Goal: Information Seeking & Learning: Learn about a topic

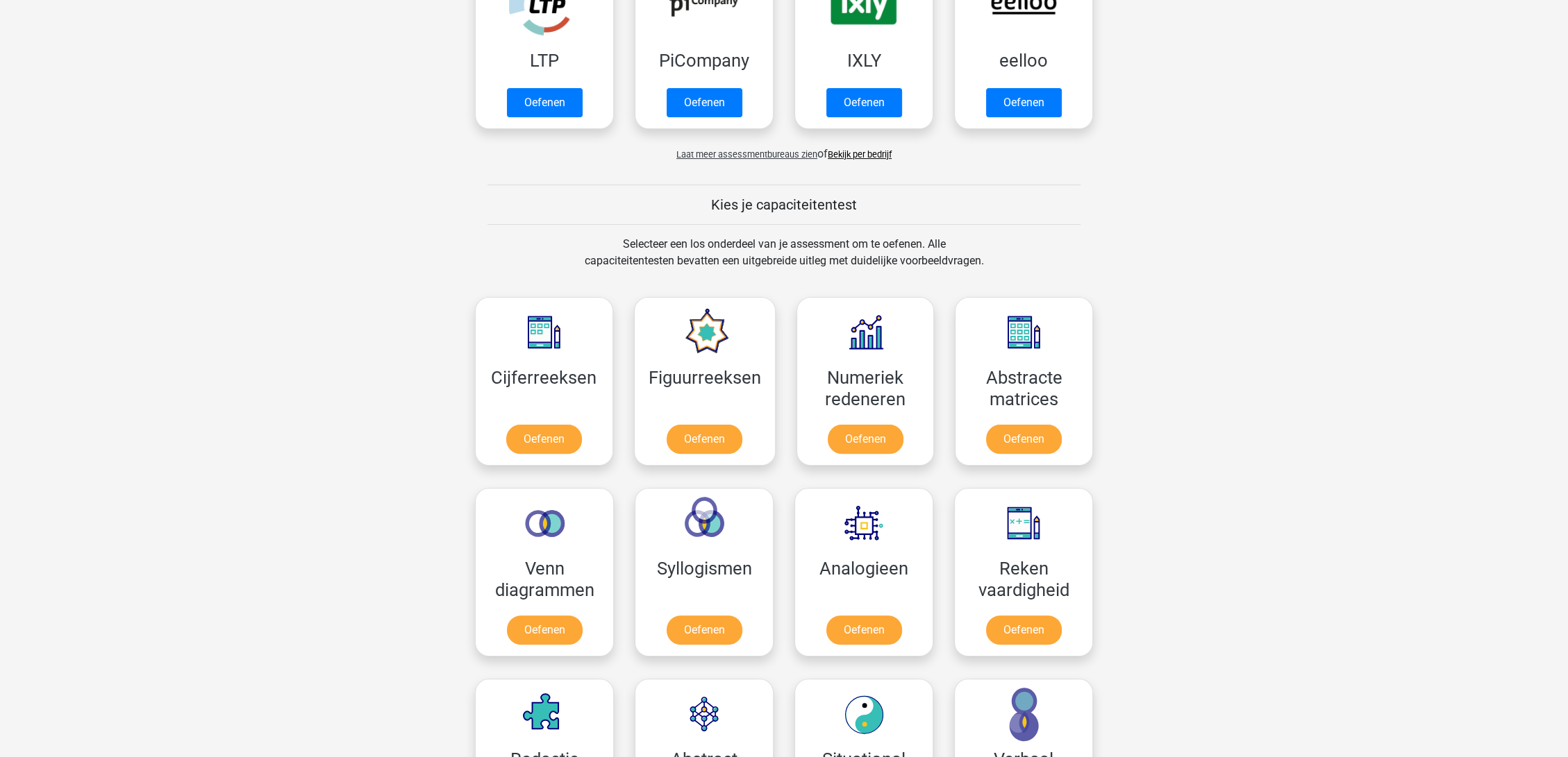
scroll to position [462, 0]
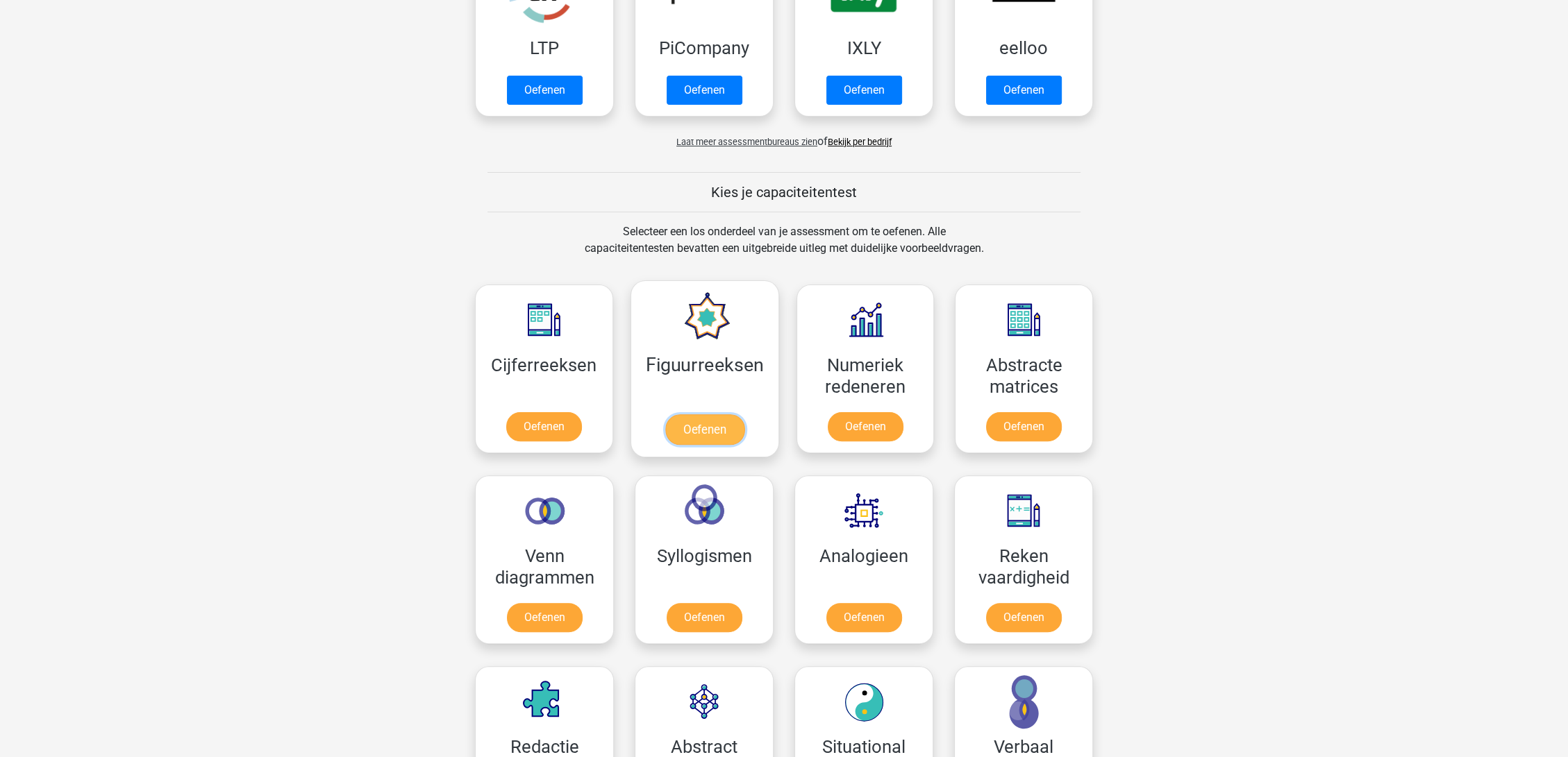
click at [706, 414] on link "Oefenen" at bounding box center [704, 429] width 79 height 31
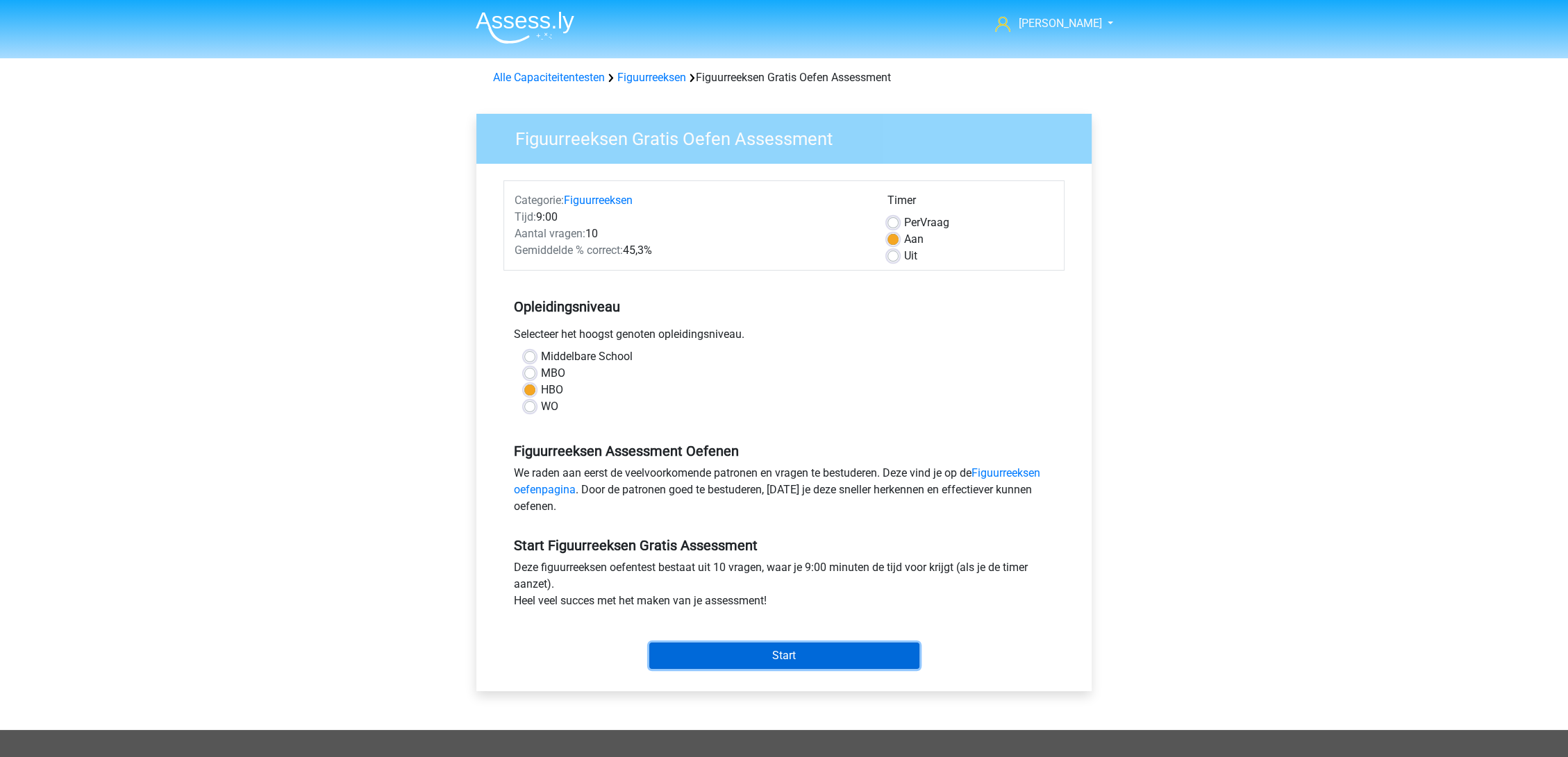
click at [776, 653] on input "Start" at bounding box center [784, 656] width 270 height 26
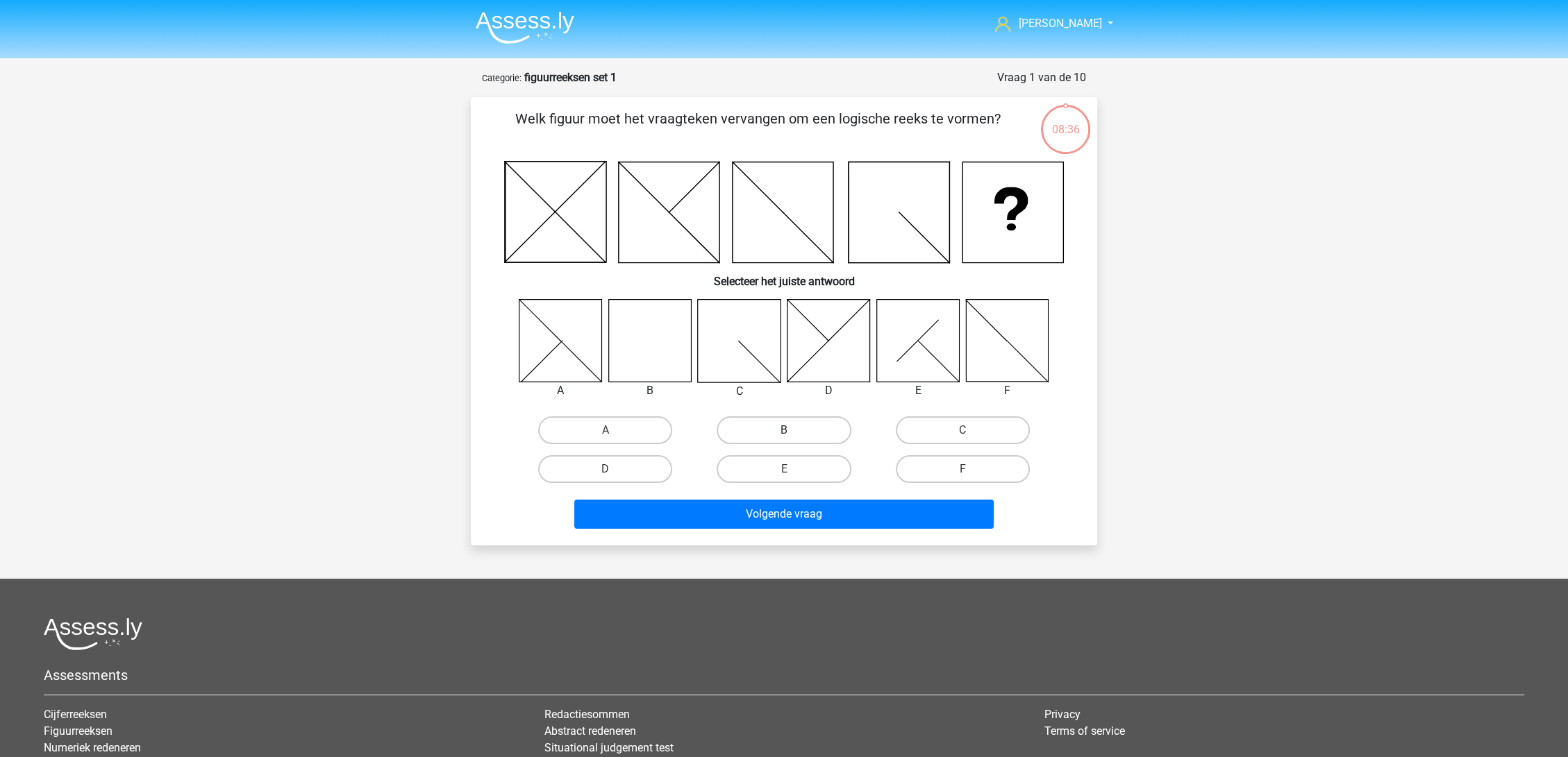
click at [811, 432] on label "B" at bounding box center [784, 430] width 134 height 28
click at [793, 432] on input "B" at bounding box center [789, 435] width 9 height 9
radio input "true"
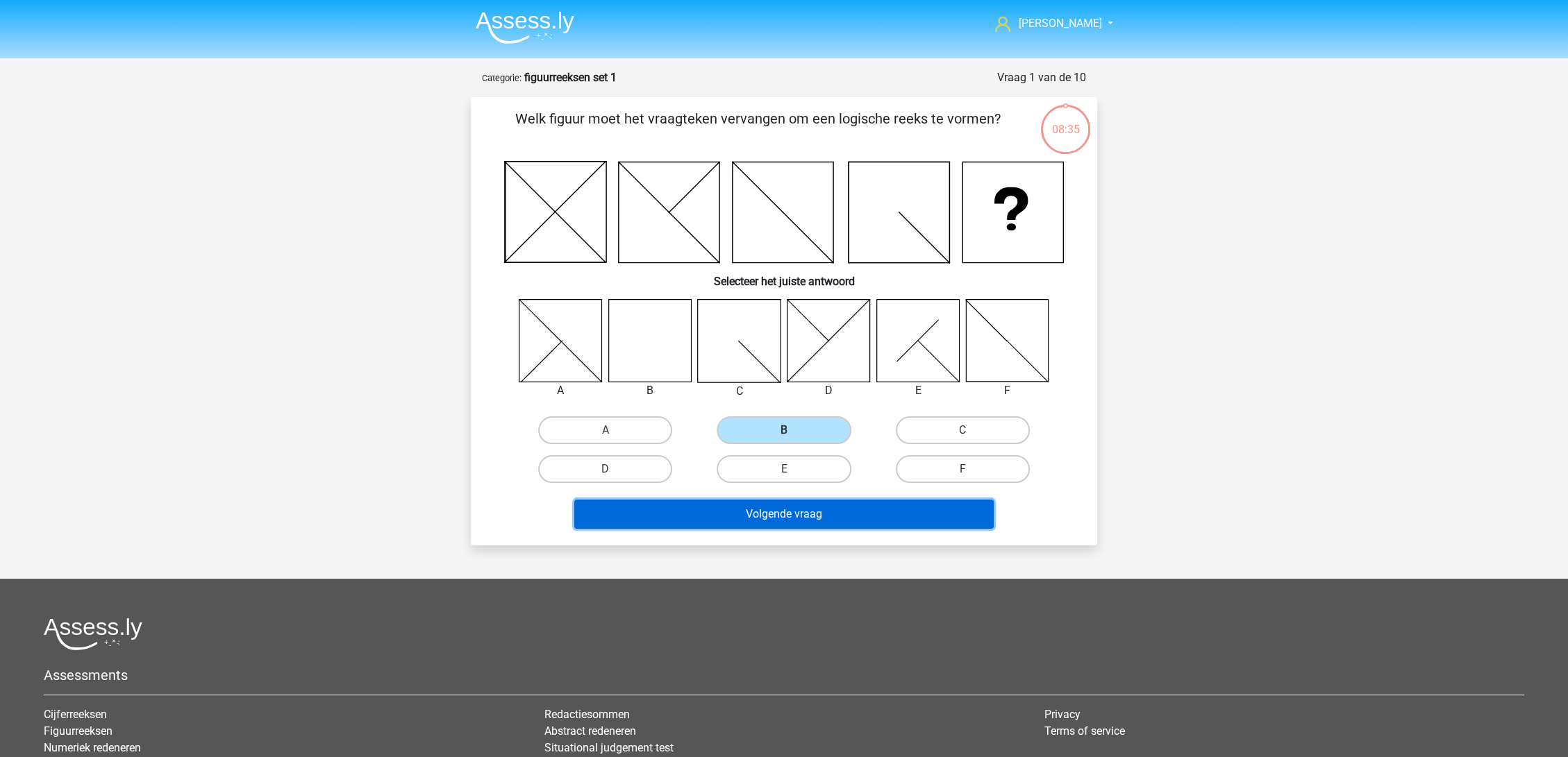
click at [838, 512] on button "Volgende vraag" at bounding box center [784, 514] width 421 height 29
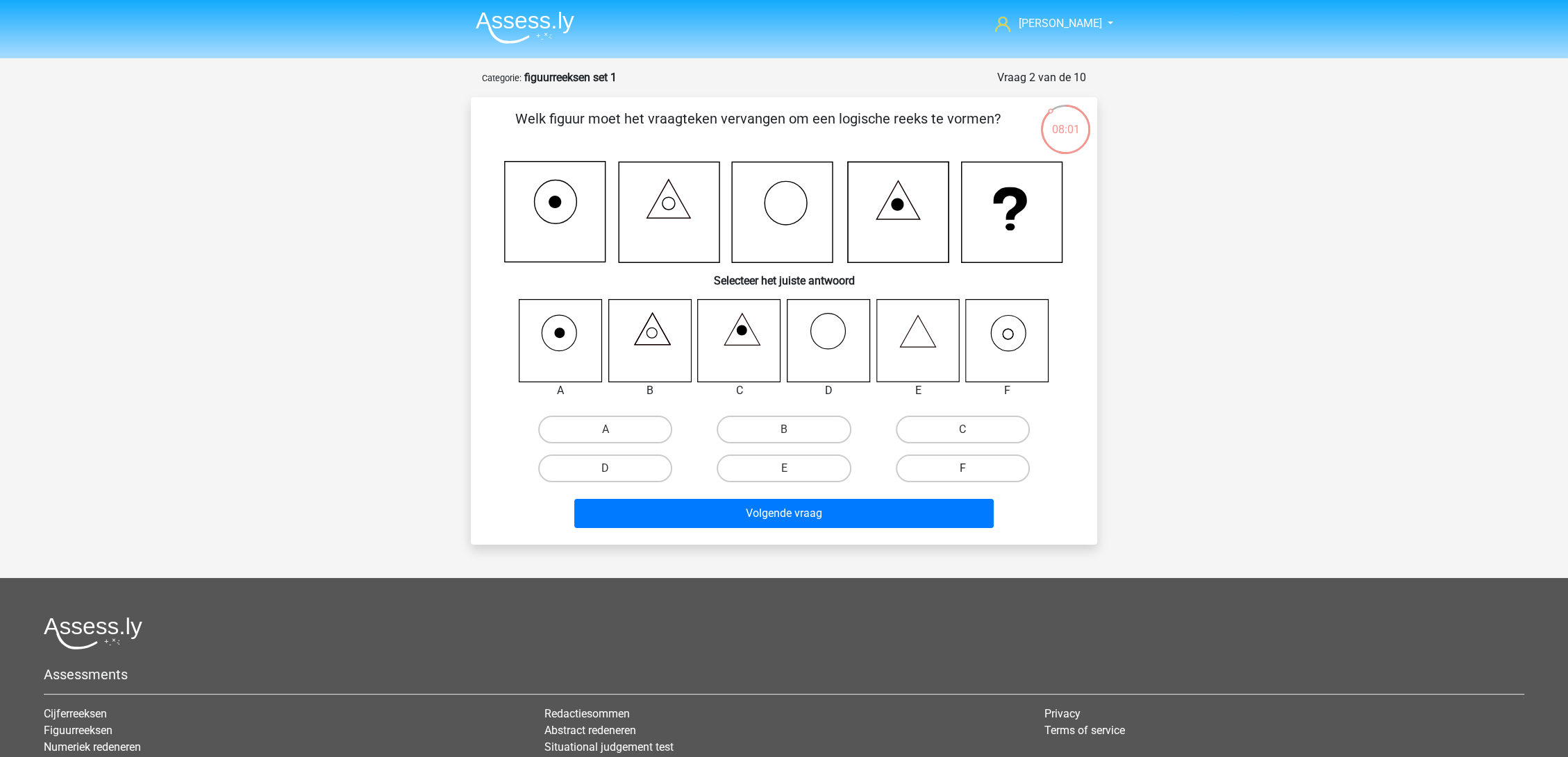
click at [959, 466] on label "F" at bounding box center [962, 468] width 134 height 28
click at [962, 469] on input "F" at bounding box center [967, 473] width 9 height 9
radio input "true"
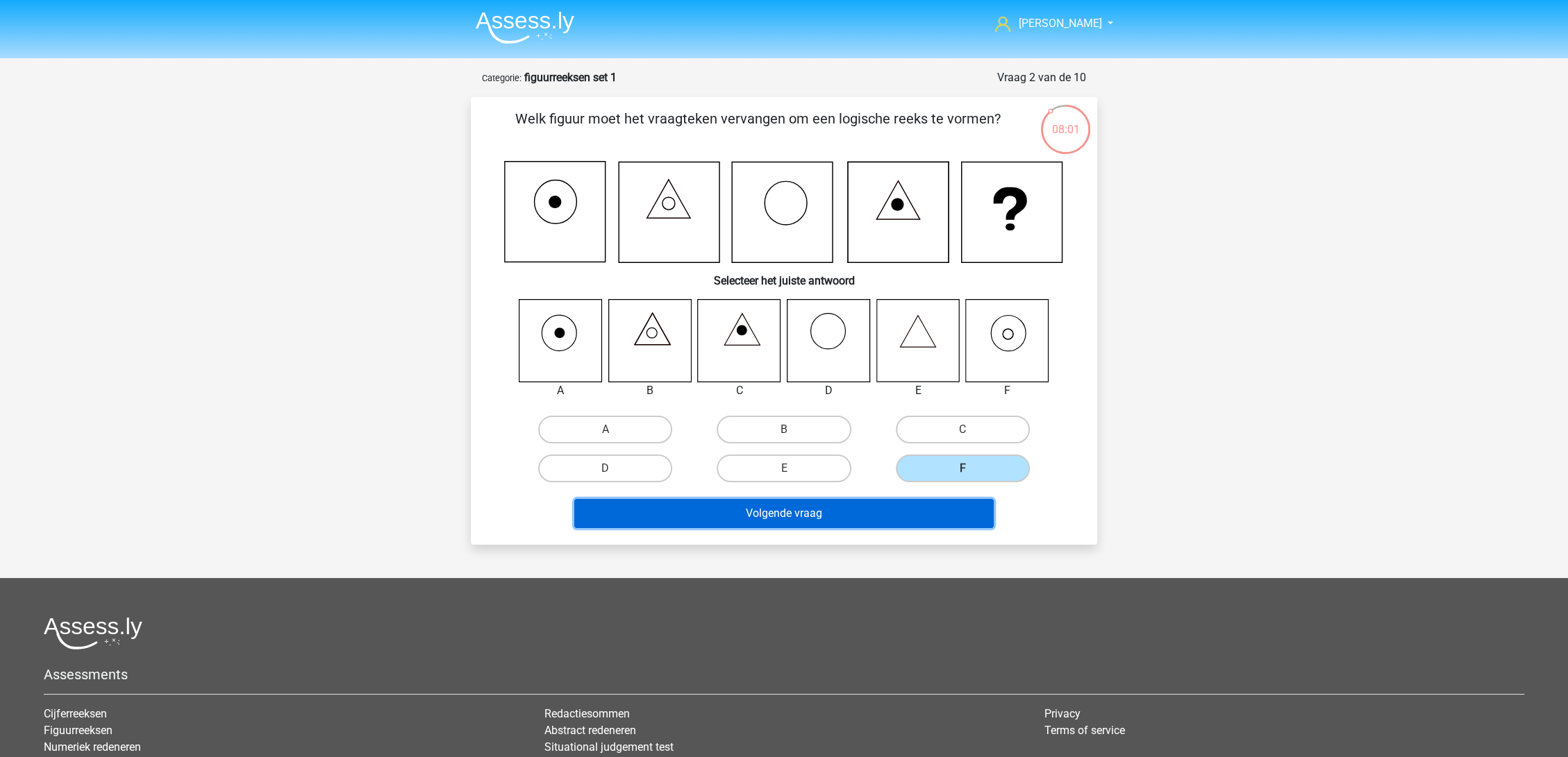
click at [917, 515] on button "Volgende vraag" at bounding box center [784, 514] width 421 height 29
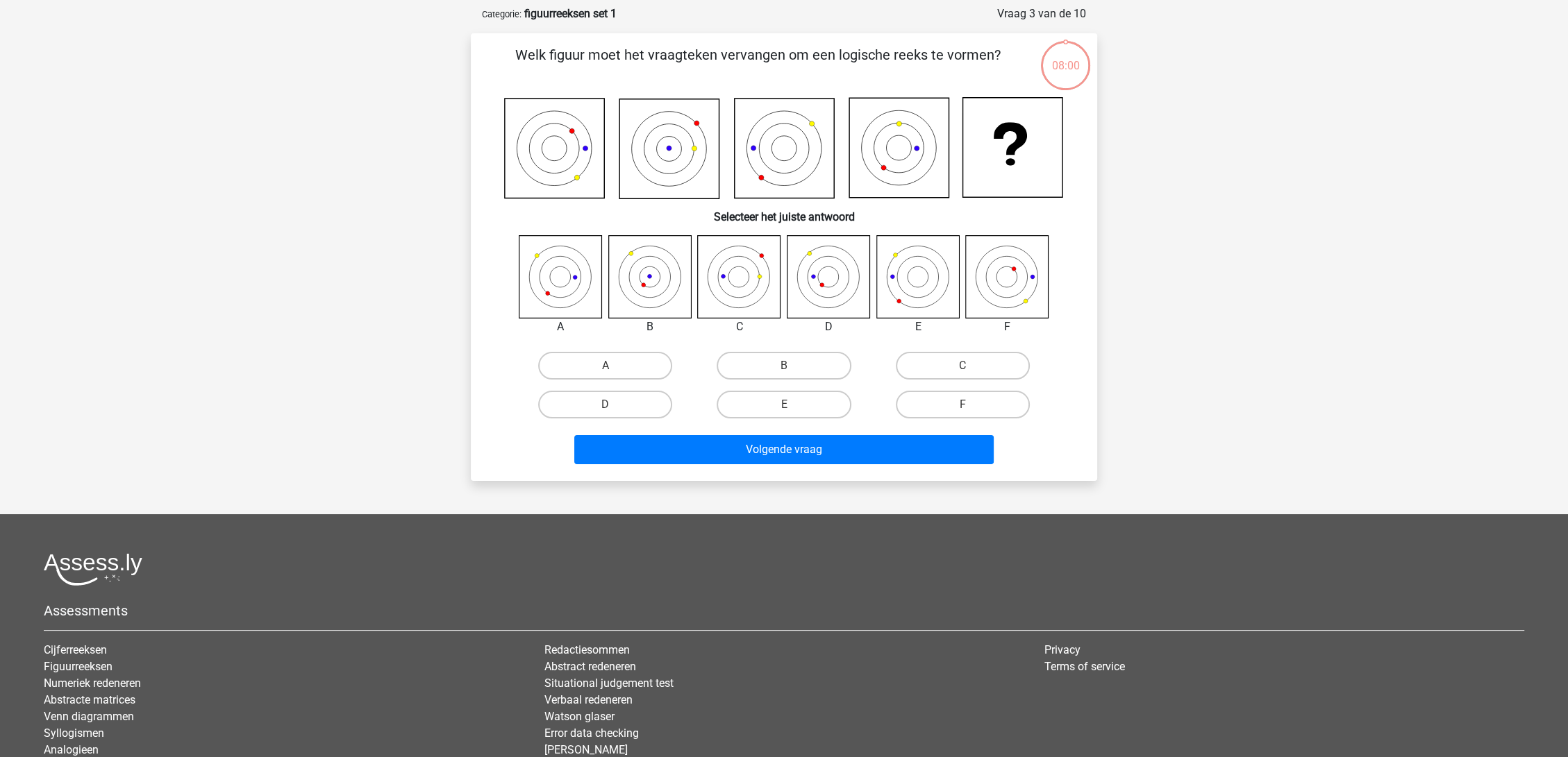
scroll to position [69, 0]
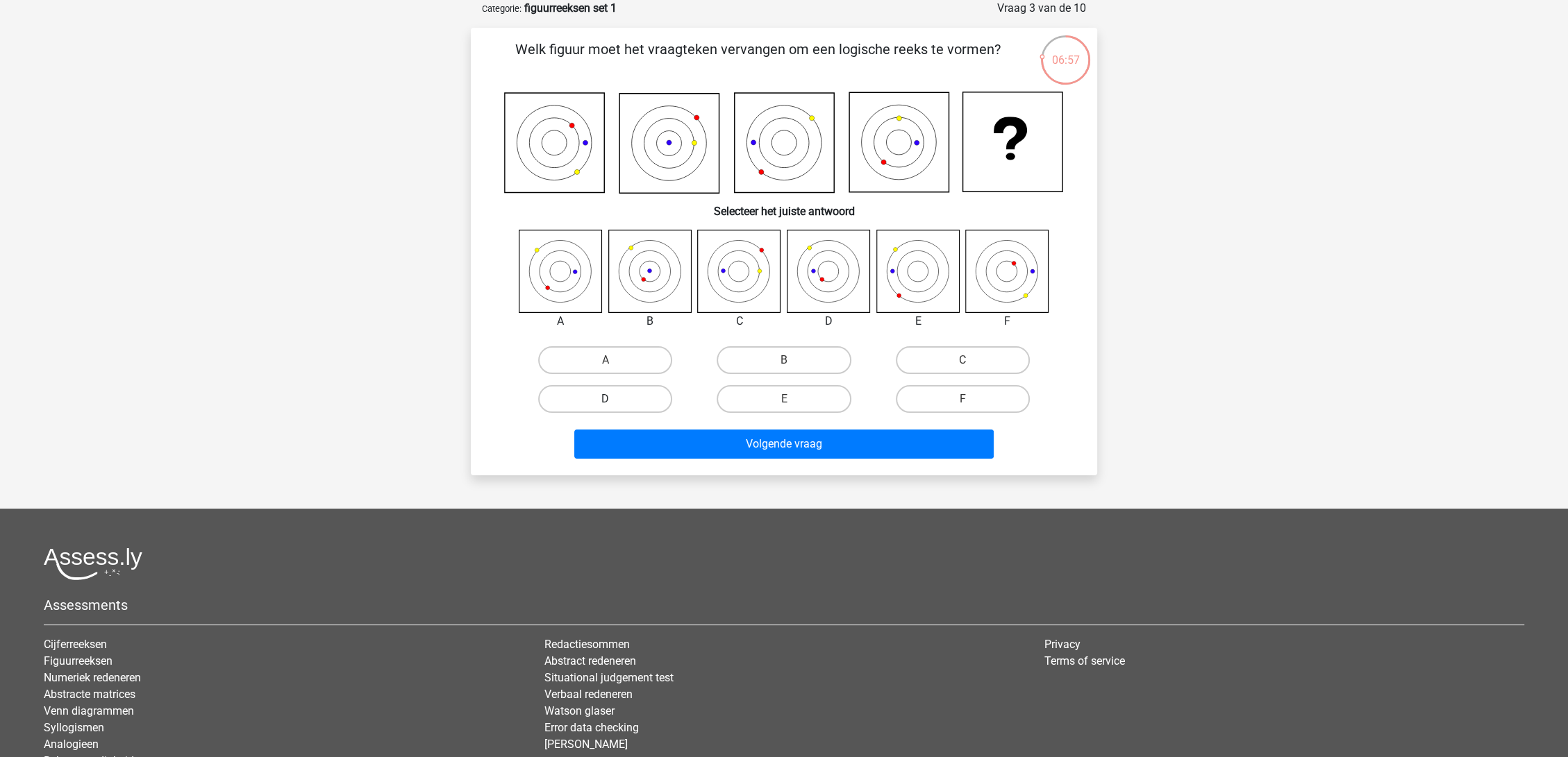
click at [612, 395] on label "D" at bounding box center [605, 399] width 134 height 28
click at [612, 399] on input "D" at bounding box center [610, 403] width 9 height 9
radio input "true"
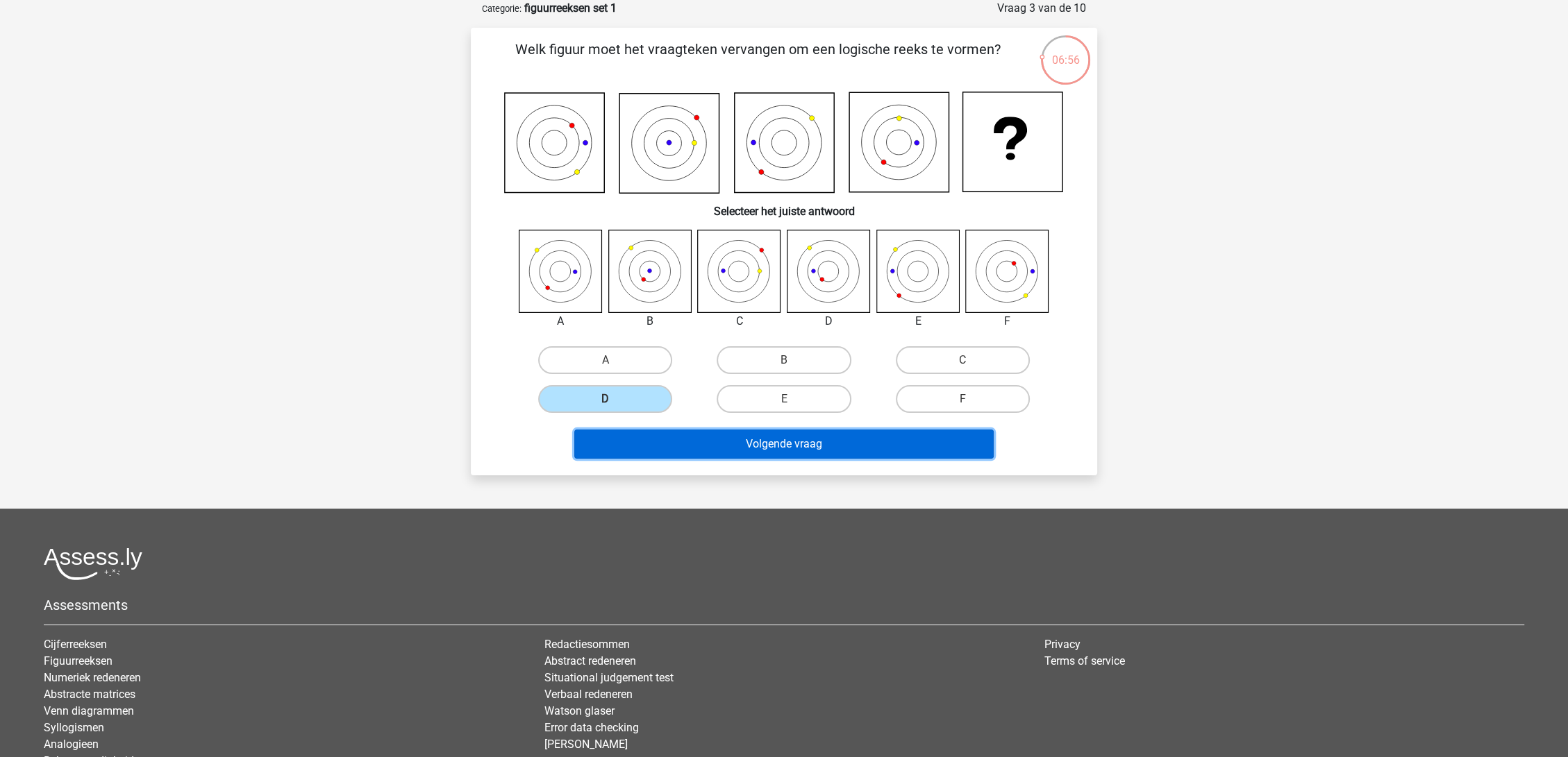
click at [818, 450] on button "Volgende vraag" at bounding box center [784, 444] width 421 height 29
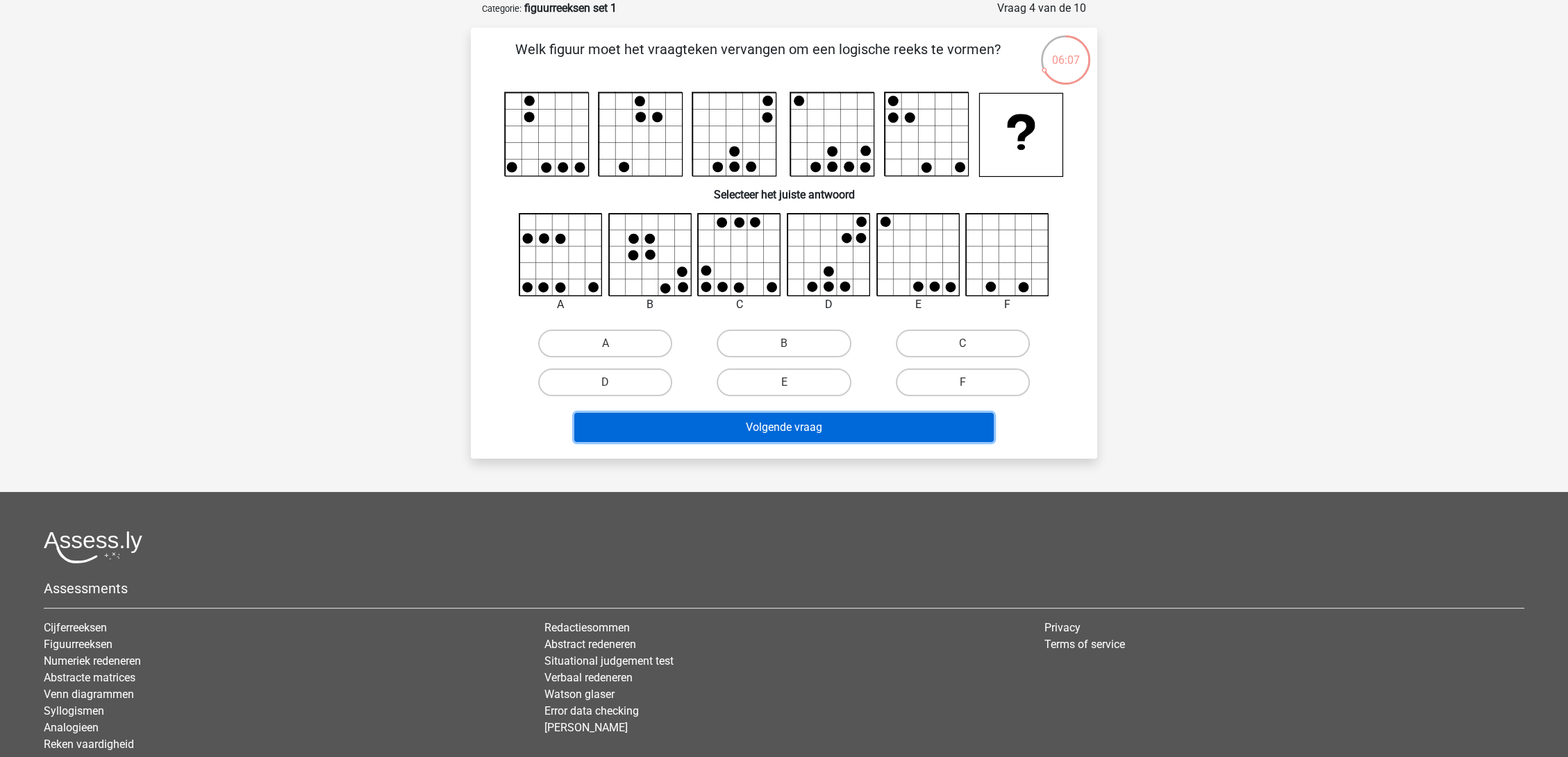
click at [843, 433] on button "Volgende vraag" at bounding box center [784, 427] width 421 height 29
drag, startPoint x: 959, startPoint y: 348, endPoint x: 952, endPoint y: 356, distance: 10.6
click at [959, 347] on label "C" at bounding box center [962, 343] width 134 height 28
click at [962, 347] on input "C" at bounding box center [967, 348] width 9 height 9
radio input "true"
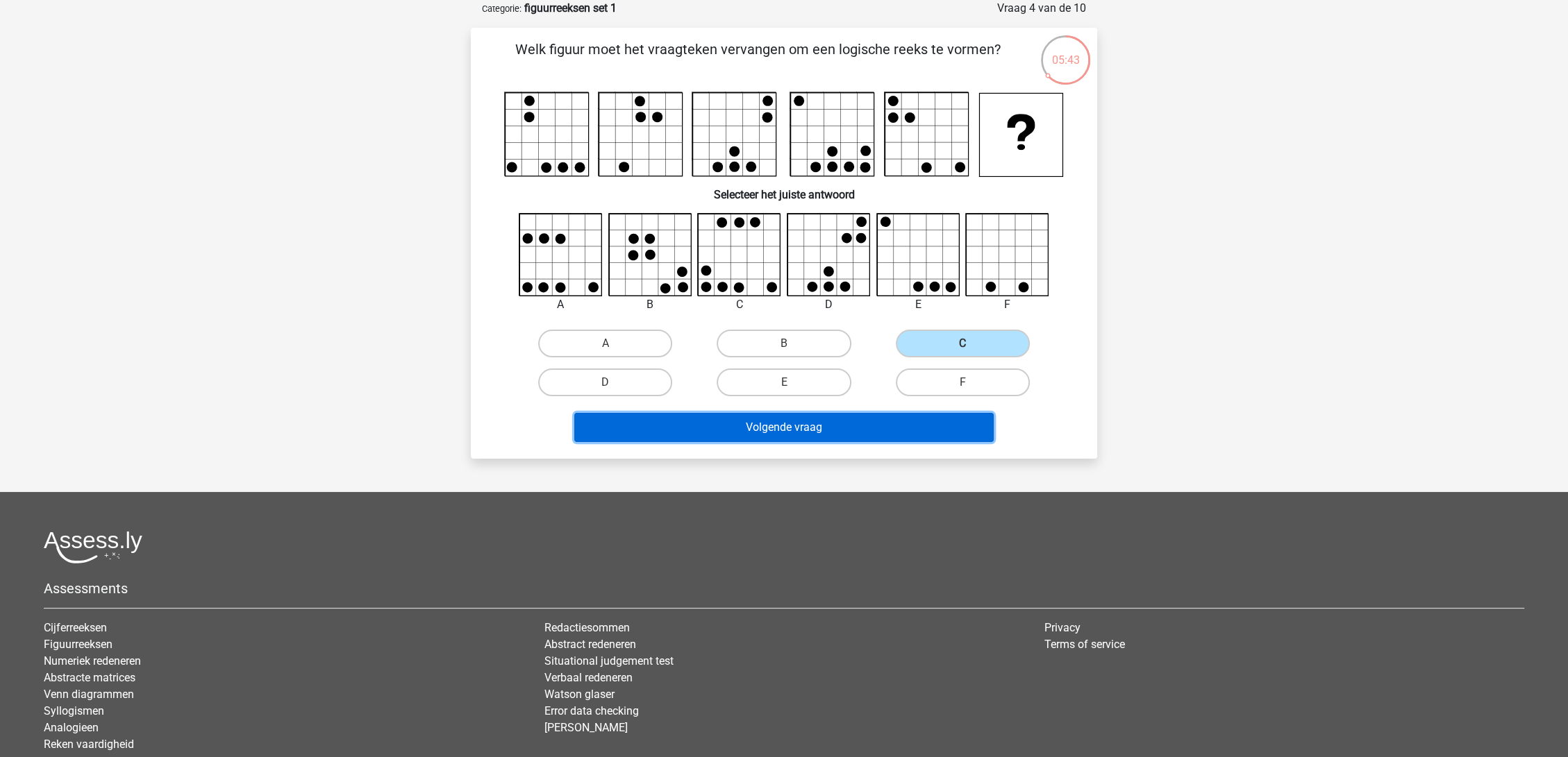
click at [900, 422] on button "Volgende vraag" at bounding box center [784, 427] width 421 height 29
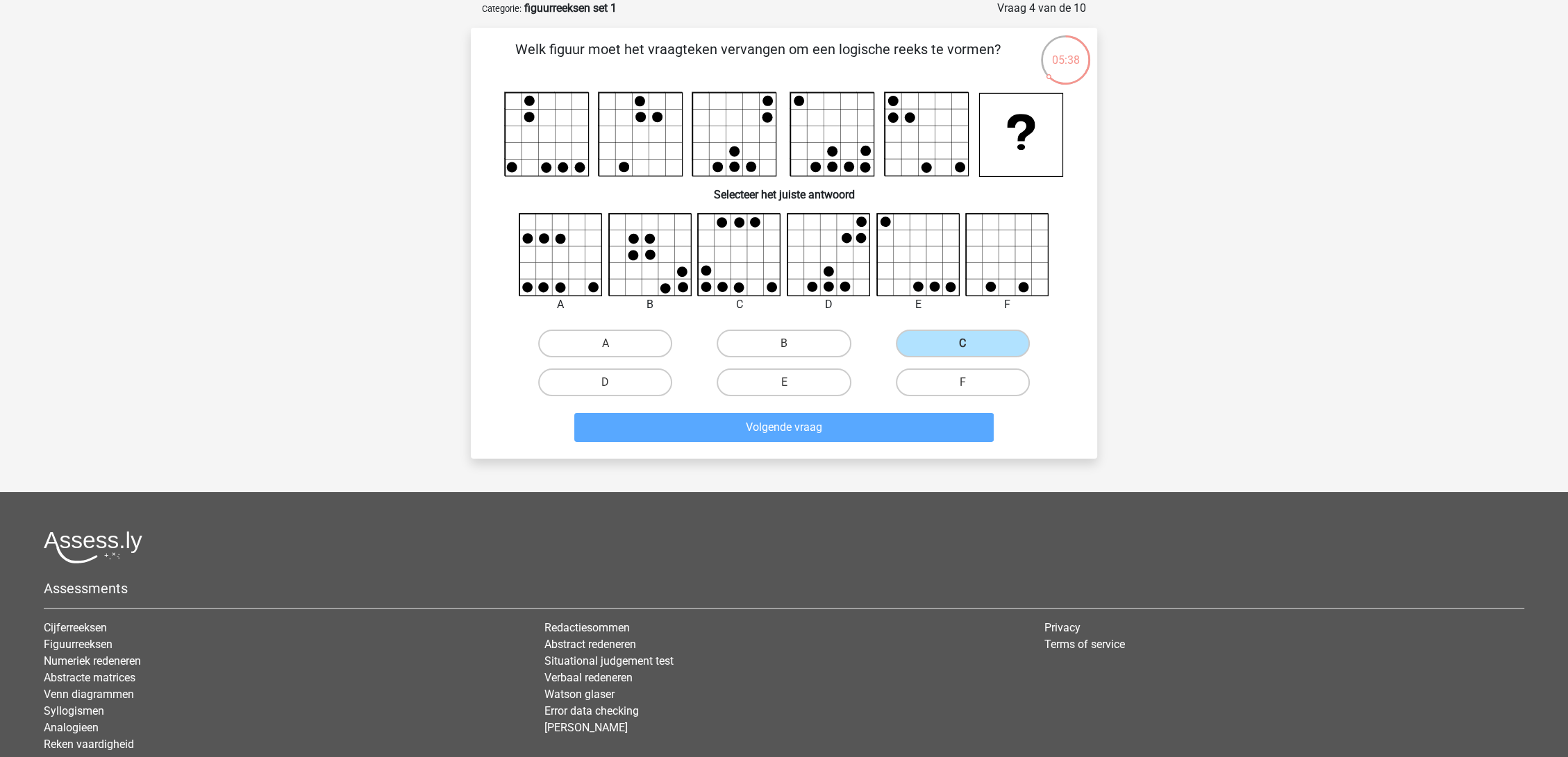
click at [338, 179] on div "Sam sam.hoogland@gmail.com Nederlands English" at bounding box center [784, 394] width 1568 height 928
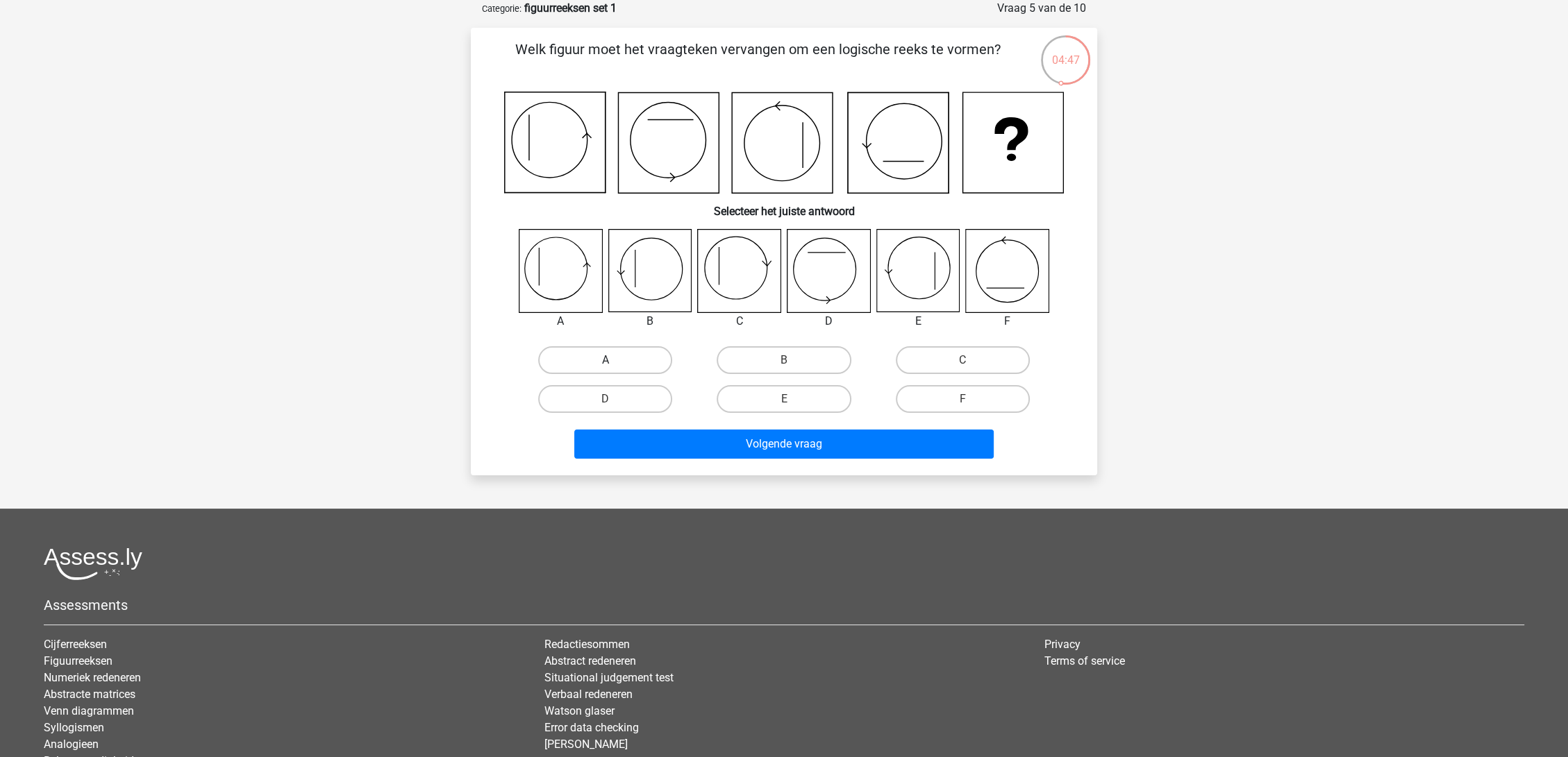
click at [622, 352] on label "A" at bounding box center [605, 360] width 134 height 28
click at [615, 360] on input "A" at bounding box center [610, 365] width 9 height 9
radio input "true"
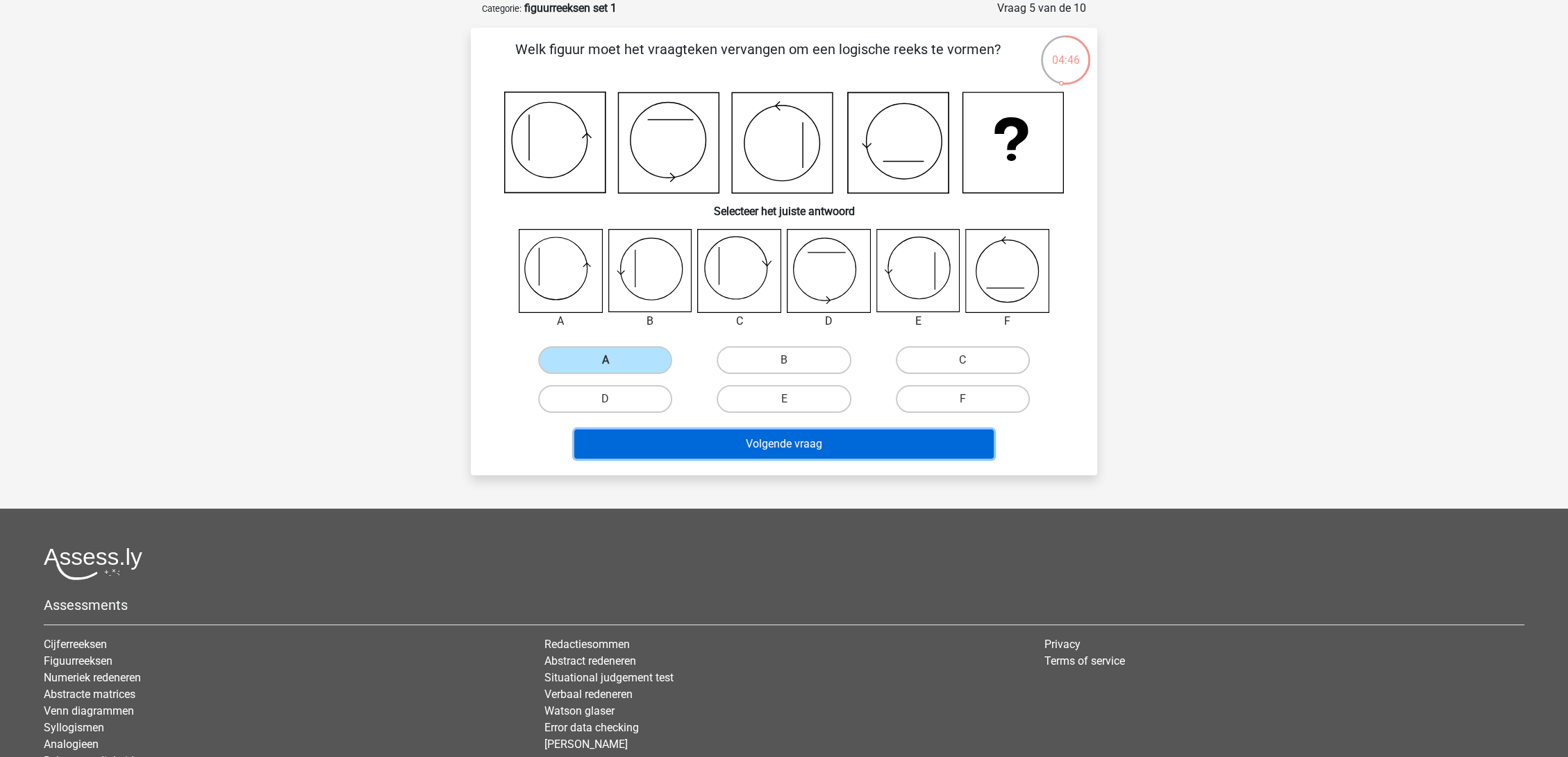
click at [831, 453] on button "Volgende vraag" at bounding box center [784, 444] width 421 height 29
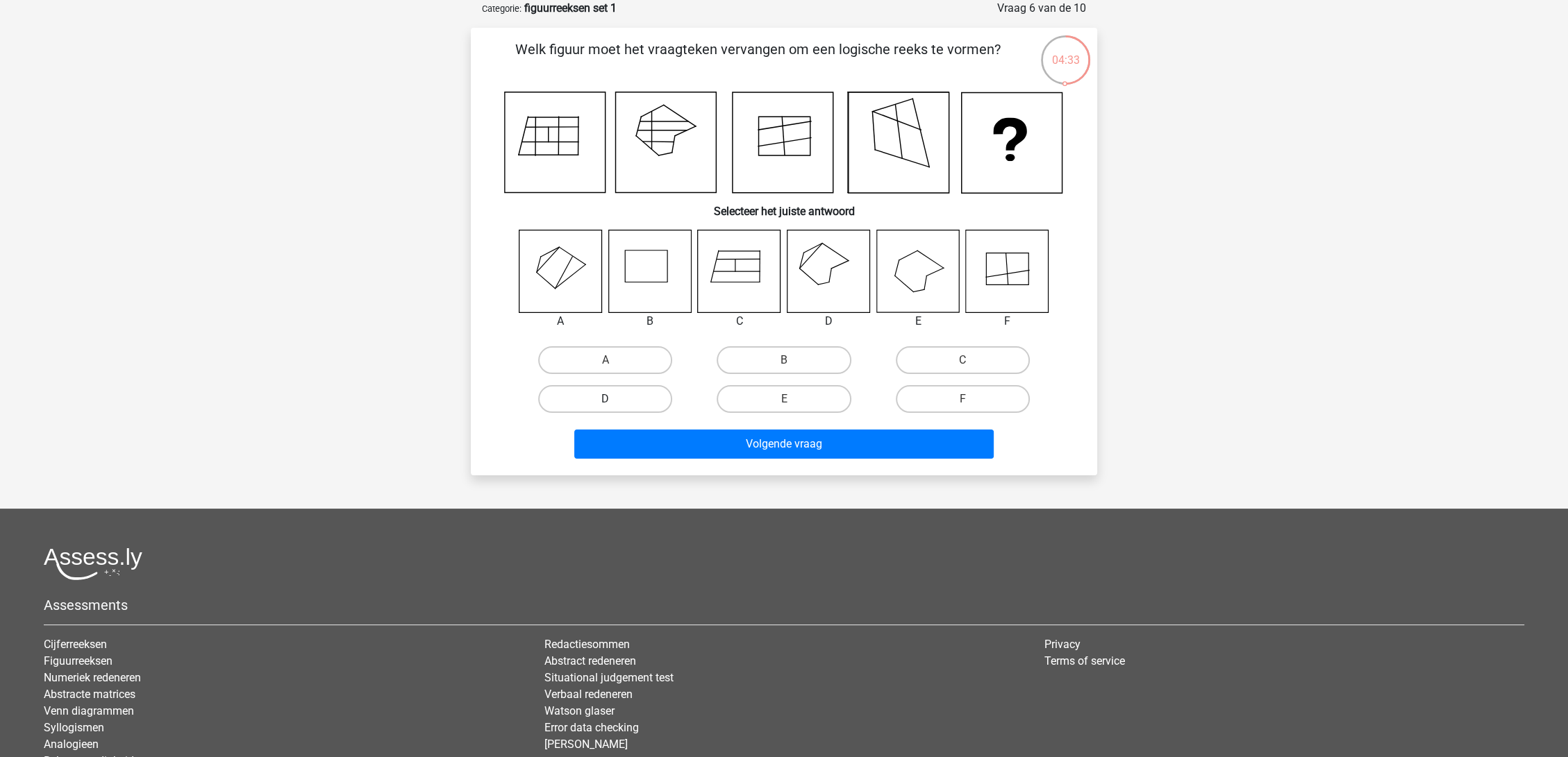
click at [619, 399] on label "D" at bounding box center [605, 399] width 134 height 28
click at [615, 399] on input "D" at bounding box center [610, 403] width 9 height 9
radio input "true"
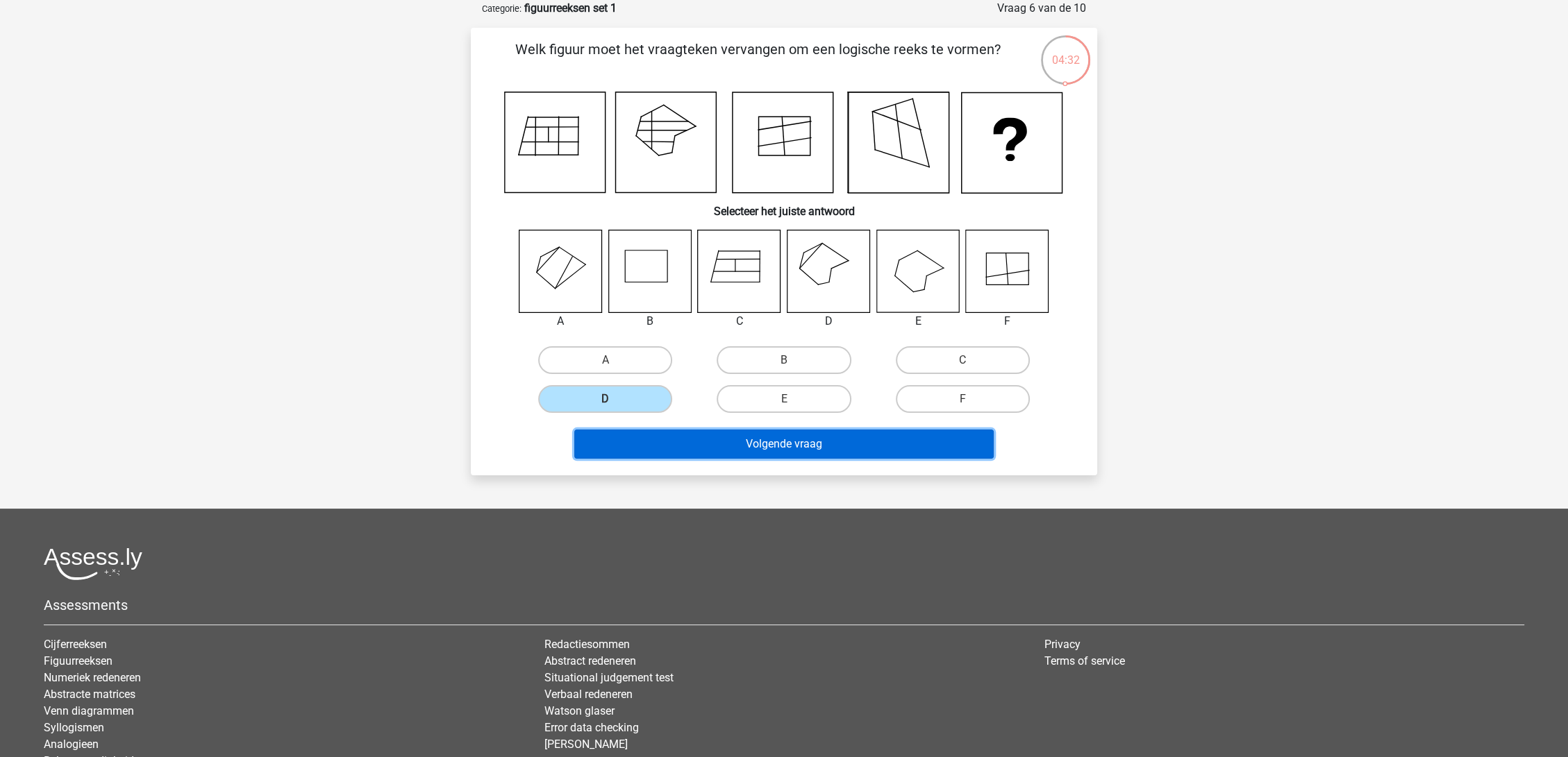
click at [730, 448] on button "Volgende vraag" at bounding box center [784, 444] width 421 height 29
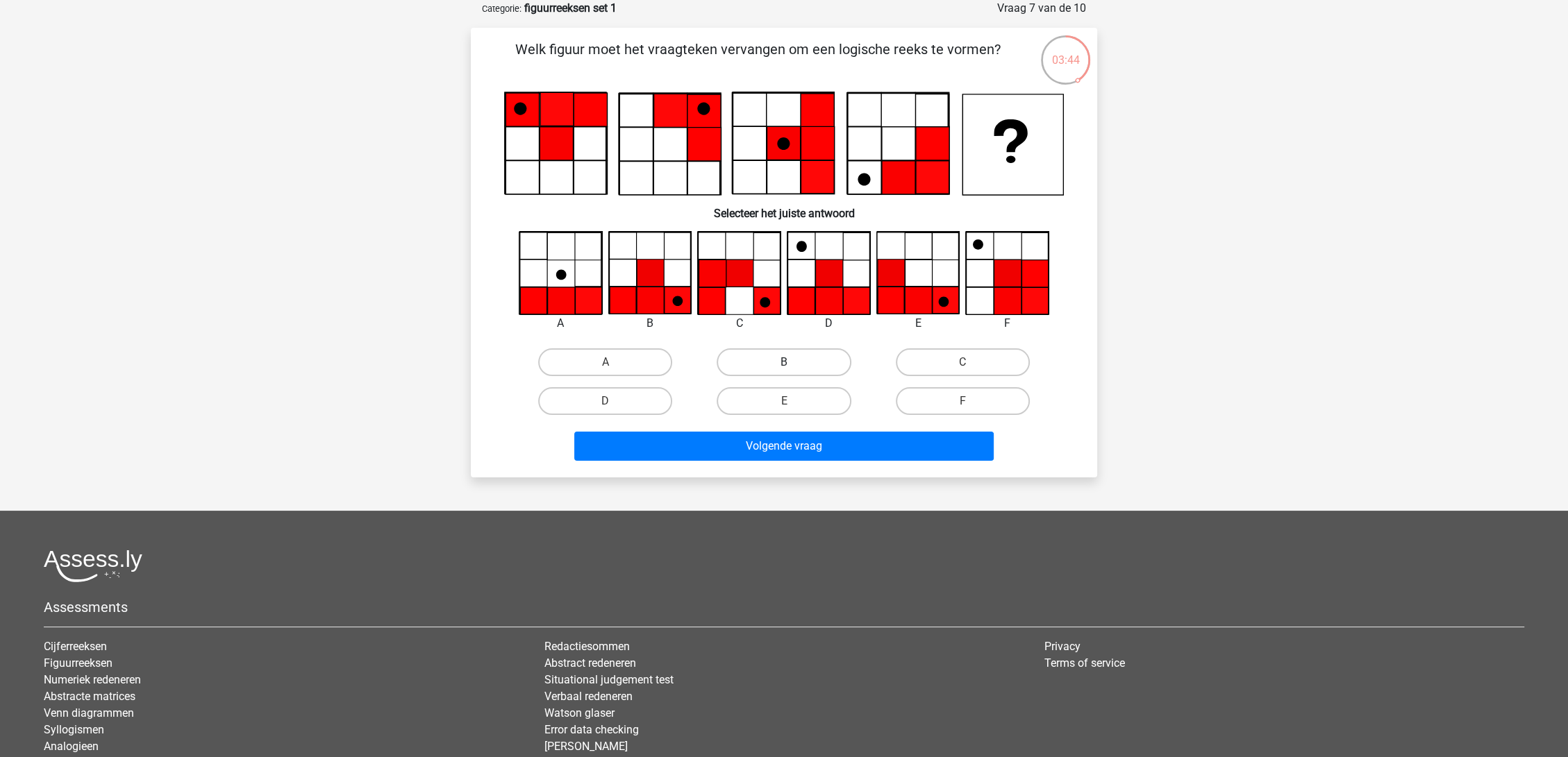
click at [814, 363] on label "B" at bounding box center [784, 362] width 134 height 28
click at [793, 363] on input "B" at bounding box center [789, 366] width 9 height 9
radio input "true"
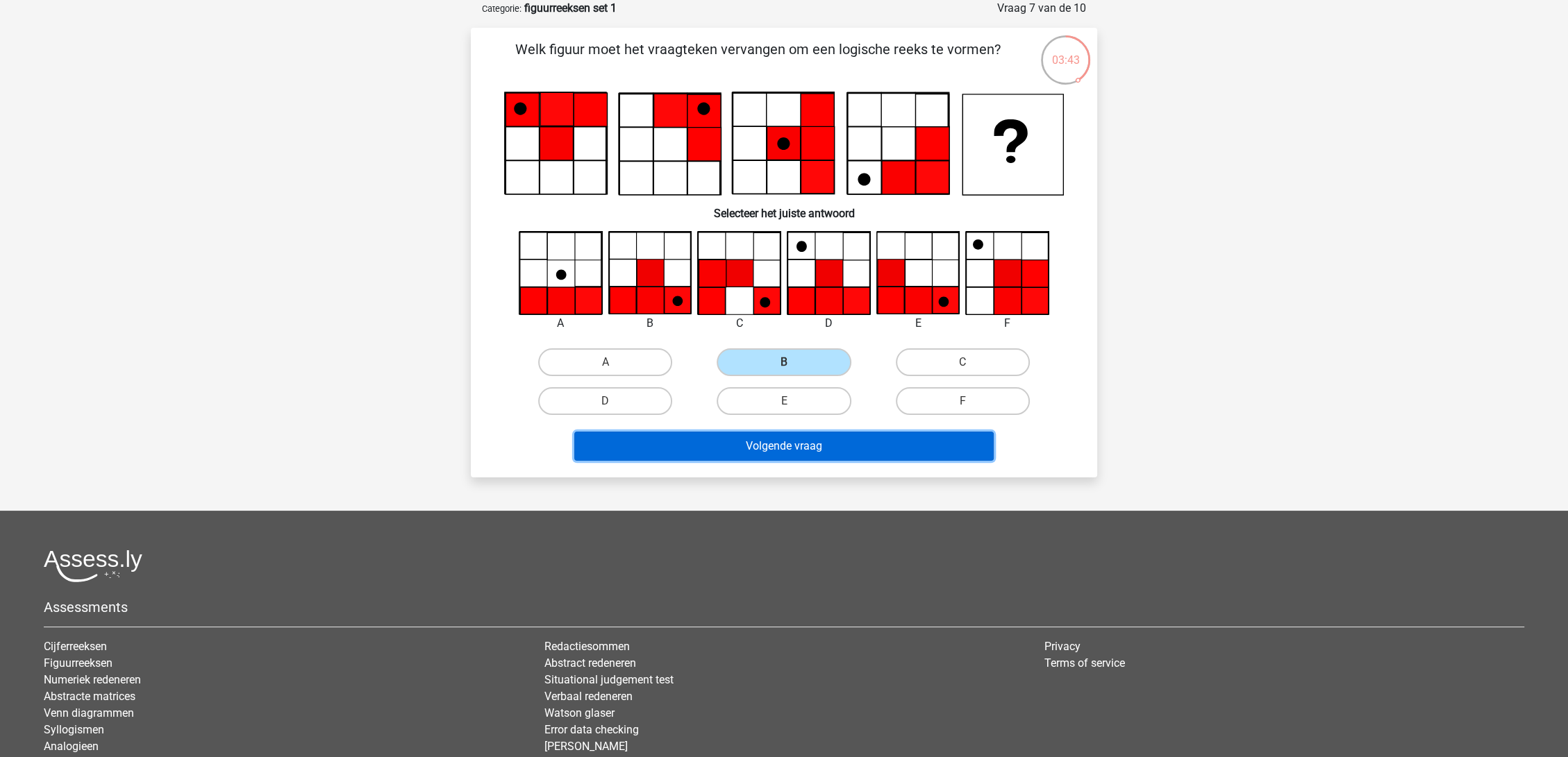
click at [816, 450] on button "Volgende vraag" at bounding box center [784, 446] width 421 height 29
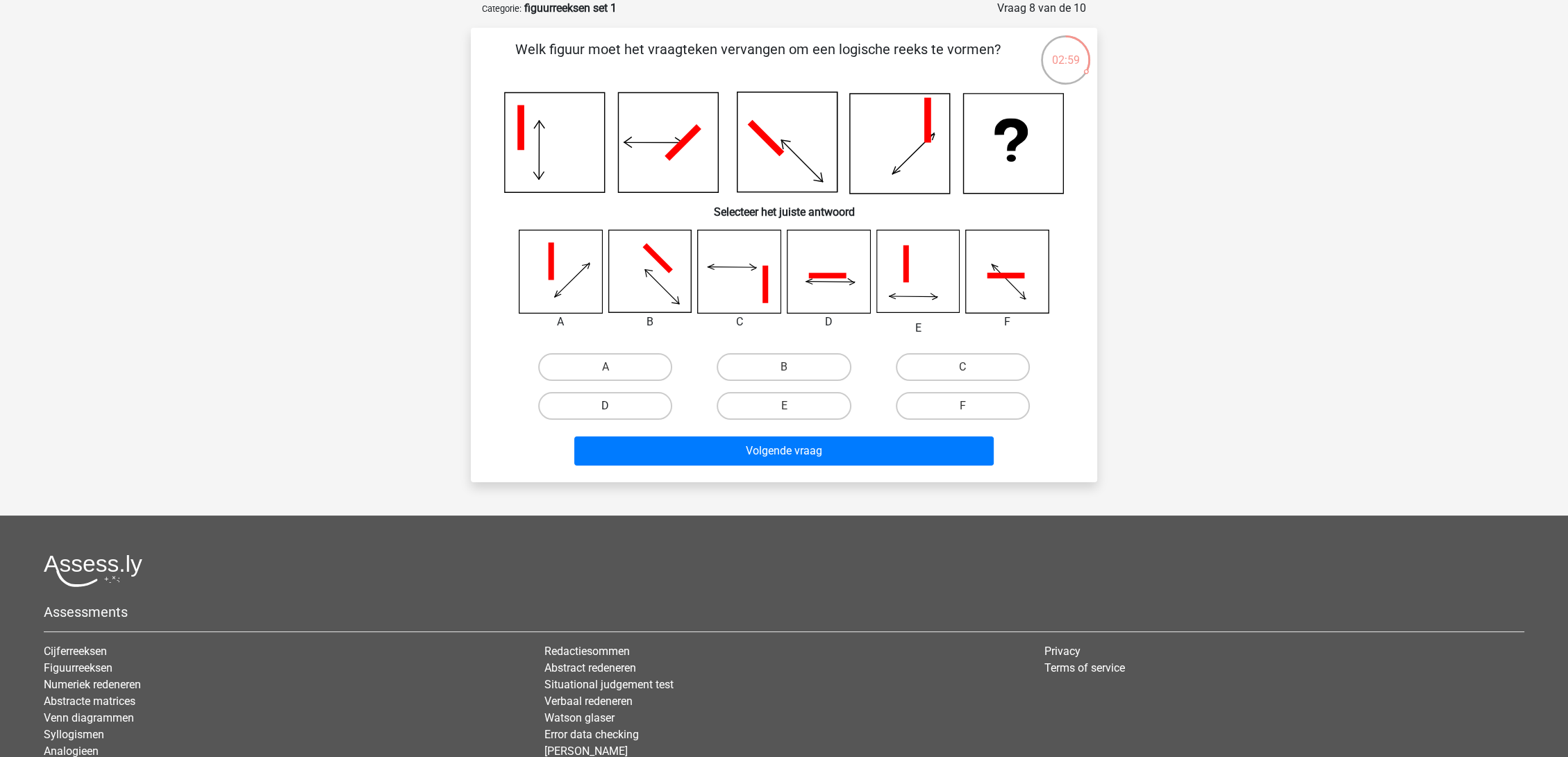
click at [609, 403] on label "D" at bounding box center [605, 406] width 134 height 28
click at [609, 406] on input "D" at bounding box center [610, 410] width 9 height 9
radio input "true"
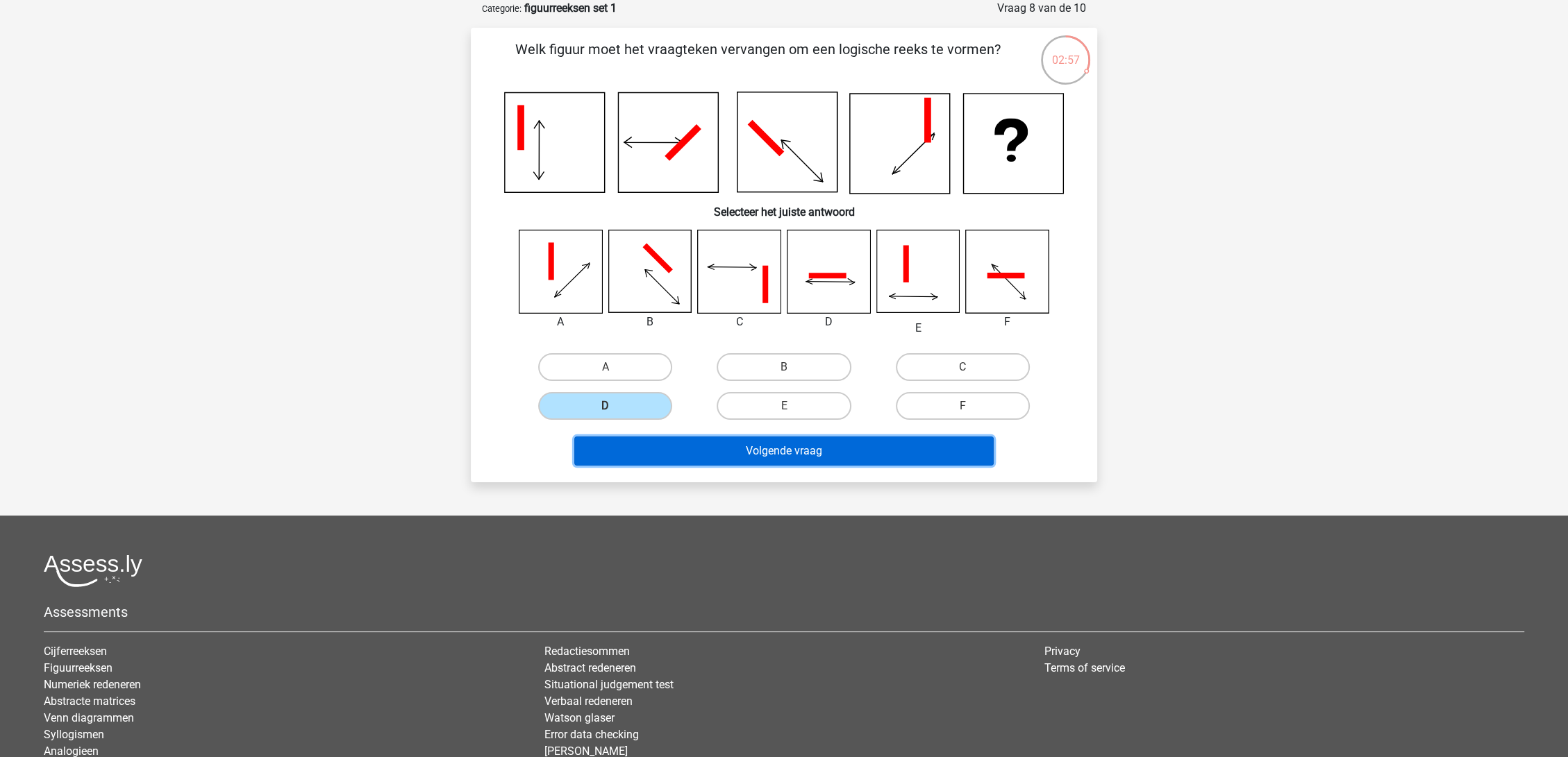
click at [802, 449] on button "Volgende vraag" at bounding box center [784, 451] width 421 height 29
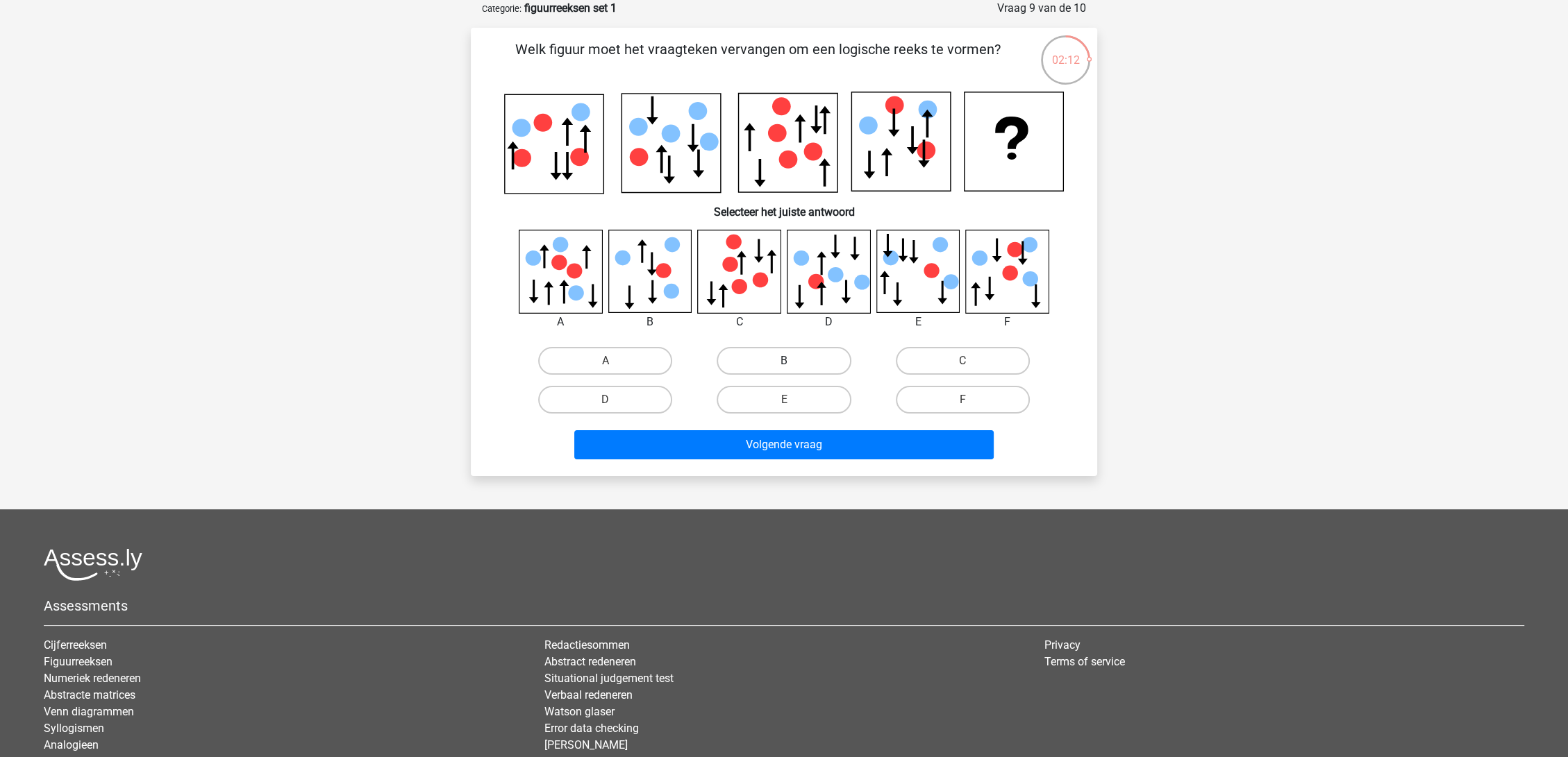
click at [754, 365] on label "B" at bounding box center [784, 360] width 134 height 28
click at [784, 365] on input "B" at bounding box center [789, 365] width 9 height 9
radio input "true"
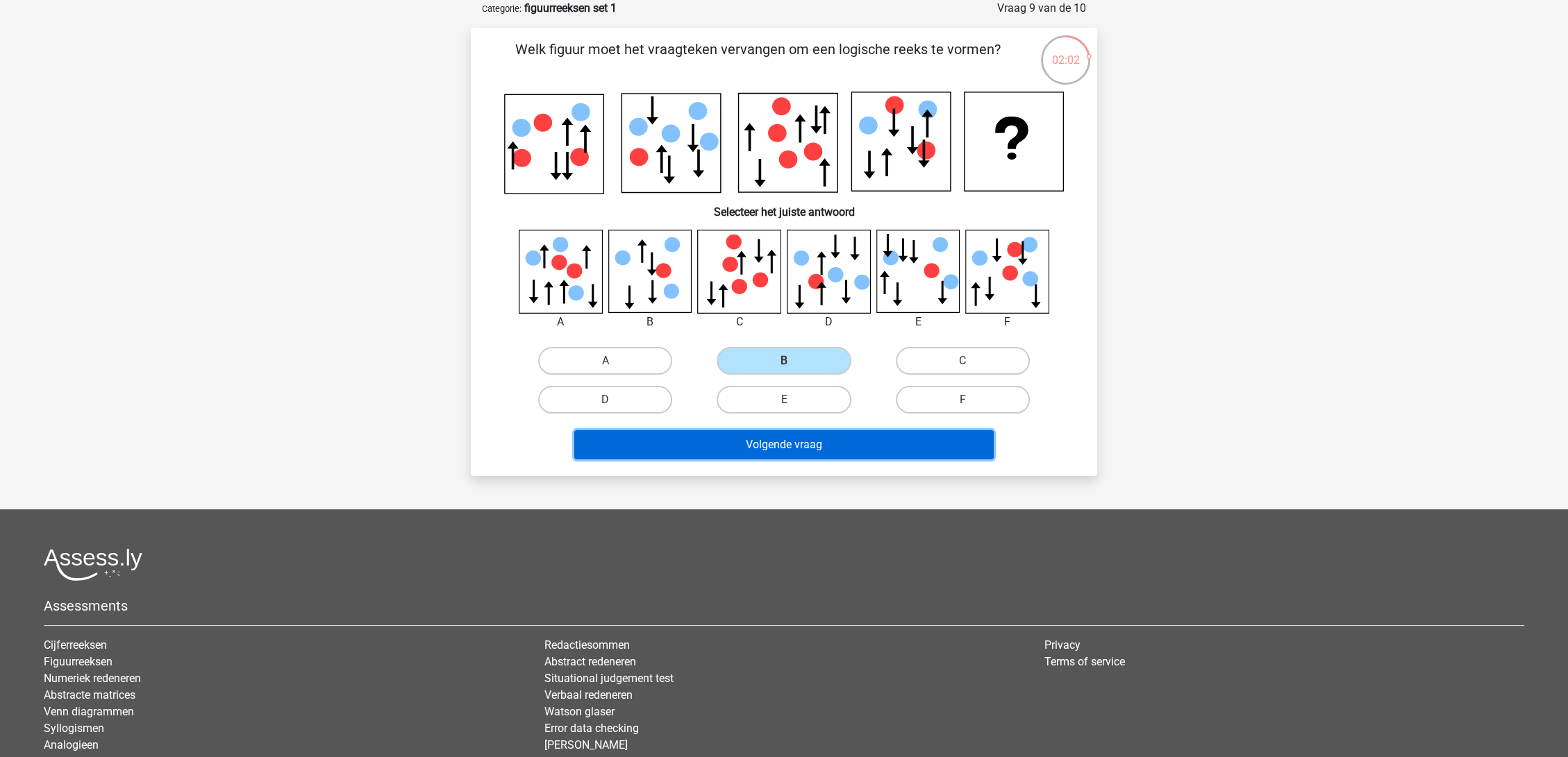
click at [834, 442] on button "Volgende vraag" at bounding box center [784, 445] width 421 height 29
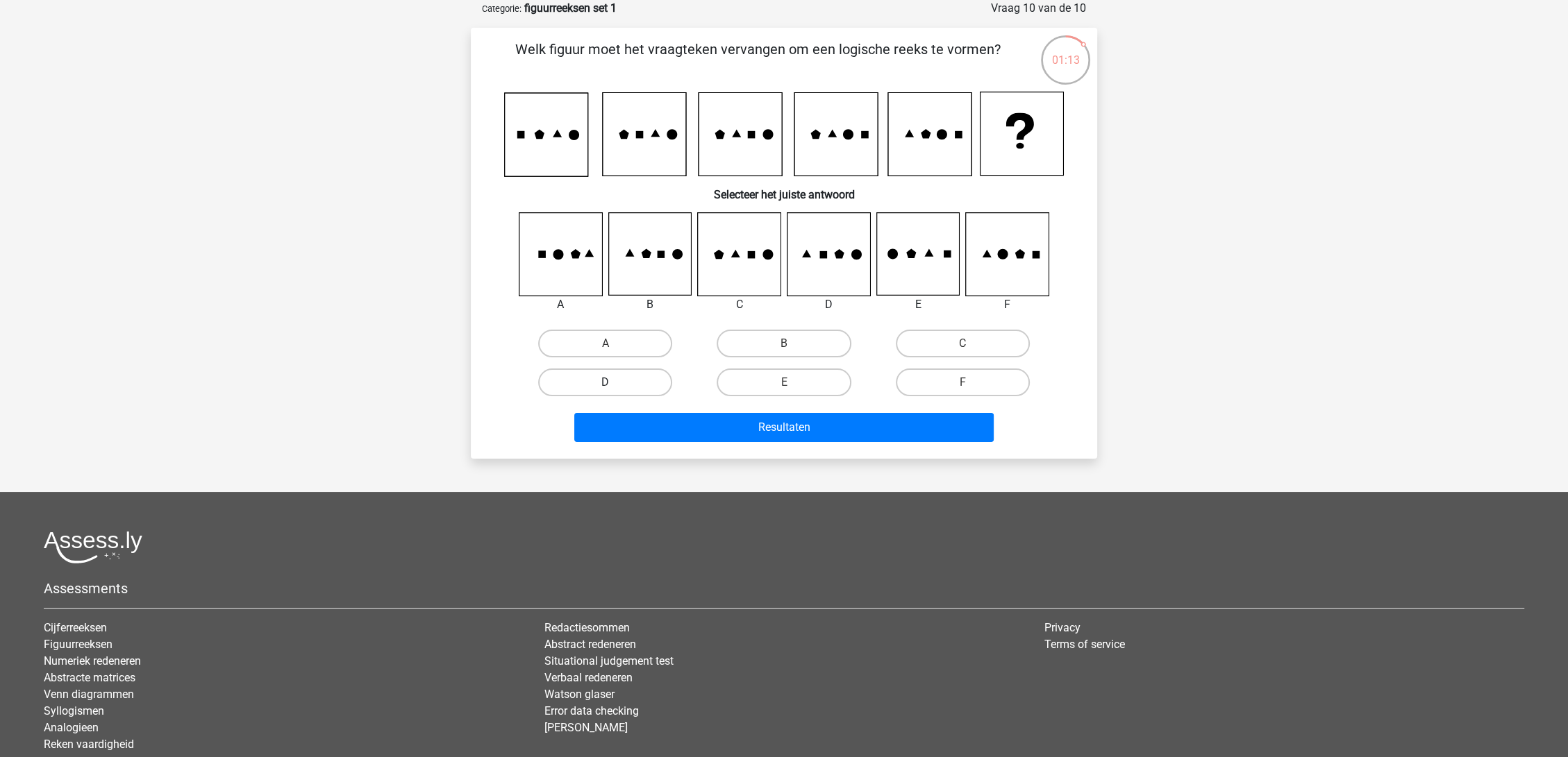
click at [631, 377] on label "D" at bounding box center [605, 382] width 134 height 28
click at [615, 383] on input "D" at bounding box center [610, 387] width 9 height 9
radio input "true"
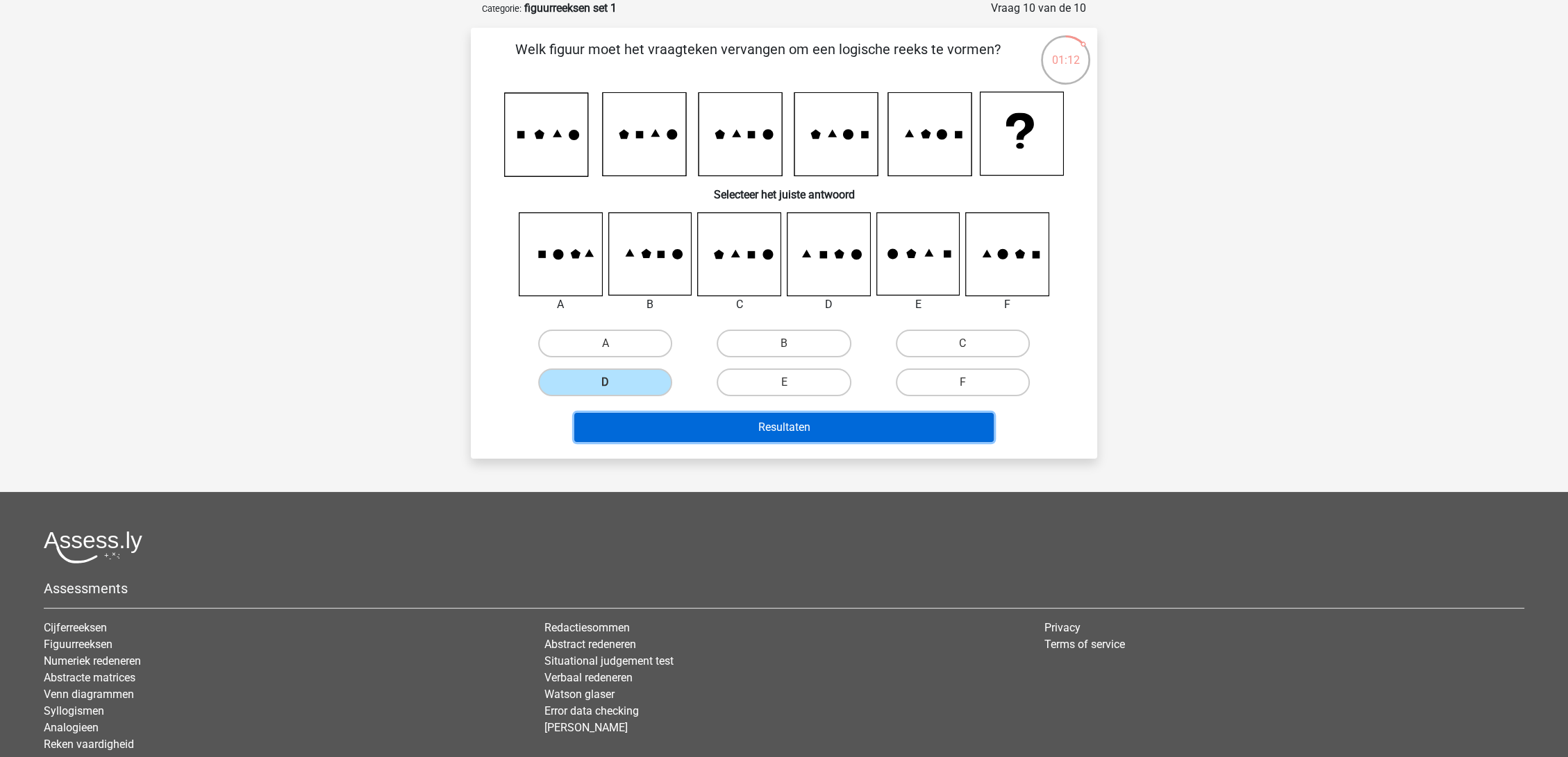
click at [794, 424] on button "Resultaten" at bounding box center [784, 427] width 421 height 29
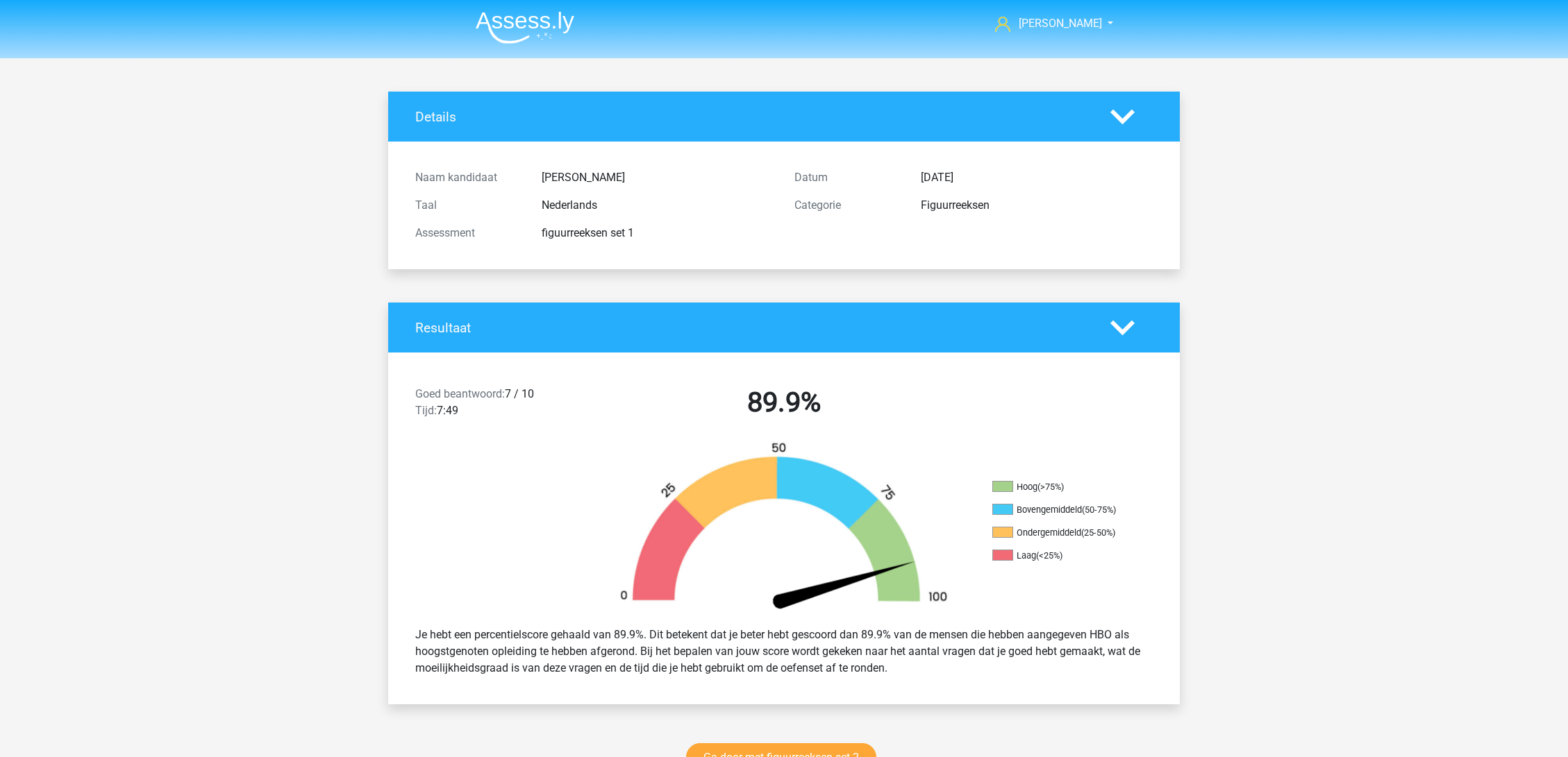
scroll to position [694, 0]
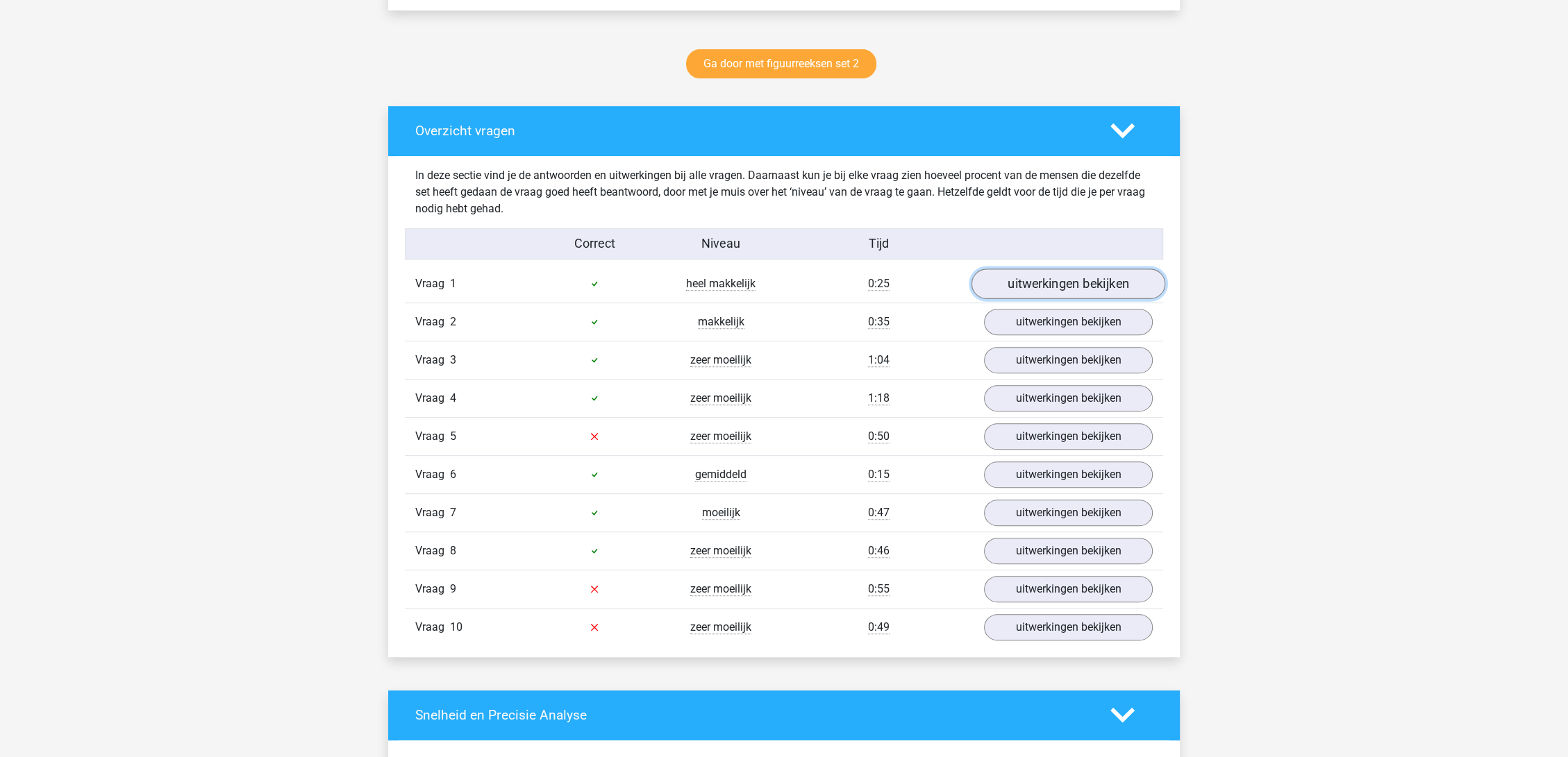
click at [1049, 282] on link "uitwerkingen bekijken" at bounding box center [1068, 284] width 194 height 31
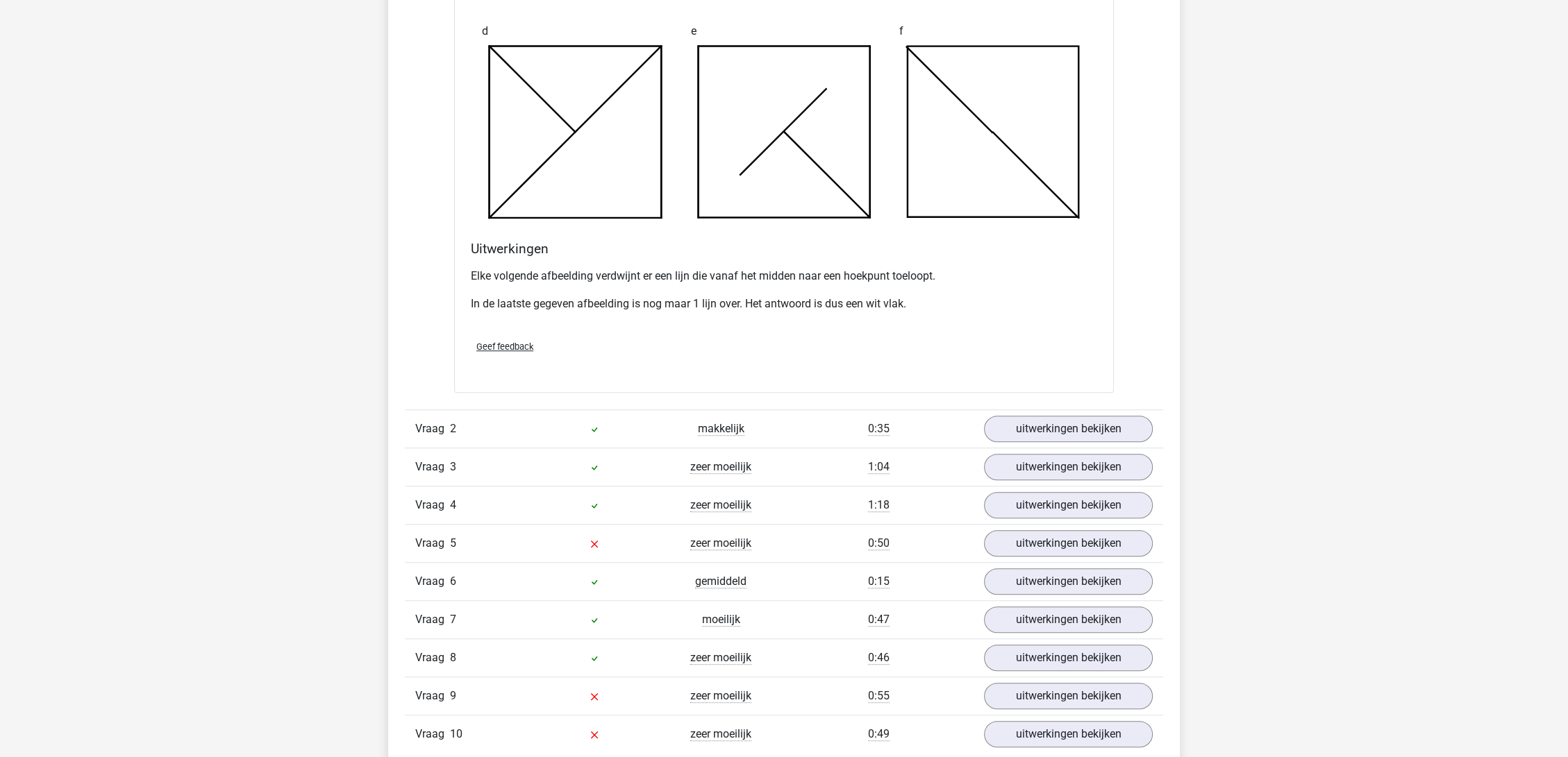
scroll to position [1619, 0]
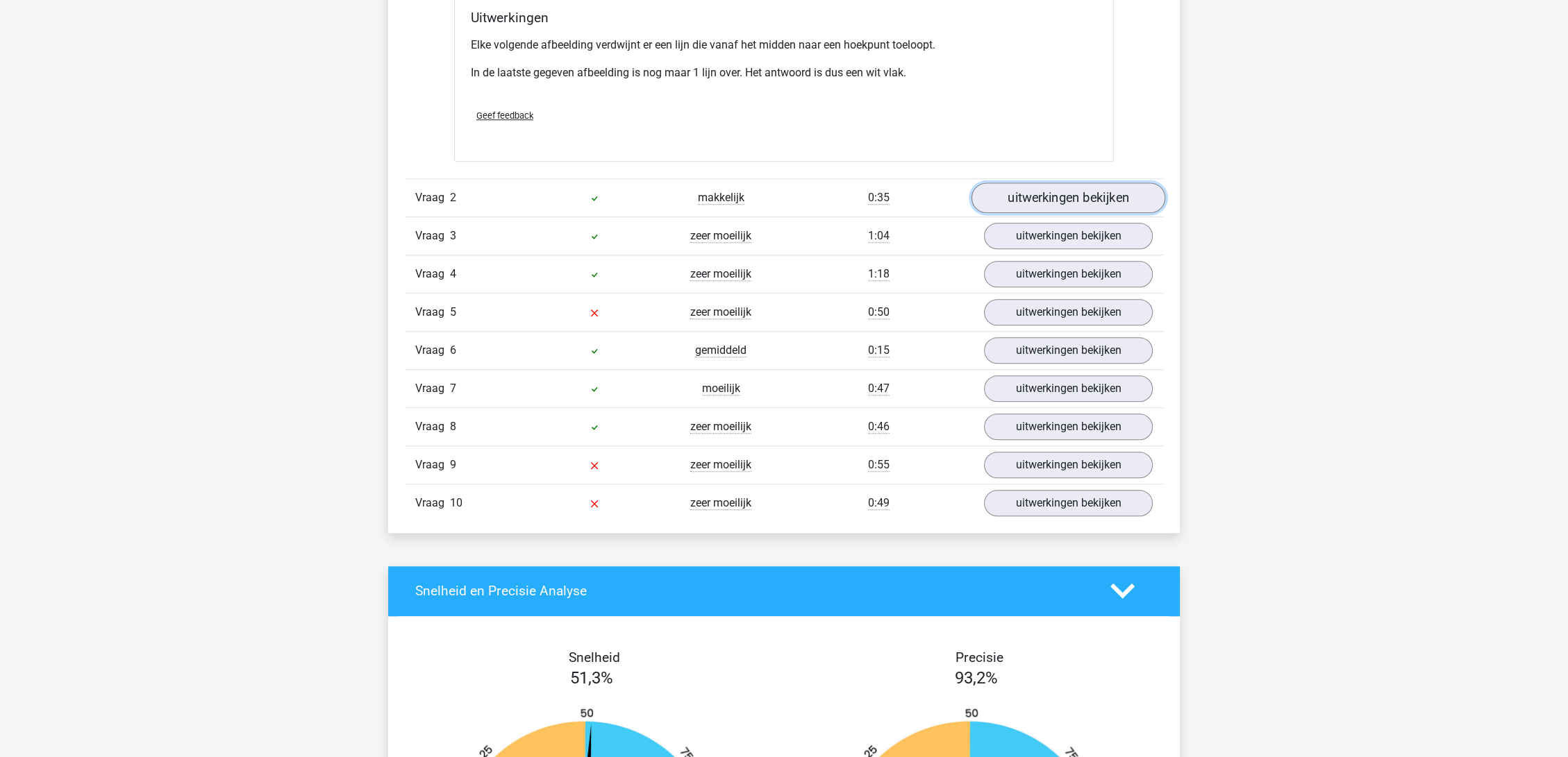
click at [1065, 193] on link "uitwerkingen bekijken" at bounding box center [1068, 198] width 194 height 31
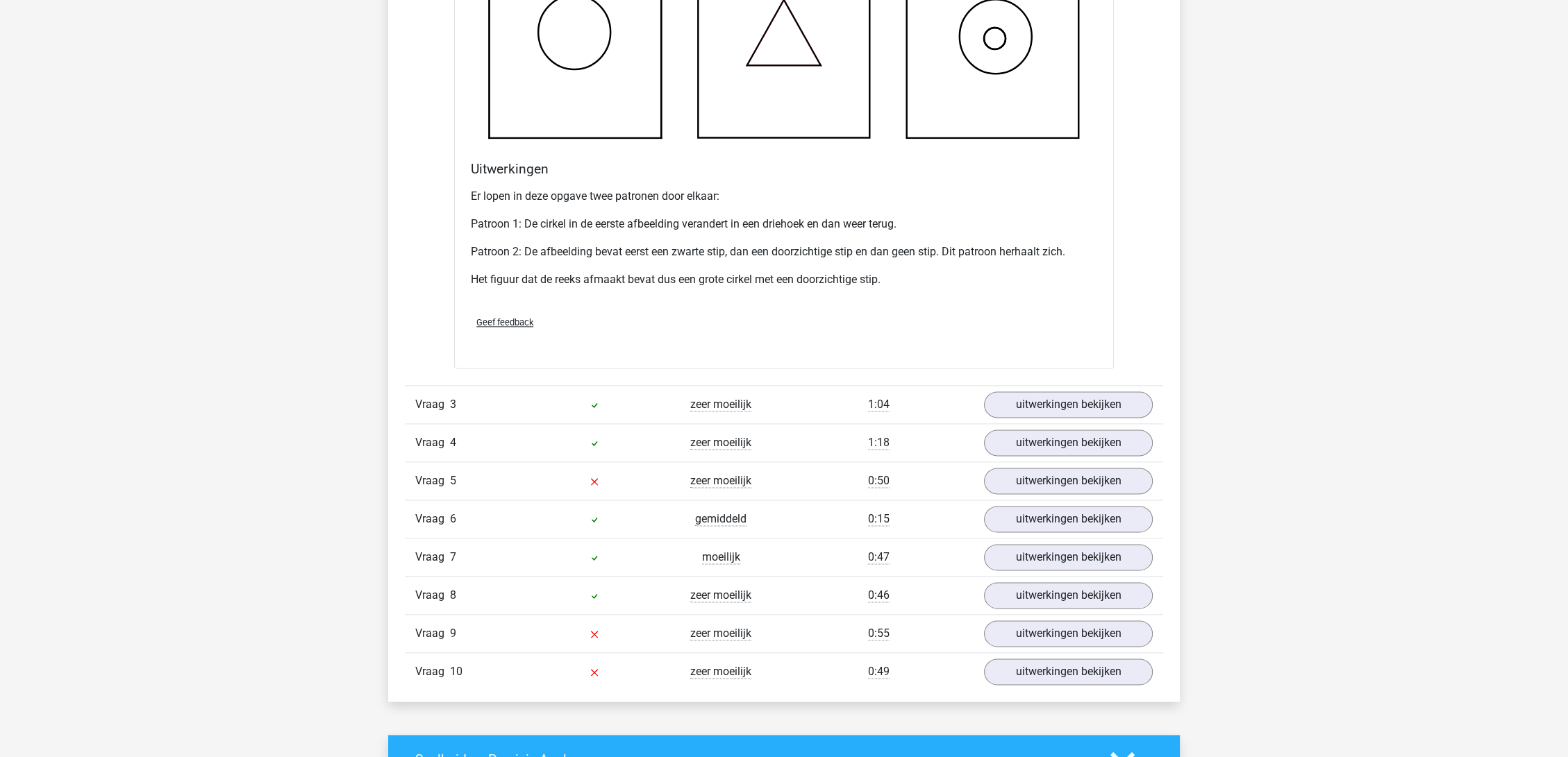
scroll to position [2313, 0]
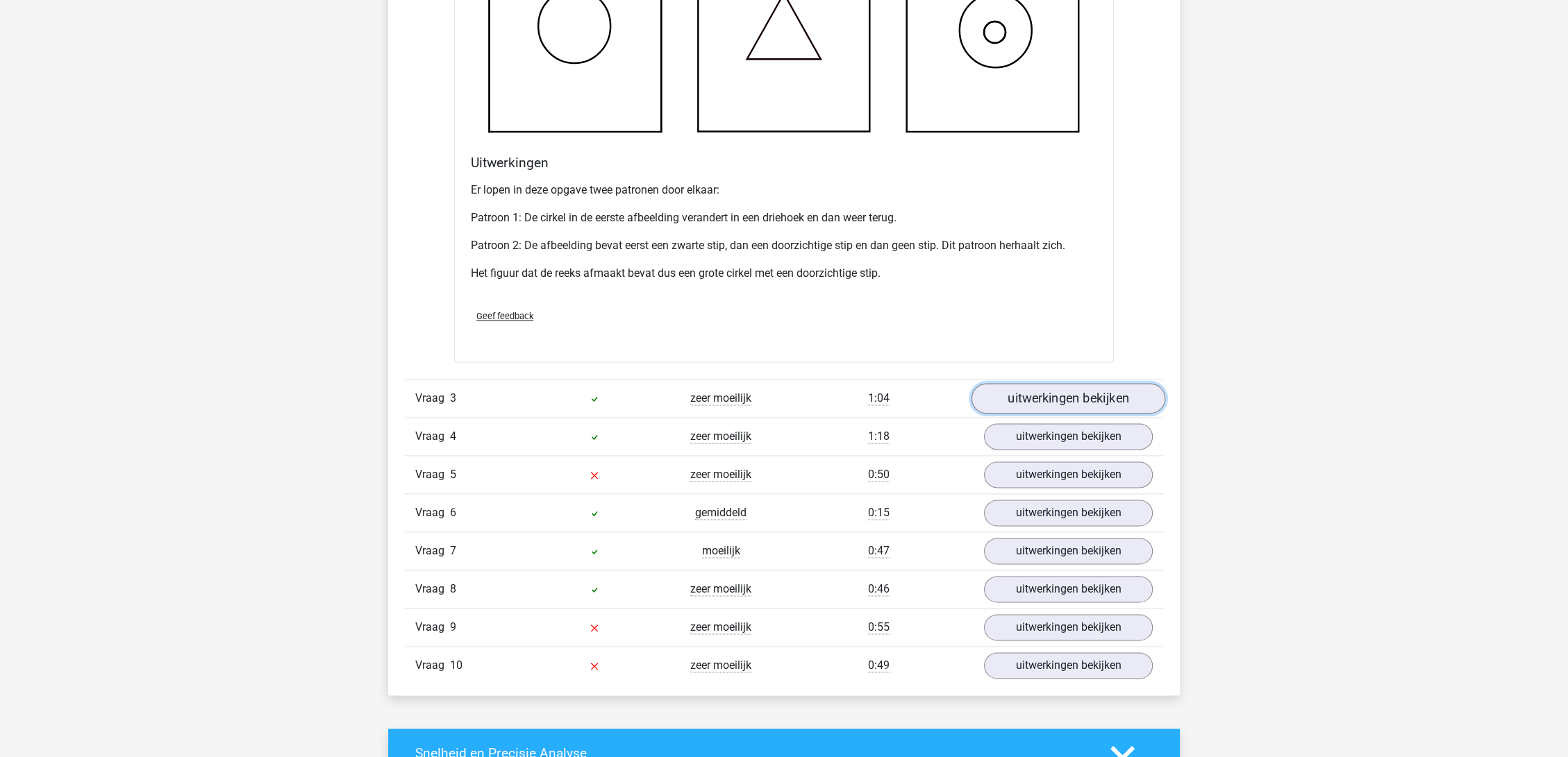
click at [1039, 401] on link "uitwerkingen bekijken" at bounding box center [1068, 399] width 194 height 31
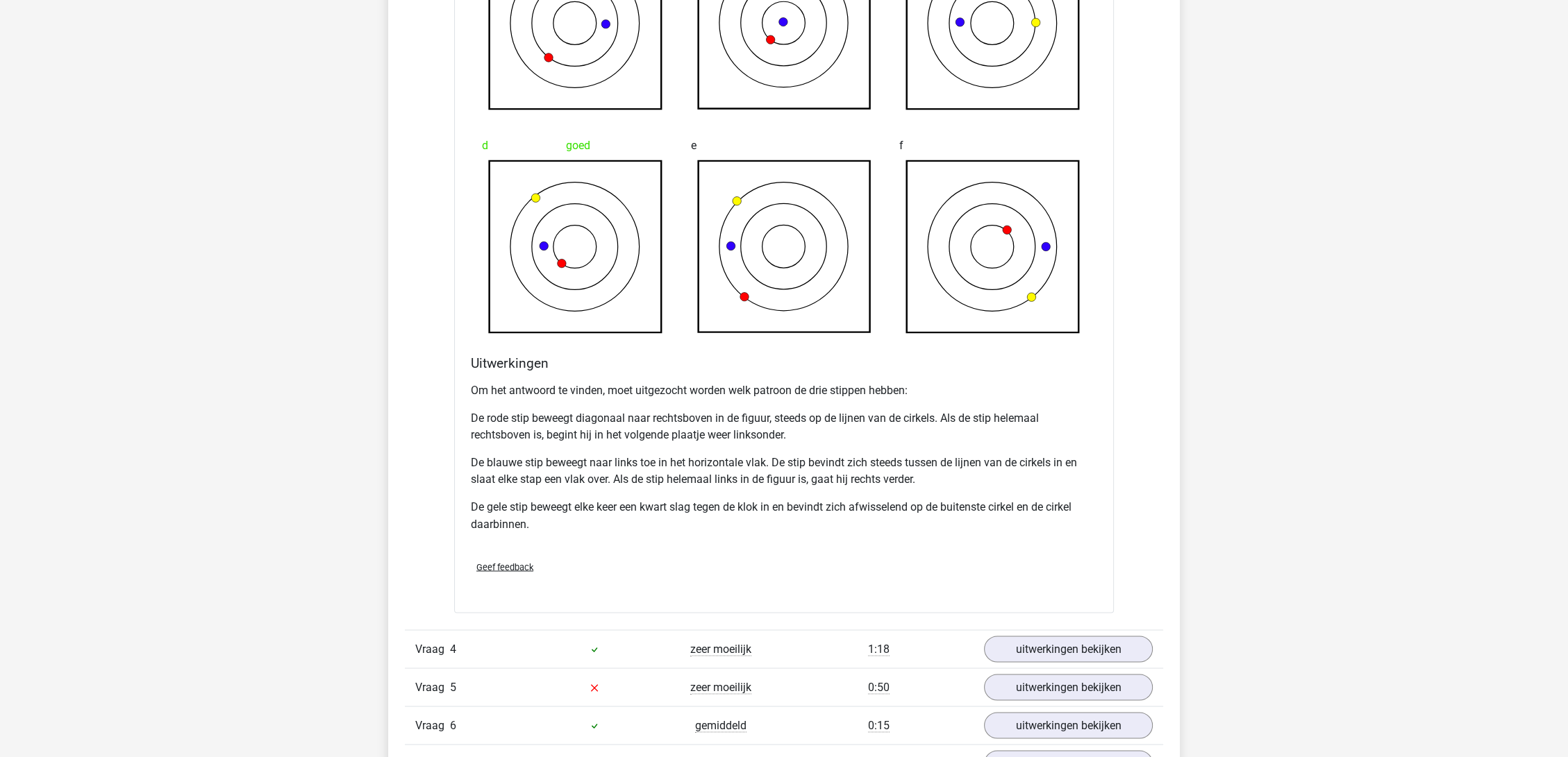
scroll to position [3238, 0]
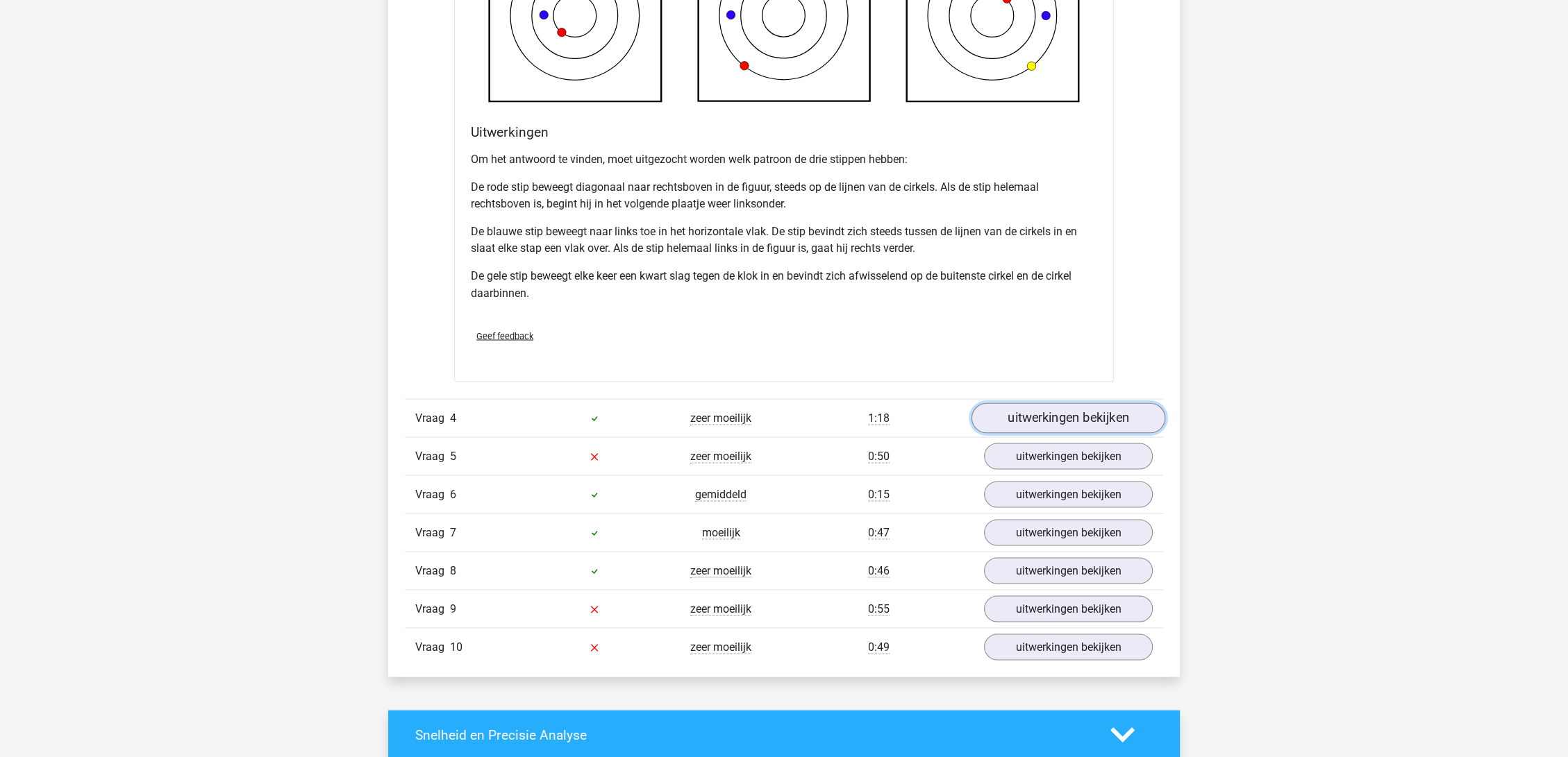
click at [1078, 417] on link "uitwerkingen bekijken" at bounding box center [1068, 418] width 194 height 31
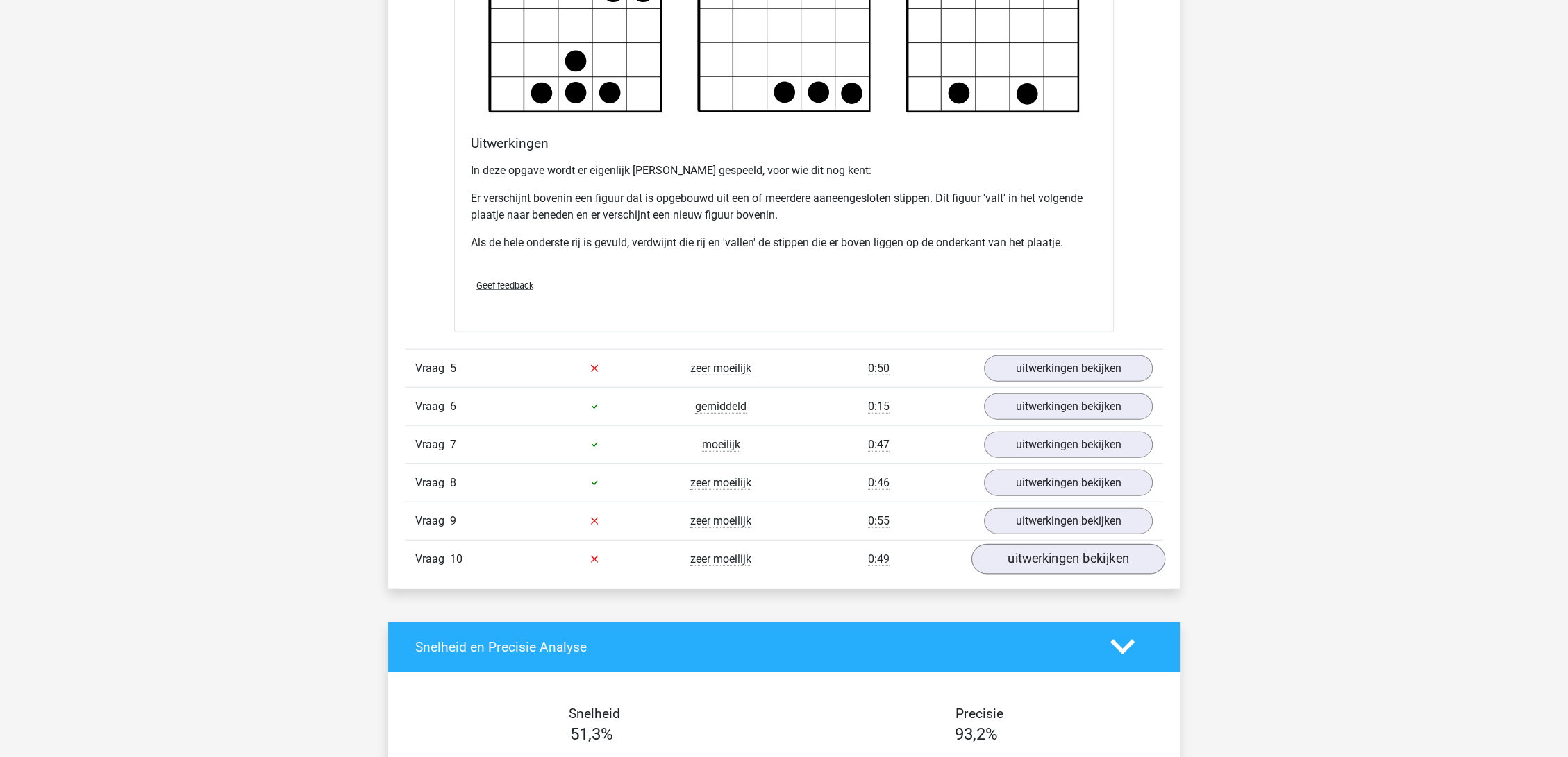
scroll to position [4164, 0]
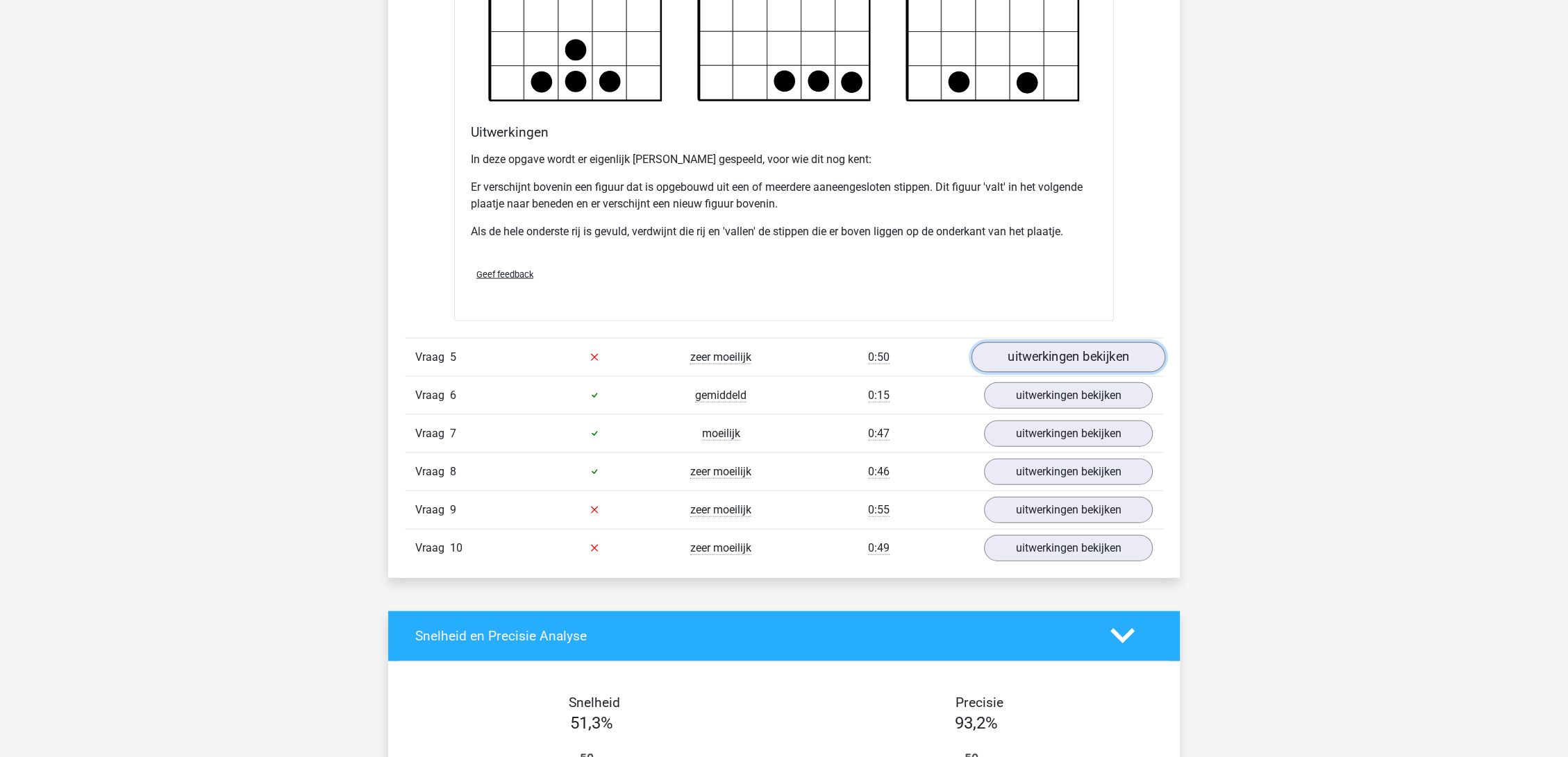
click at [1050, 355] on link "uitwerkingen bekijken" at bounding box center [1068, 357] width 194 height 31
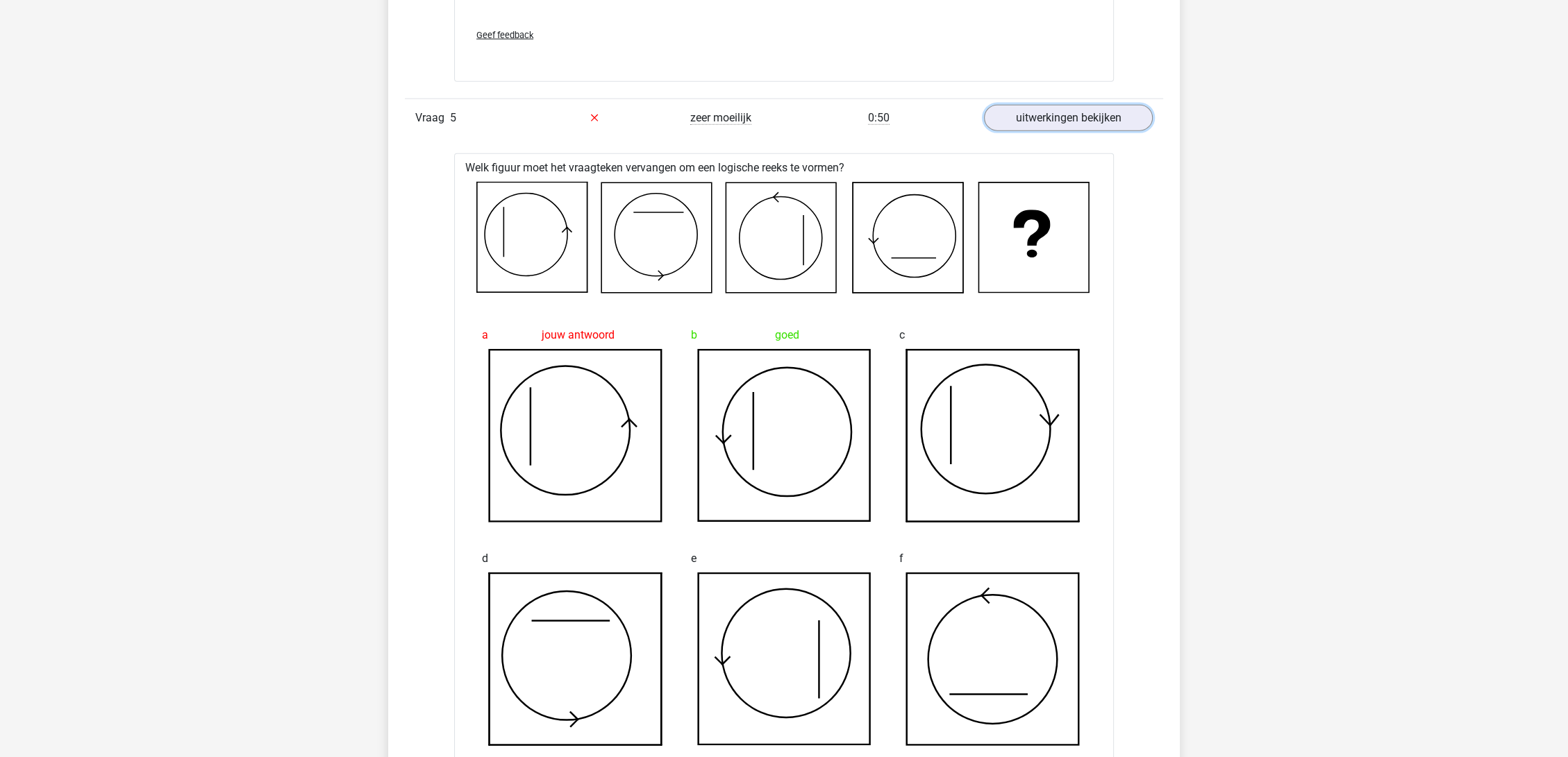
scroll to position [4396, 0]
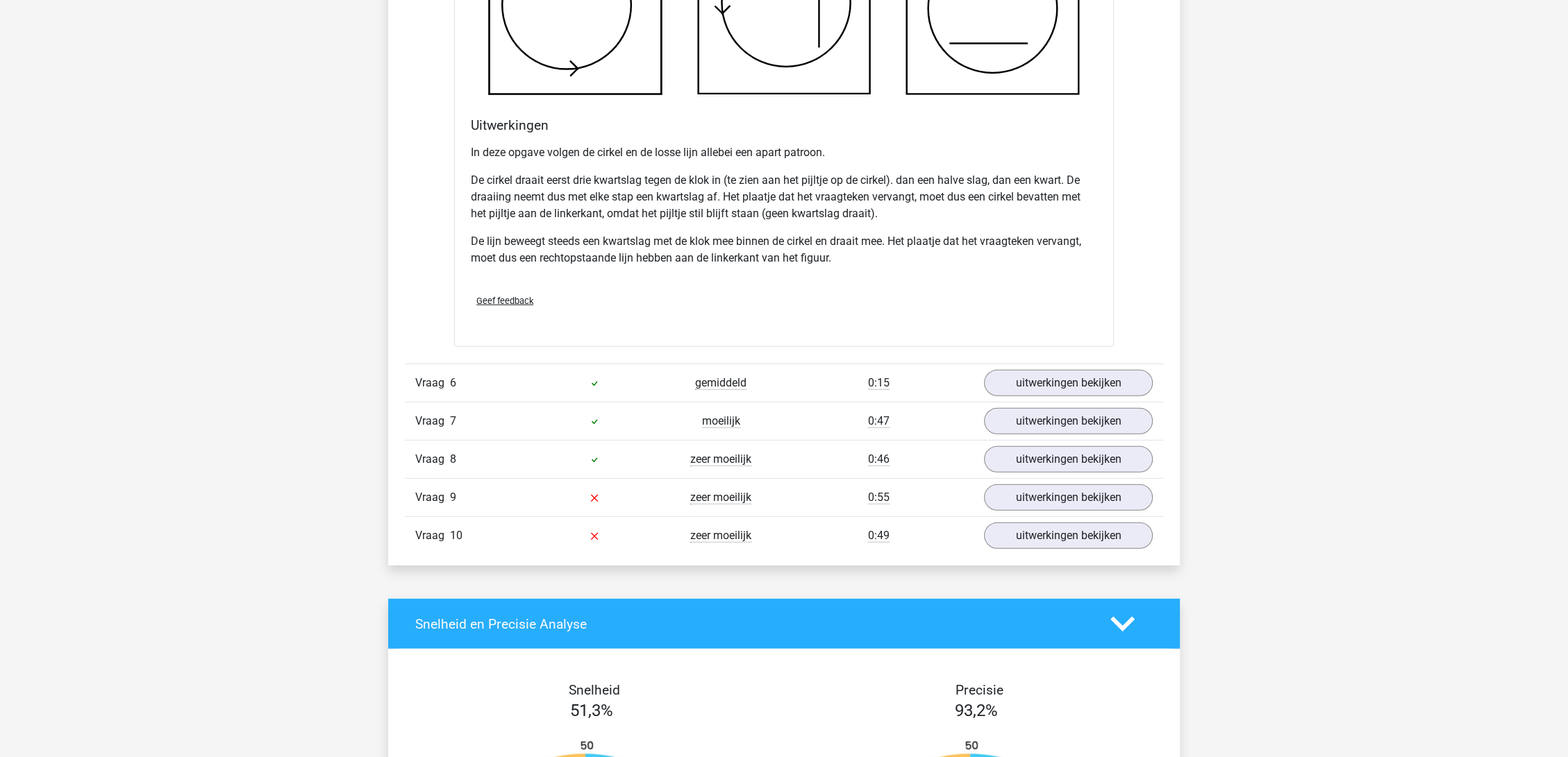
scroll to position [5090, 0]
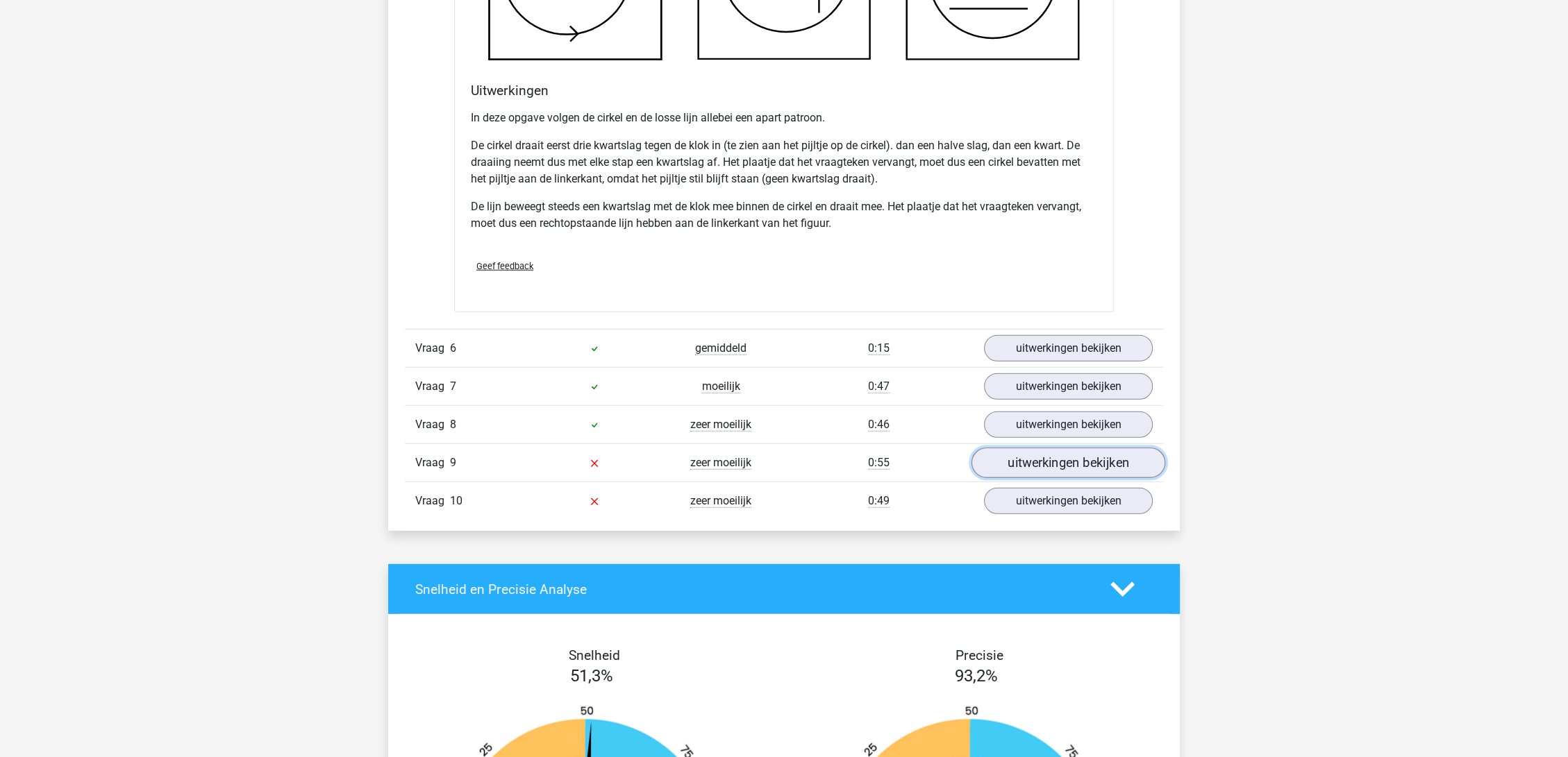
click at [1084, 453] on link "uitwerkingen bekijken" at bounding box center [1068, 463] width 194 height 31
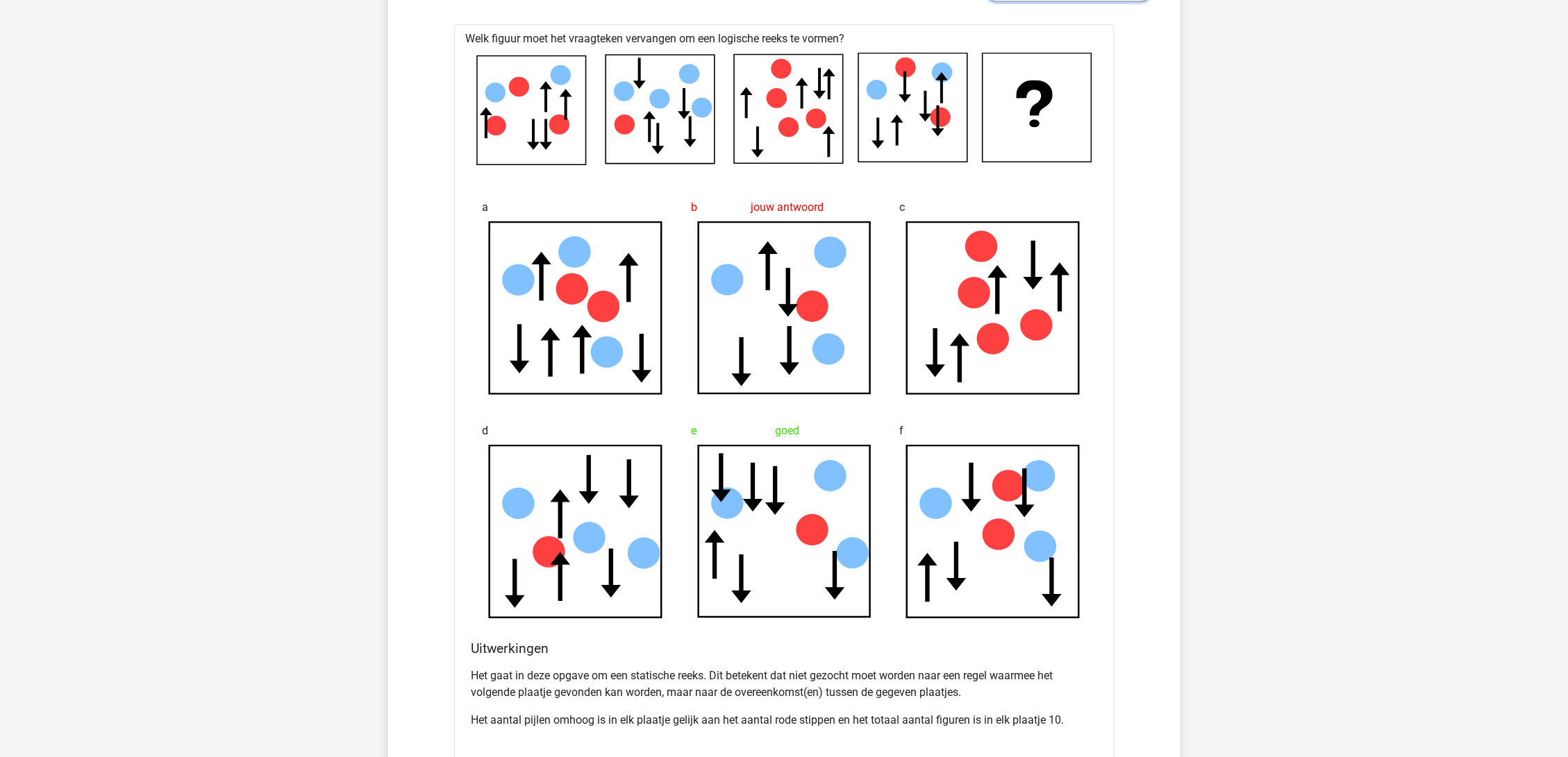
scroll to position [5552, 0]
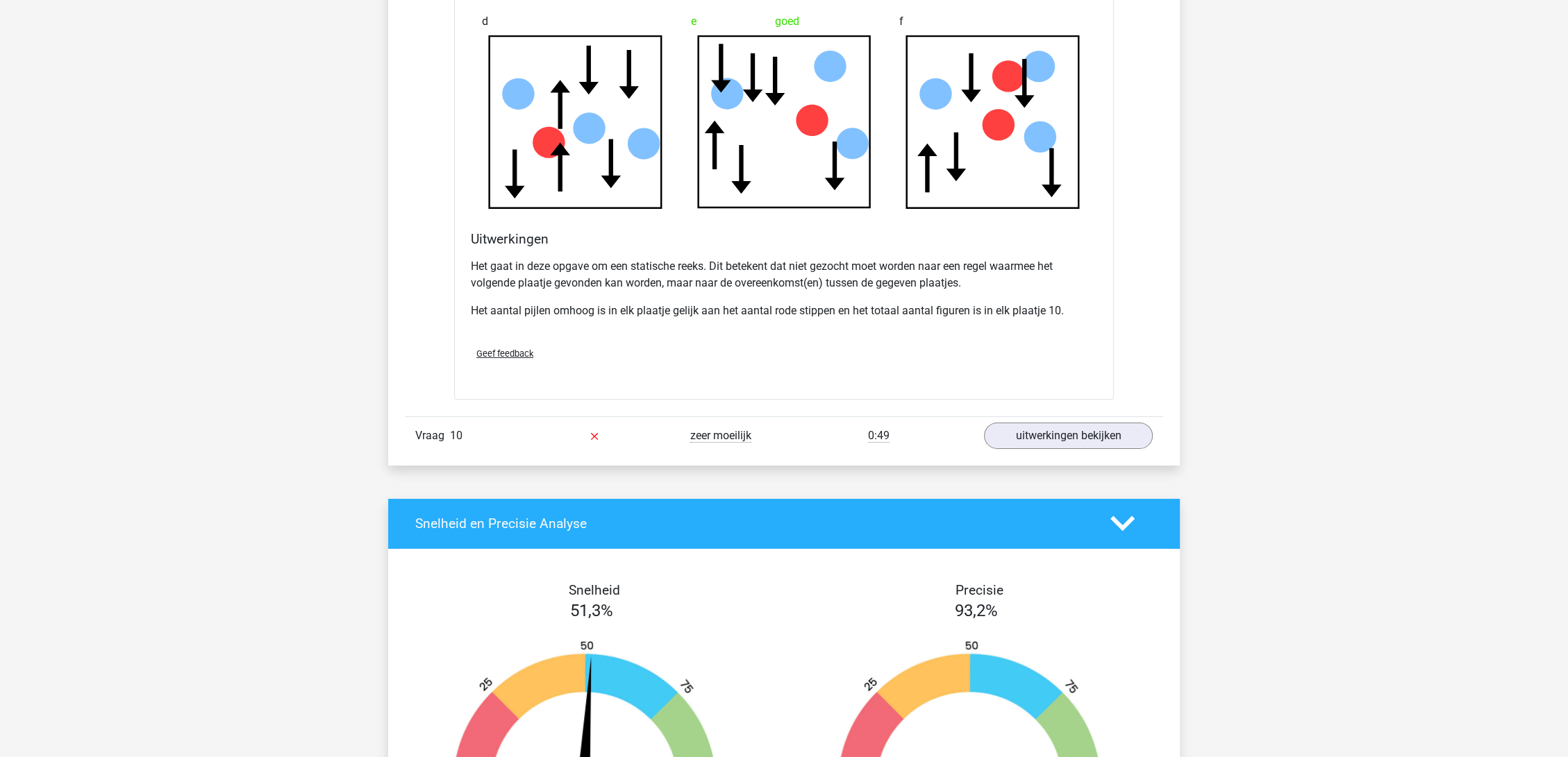
scroll to position [6015, 0]
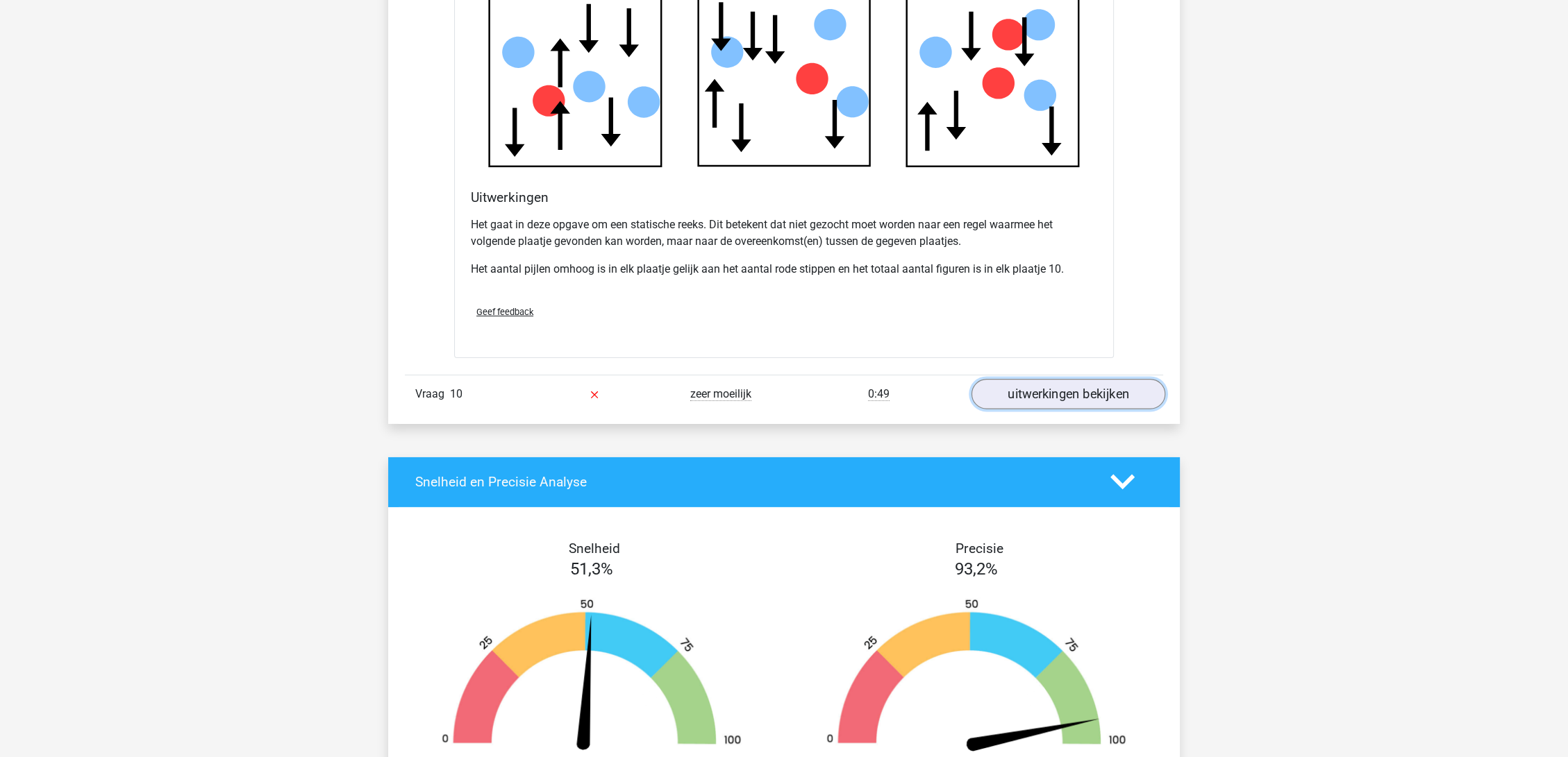
click at [1085, 392] on link "uitwerkingen bekijken" at bounding box center [1068, 394] width 194 height 31
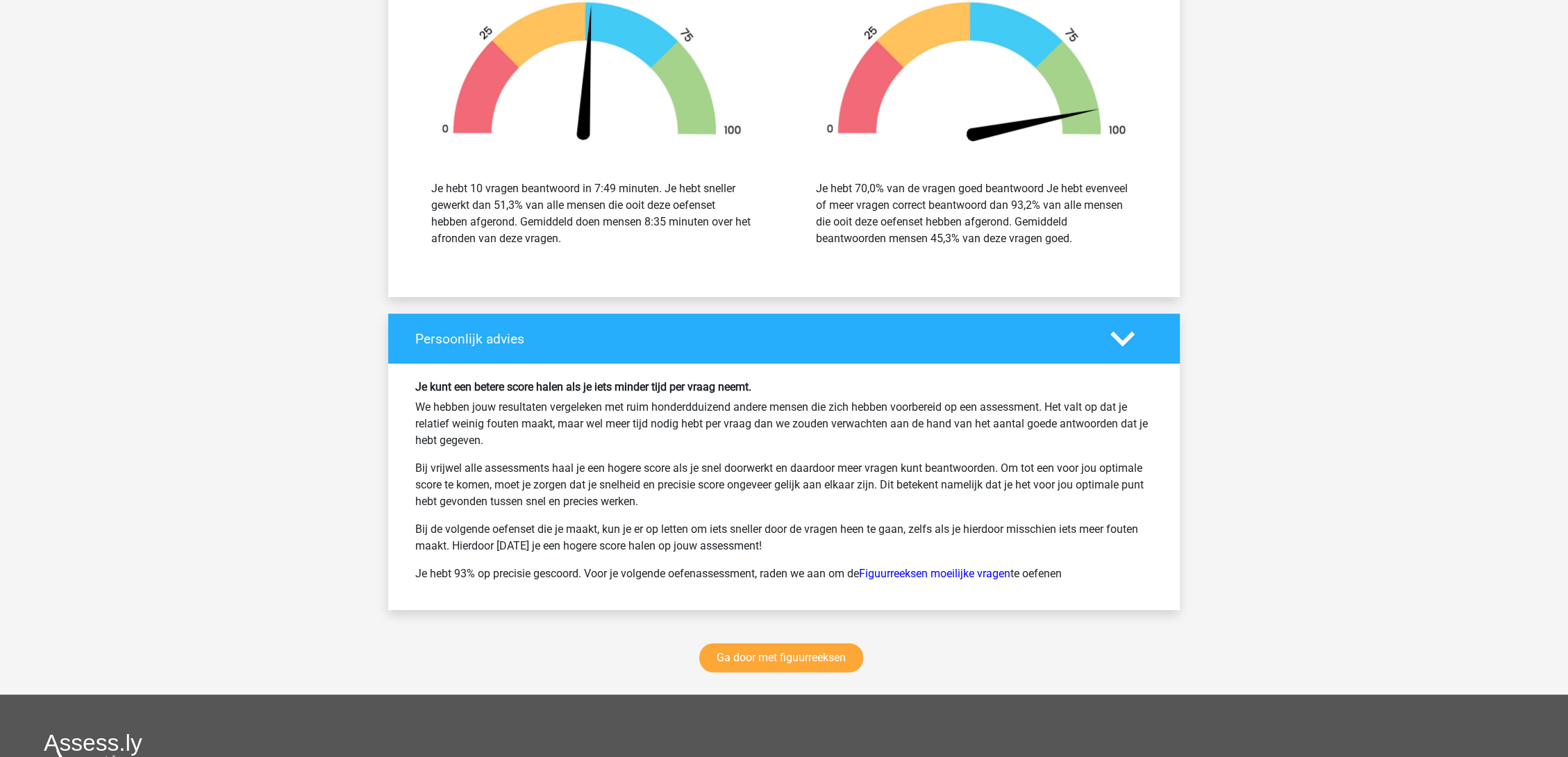
scroll to position [7715, 0]
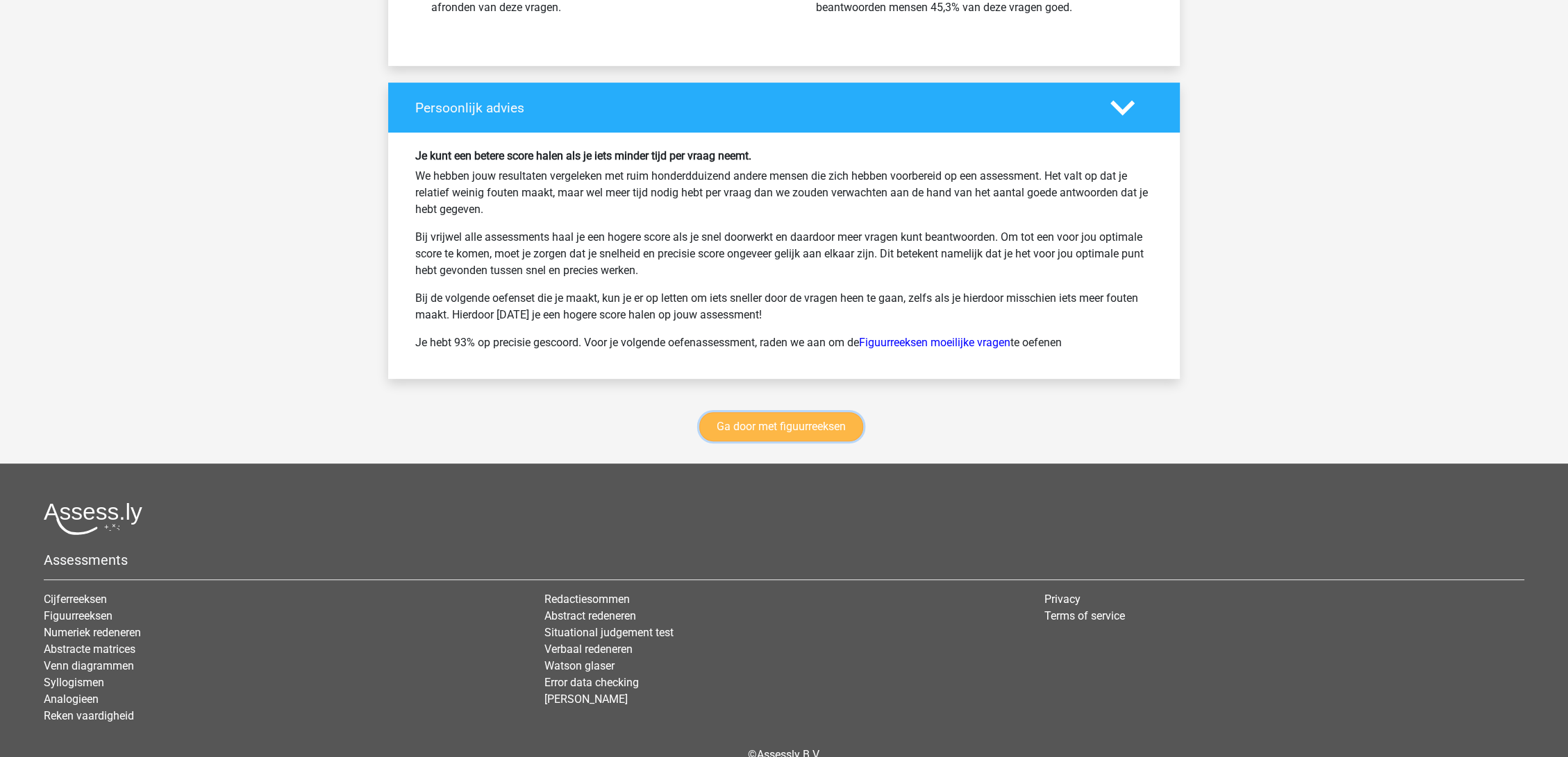
click at [775, 423] on link "Ga door met figuurreeksen" at bounding box center [781, 427] width 164 height 29
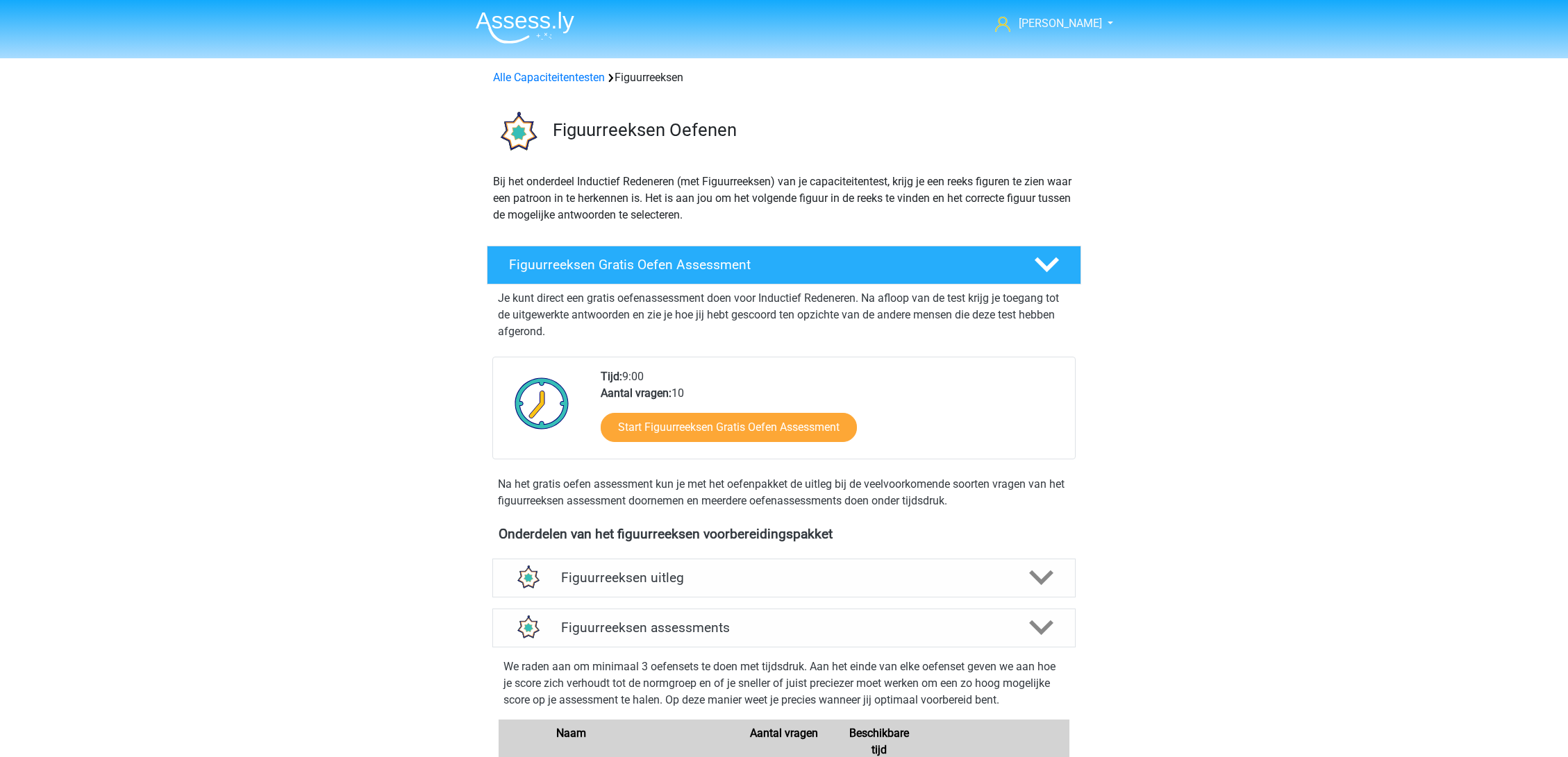
scroll to position [603, 0]
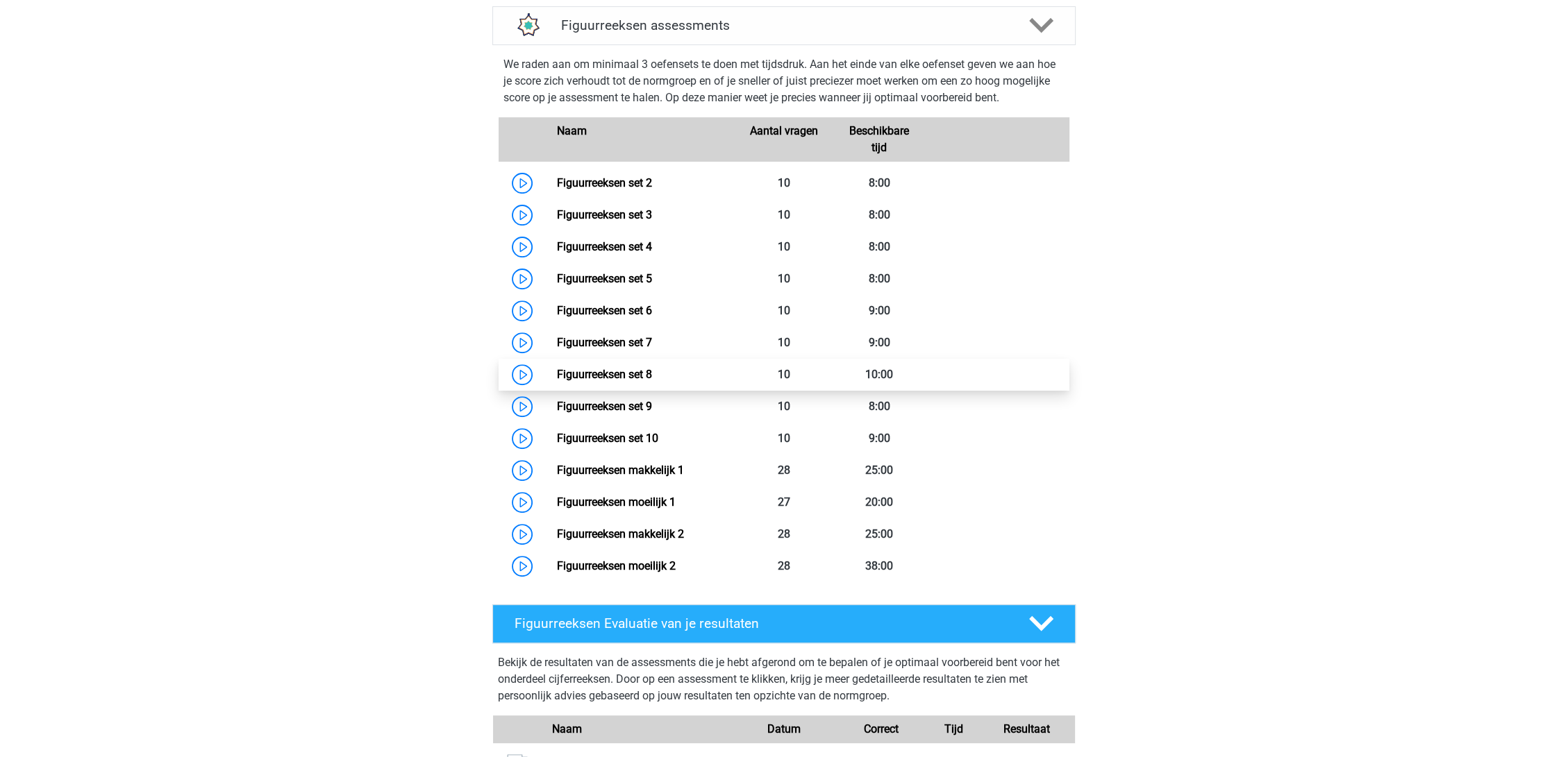
click at [589, 368] on link "Figuurreeksen set 8" at bounding box center [604, 374] width 95 height 13
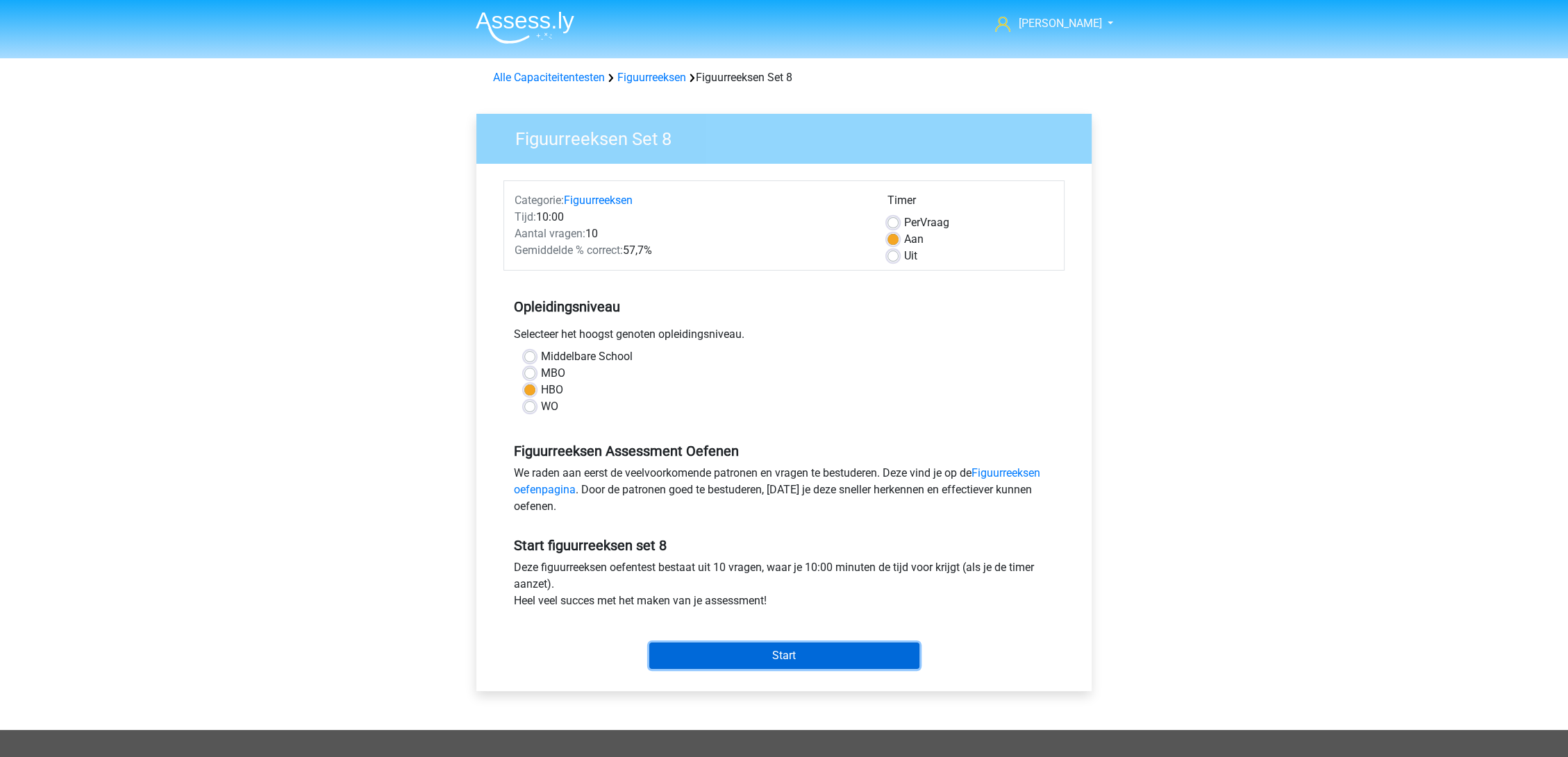
click at [829, 652] on input "Start" at bounding box center [784, 656] width 270 height 26
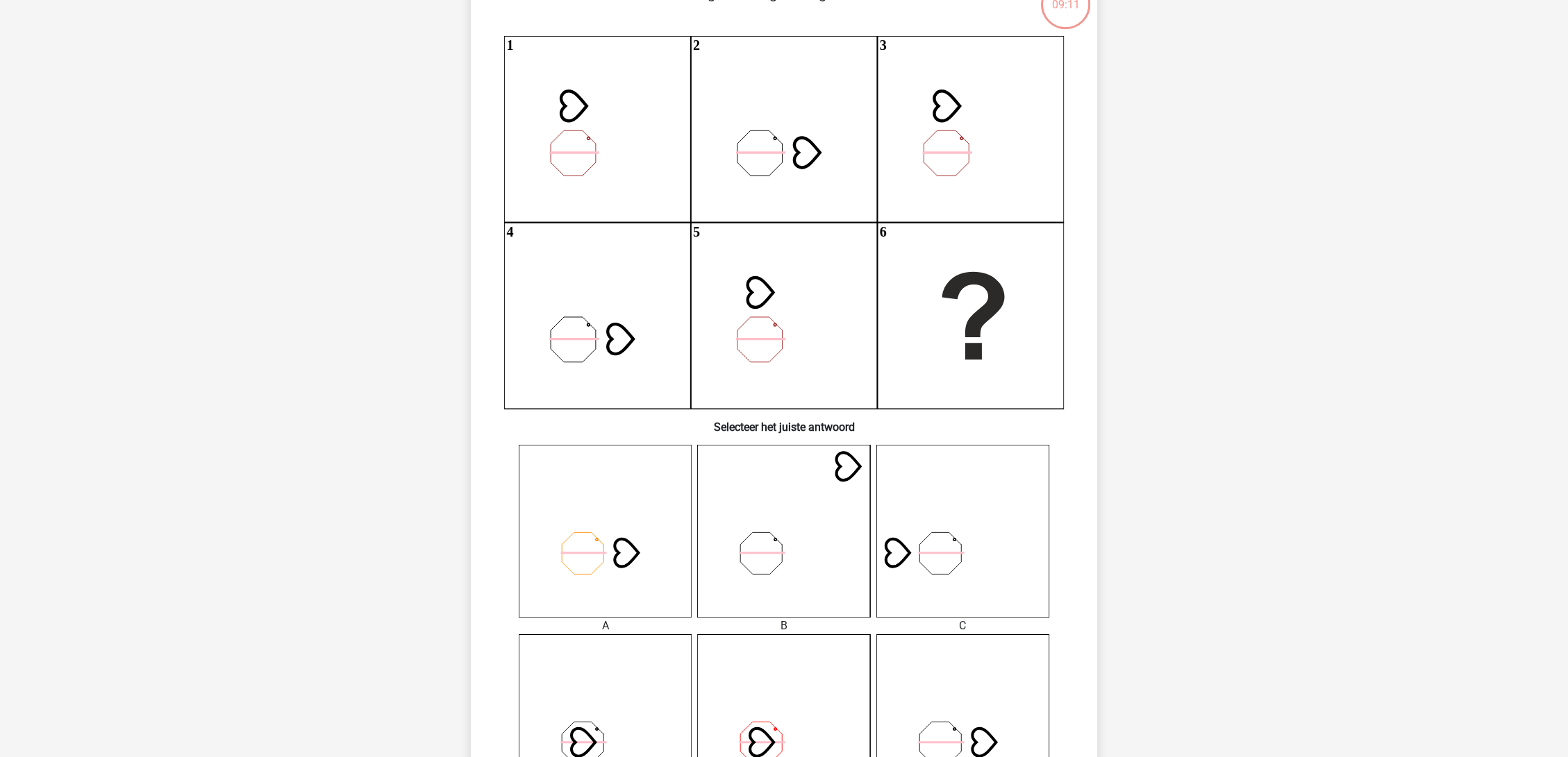
scroll to position [356, 0]
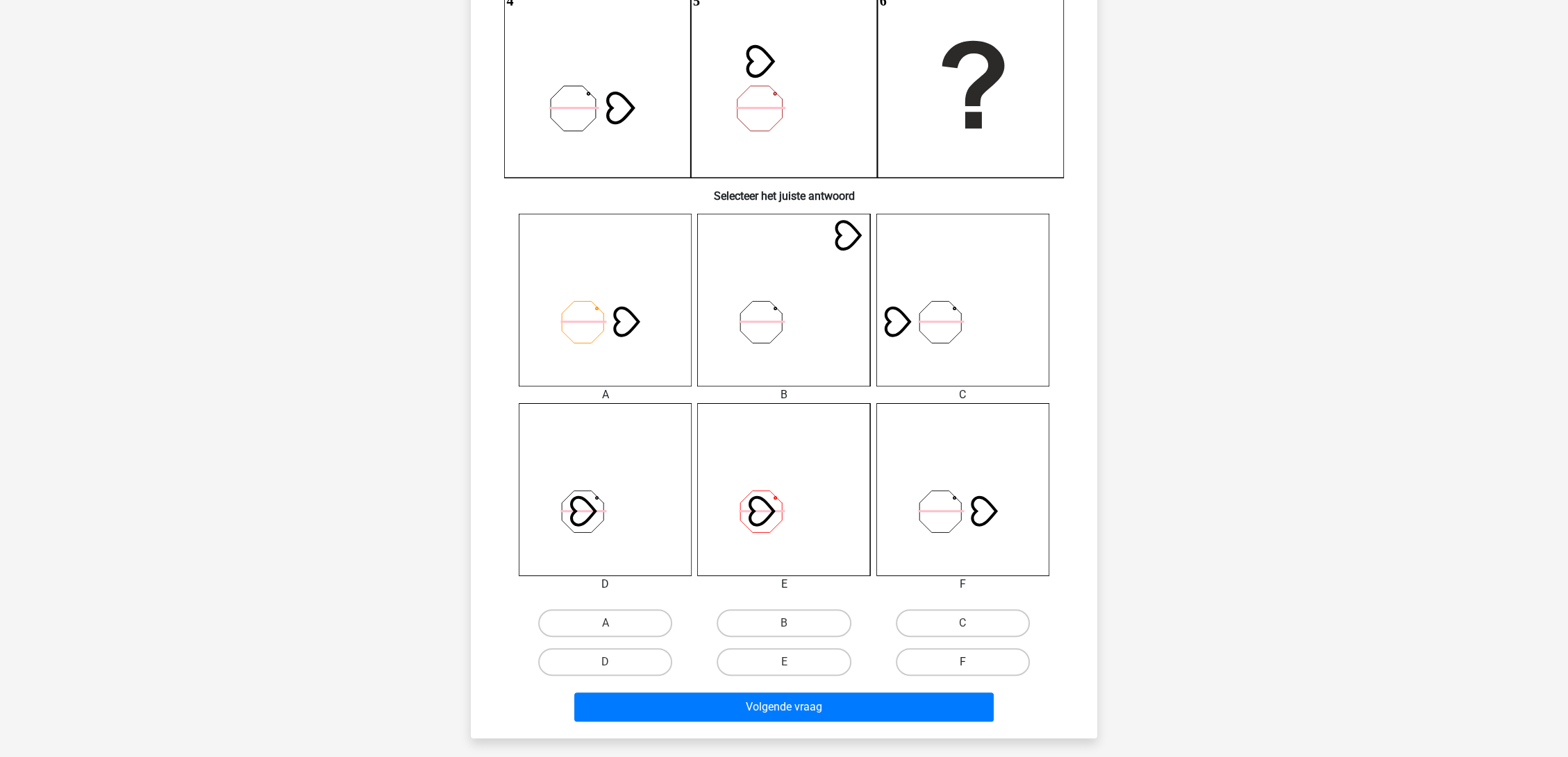
click at [962, 659] on label "F" at bounding box center [962, 662] width 134 height 28
click at [962, 662] on input "F" at bounding box center [967, 666] width 9 height 9
radio input "true"
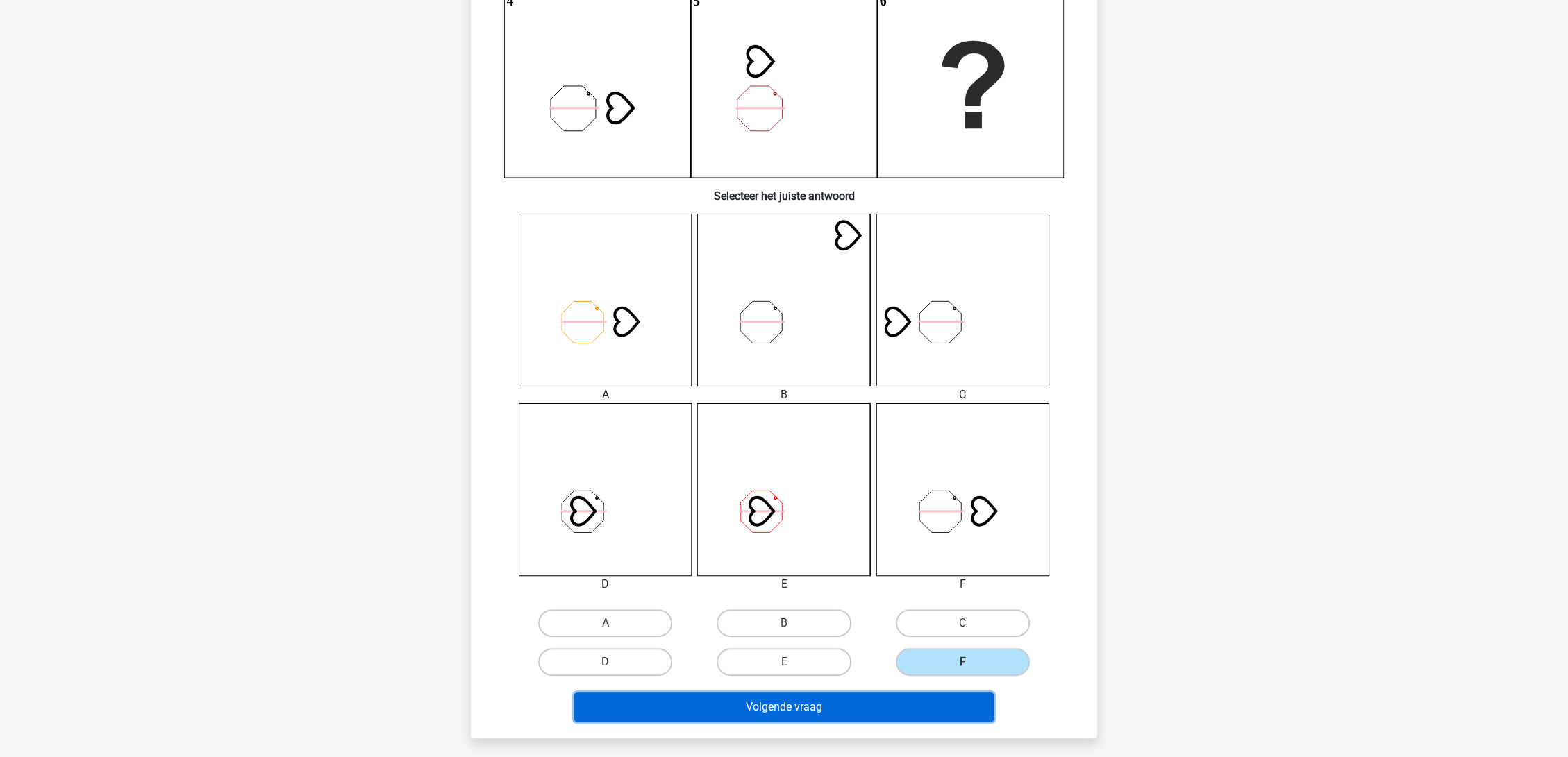
click at [923, 699] on button "Volgende vraag" at bounding box center [784, 707] width 421 height 29
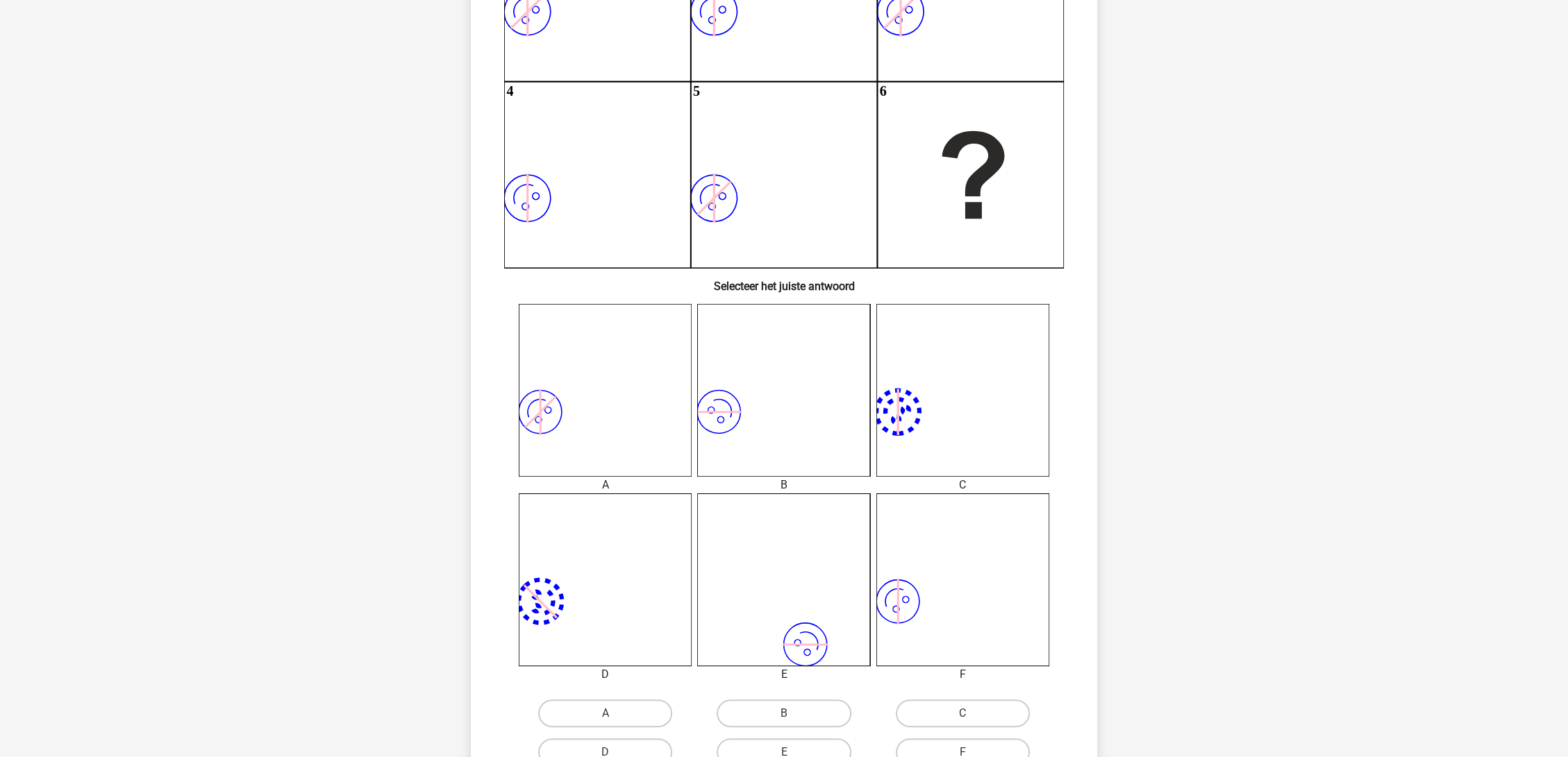
scroll to position [301, 0]
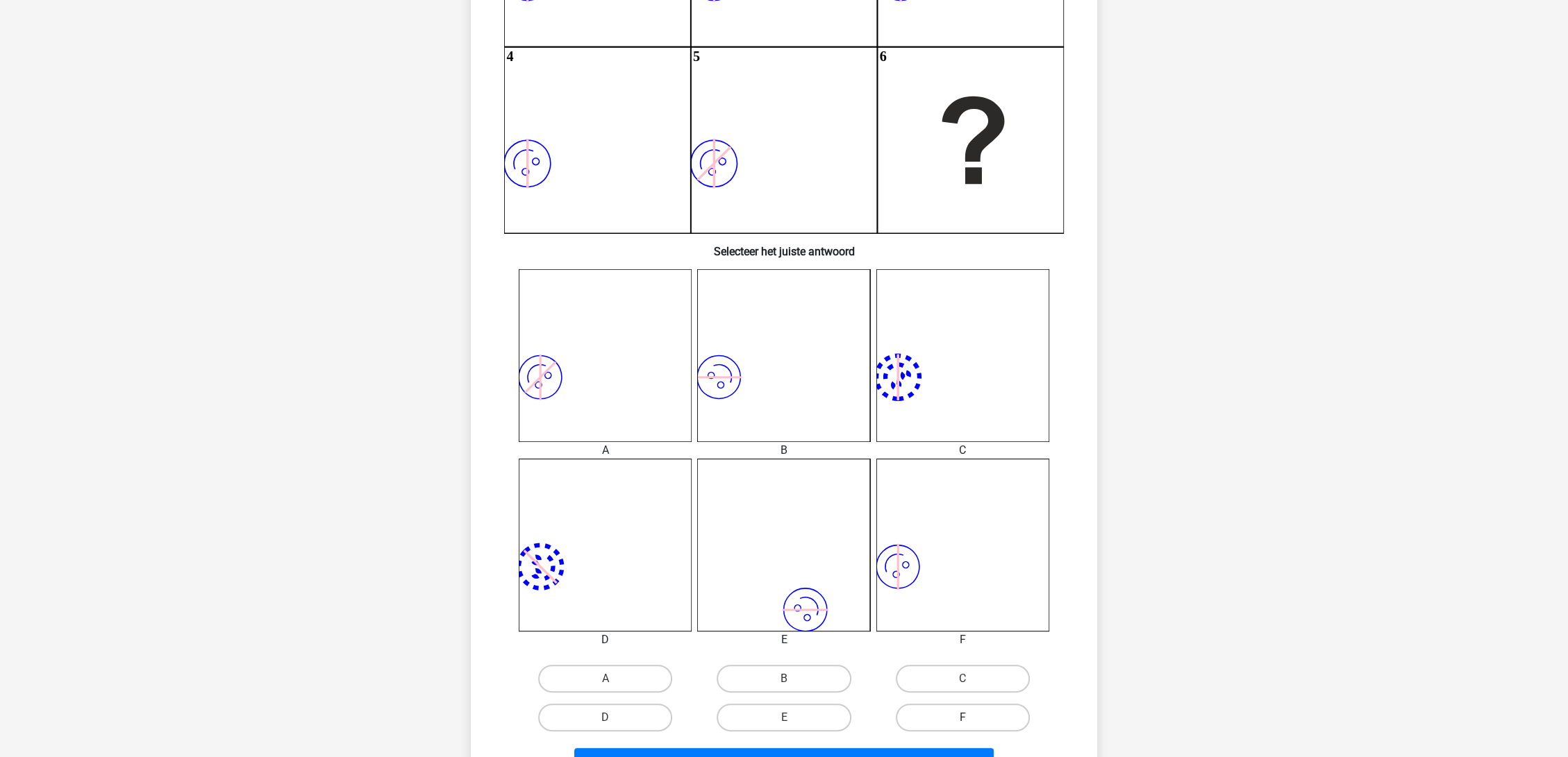
click at [982, 719] on label "F" at bounding box center [962, 717] width 134 height 28
click at [971, 719] on input "F" at bounding box center [967, 722] width 9 height 9
radio input "true"
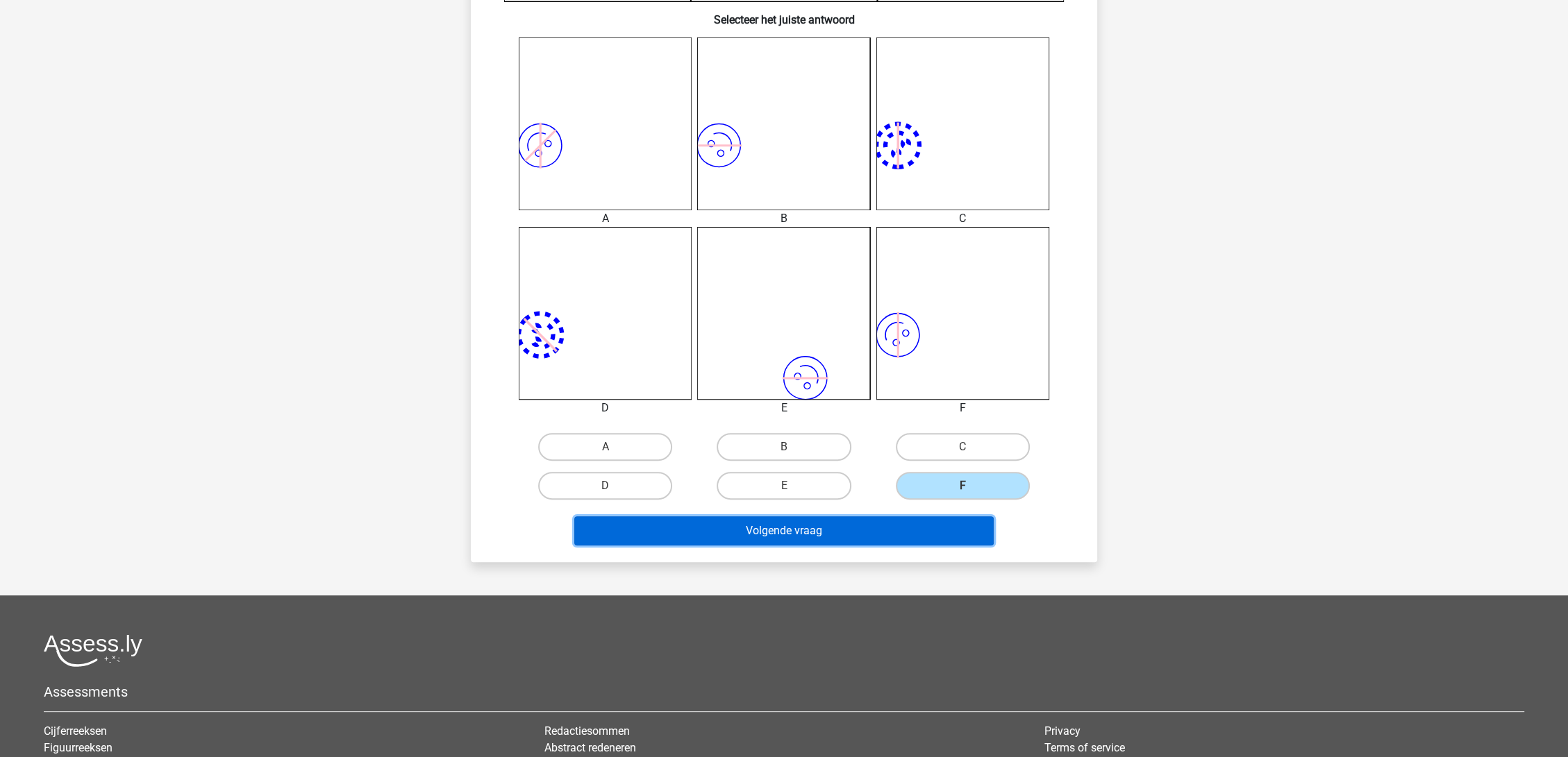
click at [900, 522] on button "Volgende vraag" at bounding box center [784, 531] width 421 height 29
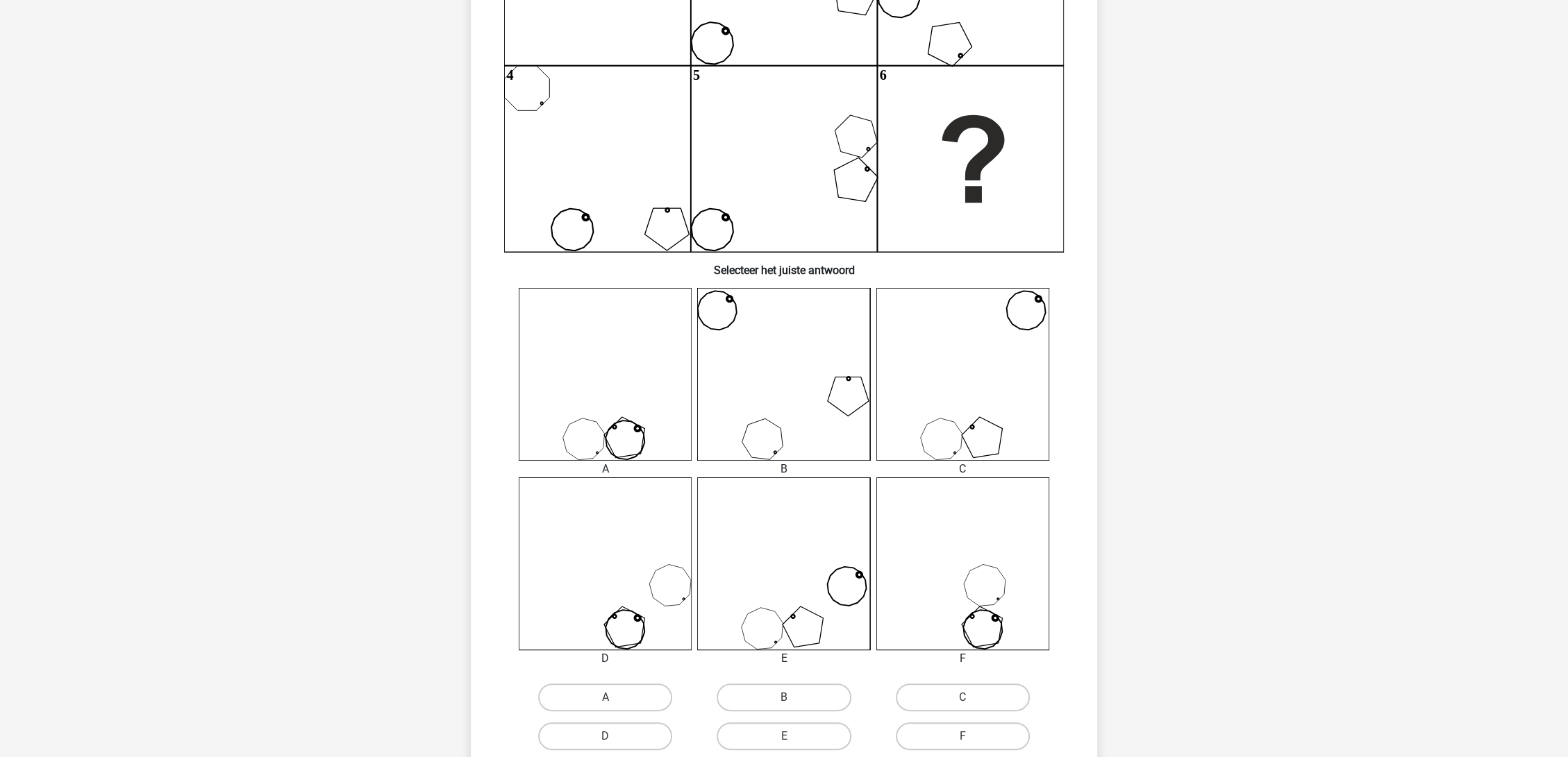
scroll to position [286, 0]
click at [997, 689] on label "C" at bounding box center [962, 693] width 134 height 28
click at [971, 693] on input "C" at bounding box center [967, 698] width 9 height 9
radio input "true"
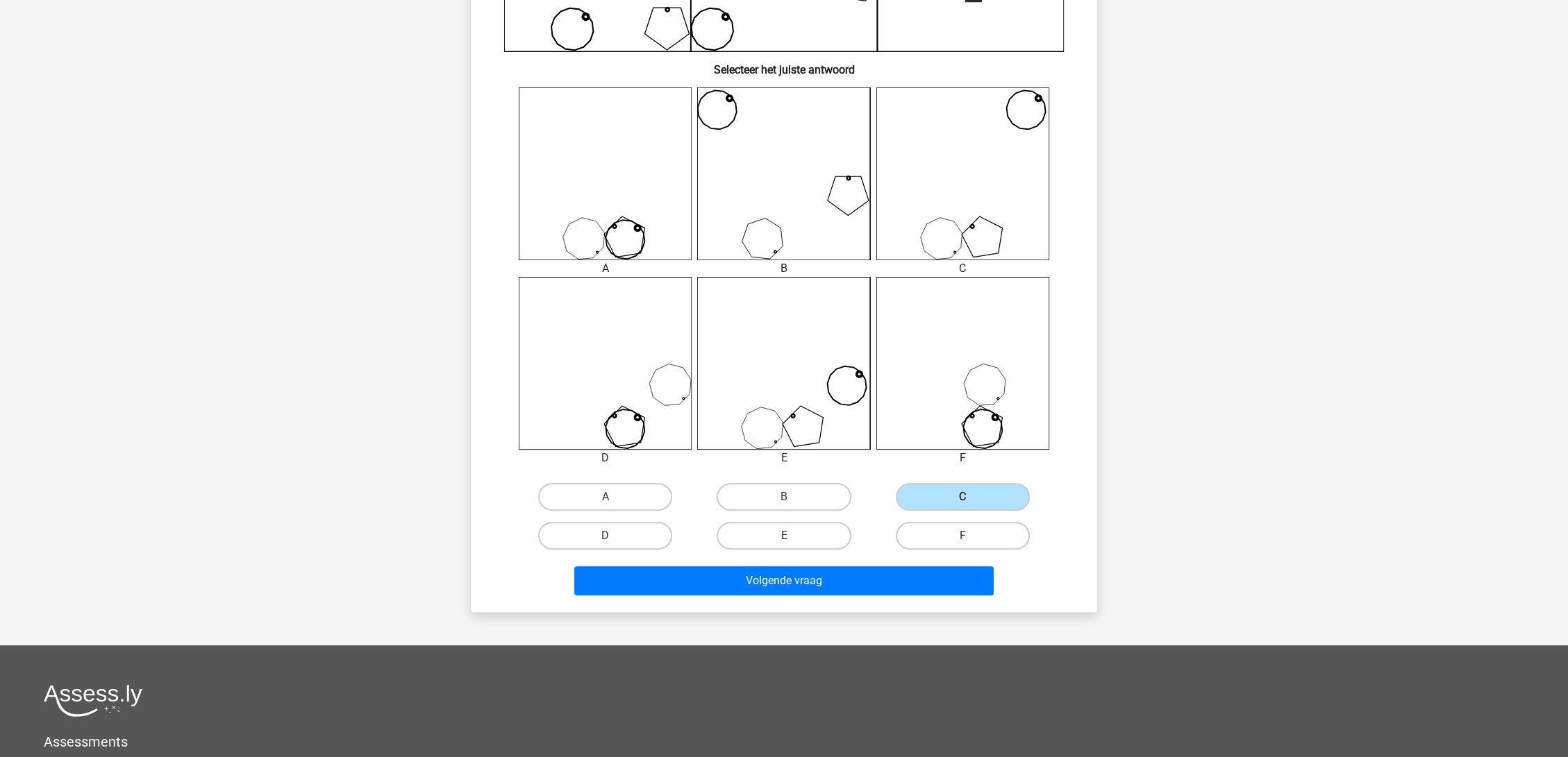
scroll to position [517, 0]
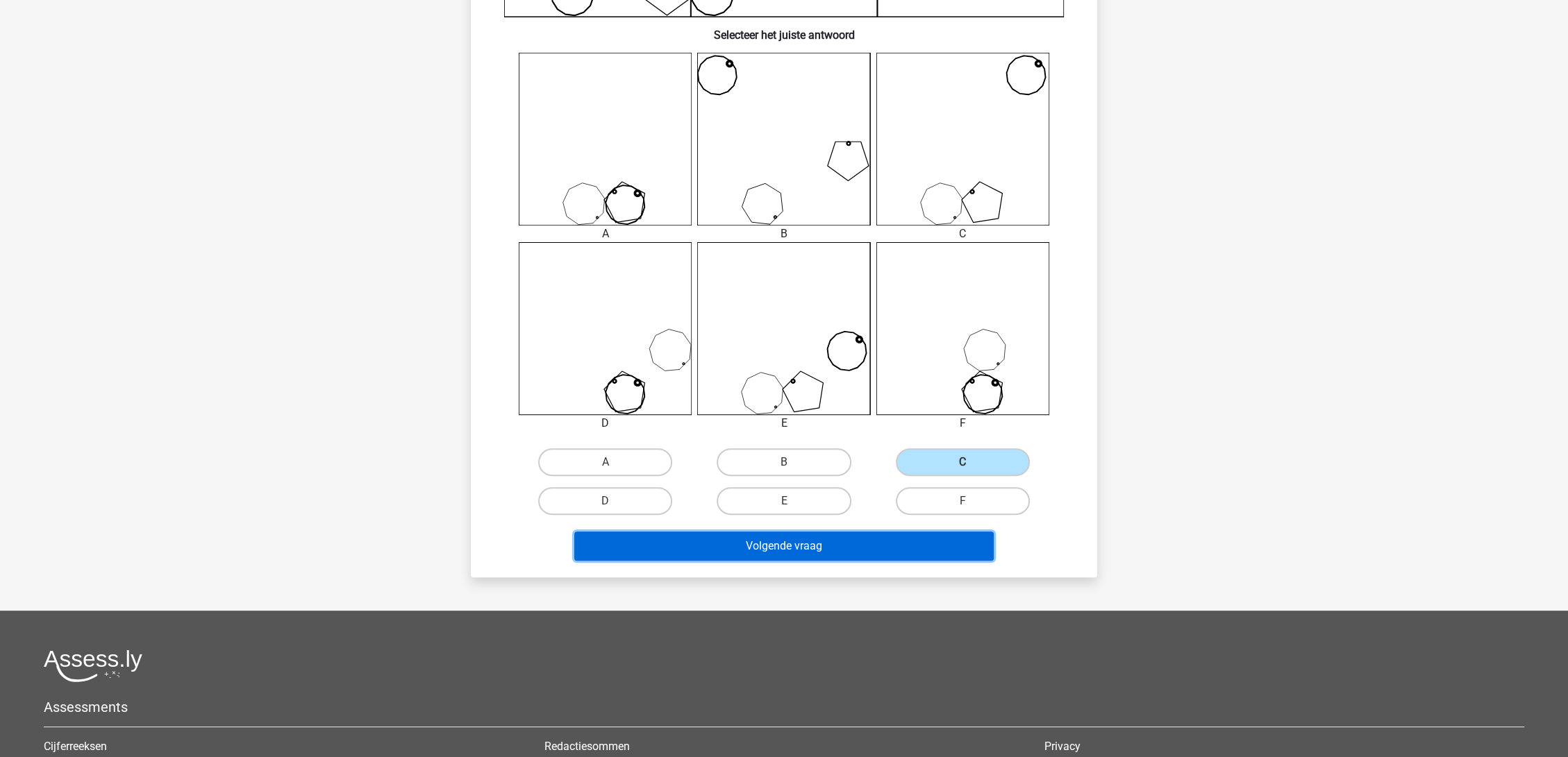
click at [920, 537] on button "Volgende vraag" at bounding box center [784, 546] width 421 height 29
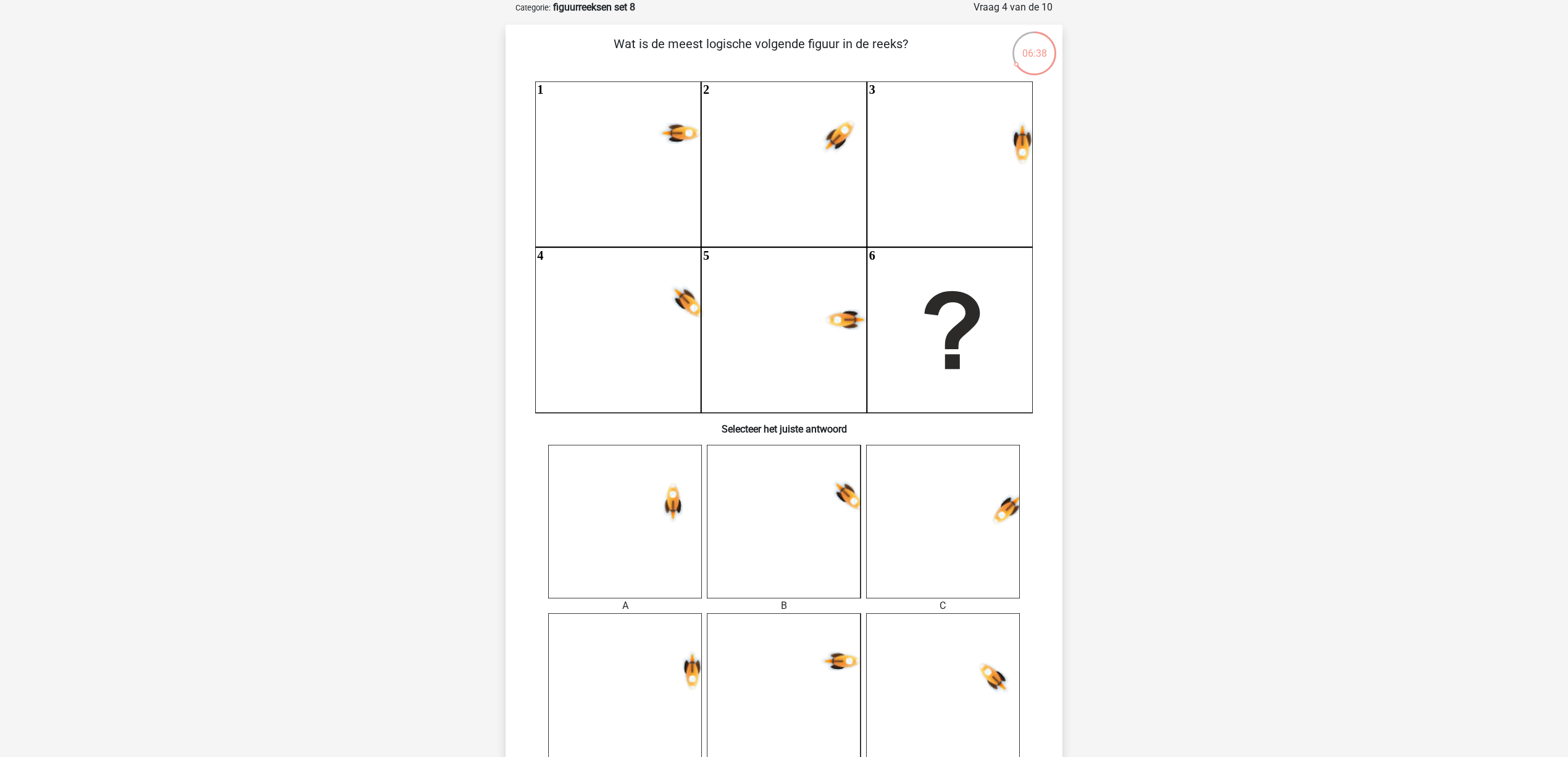
scroll to position [293, 0]
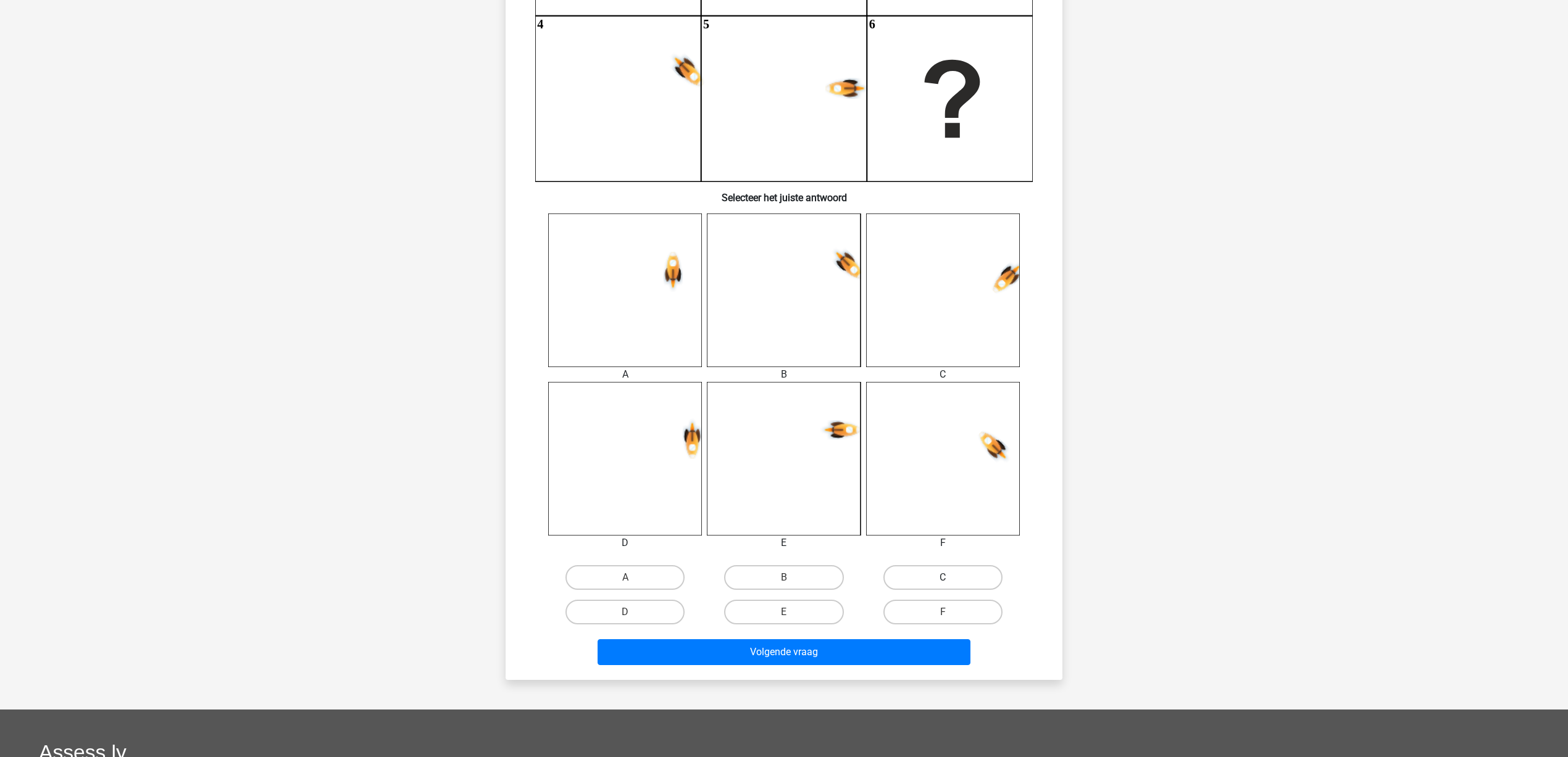
click at [967, 576] on label "C" at bounding box center [943, 577] width 119 height 25
click at [951, 577] on input "C" at bounding box center [947, 581] width 8 height 8
radio input "true"
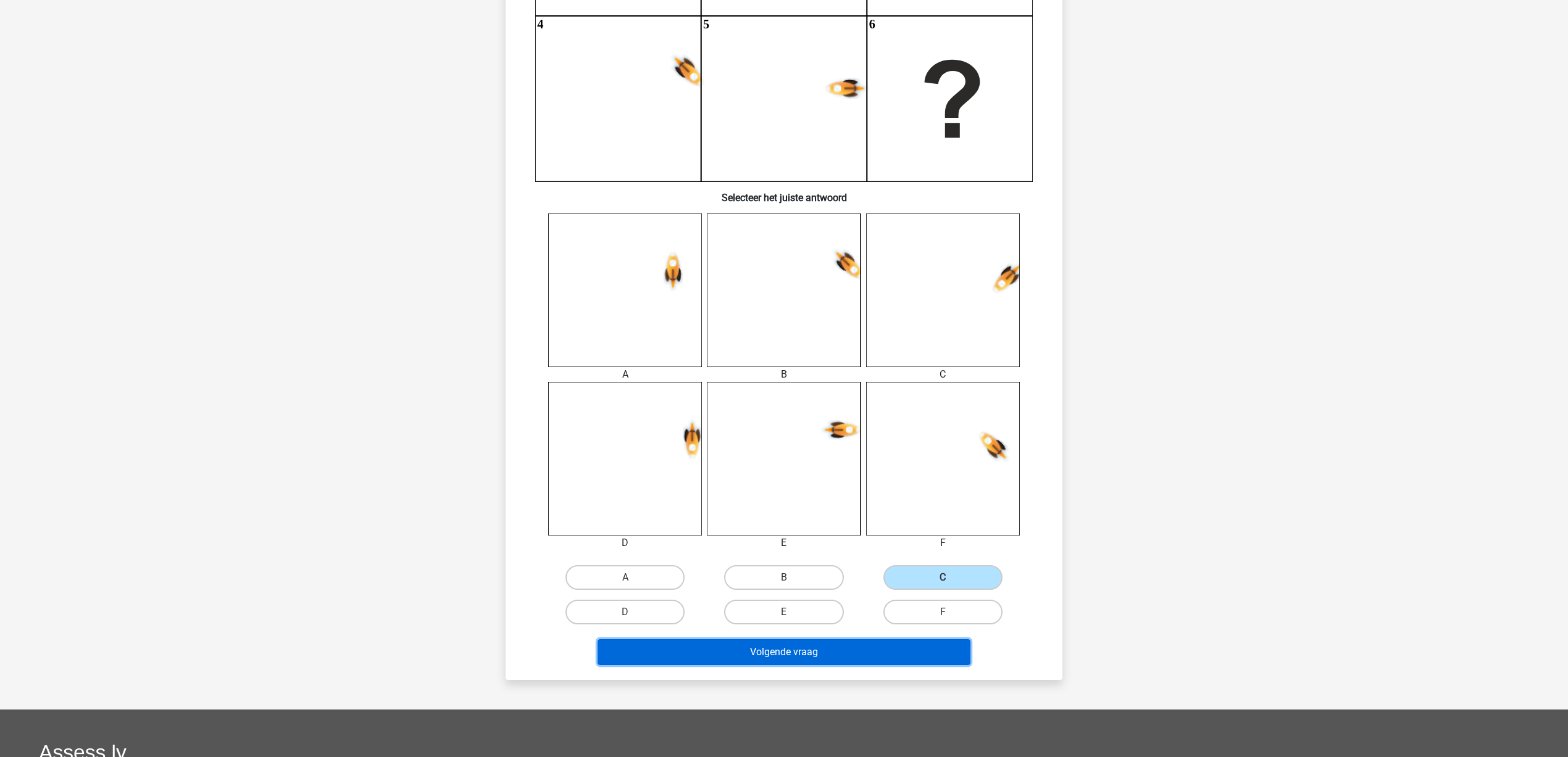
click at [854, 659] on button "Volgende vraag" at bounding box center [784, 652] width 374 height 26
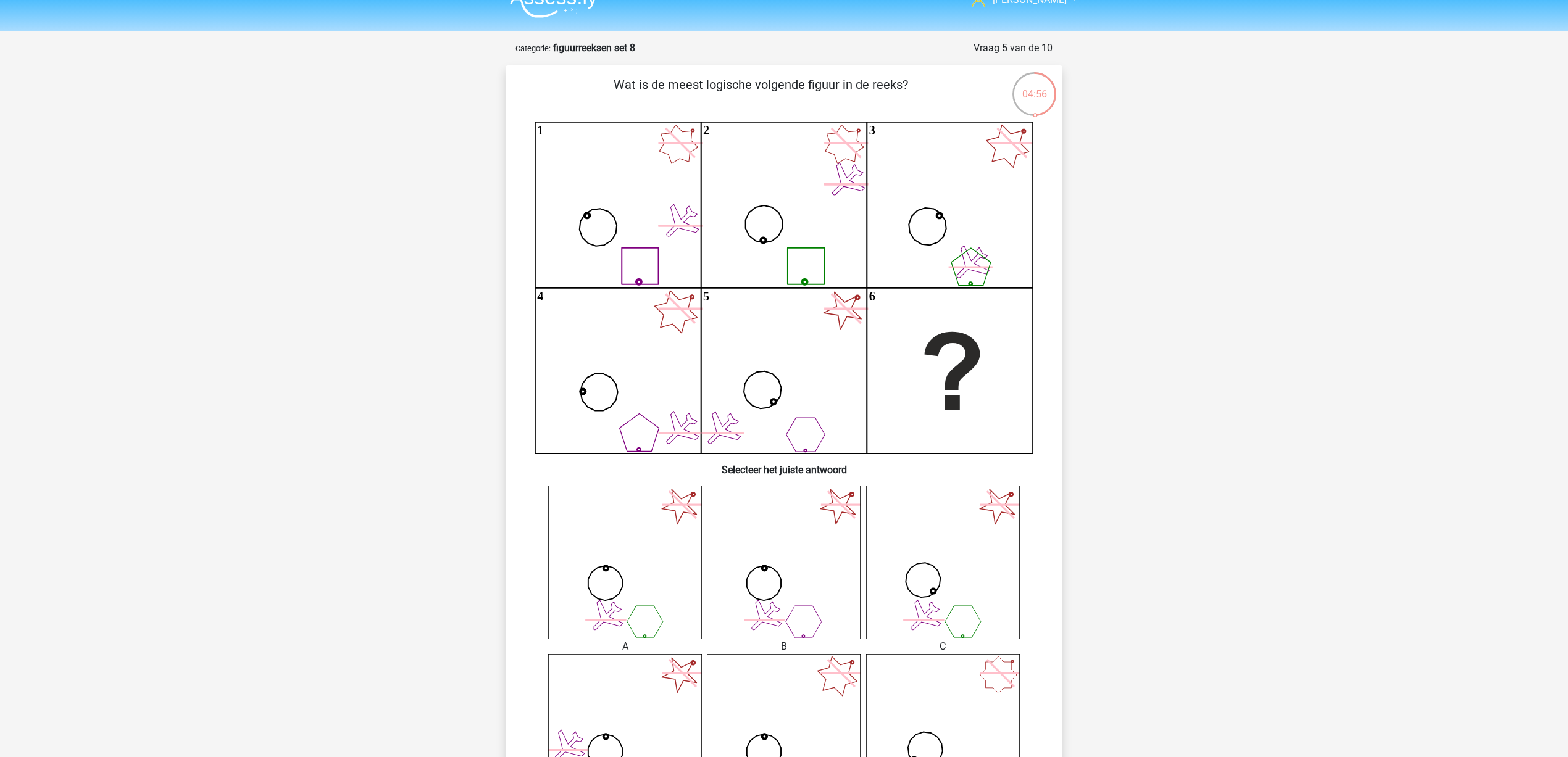
scroll to position [232, 0]
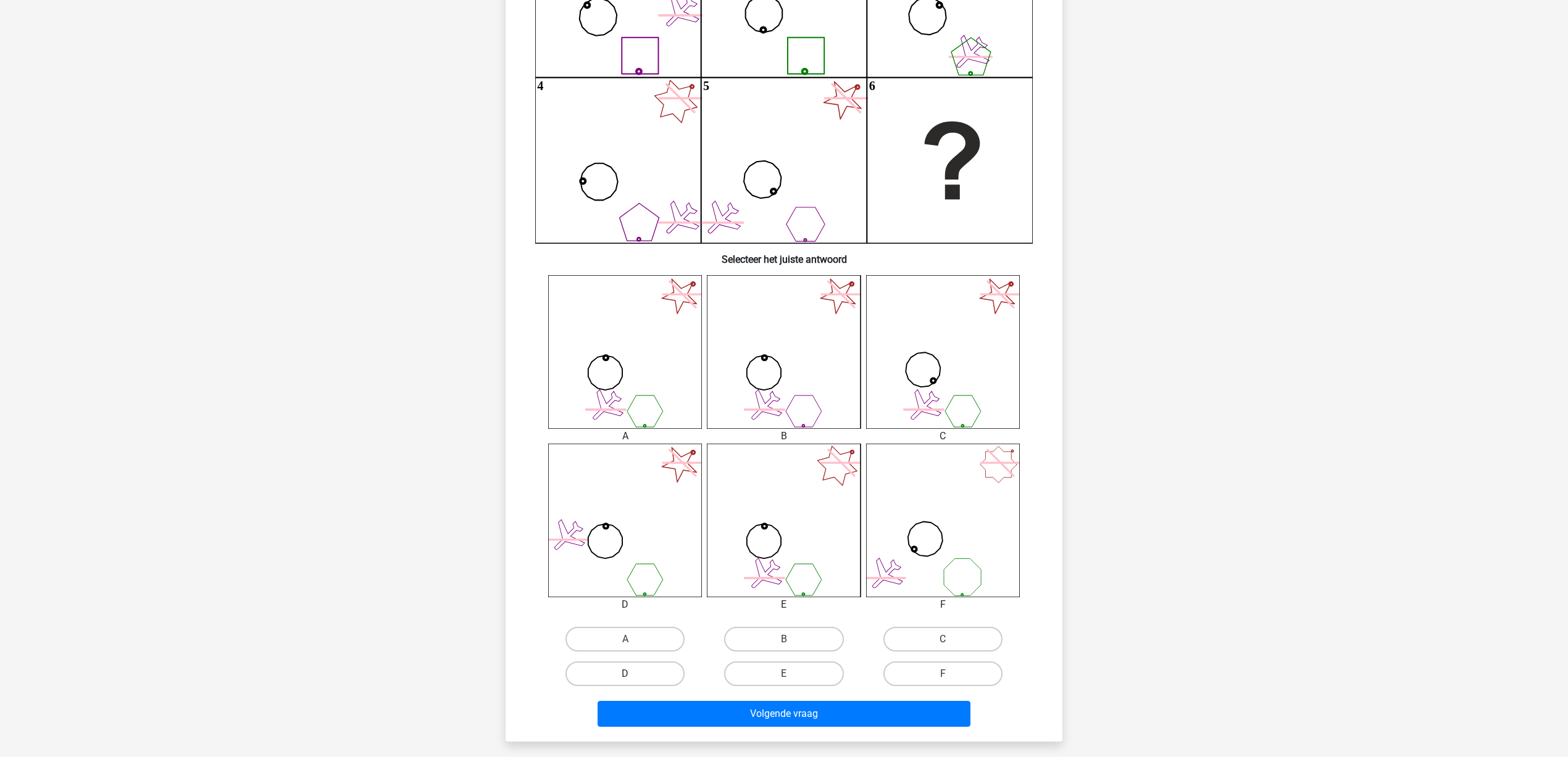
click at [625, 671] on label "D" at bounding box center [625, 674] width 119 height 25
click at [625, 672] on input "D" at bounding box center [629, 678] width 8 height 8
radio input "true"
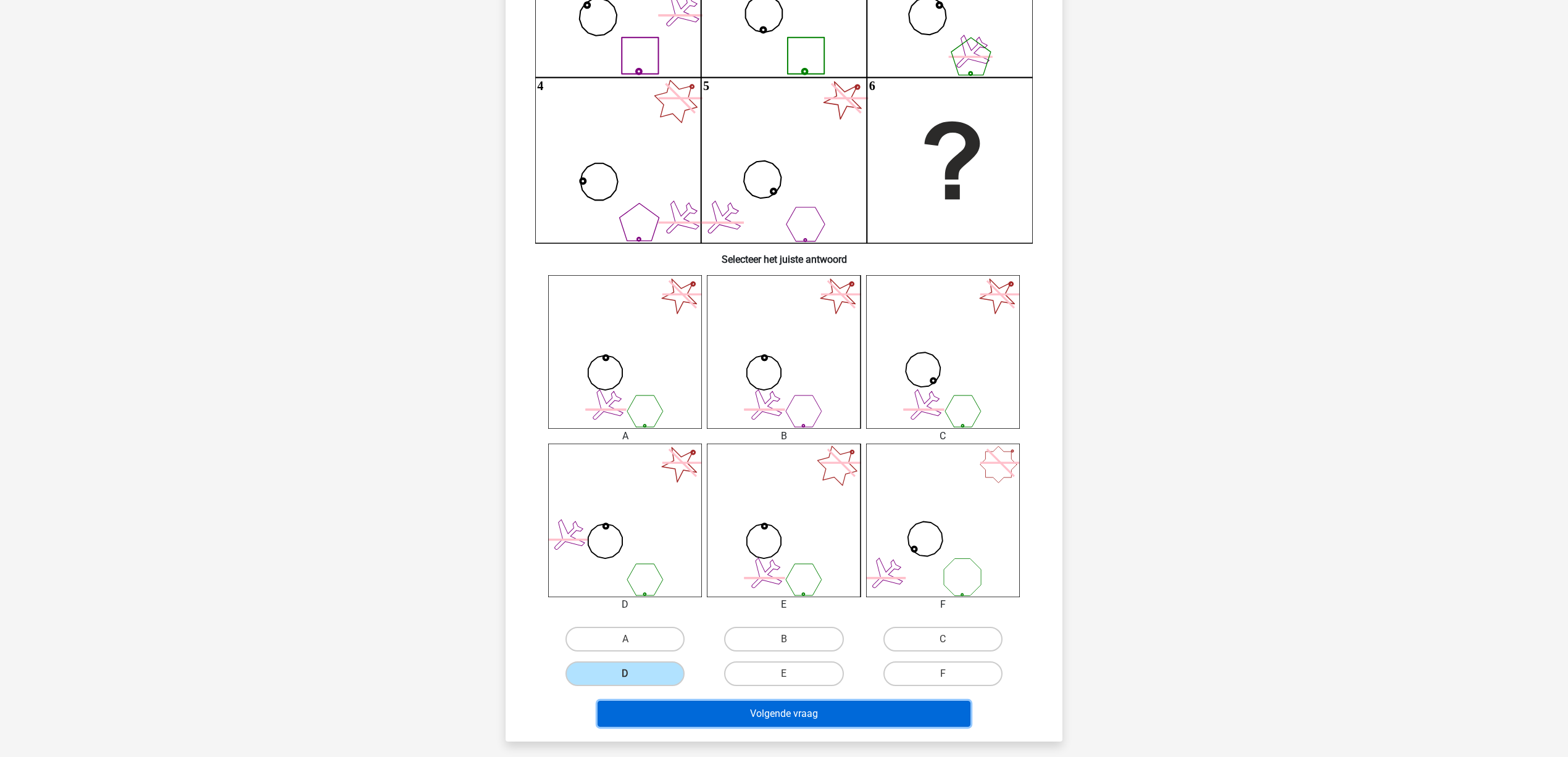
click at [772, 672] on button "Volgende vraag" at bounding box center [784, 714] width 374 height 26
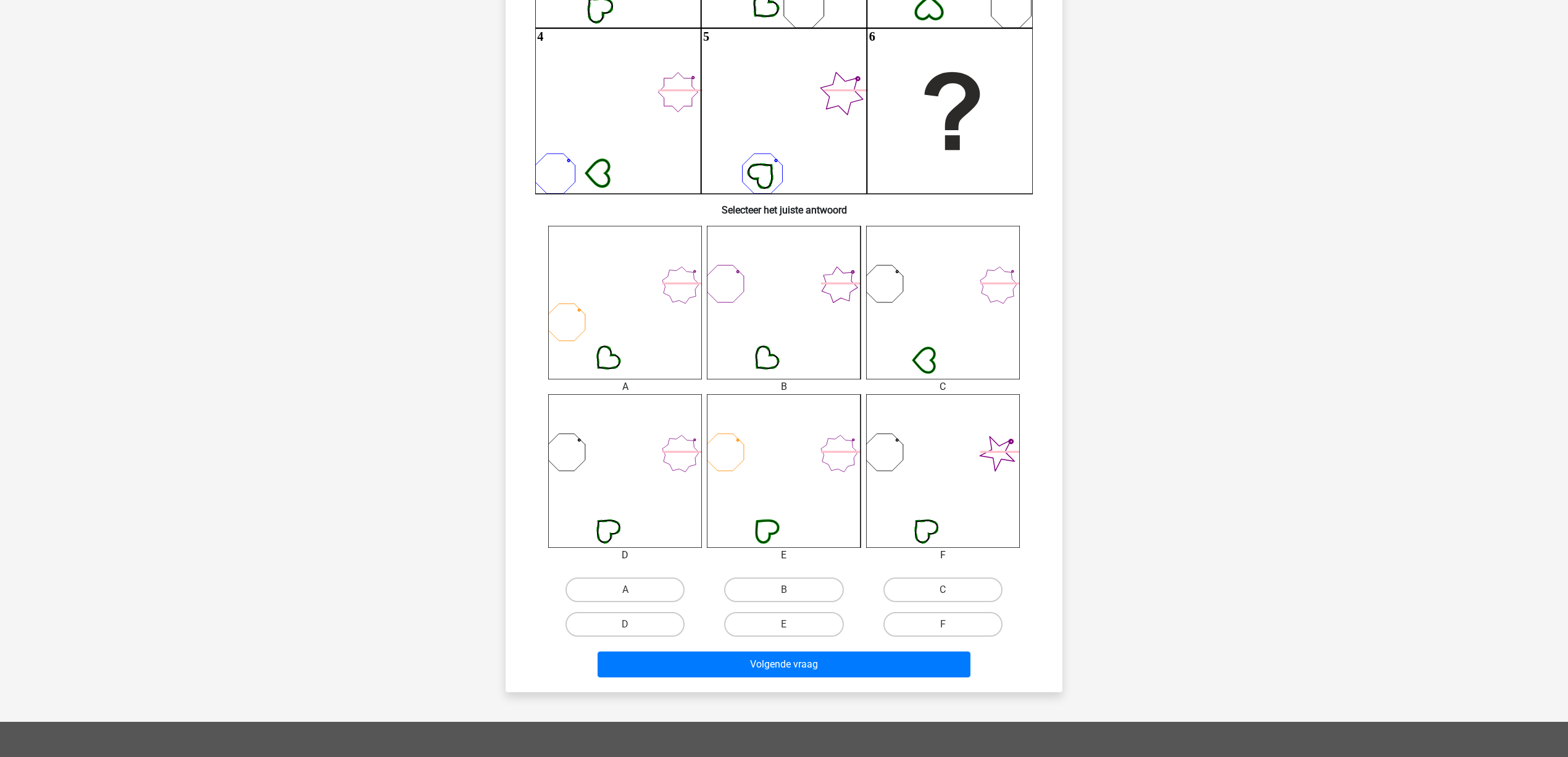
scroll to position [293, 0]
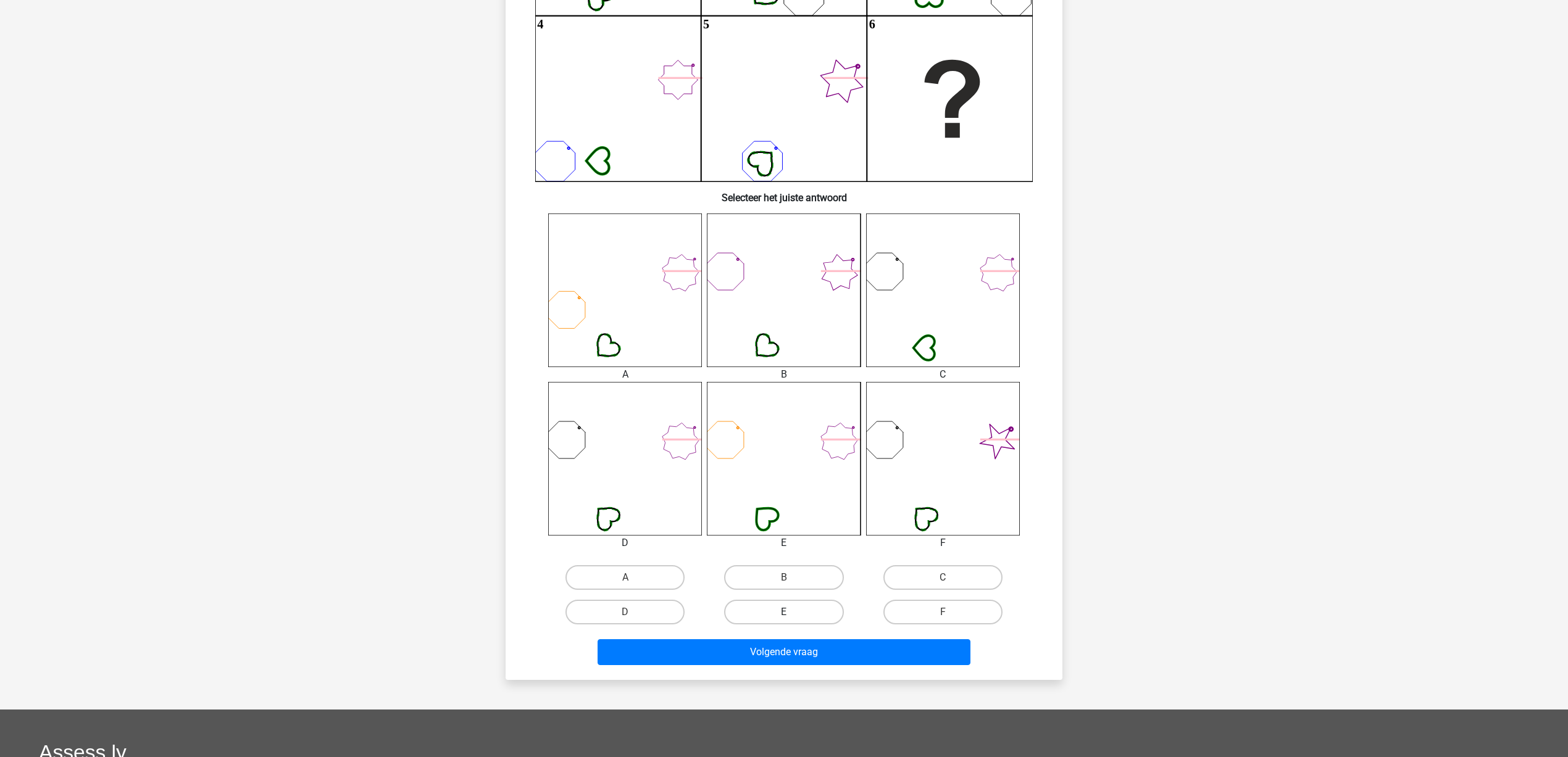
click at [804, 604] on label "E" at bounding box center [784, 612] width 119 height 25
click at [792, 612] on input "E" at bounding box center [788, 616] width 8 height 8
radio input "true"
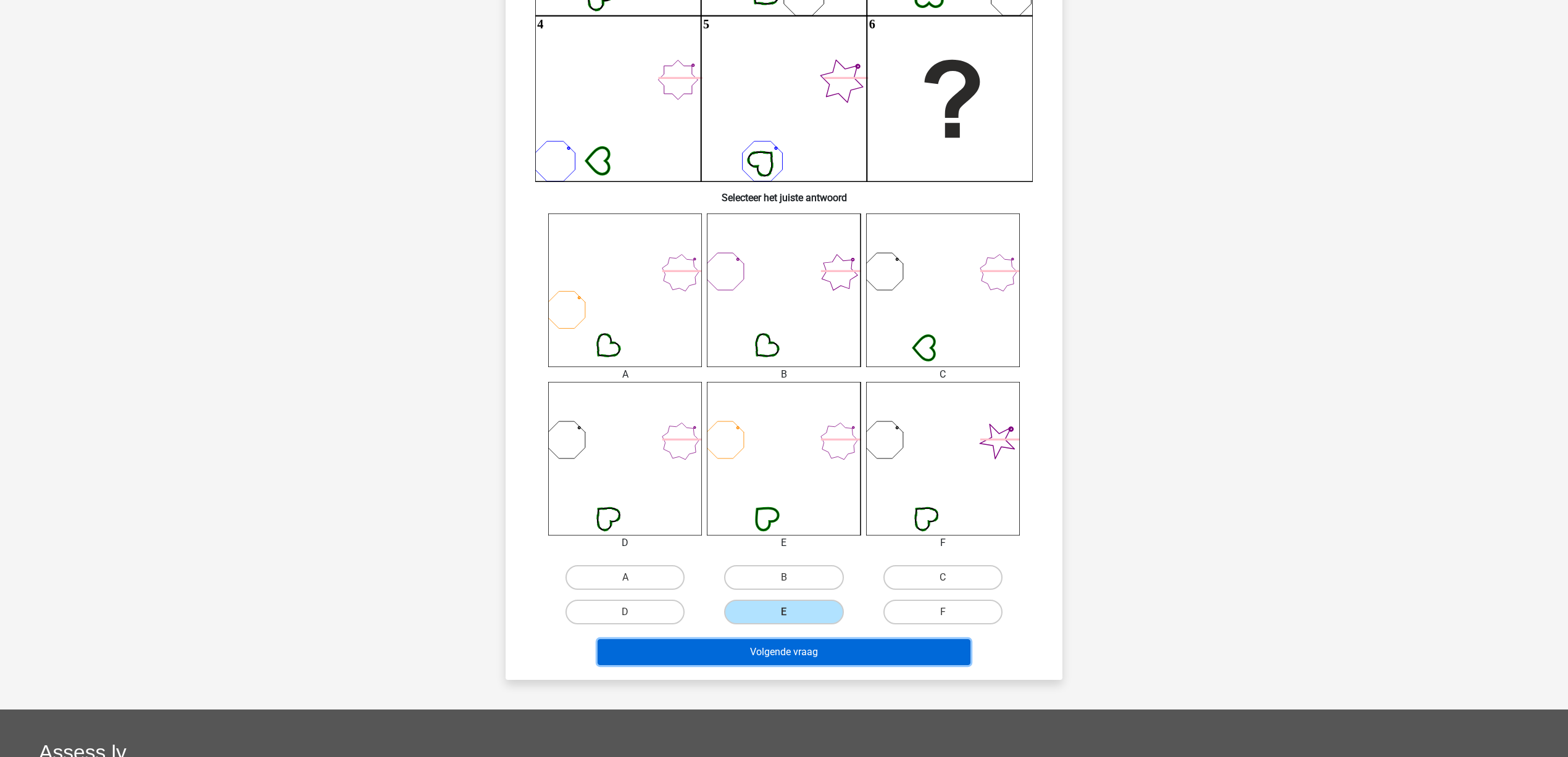
click at [787, 655] on button "Volgende vraag" at bounding box center [784, 652] width 374 height 26
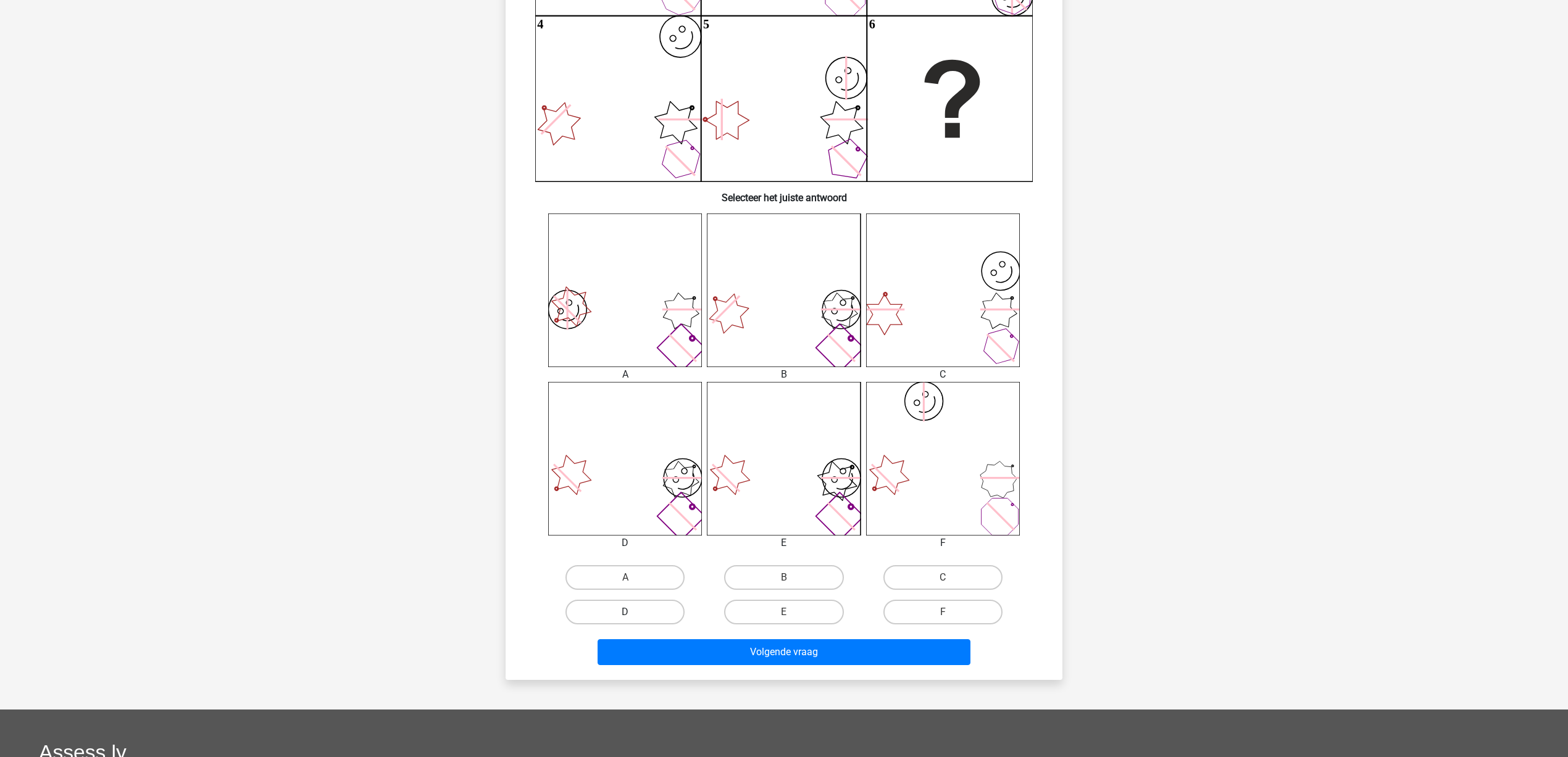
click at [629, 608] on label "D" at bounding box center [625, 612] width 119 height 25
click at [629, 612] on input "D" at bounding box center [629, 616] width 8 height 8
radio input "true"
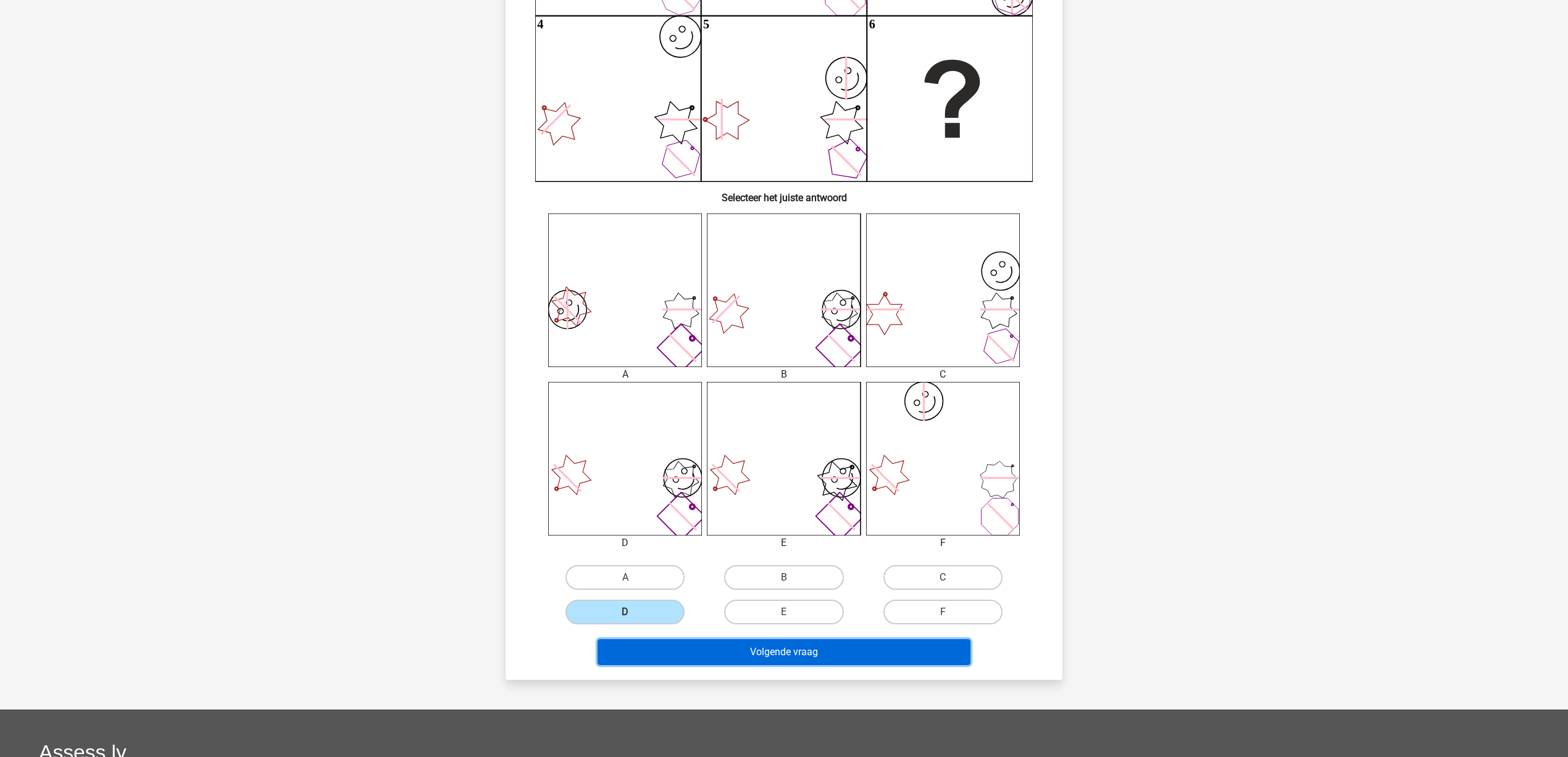
click at [732, 653] on button "Volgende vraag" at bounding box center [784, 652] width 374 height 26
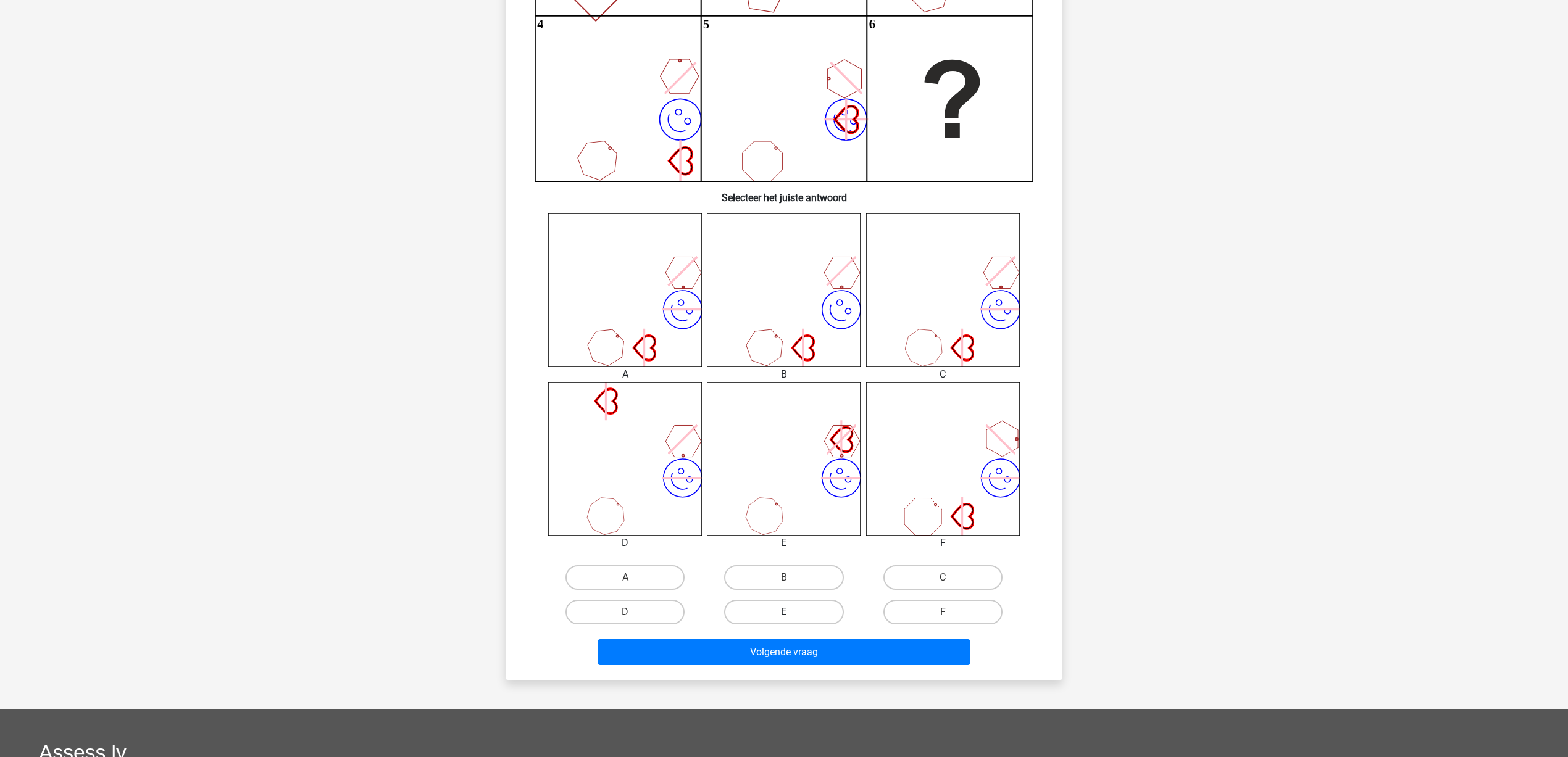
click at [786, 608] on label "E" at bounding box center [784, 612] width 119 height 25
click at [786, 612] on input "E" at bounding box center [788, 616] width 8 height 8
radio input "true"
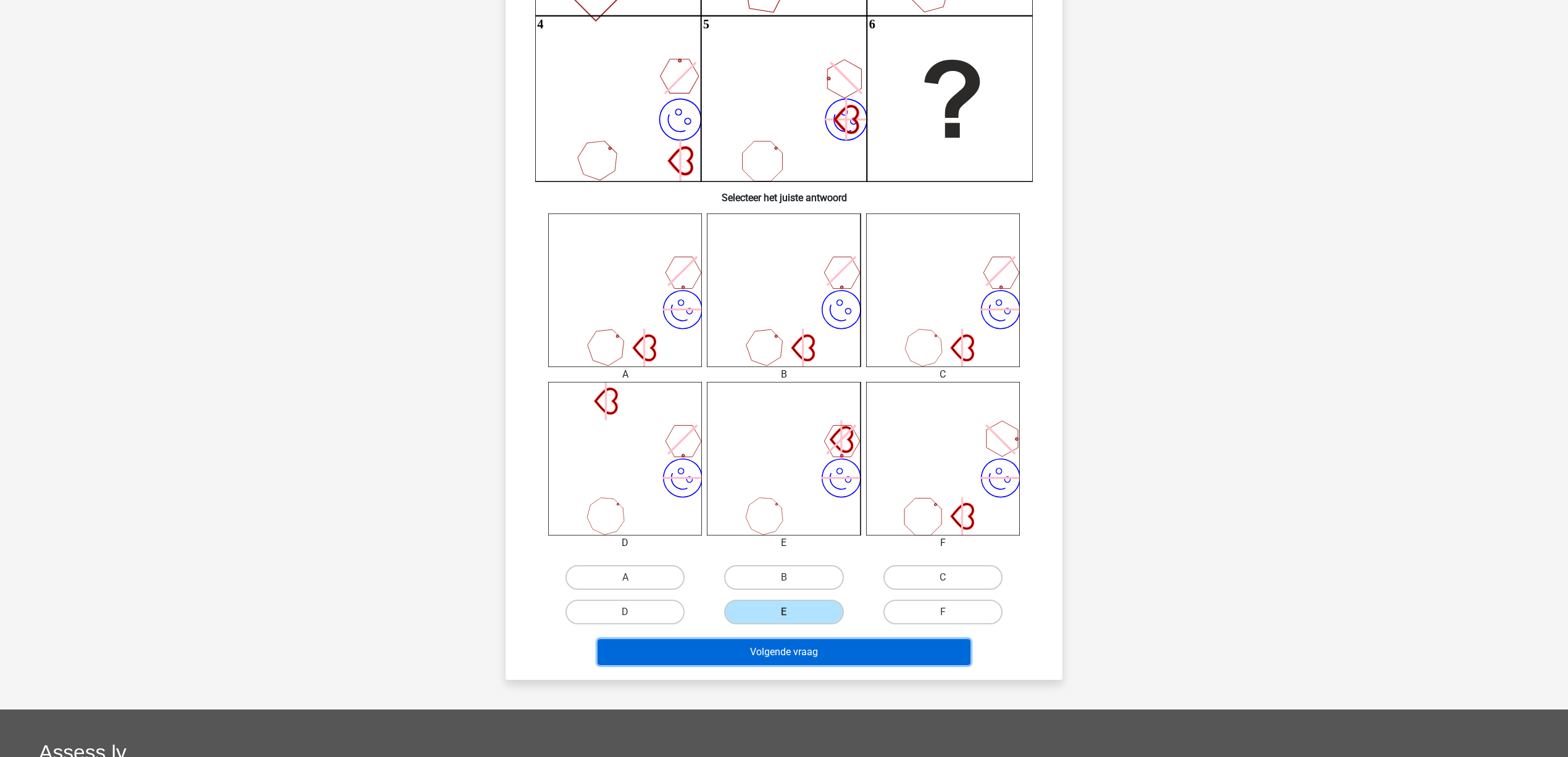
click at [820, 651] on button "Volgende vraag" at bounding box center [784, 652] width 374 height 26
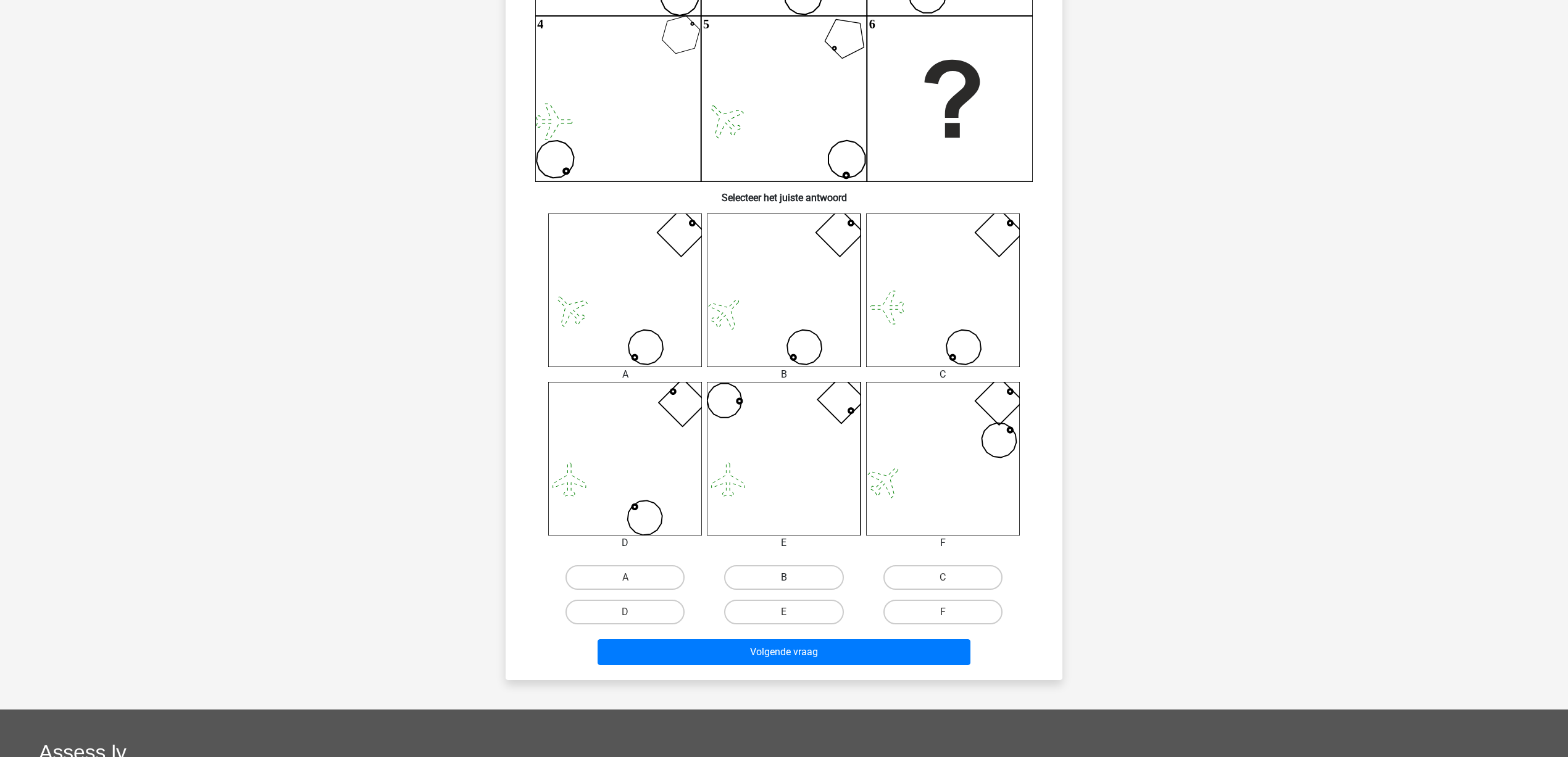
click at [793, 573] on label "B" at bounding box center [784, 577] width 119 height 25
click at [792, 577] on input "B" at bounding box center [788, 581] width 8 height 8
radio input "true"
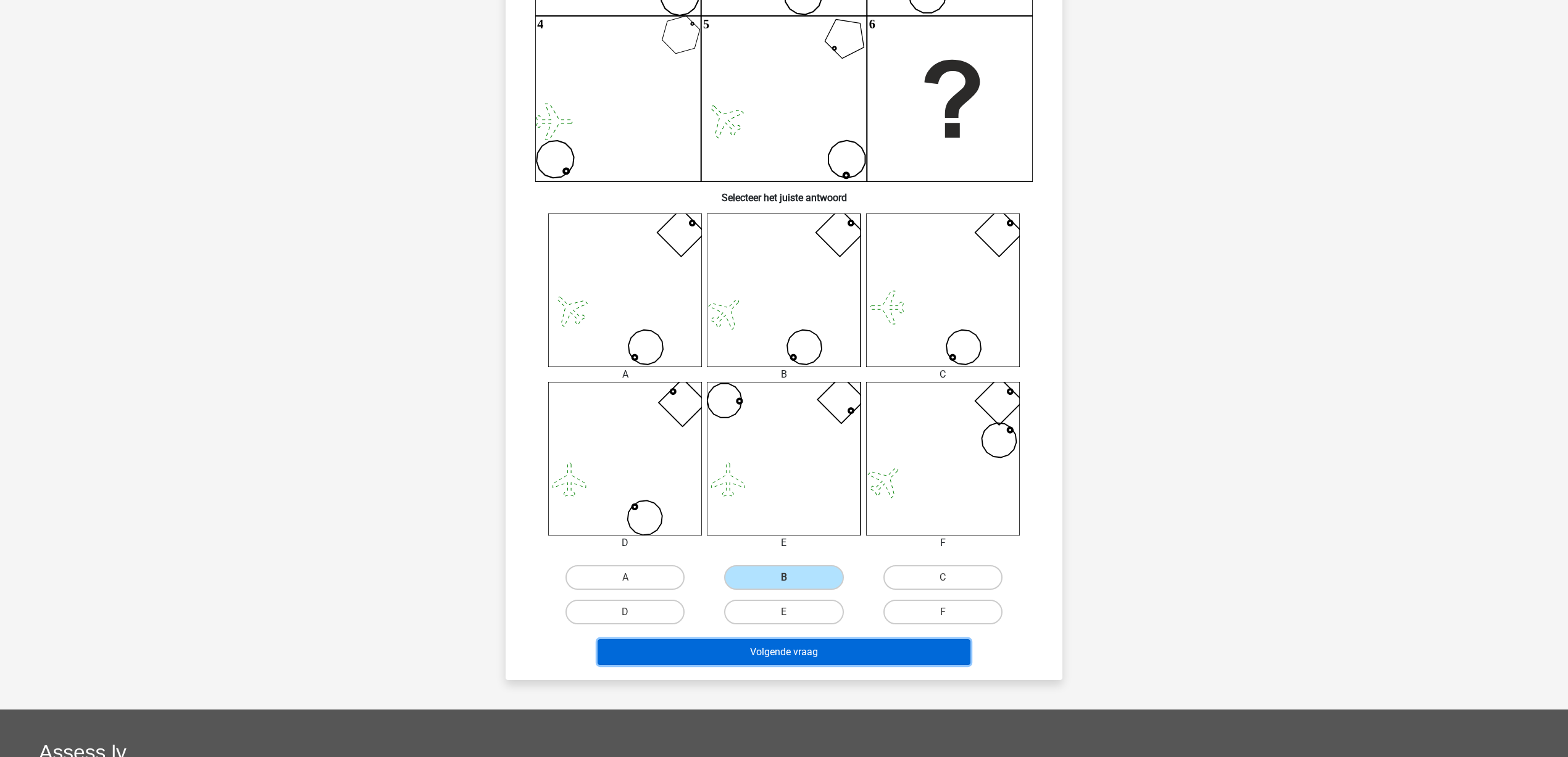
click at [801, 648] on button "Volgende vraag" at bounding box center [784, 652] width 374 height 26
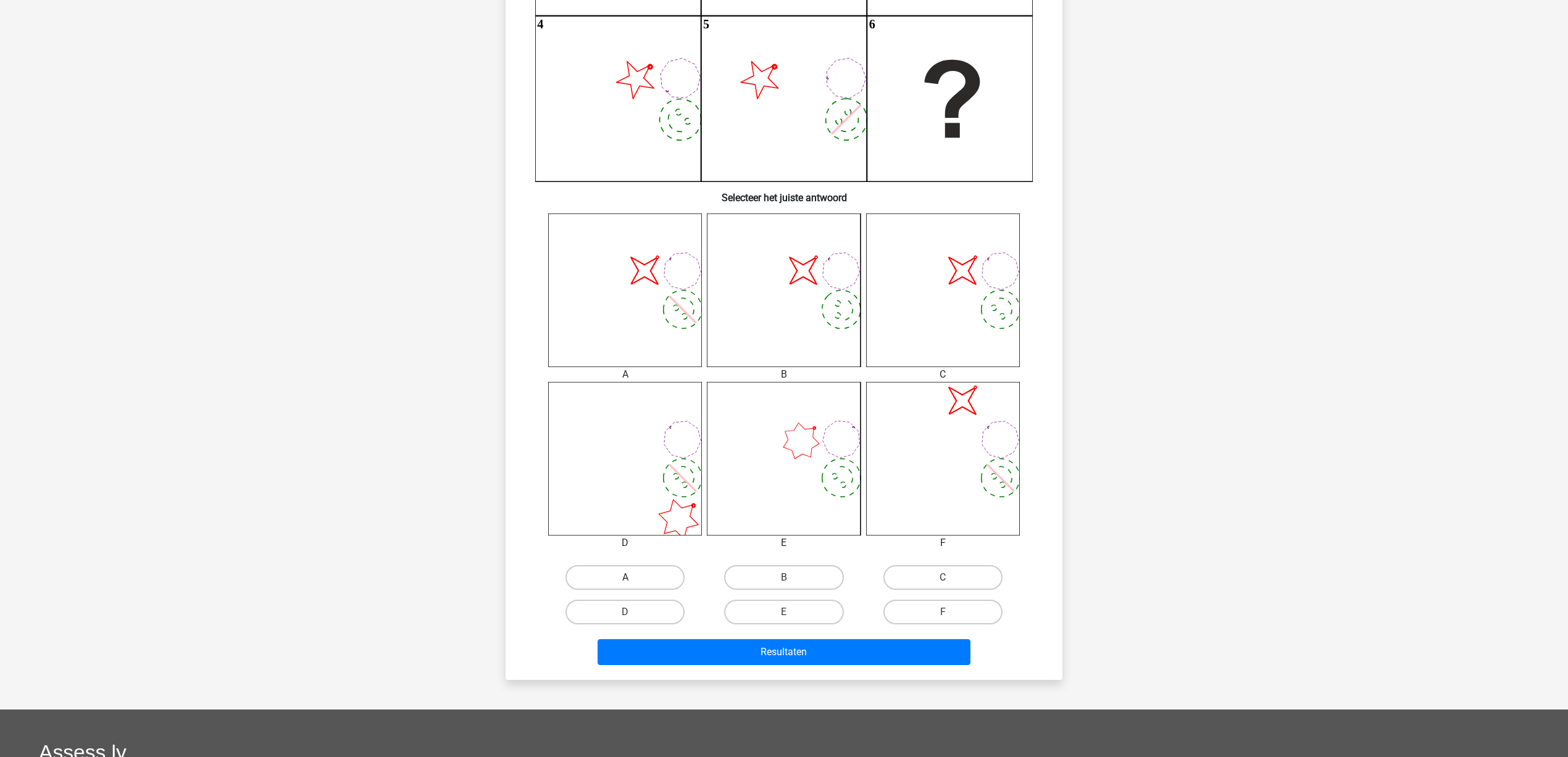
click at [640, 575] on label "A" at bounding box center [625, 577] width 119 height 25
click at [633, 577] on input "A" at bounding box center [629, 581] width 8 height 8
radio input "true"
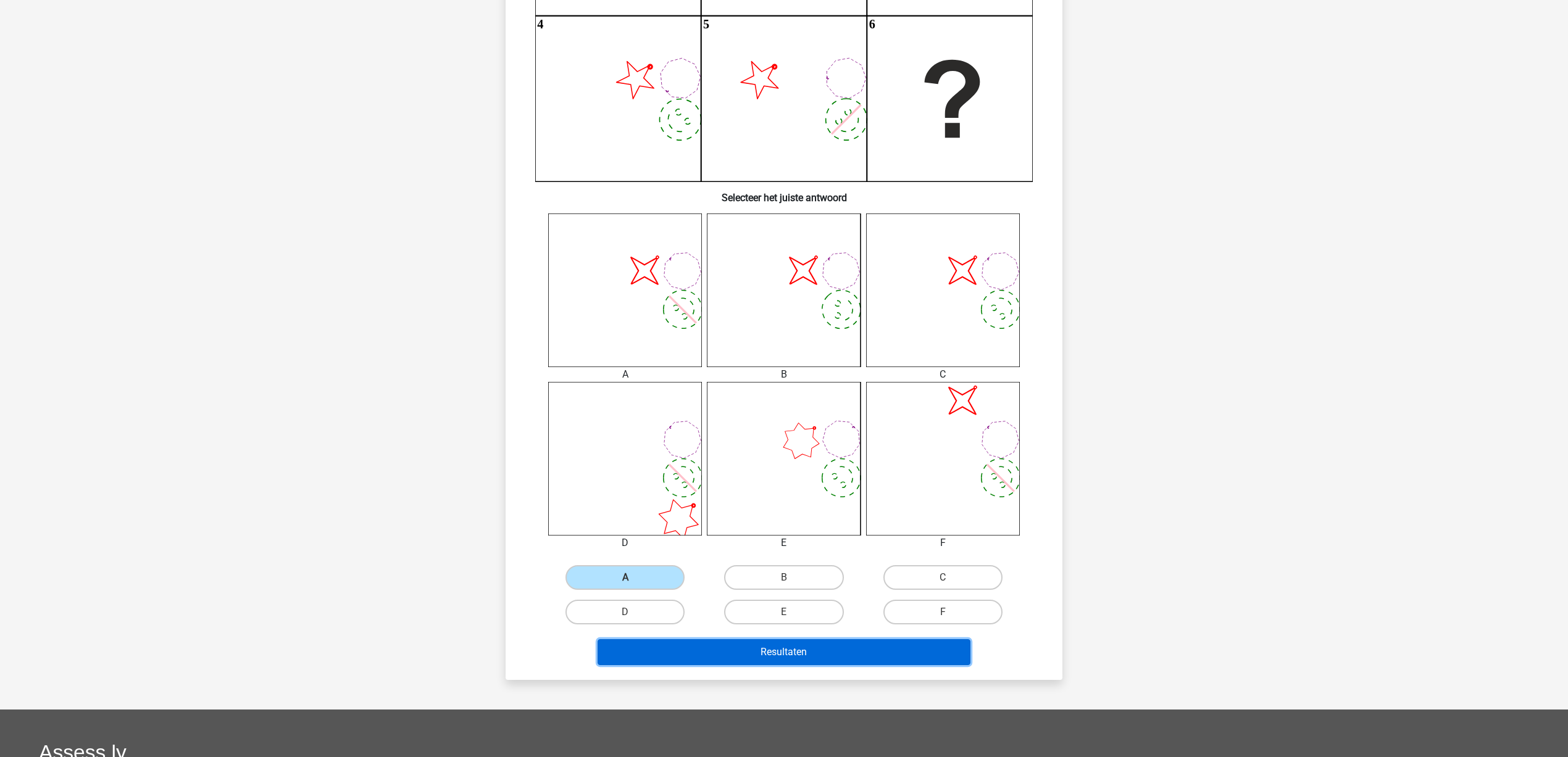
click at [781, 651] on button "Resultaten" at bounding box center [784, 652] width 374 height 26
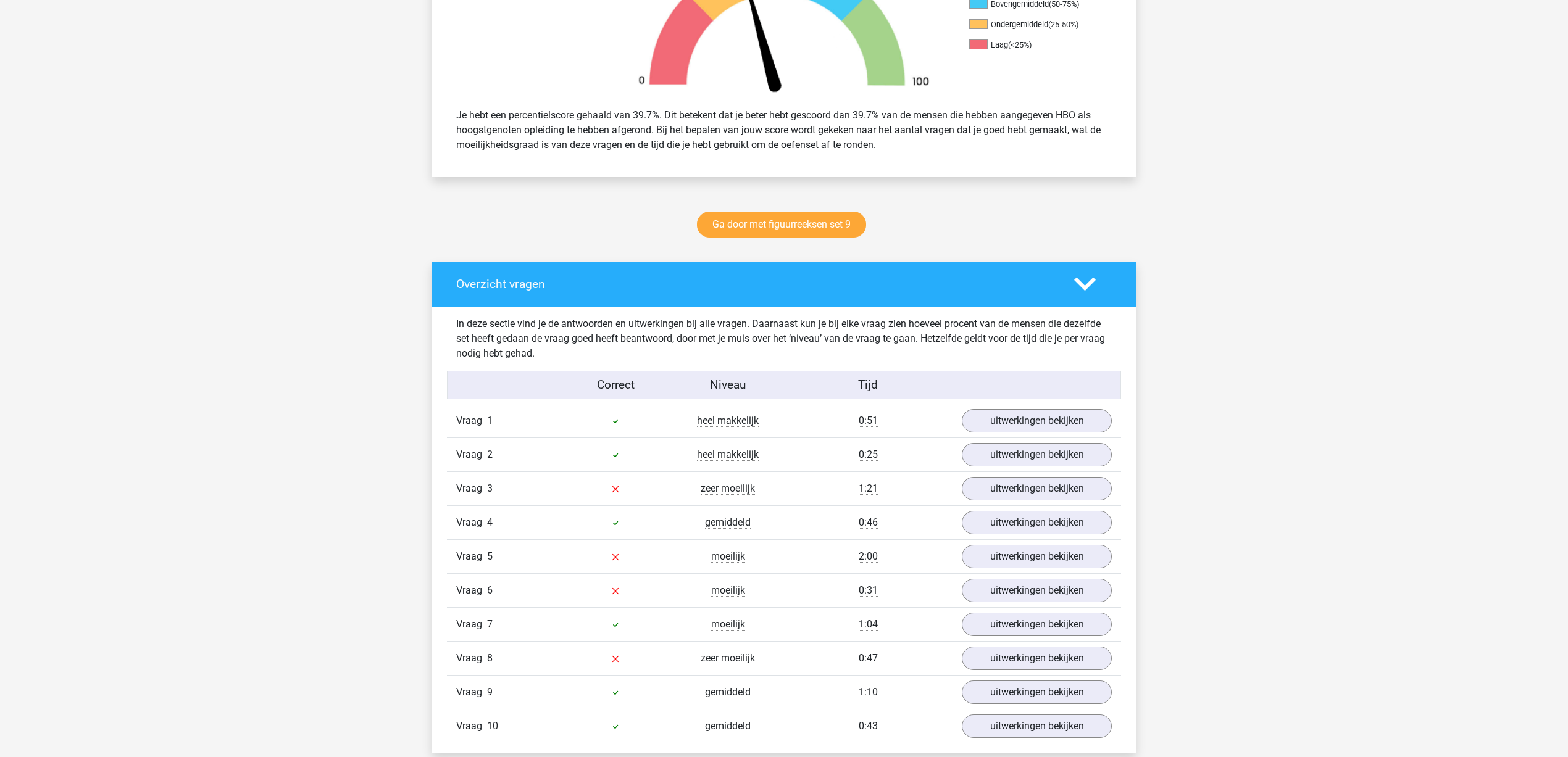
scroll to position [463, 0]
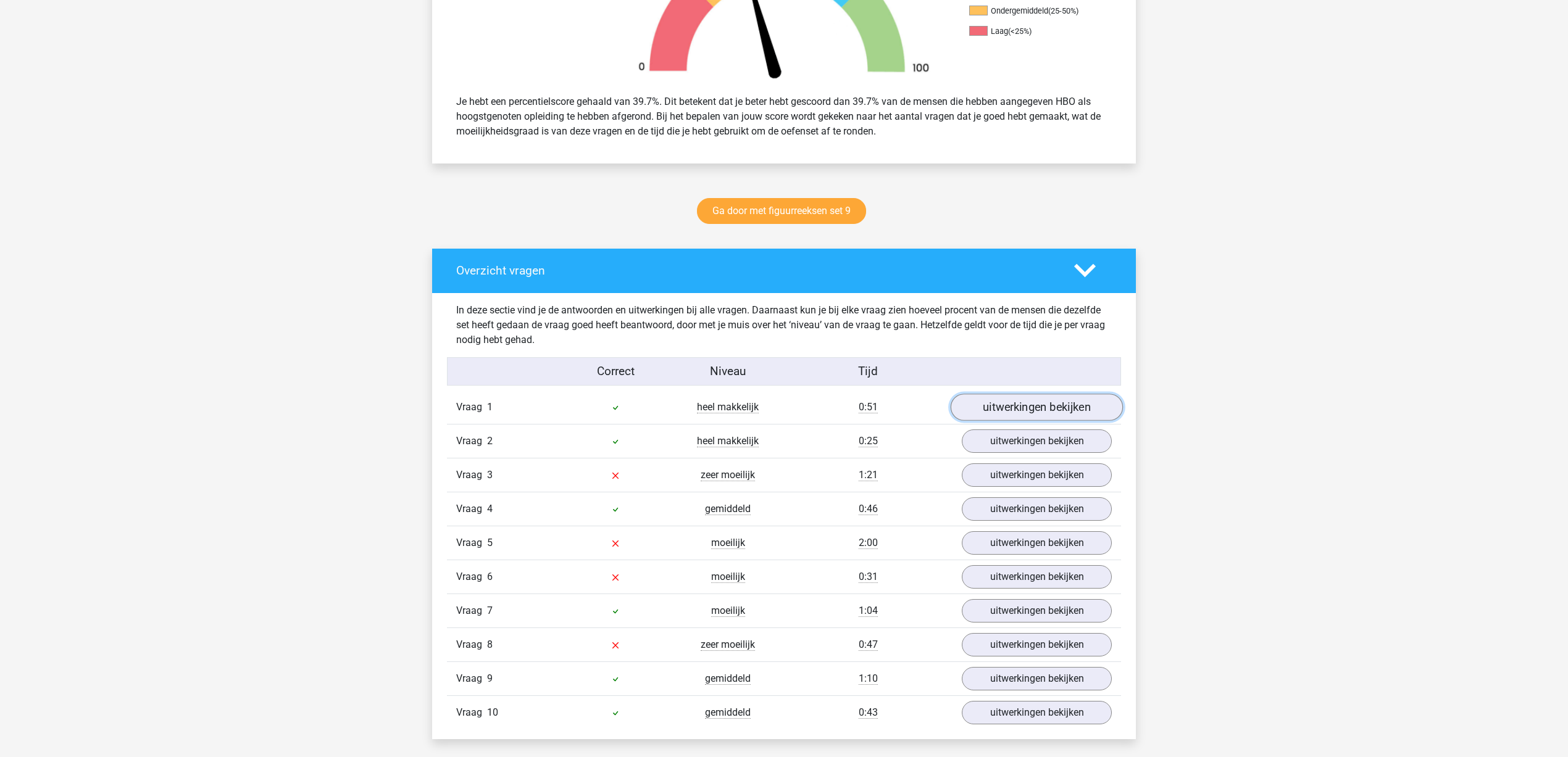
click at [1089, 400] on link "uitwerkingen bekijken" at bounding box center [1037, 407] width 173 height 27
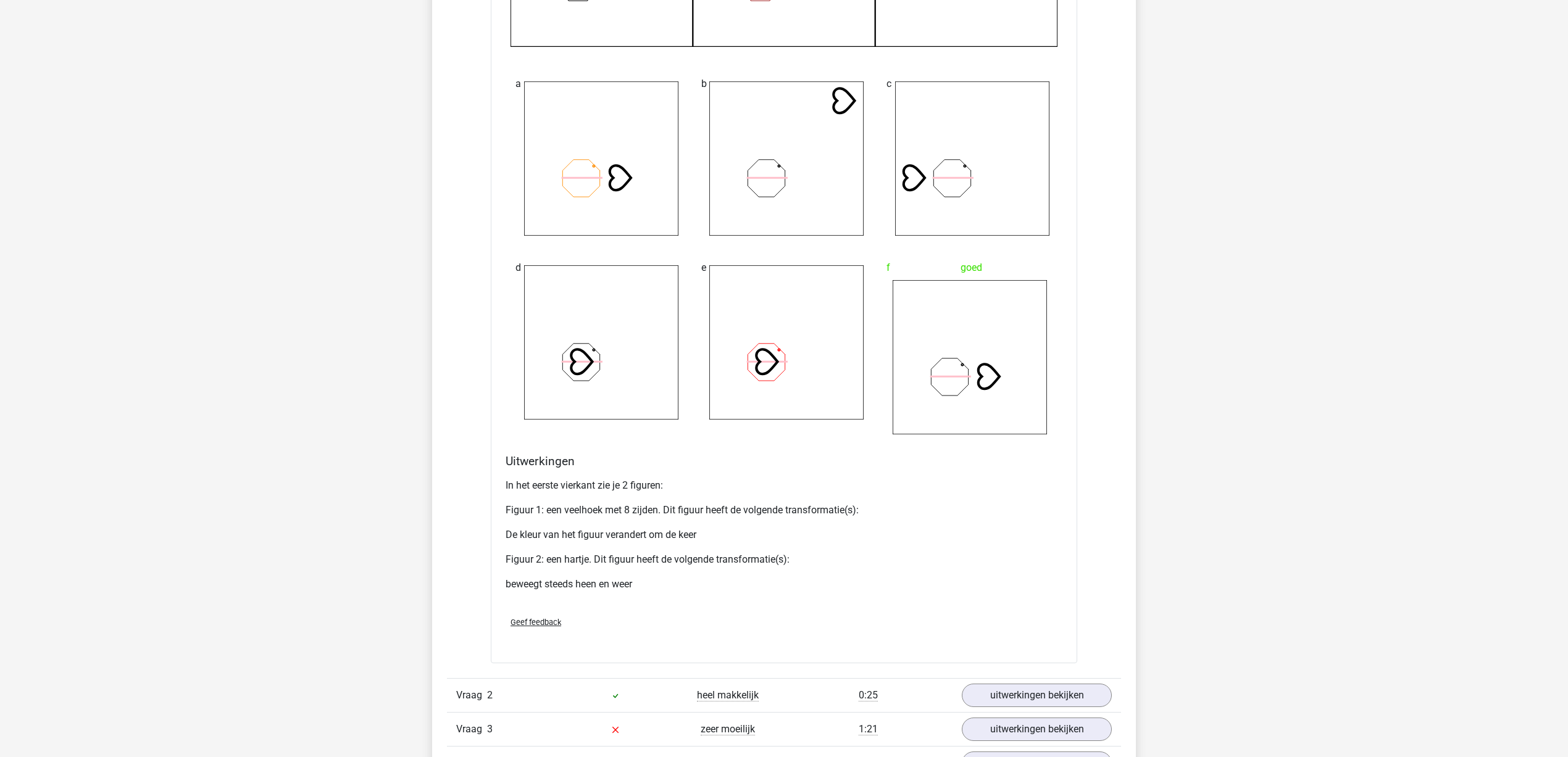
scroll to position [1389, 0]
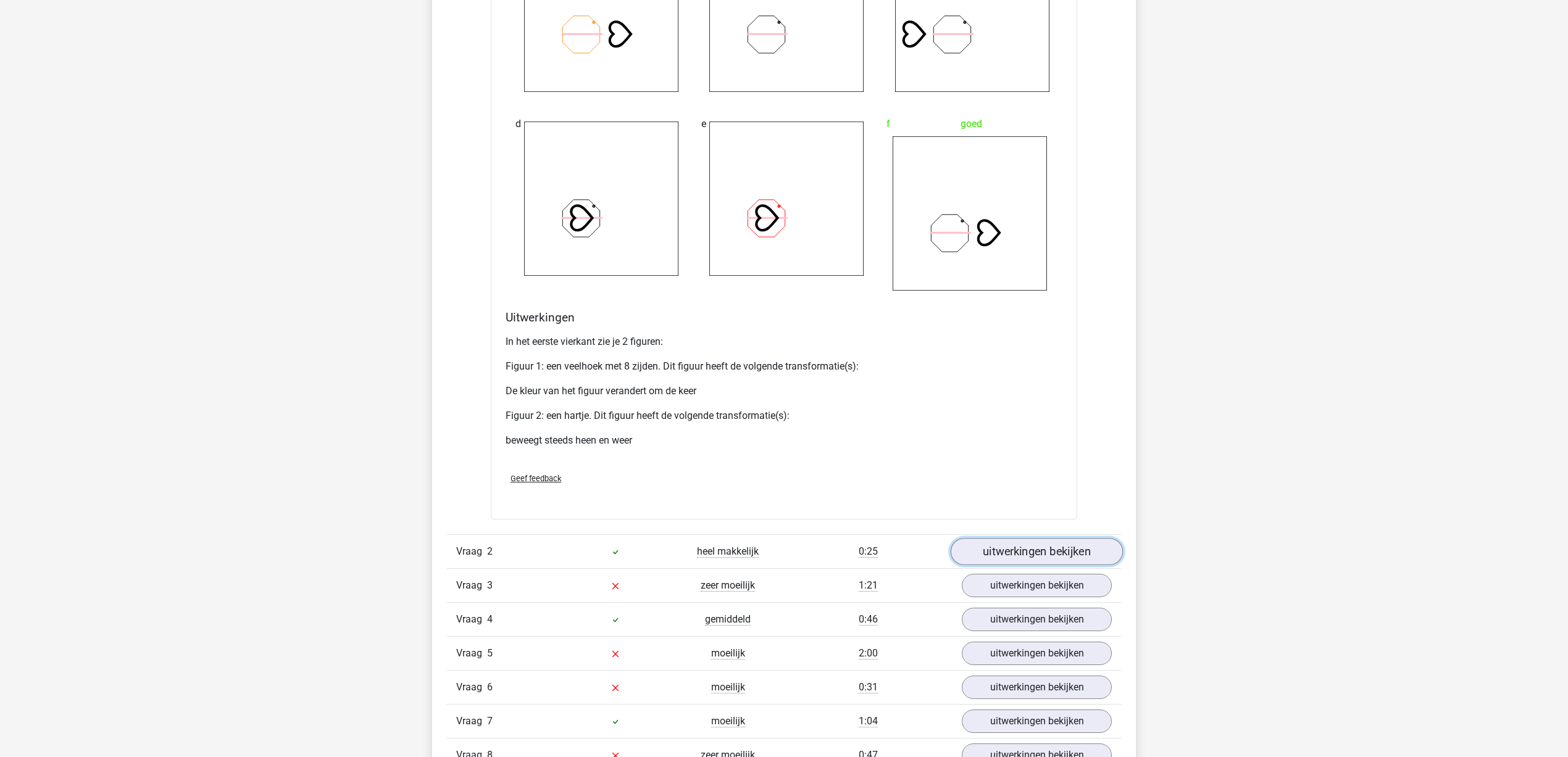
click at [1040, 551] on link "uitwerkingen bekijken" at bounding box center [1037, 552] width 173 height 27
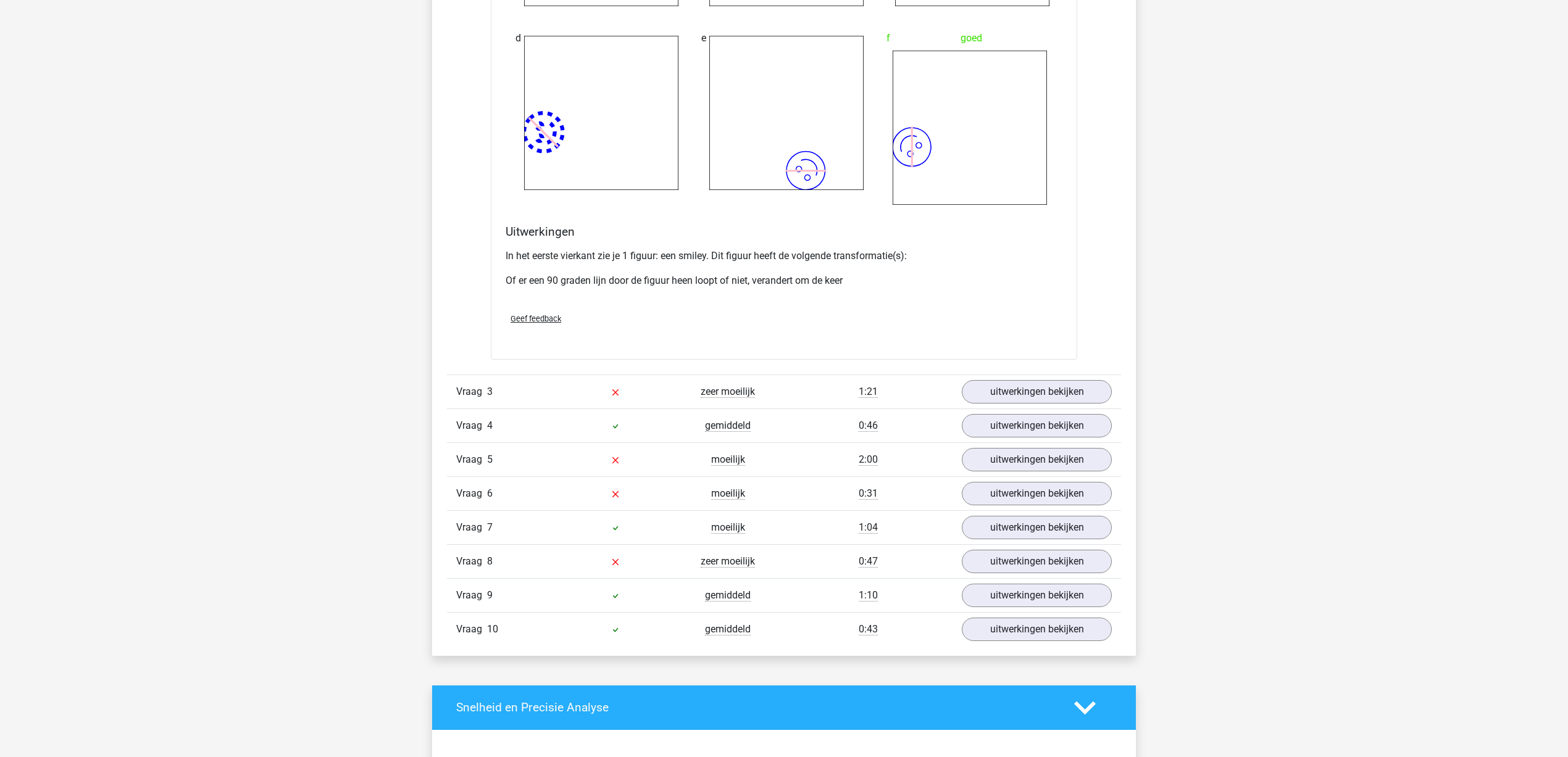
scroll to position [2546, 0]
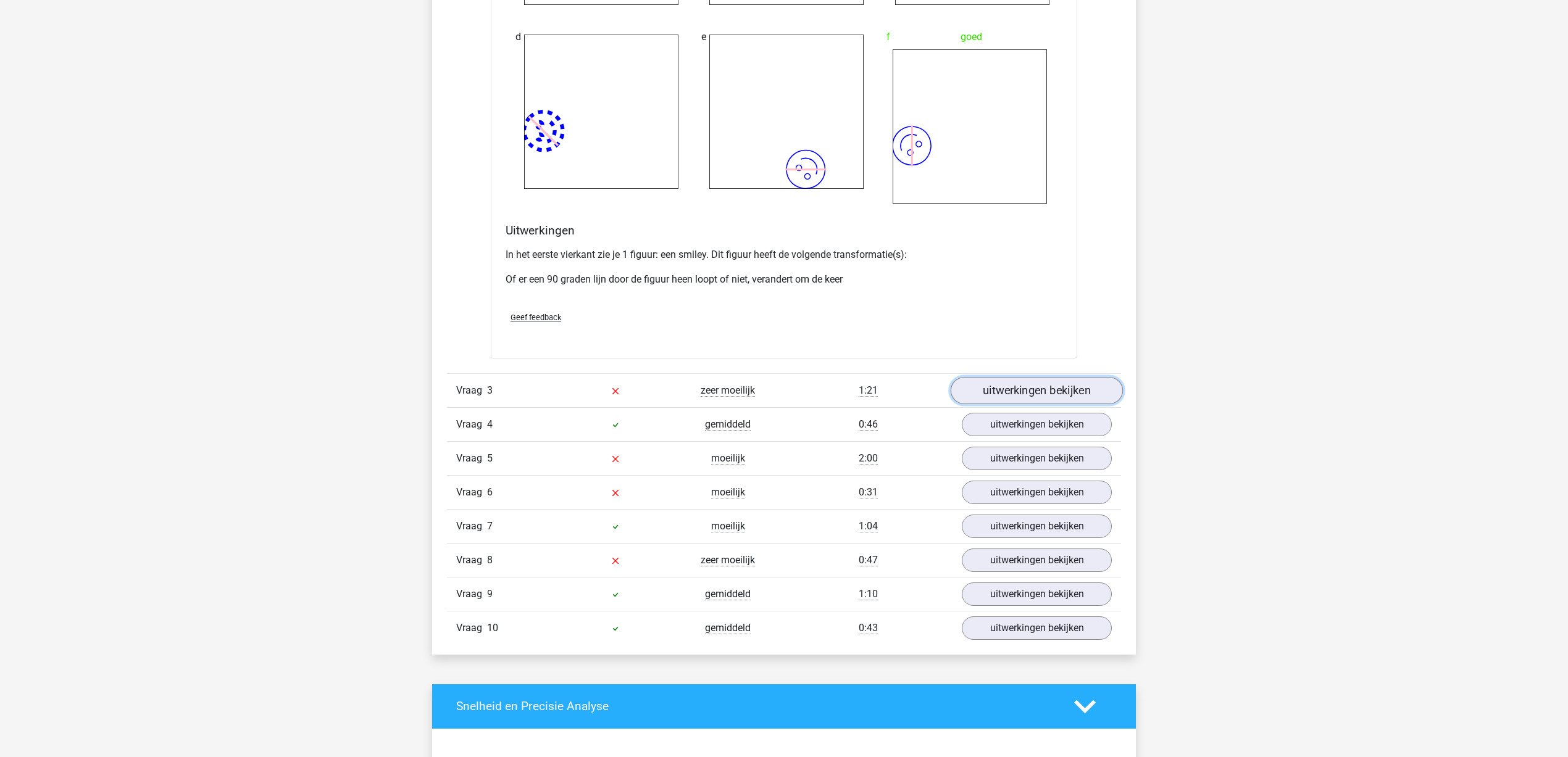
click at [1058, 387] on link "uitwerkingen bekijken" at bounding box center [1037, 390] width 173 height 27
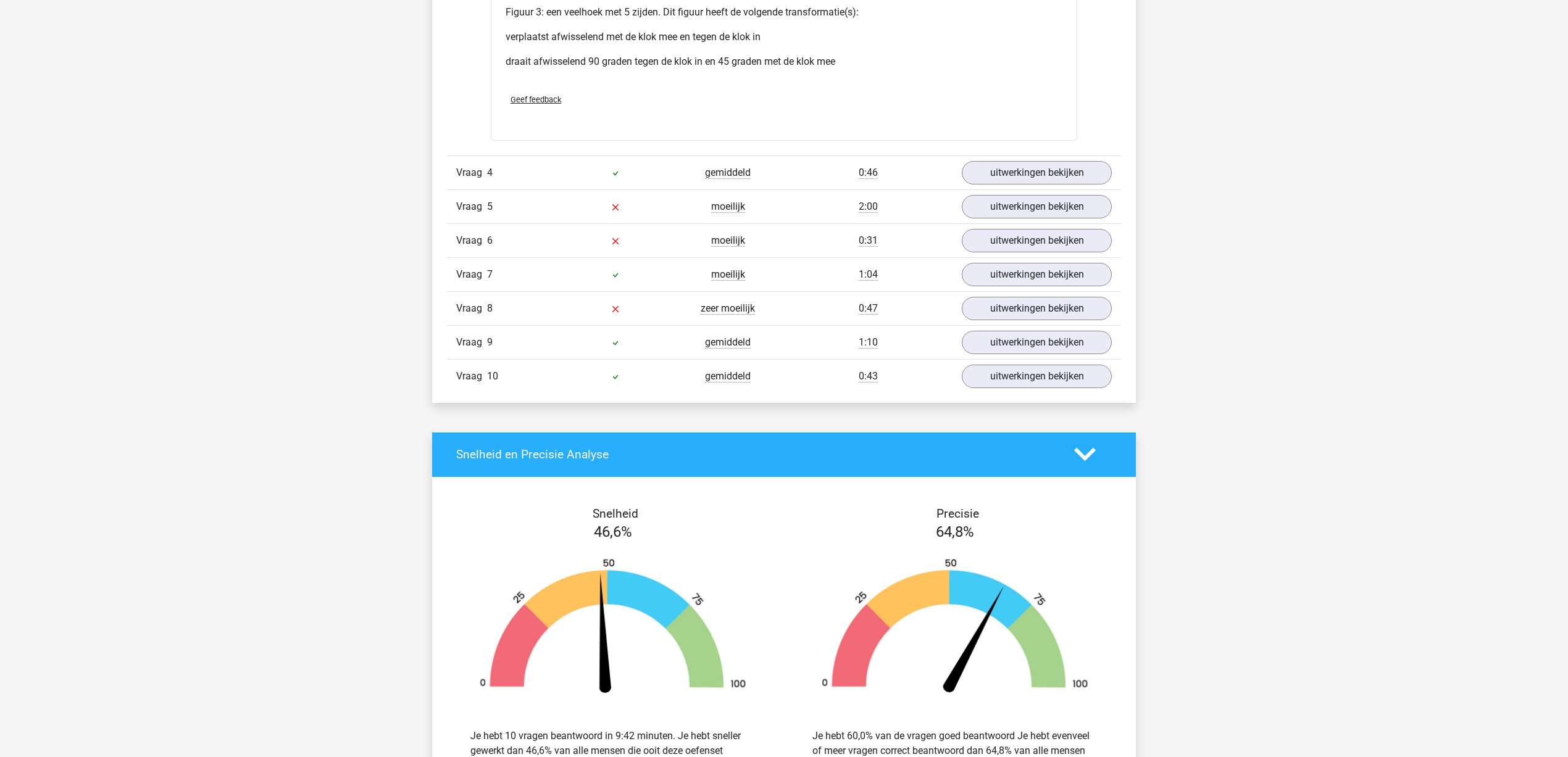
scroll to position [3934, 0]
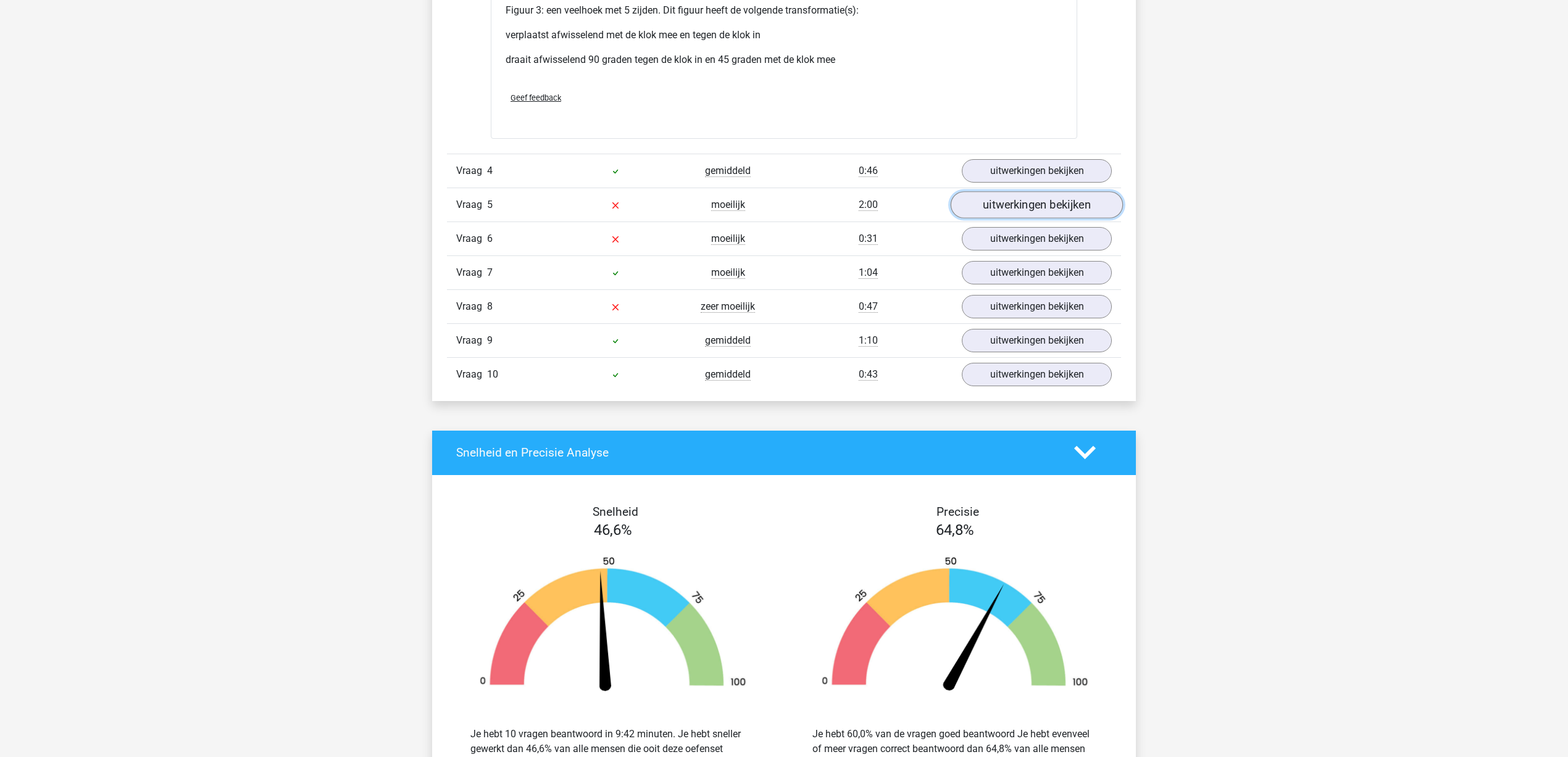
click at [991, 213] on link "uitwerkingen bekijken" at bounding box center [1037, 205] width 173 height 27
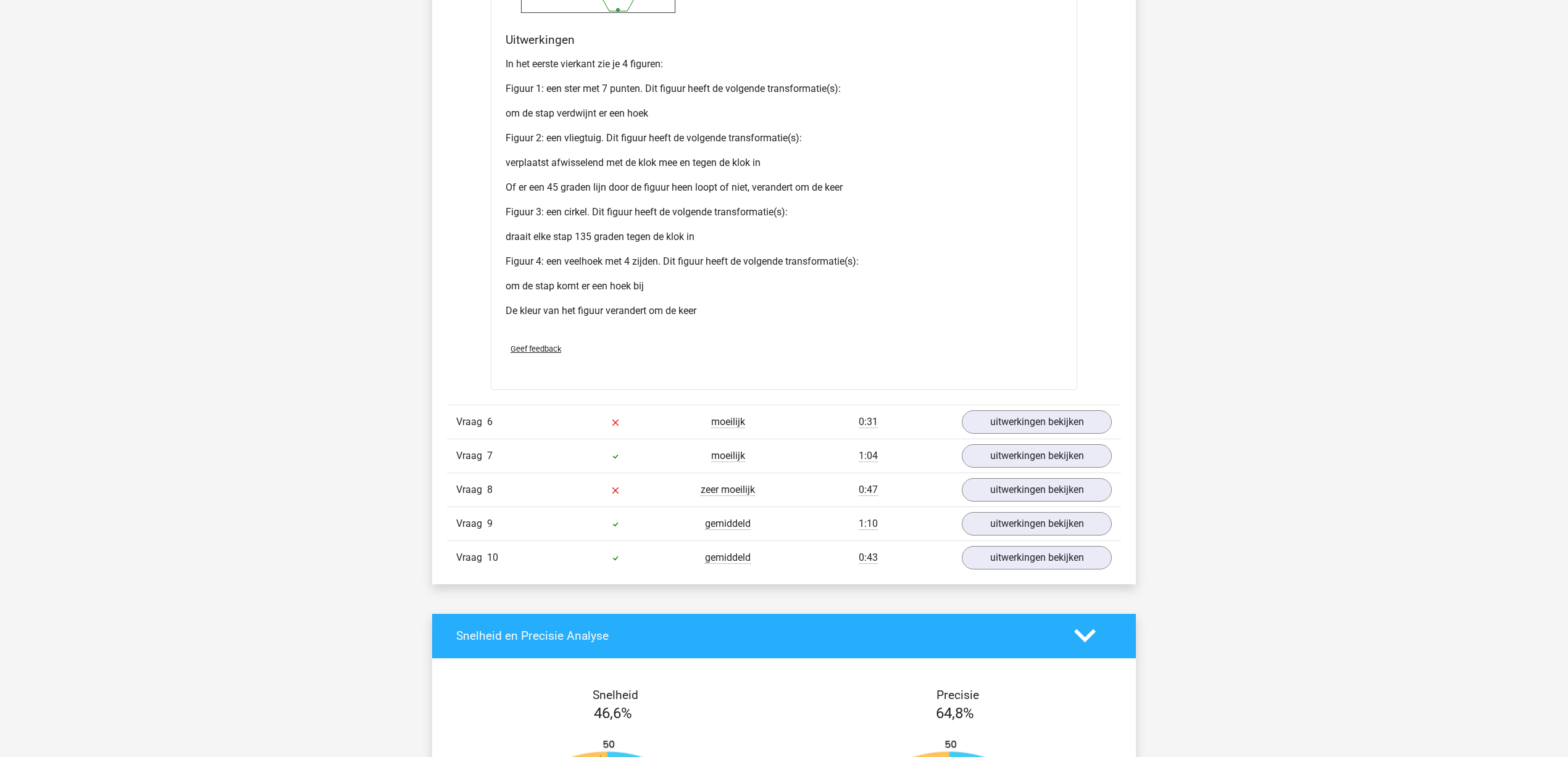
scroll to position [5091, 0]
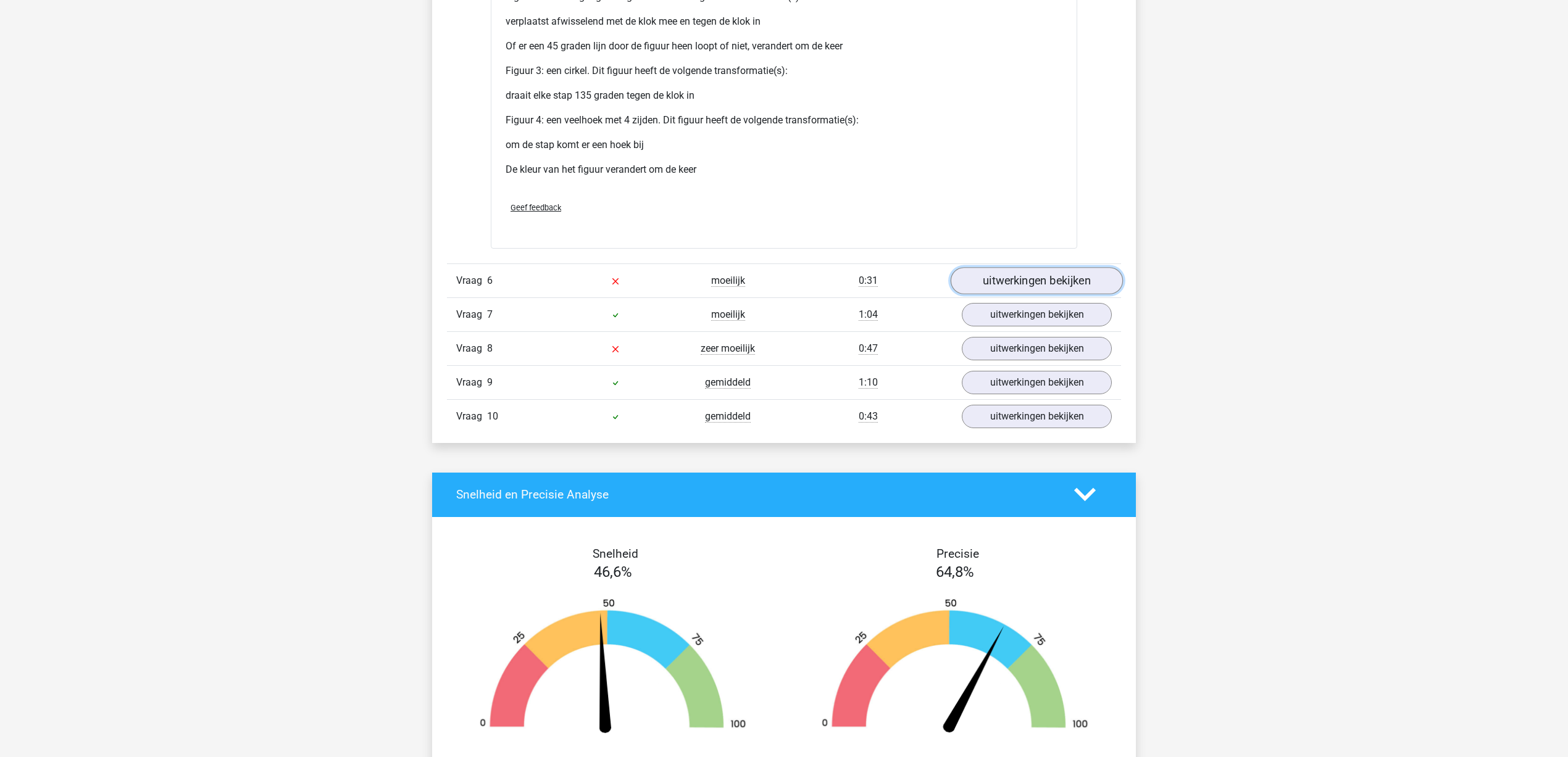
click at [1057, 281] on link "uitwerkingen bekijken" at bounding box center [1037, 281] width 173 height 27
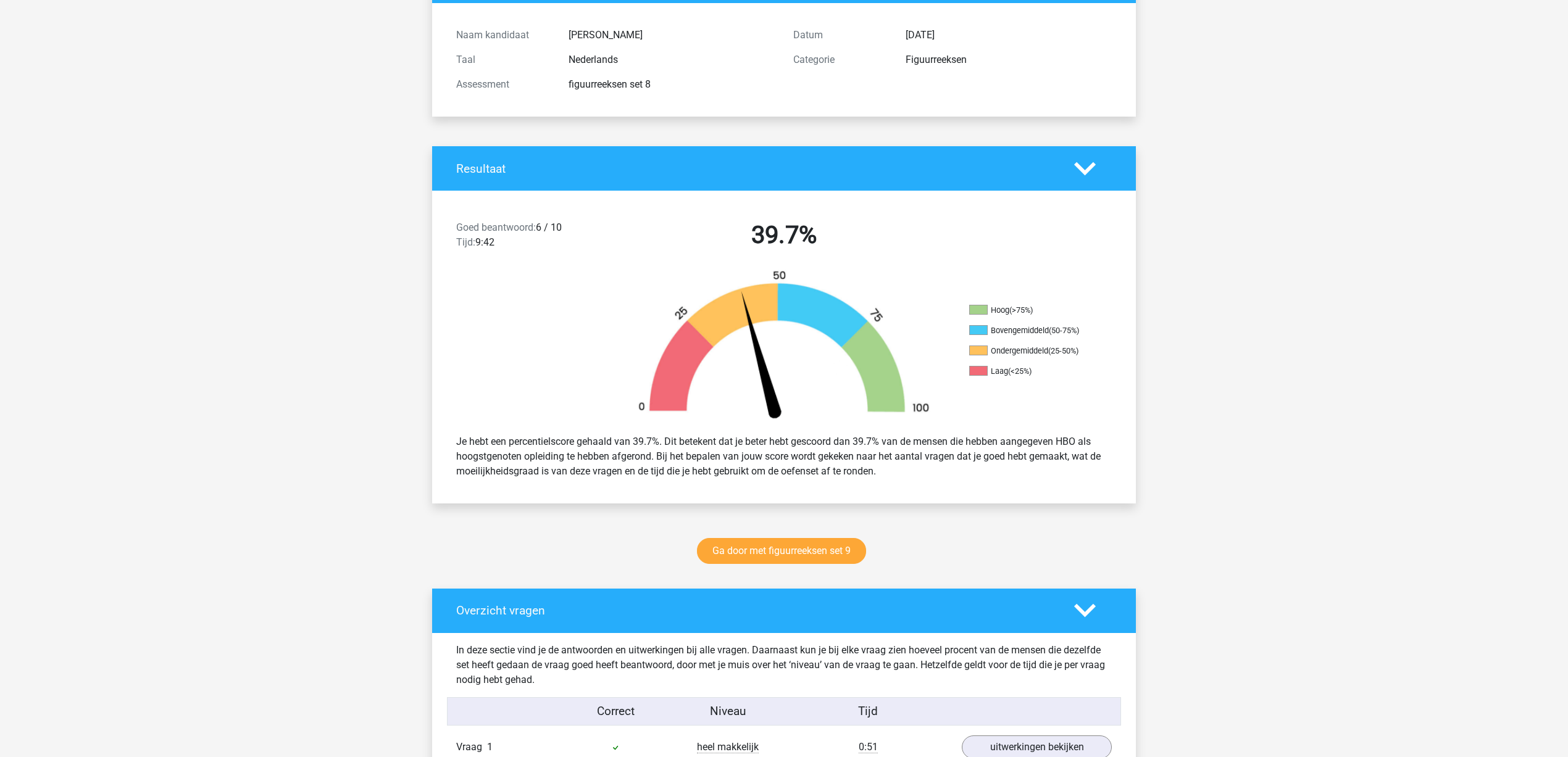
scroll to position [0, 0]
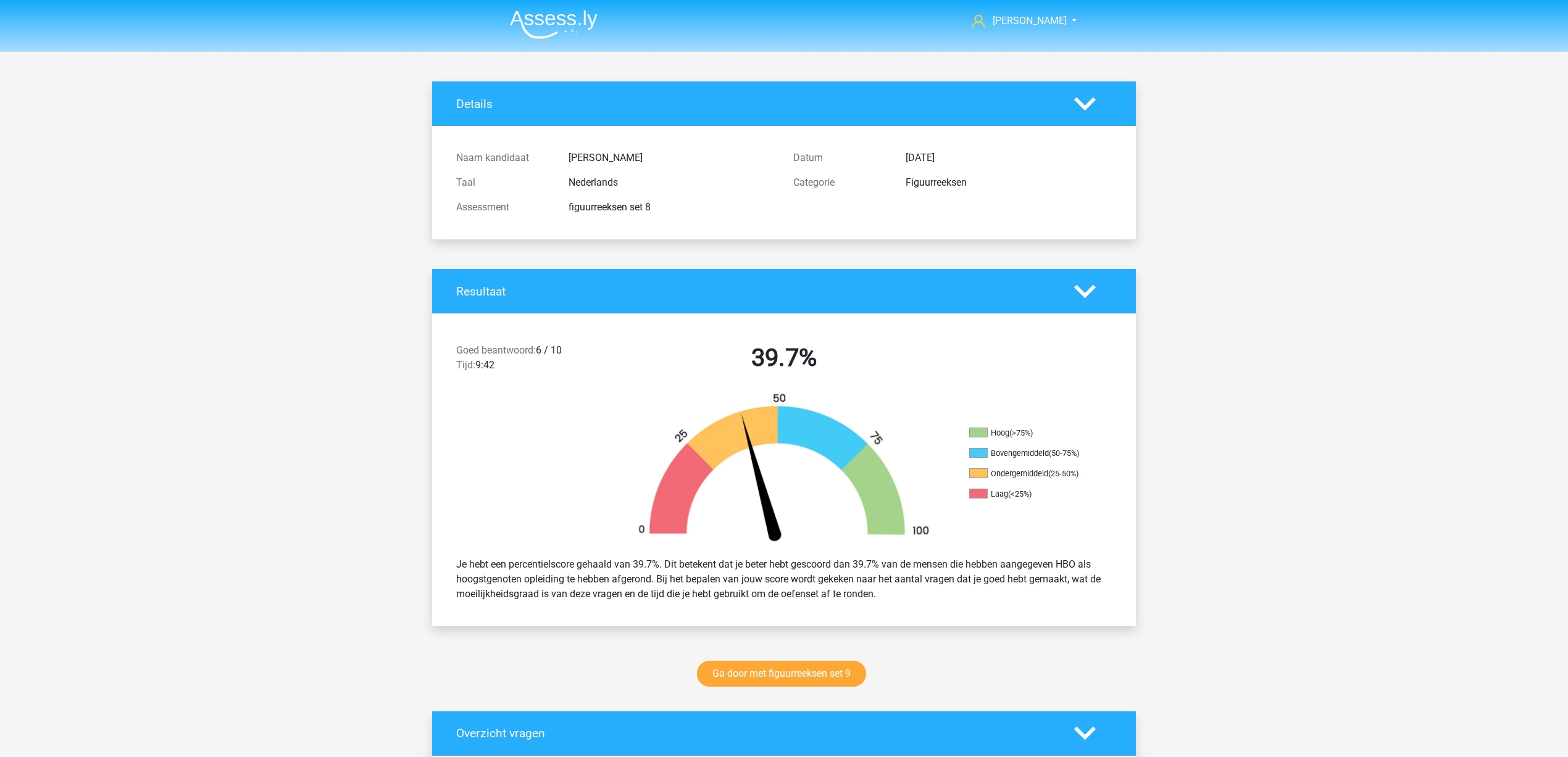
click at [558, 28] on img at bounding box center [554, 24] width 88 height 29
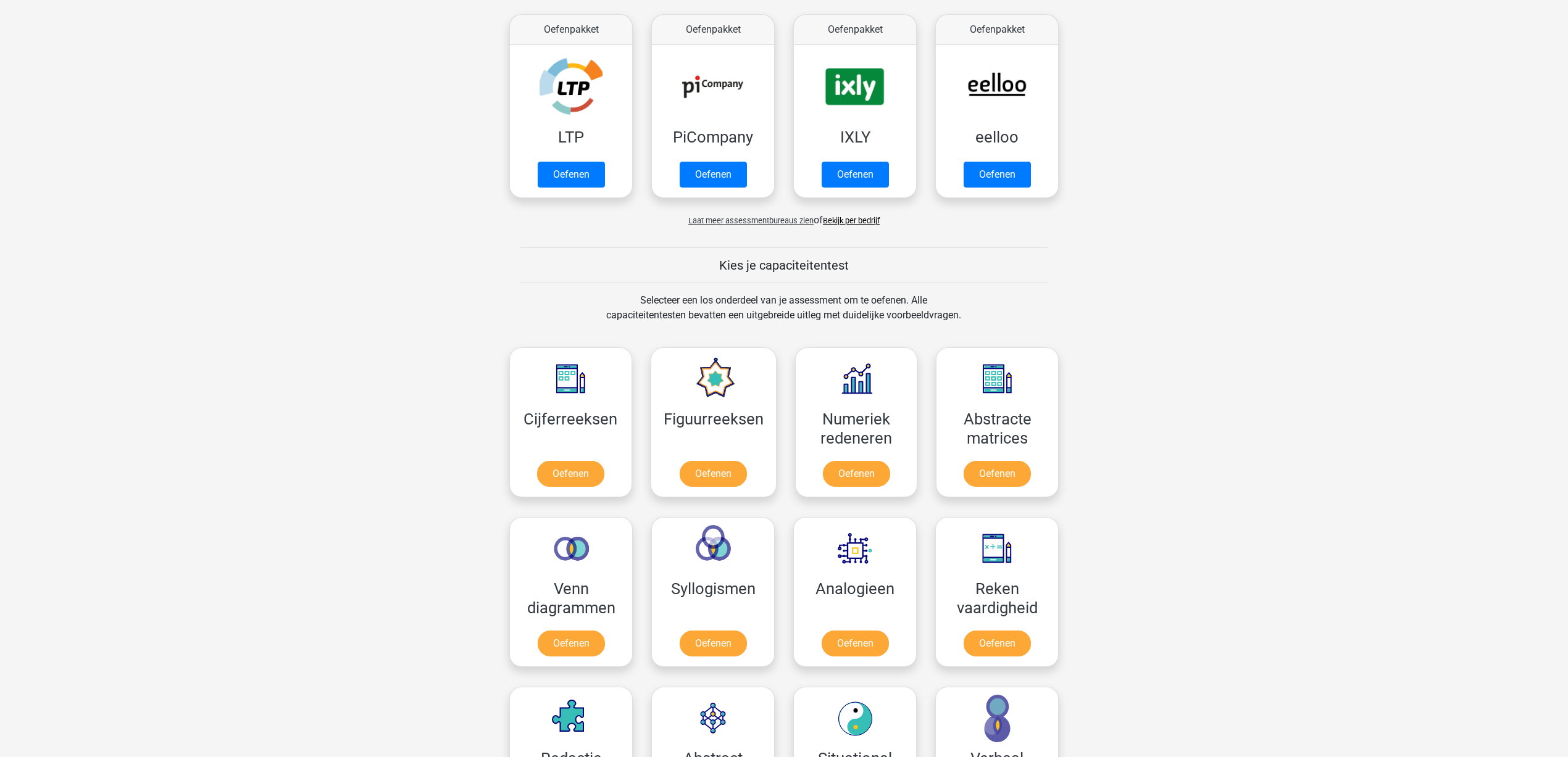
scroll to position [463, 0]
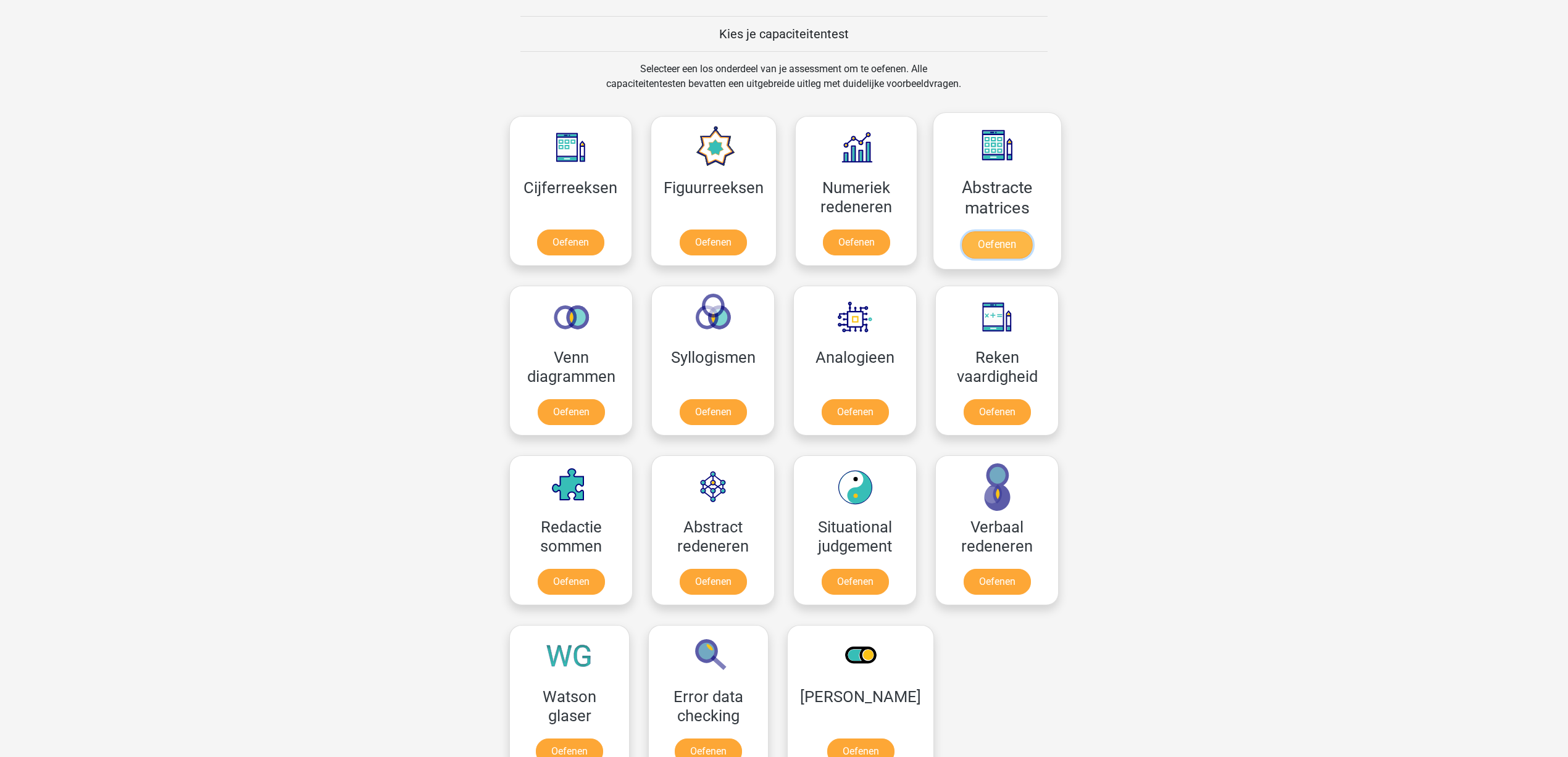
click at [1022, 232] on link "Oefenen" at bounding box center [997, 245] width 70 height 27
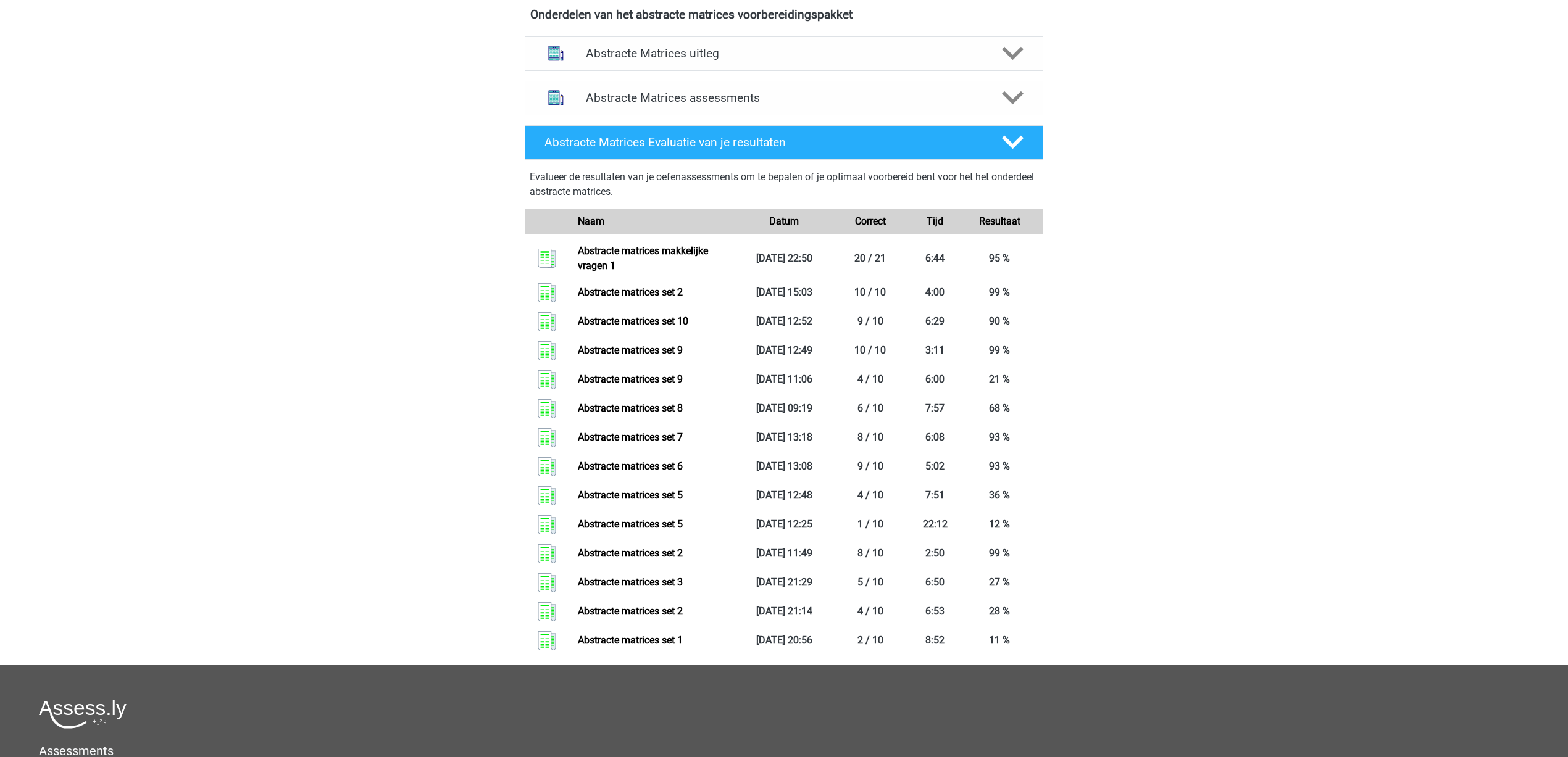
scroll to position [463, 0]
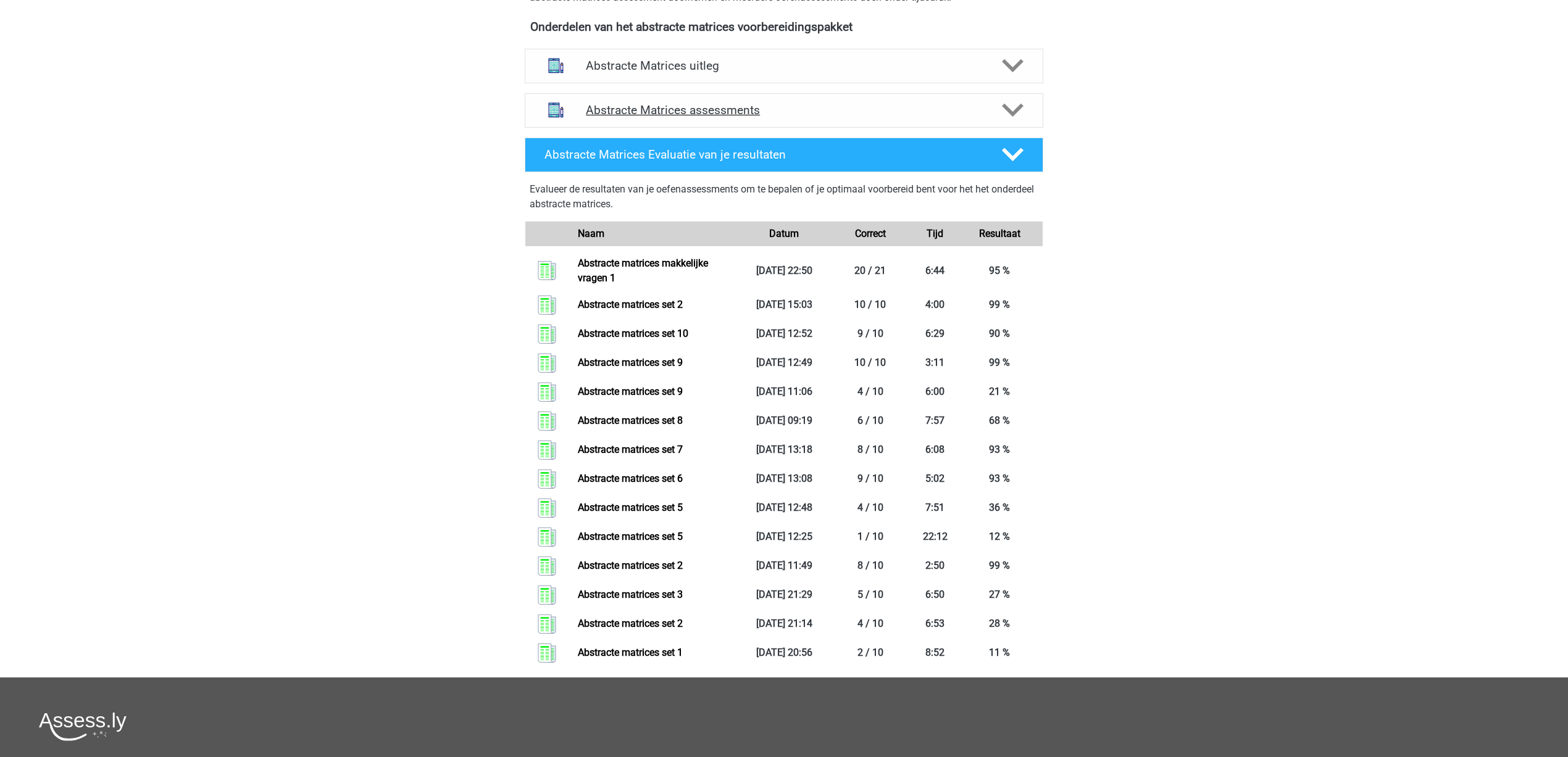
click at [1024, 105] on div at bounding box center [1012, 109] width 42 height 22
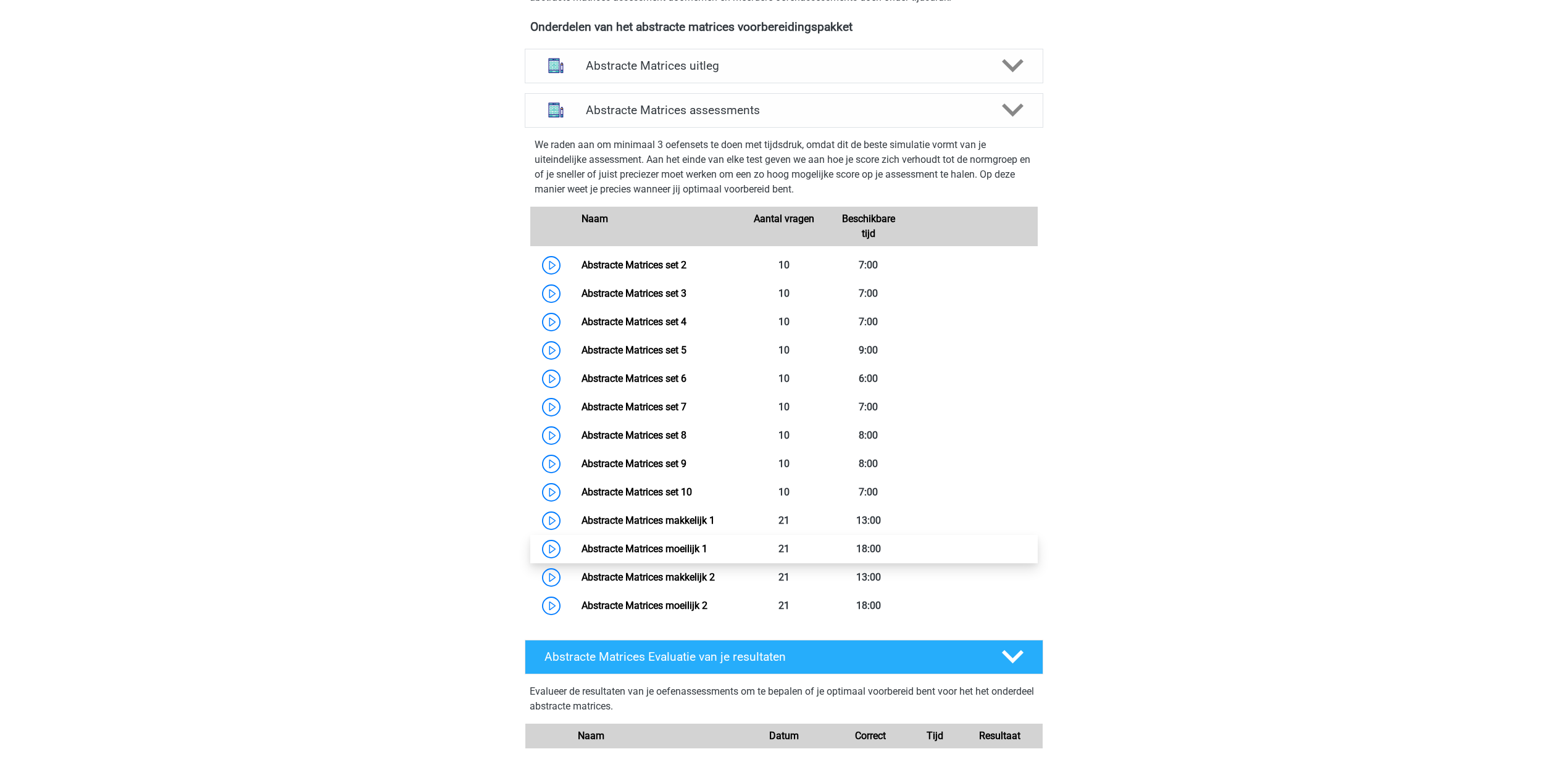
click at [629, 543] on link "Abstracte Matrices moeilijk 1" at bounding box center [645, 549] width 126 height 12
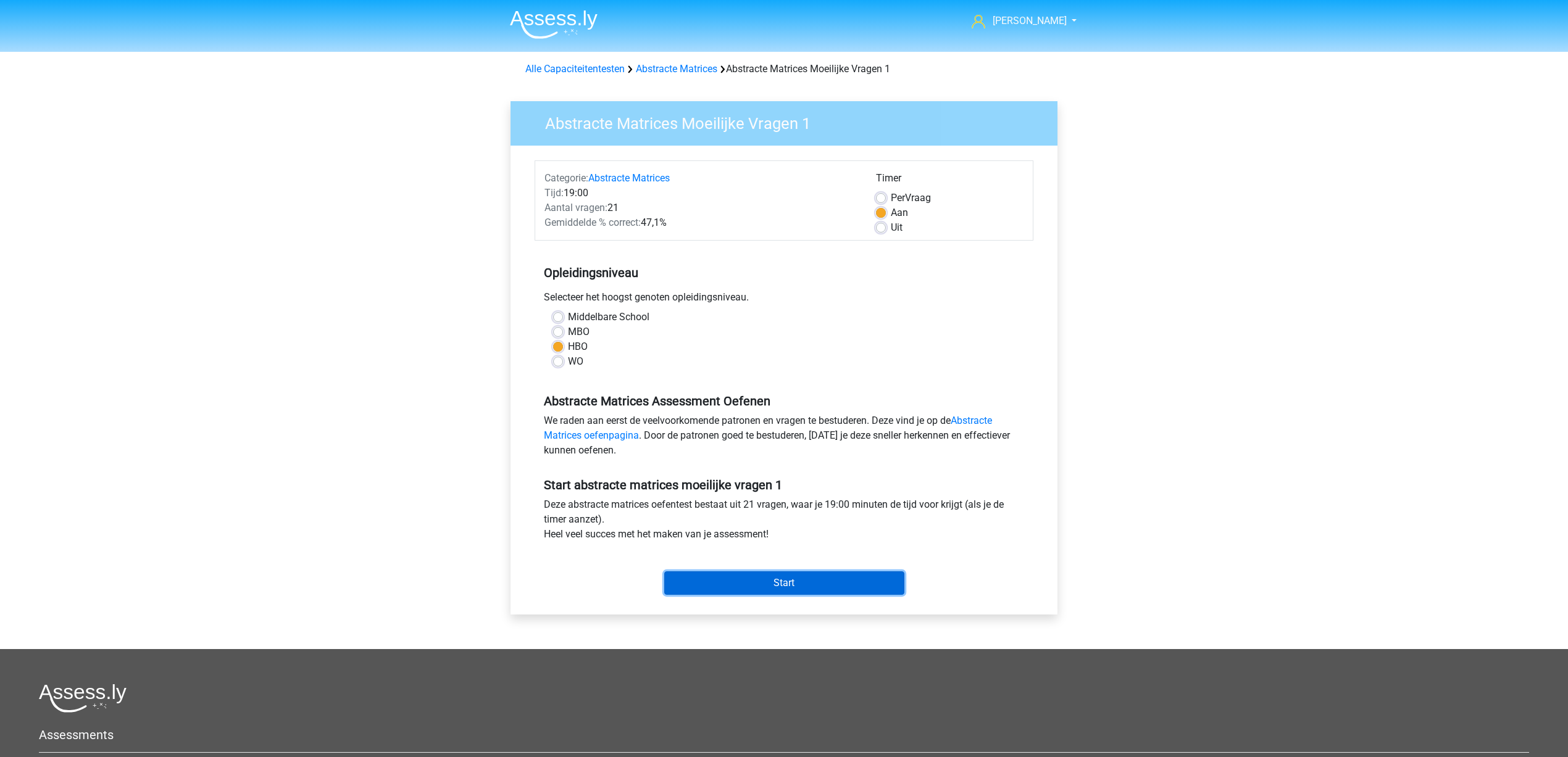
click at [814, 578] on input "Start" at bounding box center [784, 583] width 240 height 23
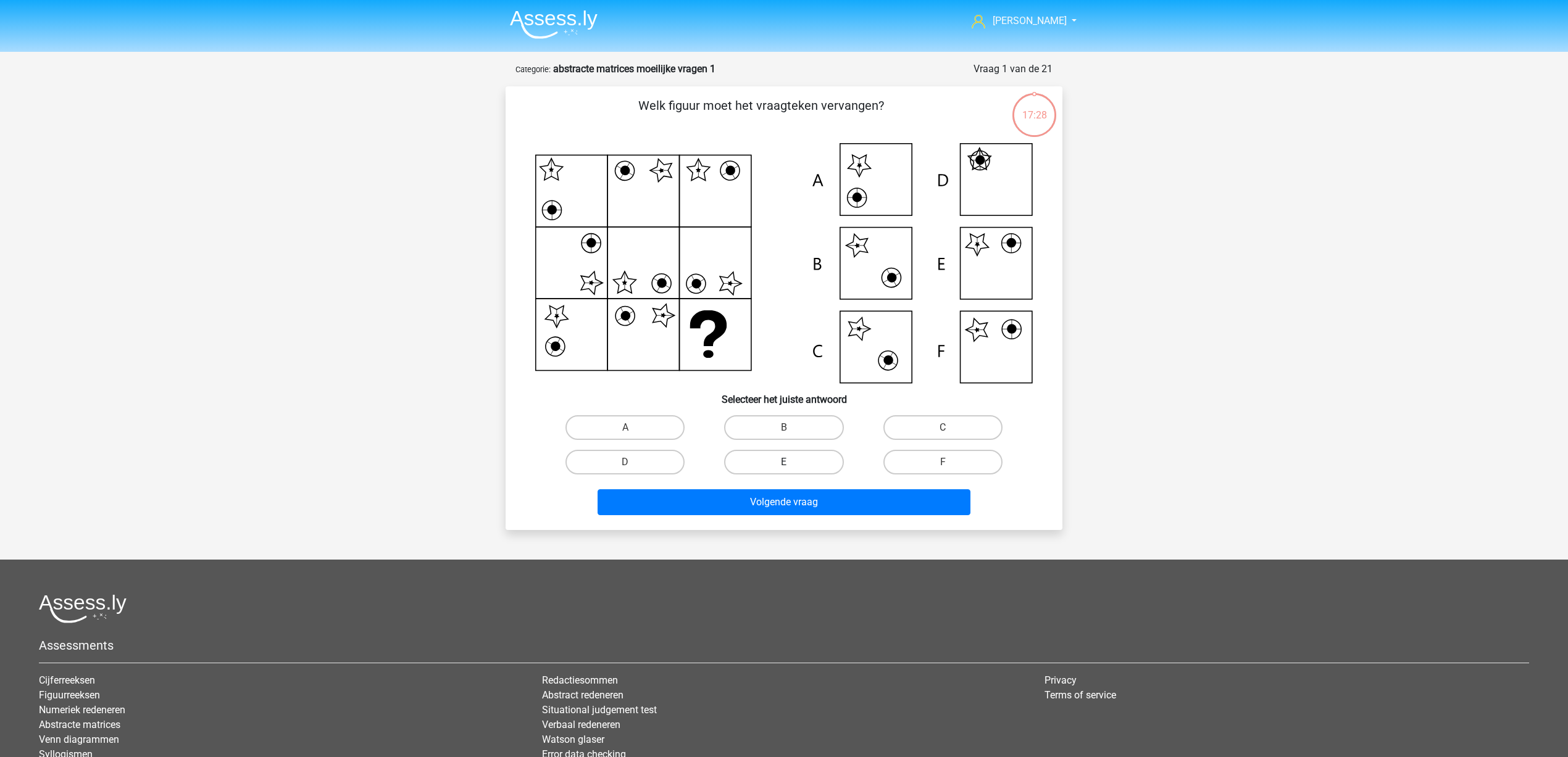
click at [793, 459] on label "E" at bounding box center [784, 462] width 119 height 25
click at [792, 462] on input "E" at bounding box center [788, 466] width 8 height 8
radio input "true"
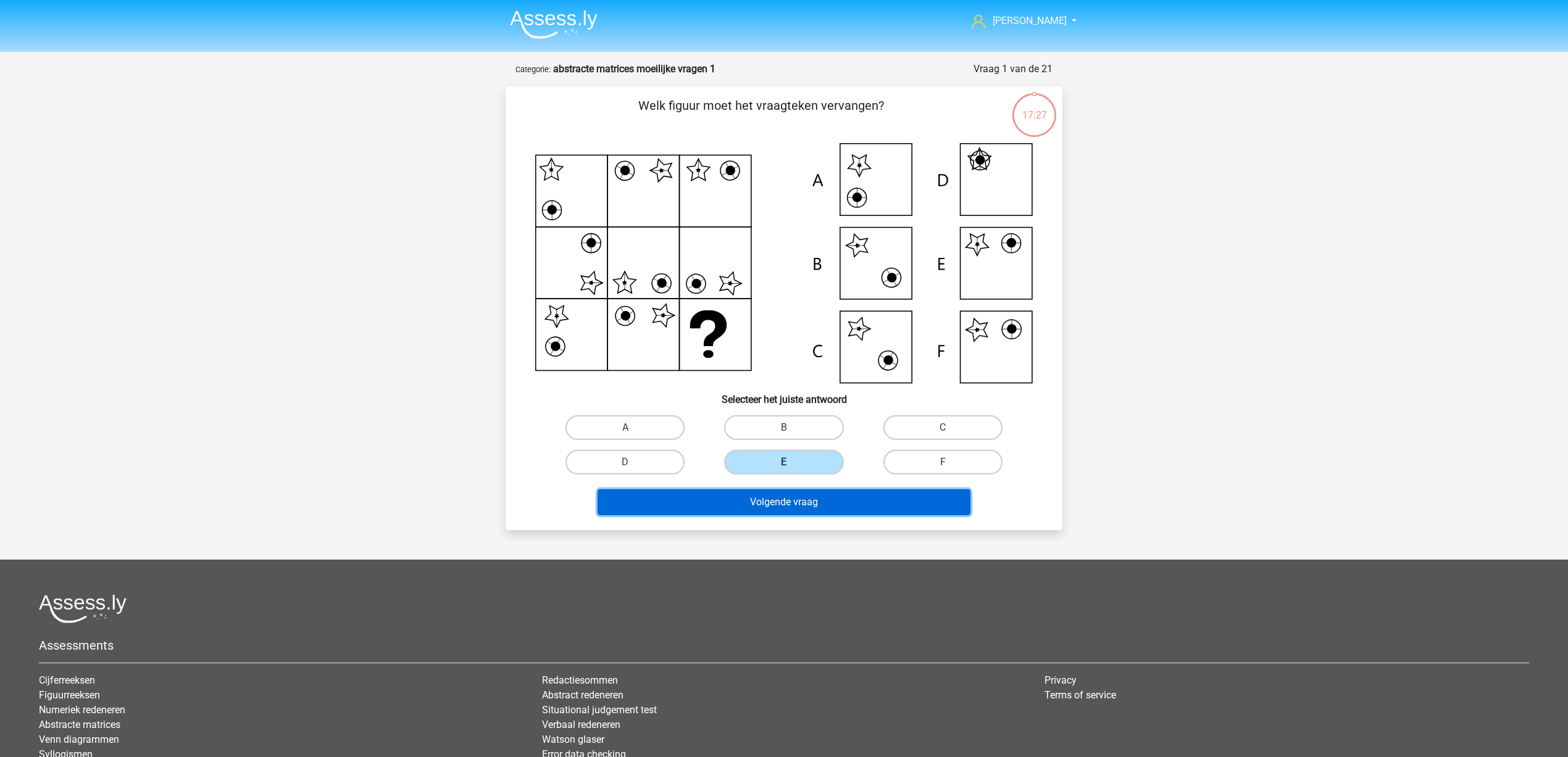
click at [819, 509] on button "Volgende vraag" at bounding box center [784, 502] width 374 height 26
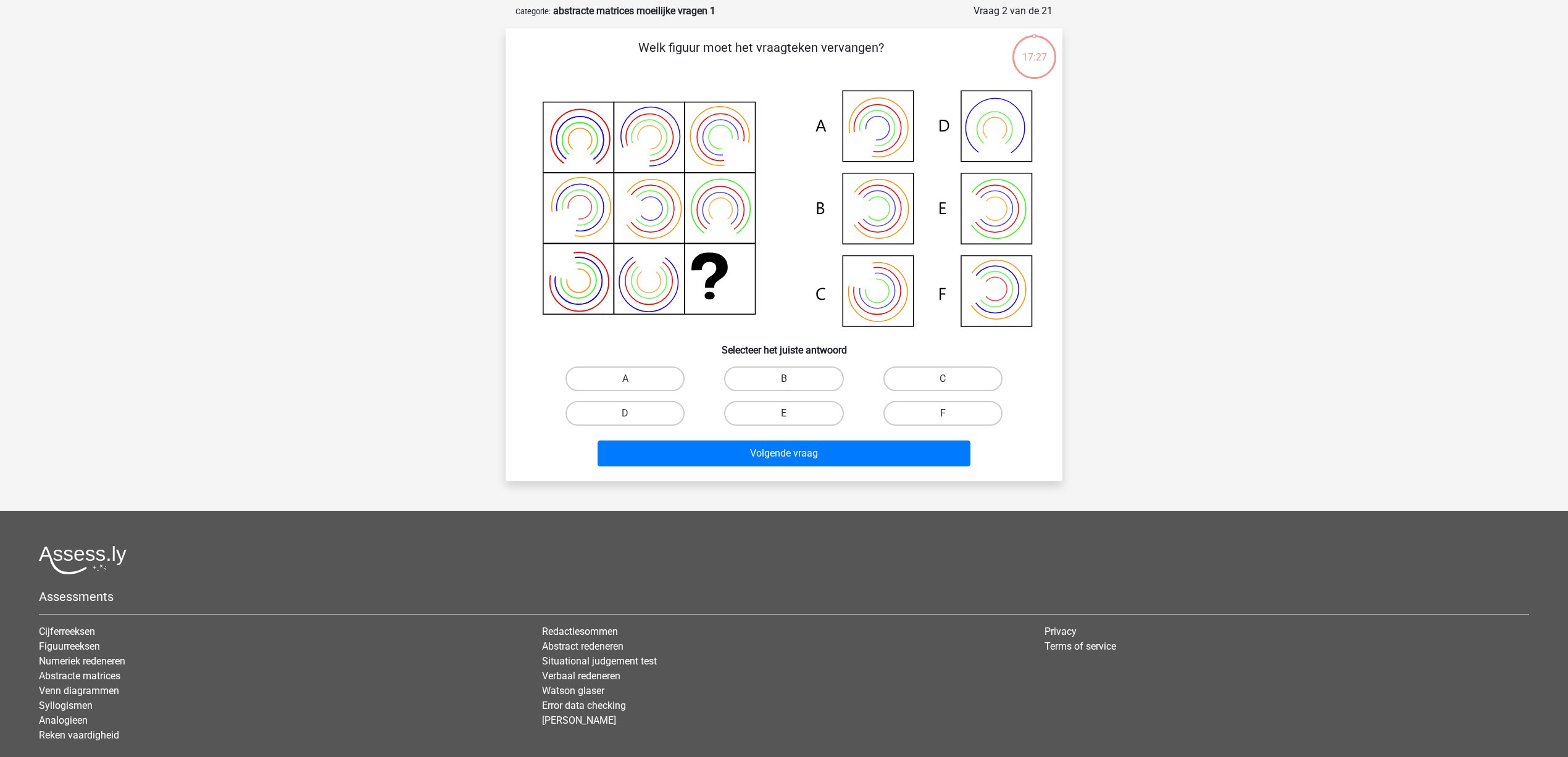
scroll to position [61, 0]
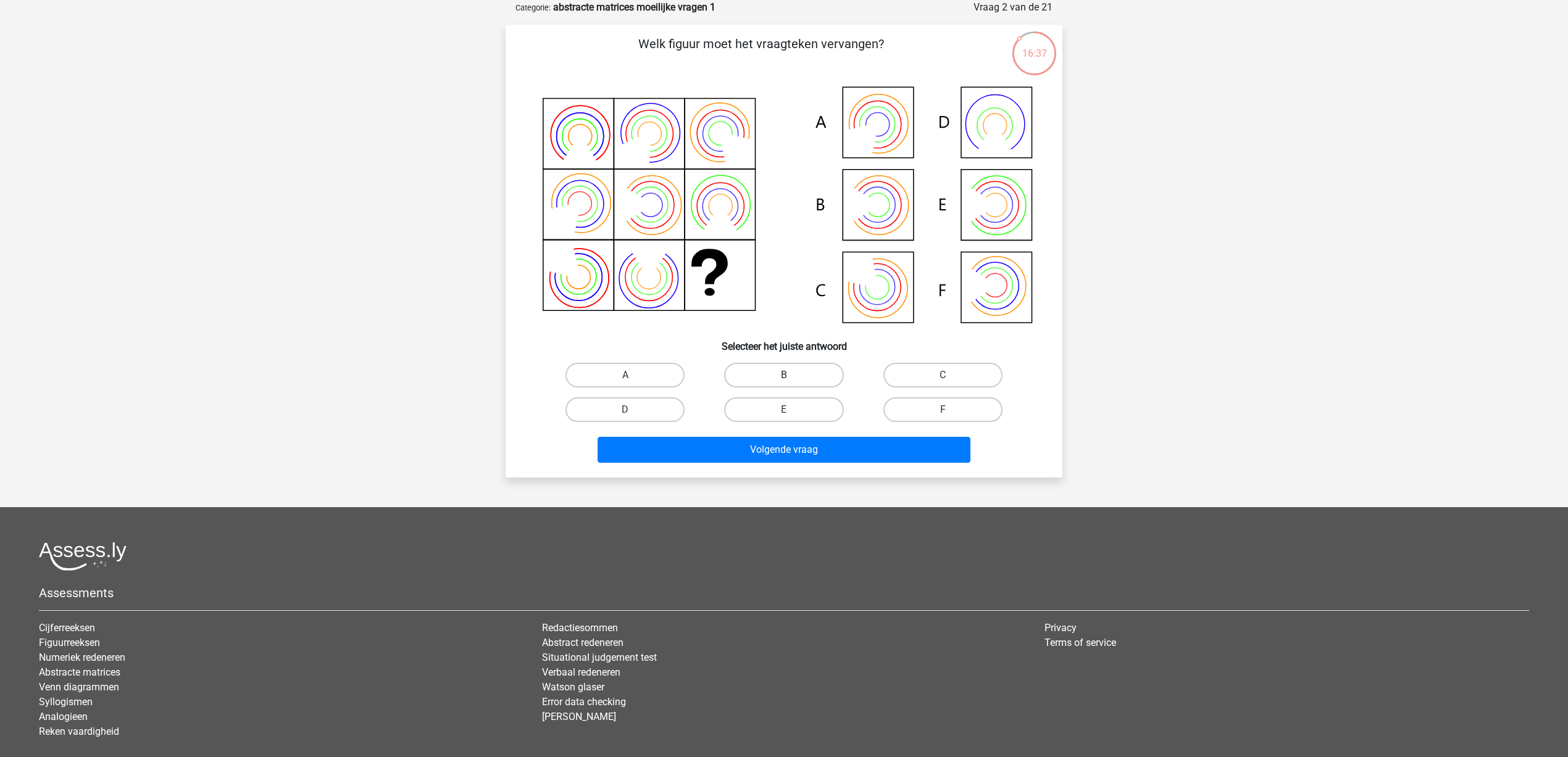
click at [792, 376] on label "B" at bounding box center [784, 375] width 119 height 25
click at [792, 376] on input "B" at bounding box center [788, 379] width 8 height 8
radio input "true"
click at [796, 453] on button "Volgende vraag" at bounding box center [784, 450] width 374 height 26
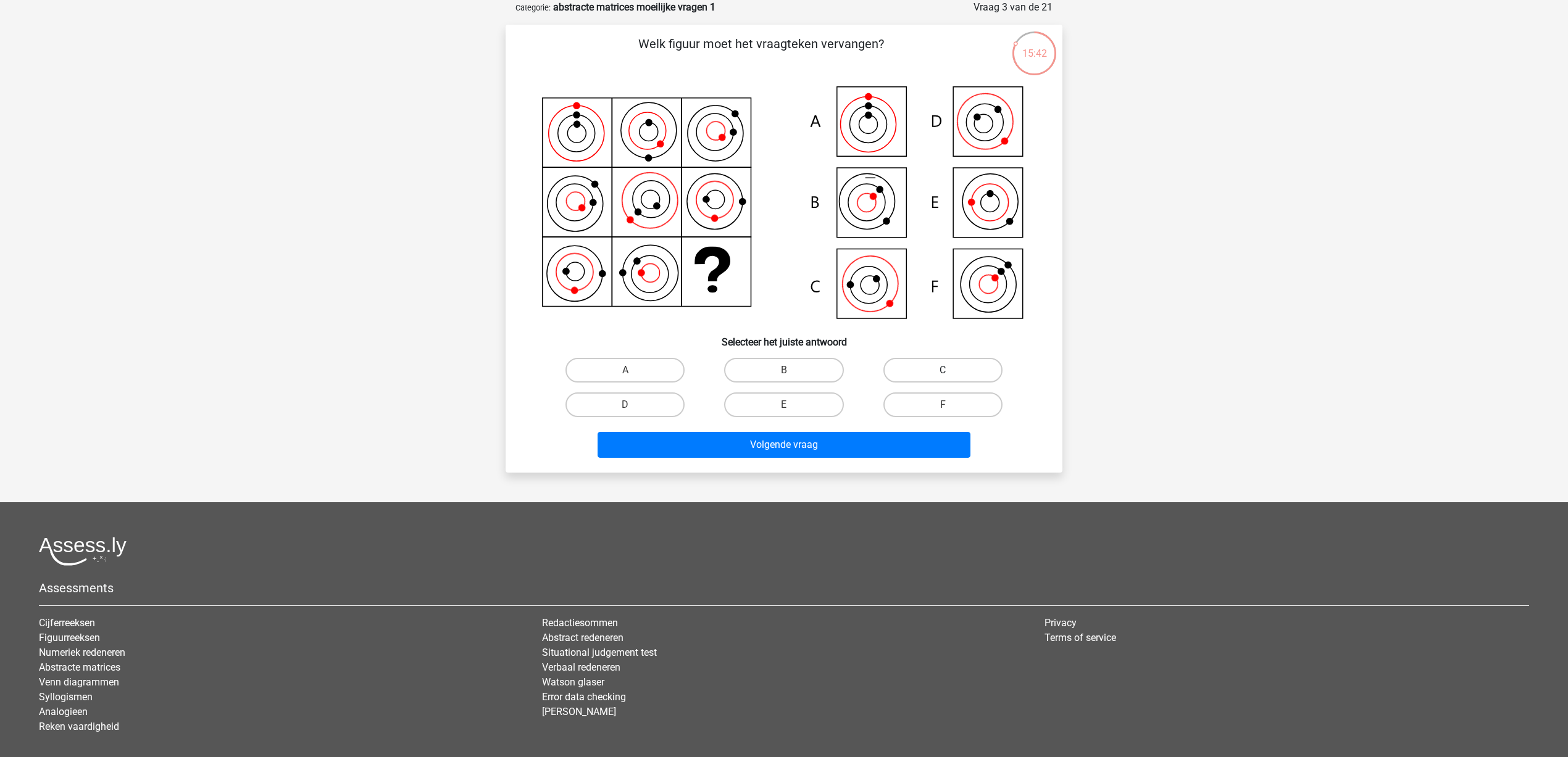
click at [979, 377] on label "C" at bounding box center [943, 370] width 119 height 25
click at [951, 377] on input "C" at bounding box center [947, 375] width 8 height 8
radio input "true"
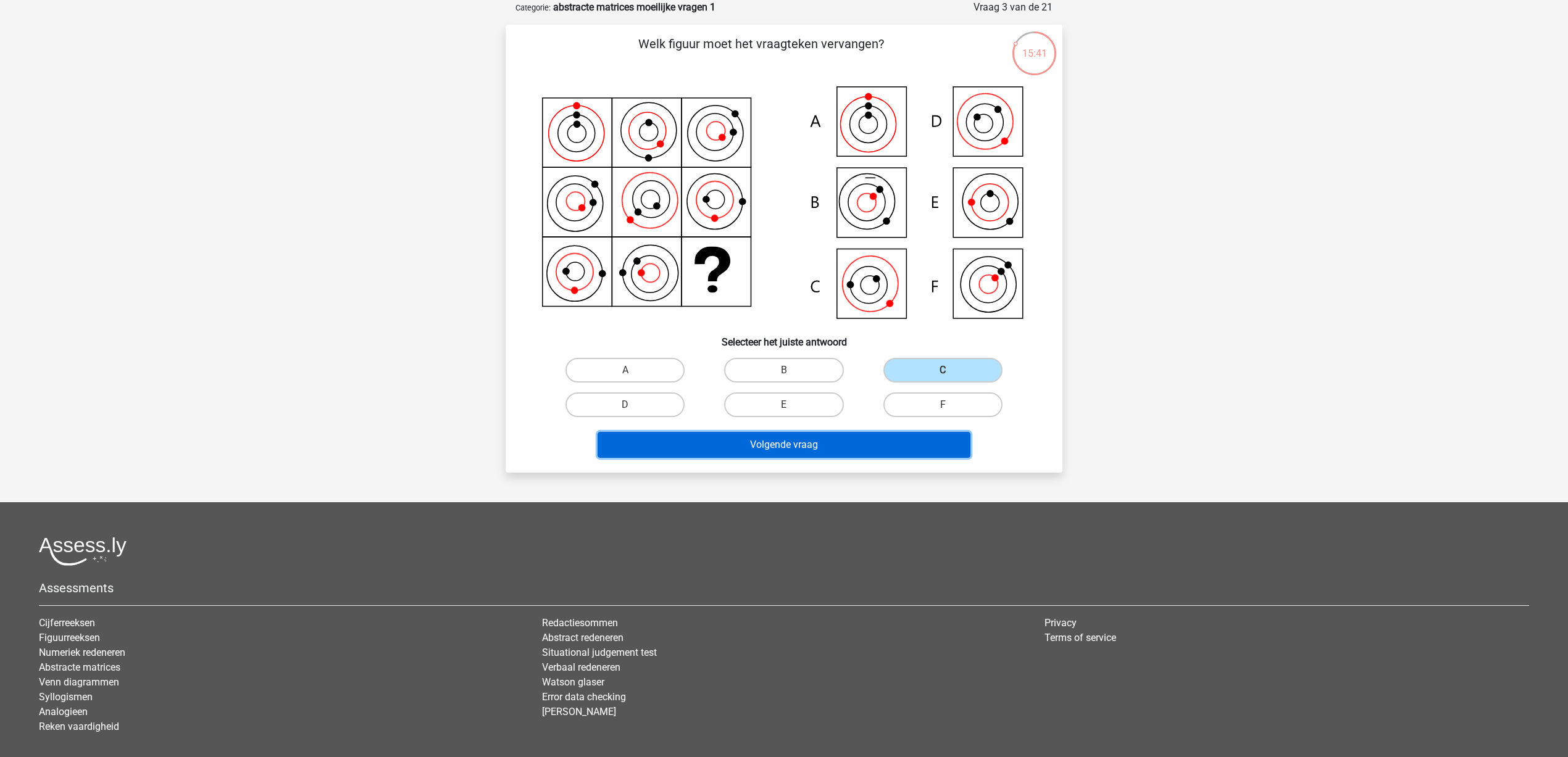
click at [868, 447] on button "Volgende vraag" at bounding box center [784, 445] width 374 height 26
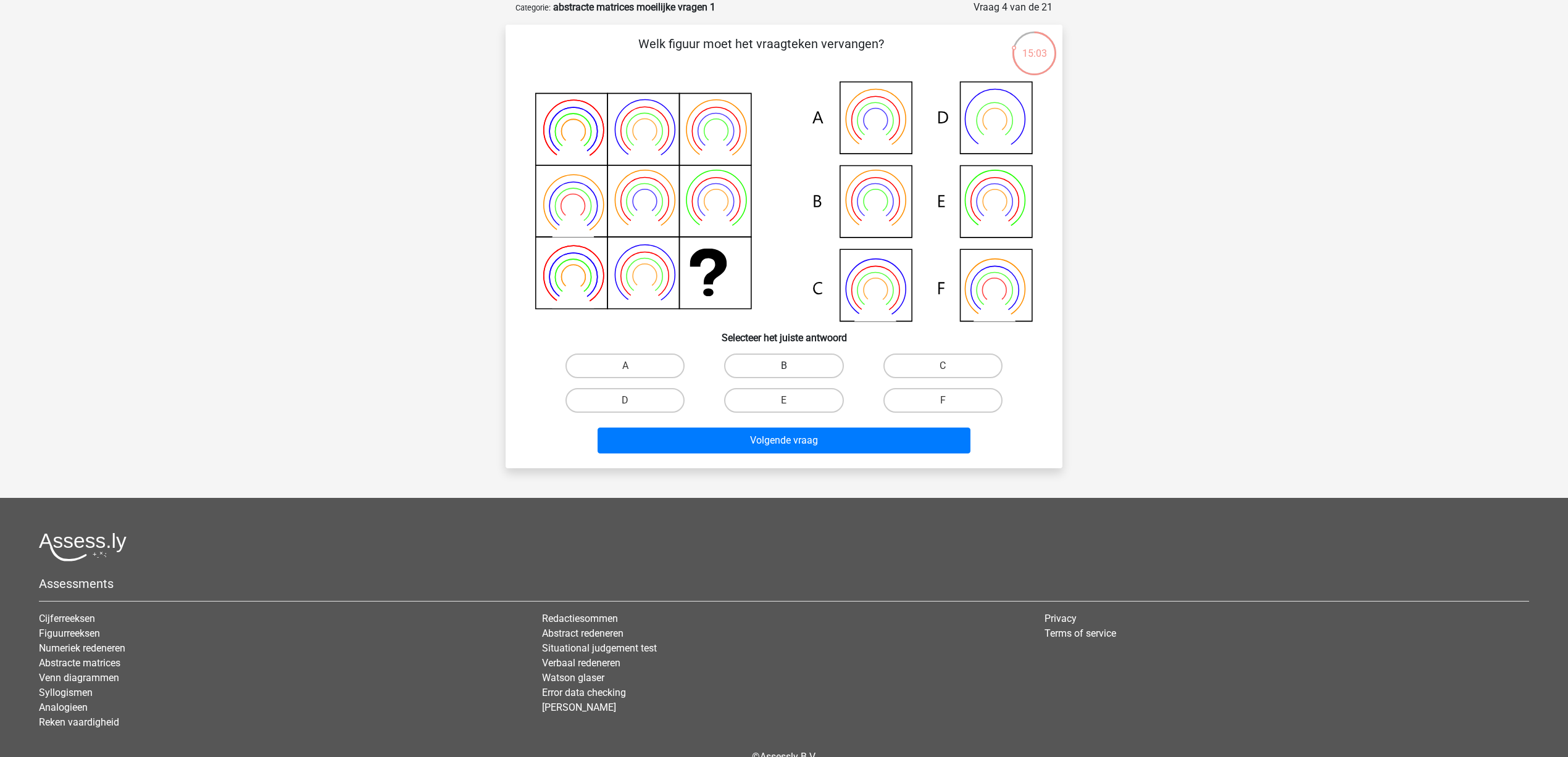
click at [795, 371] on label "B" at bounding box center [784, 366] width 119 height 25
click at [792, 371] on input "B" at bounding box center [788, 370] width 8 height 8
radio input "true"
click at [812, 442] on button "Volgende vraag" at bounding box center [784, 441] width 374 height 26
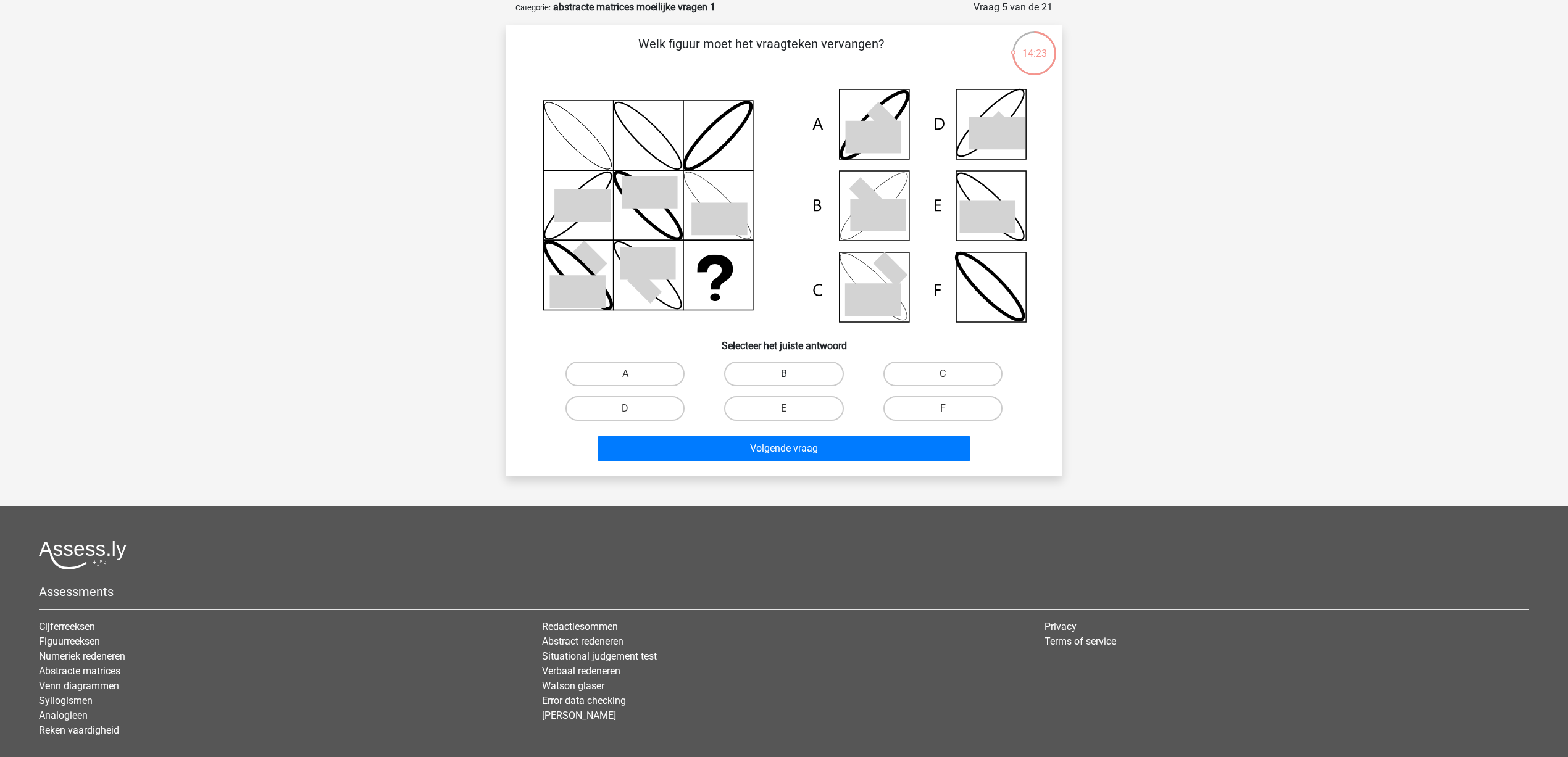
click at [795, 377] on label "B" at bounding box center [784, 374] width 119 height 25
click at [792, 377] on input "B" at bounding box center [788, 378] width 8 height 8
radio input "true"
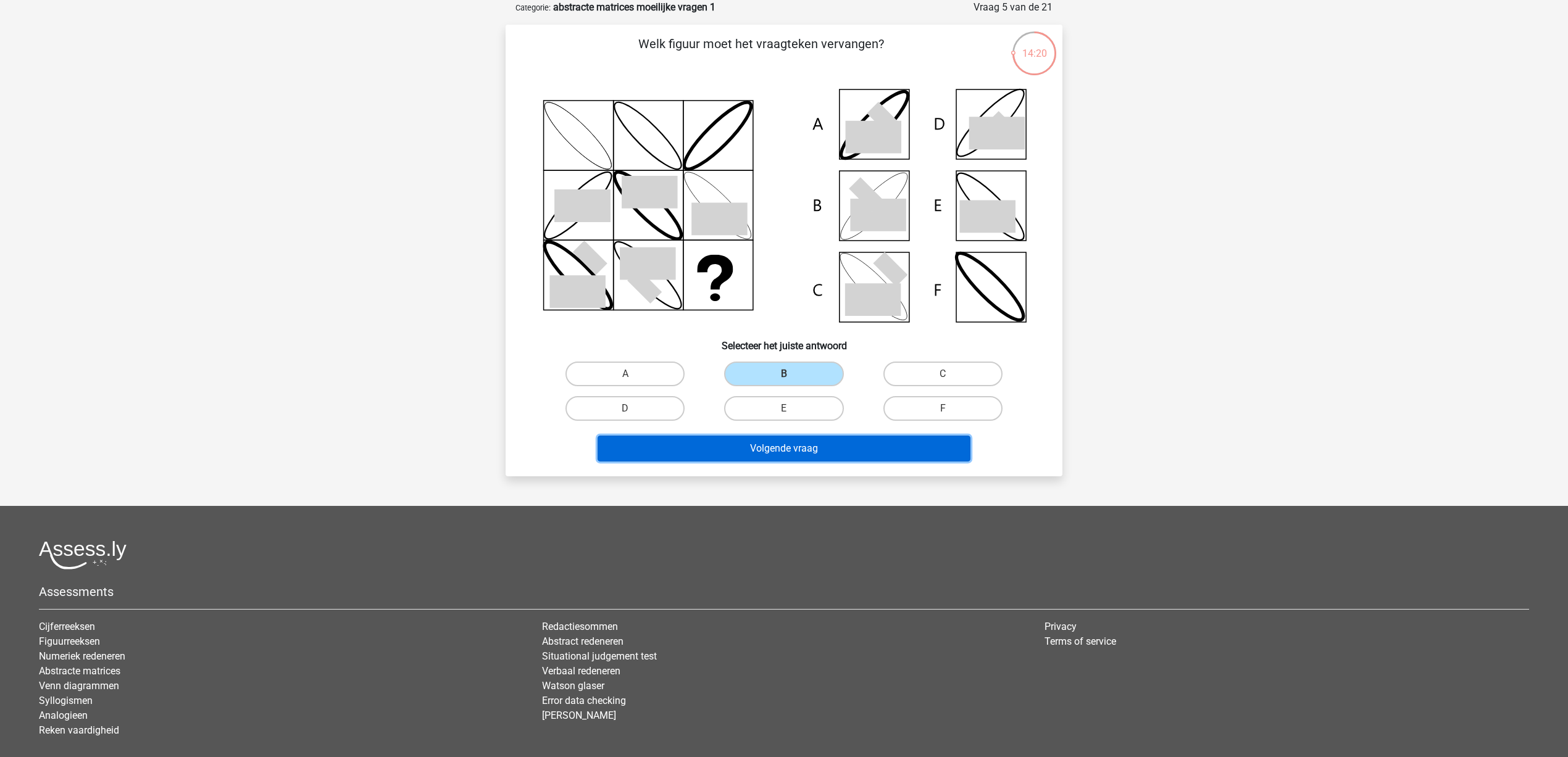
click at [811, 441] on button "Volgende vraag" at bounding box center [784, 449] width 374 height 26
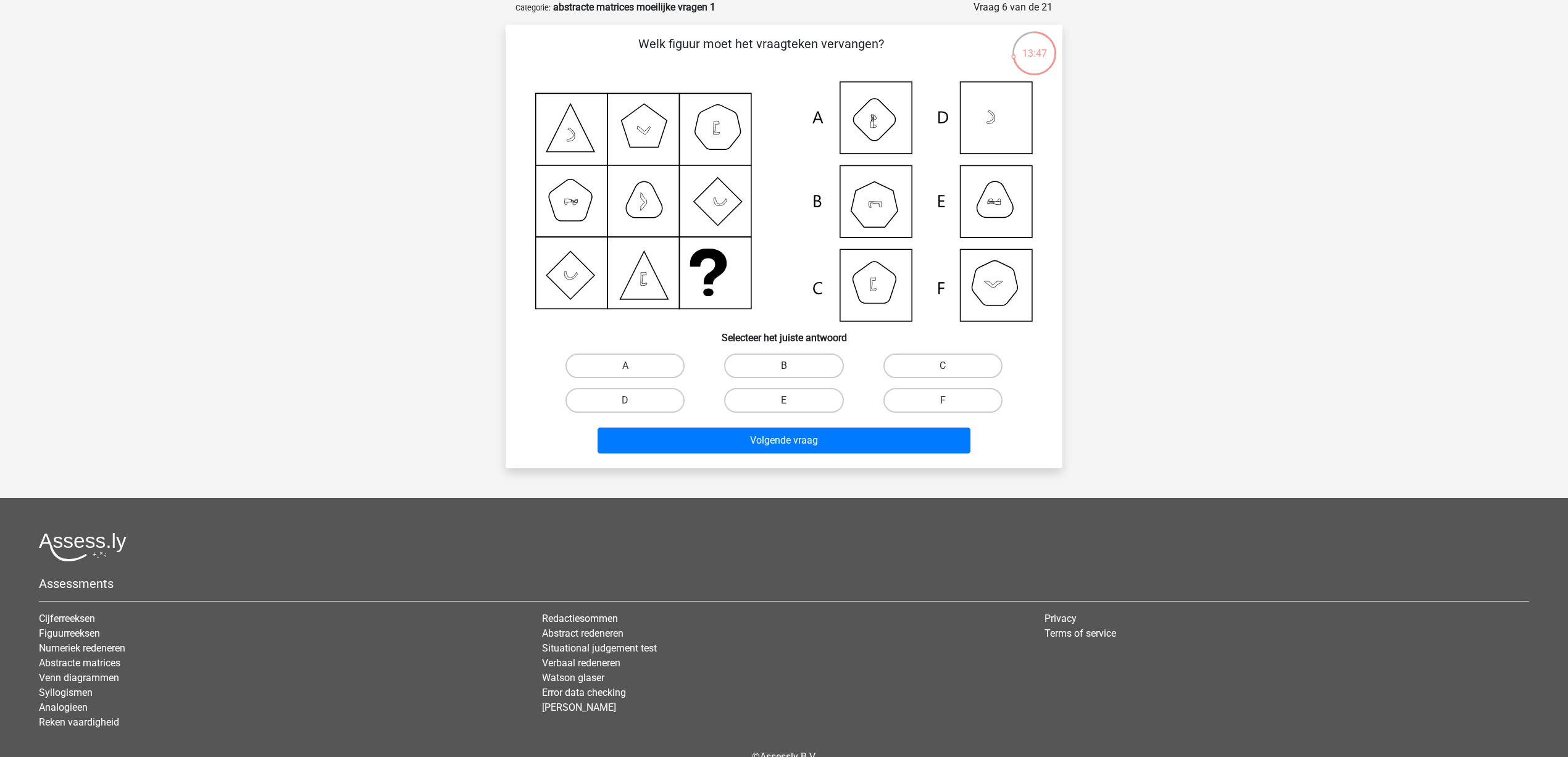
click at [772, 366] on label "B" at bounding box center [784, 366] width 119 height 25
click at [784, 366] on input "B" at bounding box center [788, 370] width 8 height 8
radio input "true"
click at [769, 436] on button "Volgende vraag" at bounding box center [784, 441] width 374 height 26
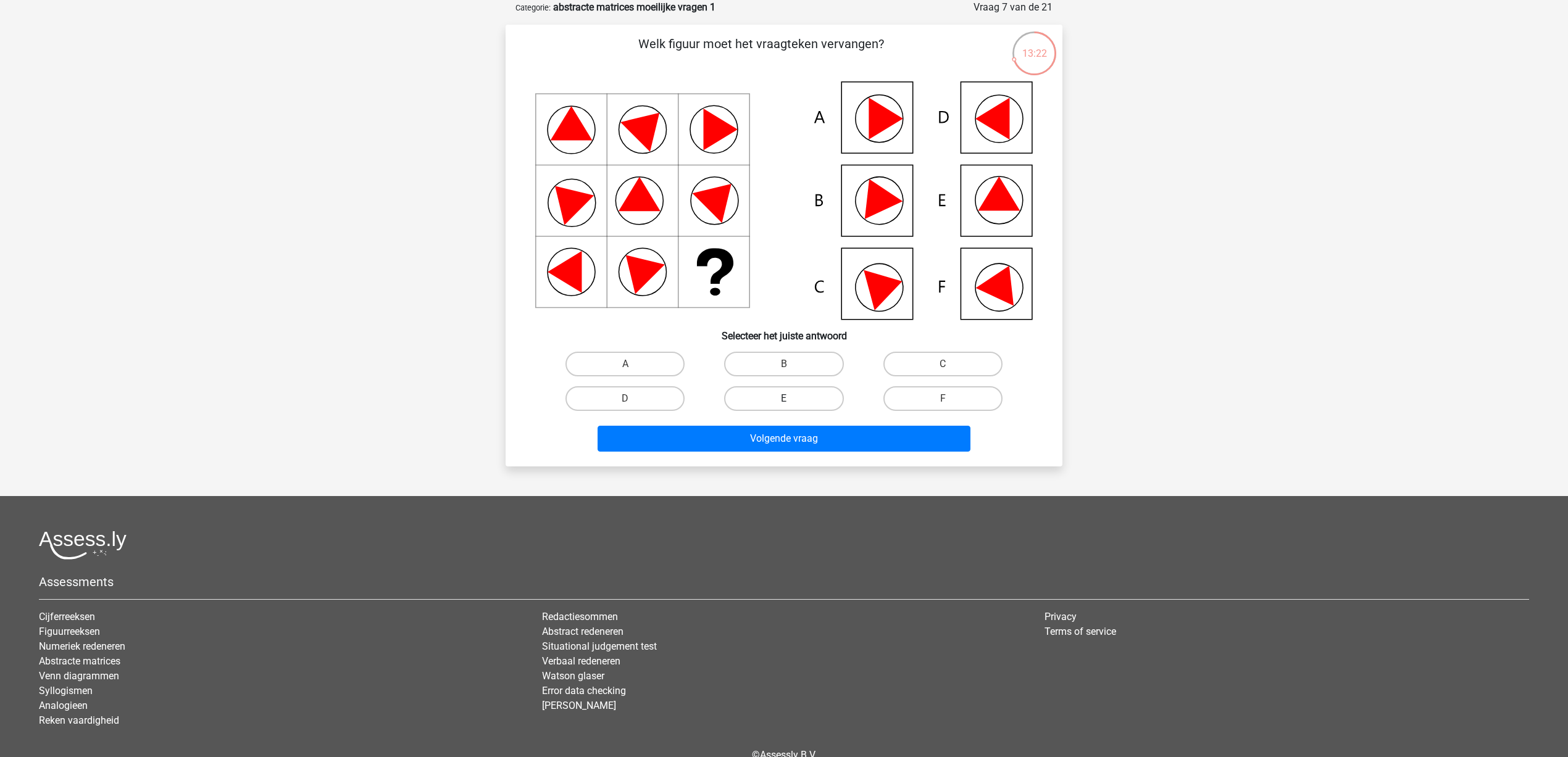
click at [786, 393] on label "E" at bounding box center [784, 398] width 119 height 25
click at [786, 398] on input "E" at bounding box center [788, 402] width 8 height 8
radio input "true"
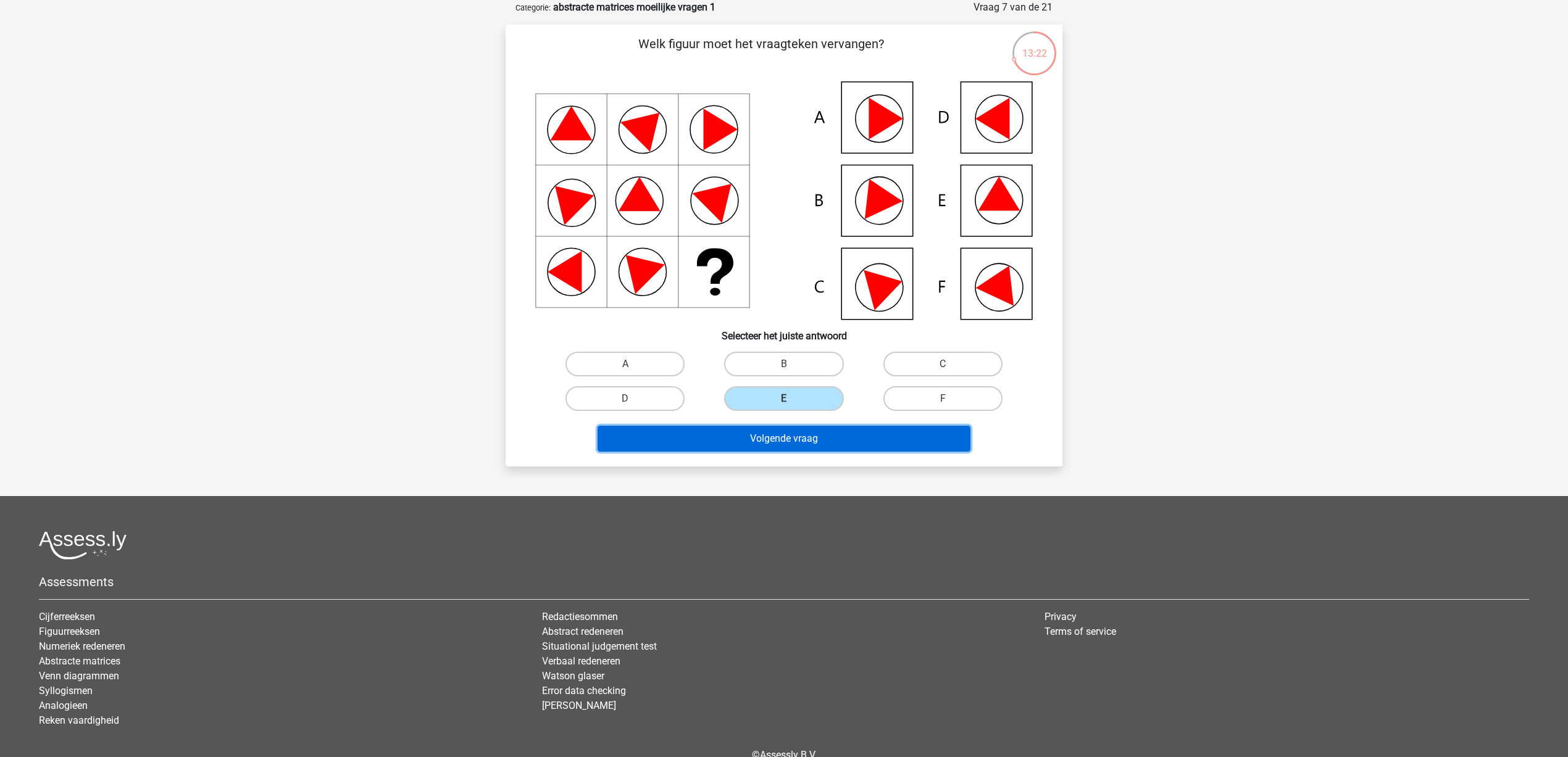
click at [799, 440] on button "Volgende vraag" at bounding box center [784, 438] width 374 height 26
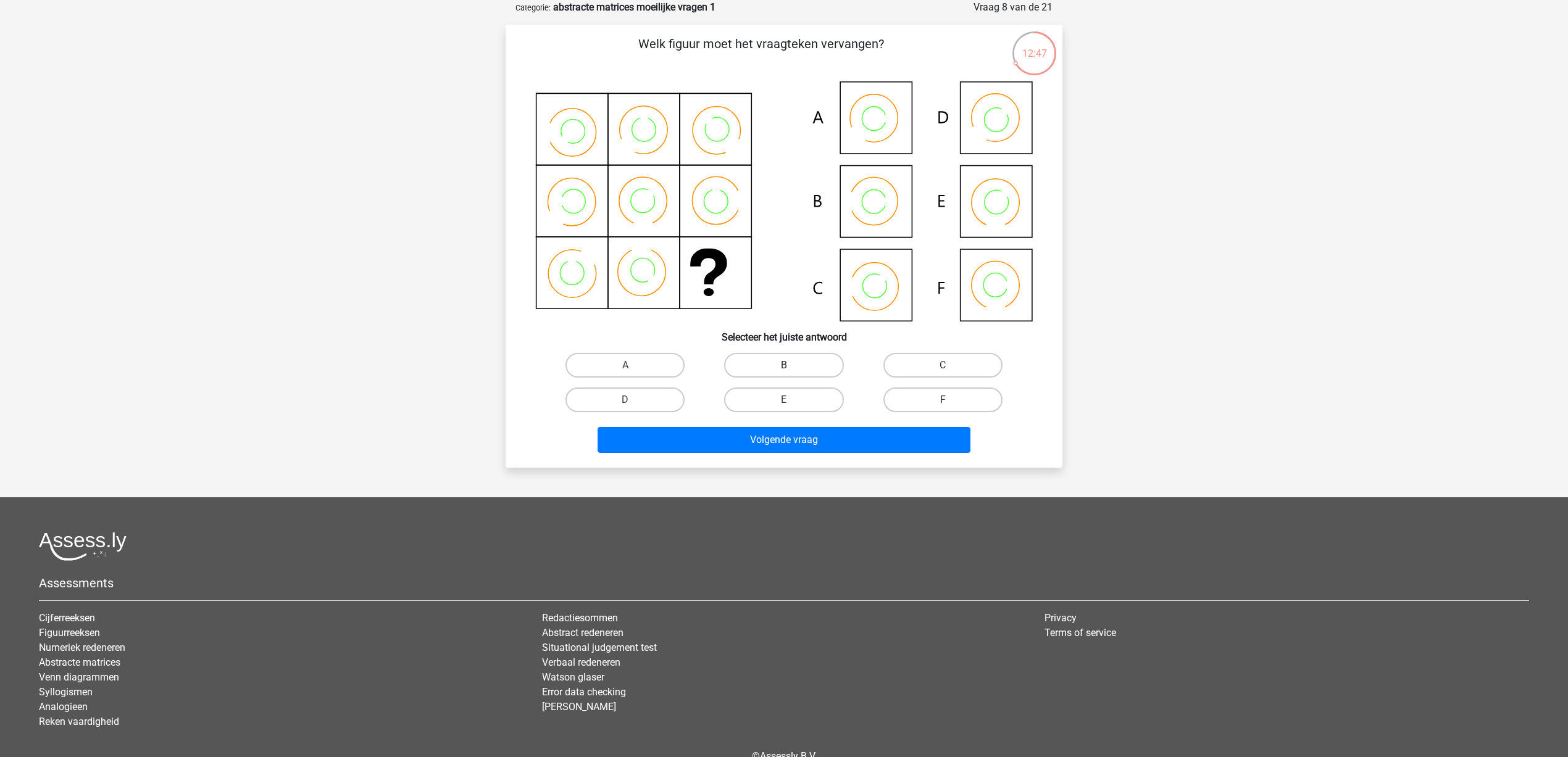
click at [772, 365] on label "B" at bounding box center [784, 365] width 119 height 25
click at [784, 366] on input "B" at bounding box center [788, 370] width 8 height 8
radio input "true"
click at [808, 435] on button "Volgende vraag" at bounding box center [784, 440] width 374 height 26
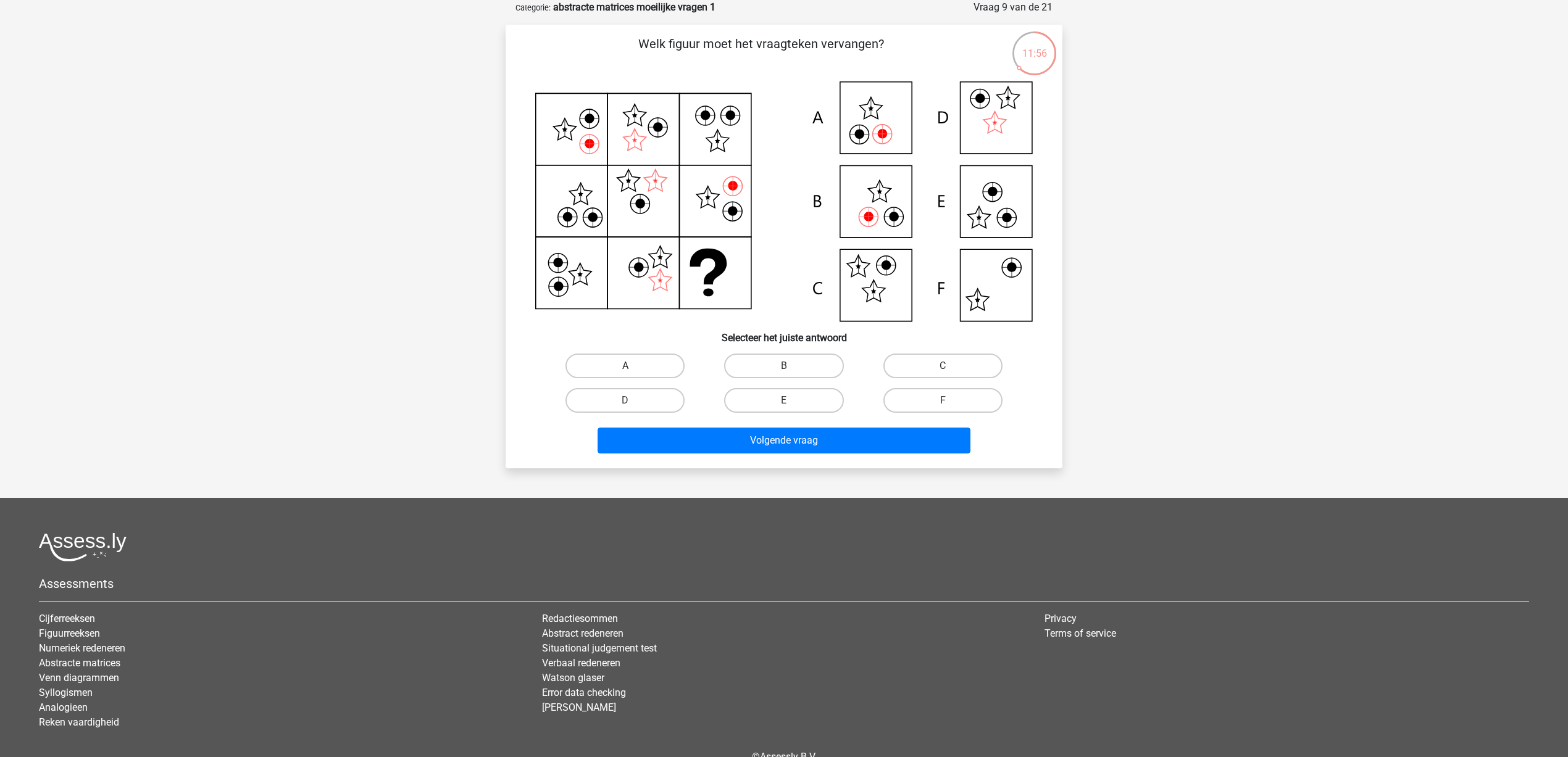
click at [637, 359] on label "A" at bounding box center [625, 366] width 119 height 25
click at [633, 366] on input "A" at bounding box center [629, 370] width 8 height 8
radio input "true"
click at [792, 442] on button "Volgende vraag" at bounding box center [784, 441] width 374 height 26
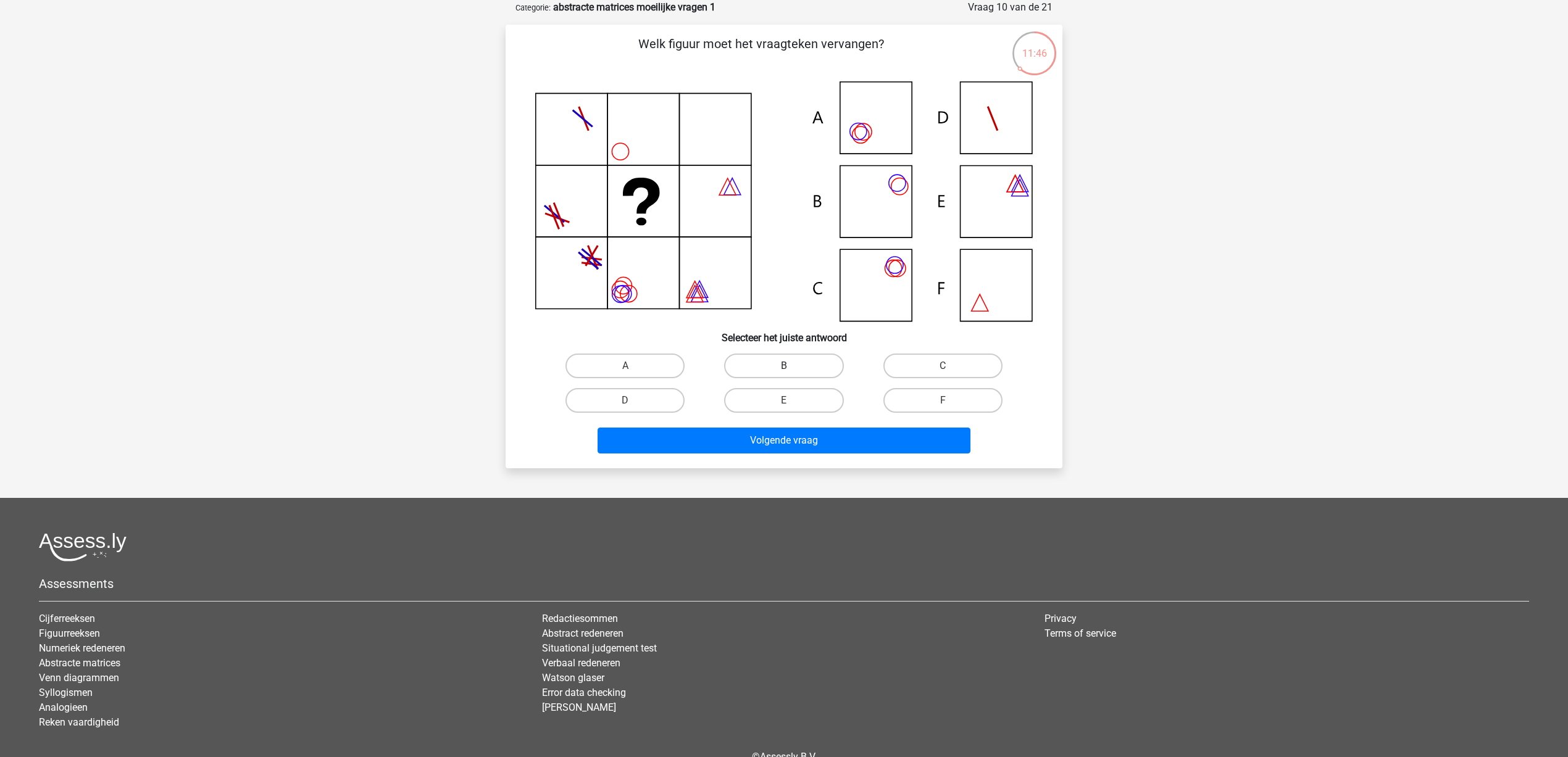
click at [768, 364] on label "B" at bounding box center [784, 366] width 119 height 25
click at [784, 366] on input "B" at bounding box center [788, 370] width 8 height 8
radio input "true"
click at [804, 447] on button "Volgende vraag" at bounding box center [784, 441] width 374 height 26
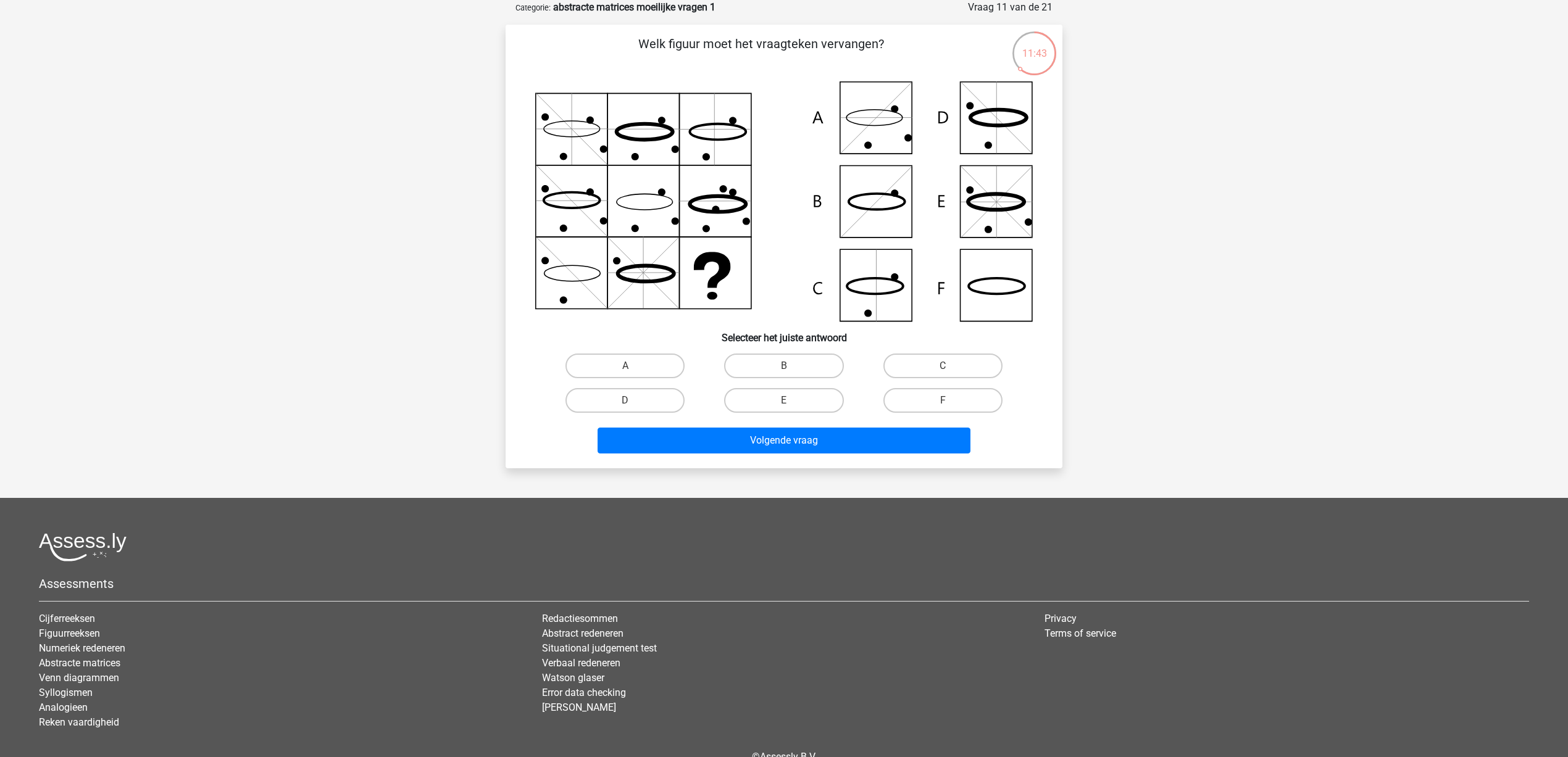
click at [1180, 121] on div "Sam sam.hoogland@gmail.com Nederlands English" at bounding box center [784, 381] width 1568 height 886
click at [950, 398] on label "F" at bounding box center [943, 400] width 119 height 25
click at [950, 401] on input "F" at bounding box center [947, 405] width 8 height 8
radio input "true"
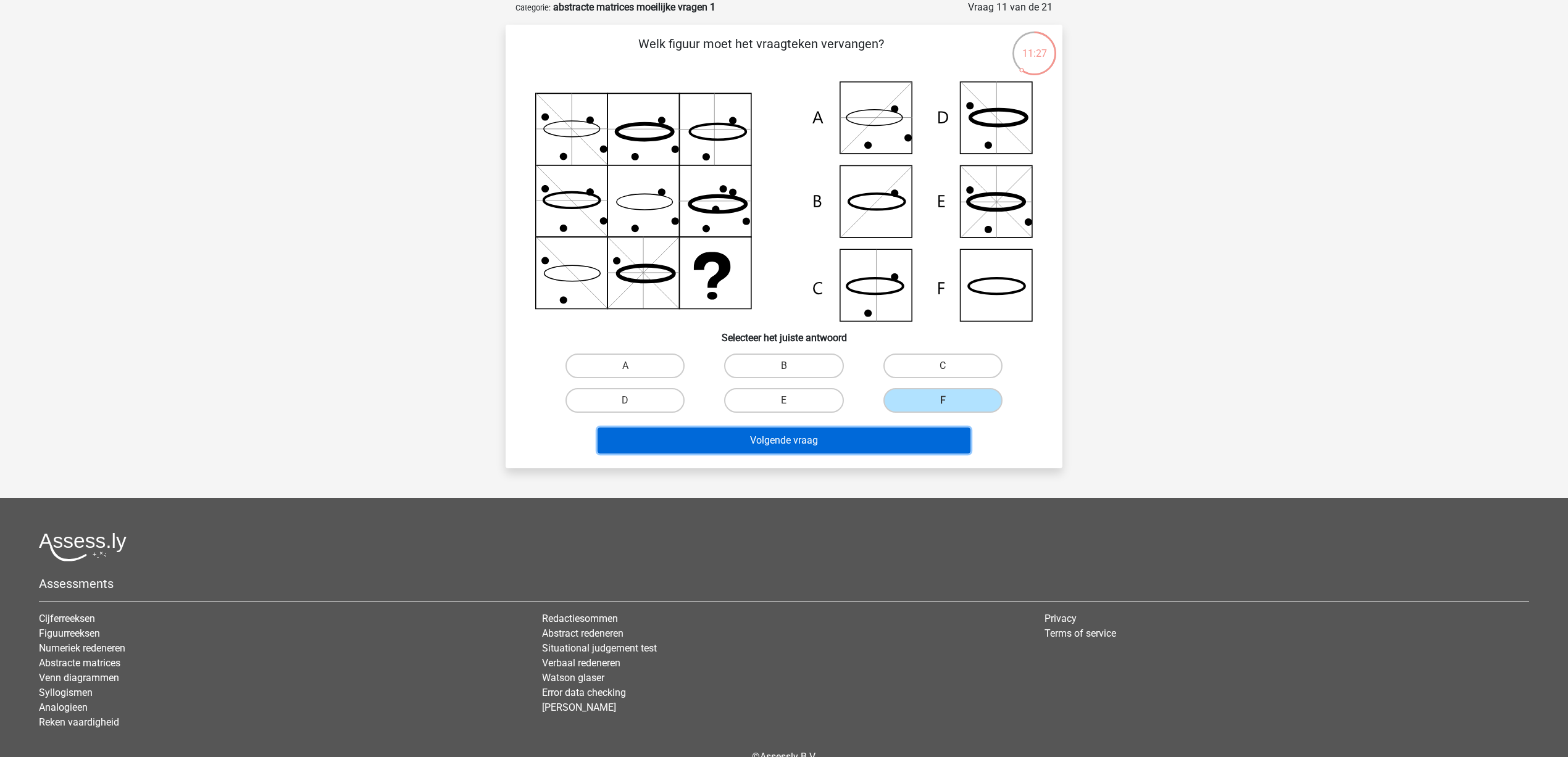
click at [865, 440] on button "Volgende vraag" at bounding box center [784, 441] width 374 height 26
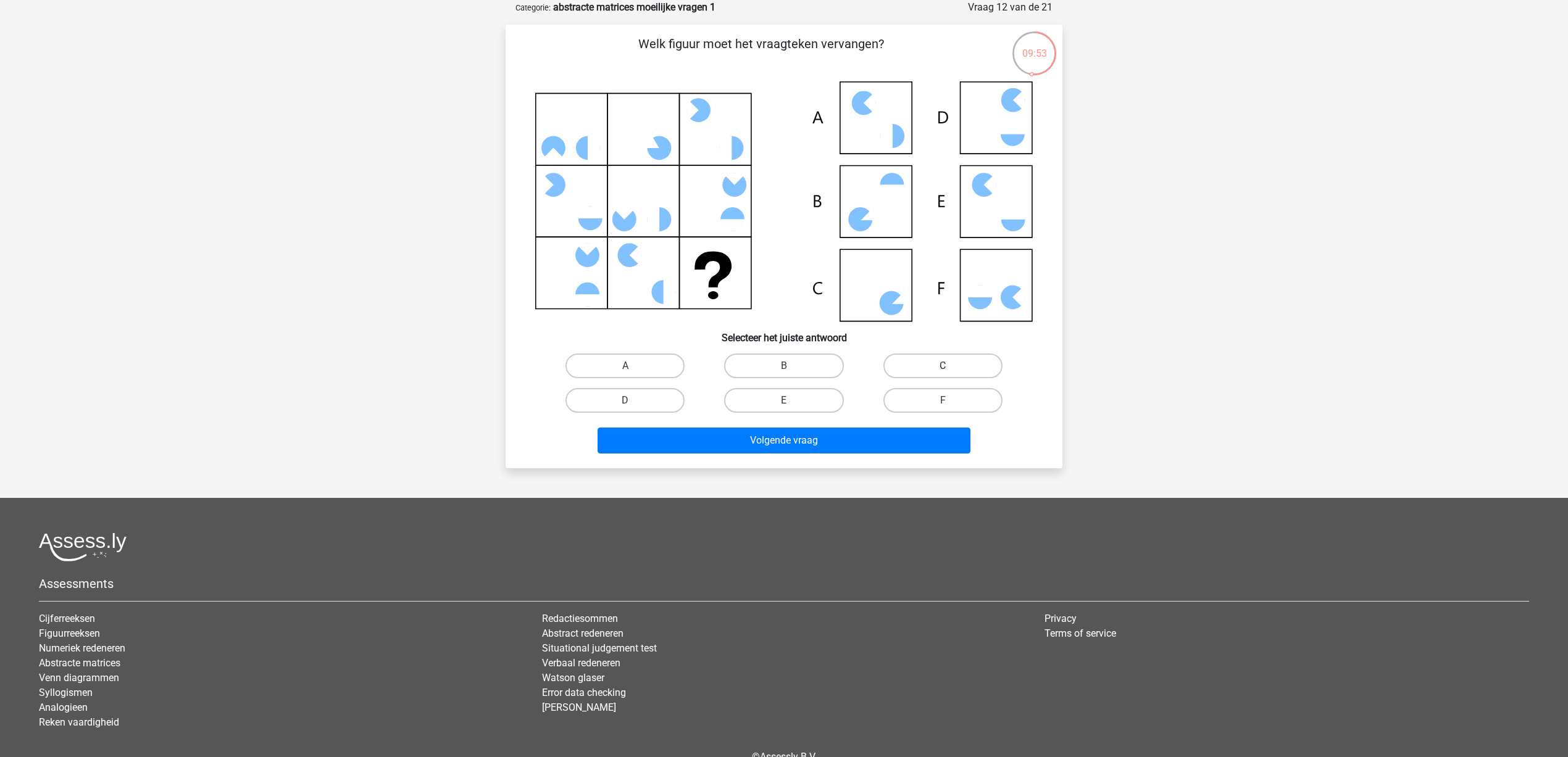
click at [943, 359] on label "C" at bounding box center [943, 366] width 119 height 25
click at [943, 366] on input "C" at bounding box center [947, 370] width 8 height 8
radio input "true"
click at [859, 438] on button "Volgende vraag" at bounding box center [784, 441] width 374 height 26
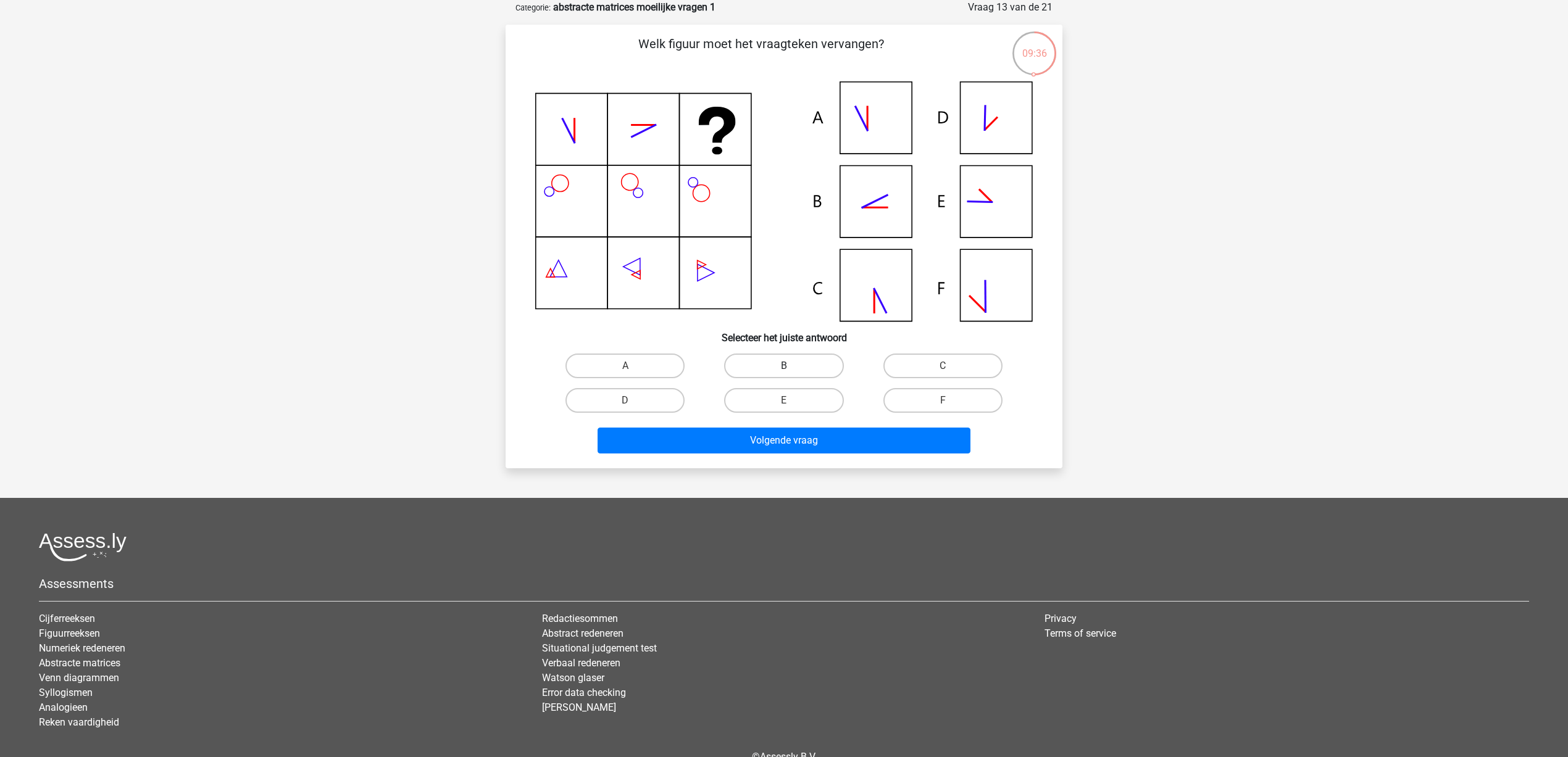
click at [800, 362] on label "B" at bounding box center [784, 366] width 119 height 25
click at [792, 366] on input "B" at bounding box center [788, 370] width 8 height 8
radio input "true"
click at [798, 443] on button "Volgende vraag" at bounding box center [784, 441] width 374 height 26
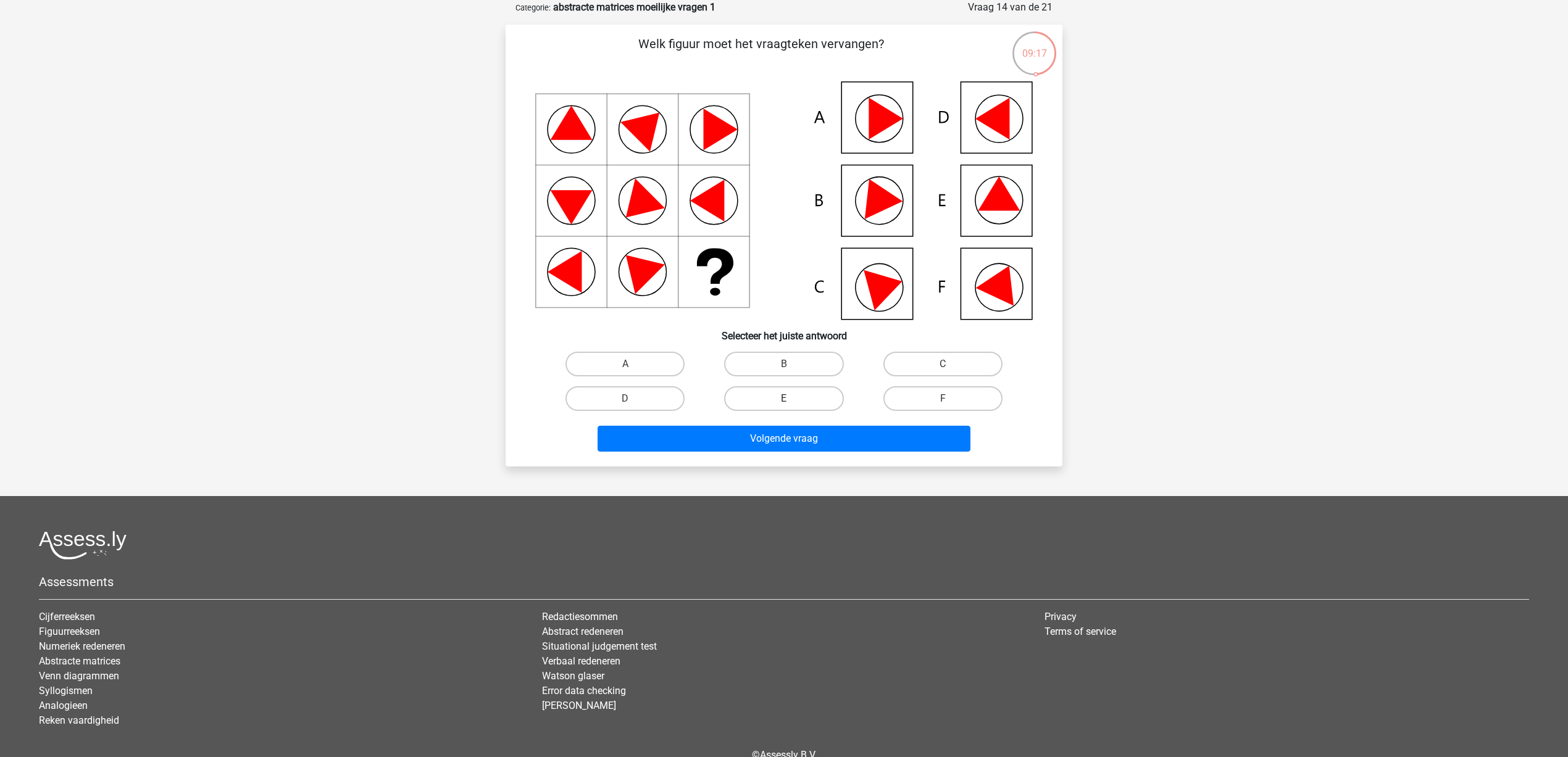
click at [787, 396] on label "E" at bounding box center [784, 398] width 119 height 25
click at [787, 398] on input "E" at bounding box center [788, 402] width 8 height 8
radio input "true"
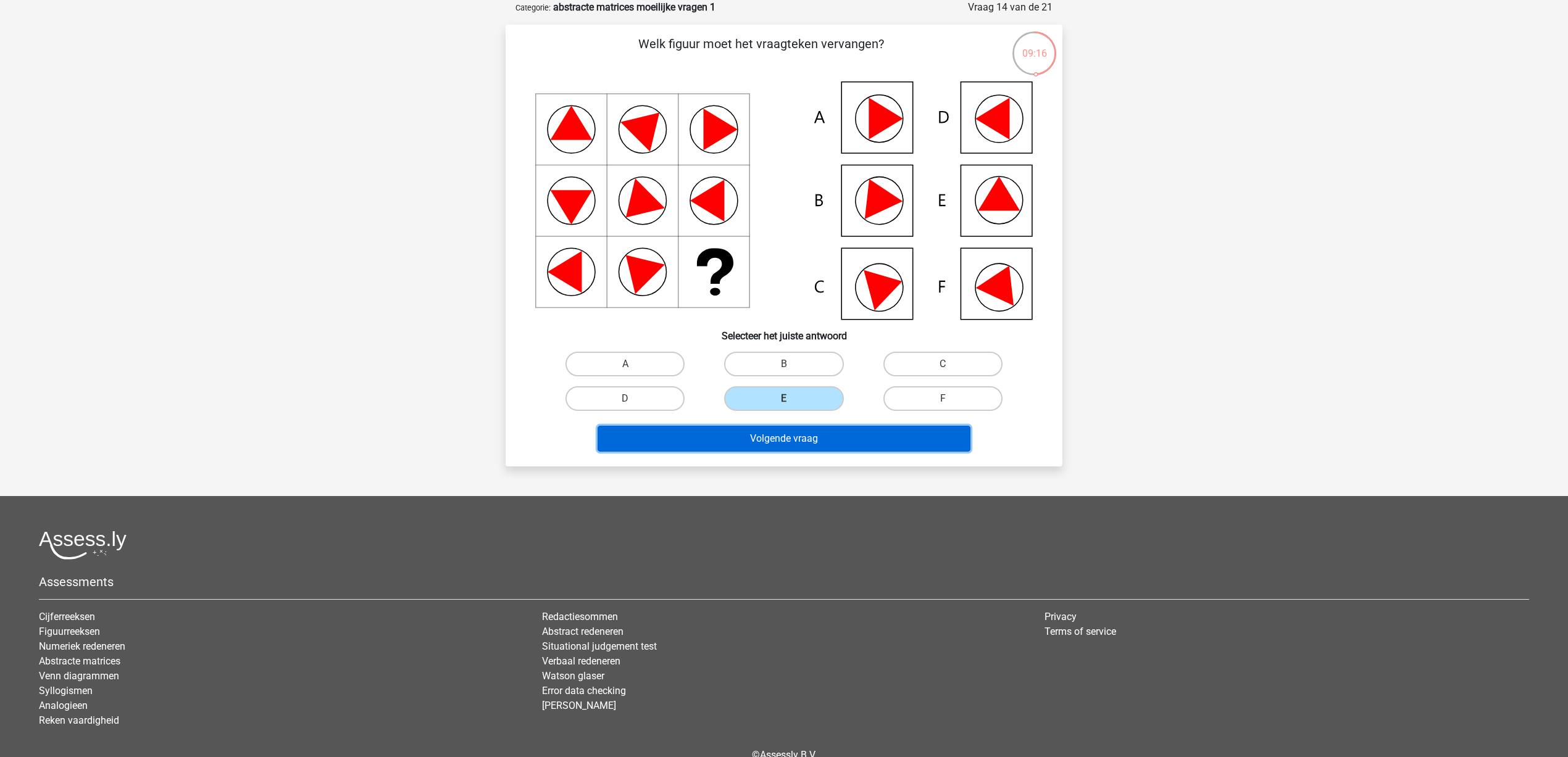
click at [800, 436] on button "Volgende vraag" at bounding box center [784, 438] width 374 height 26
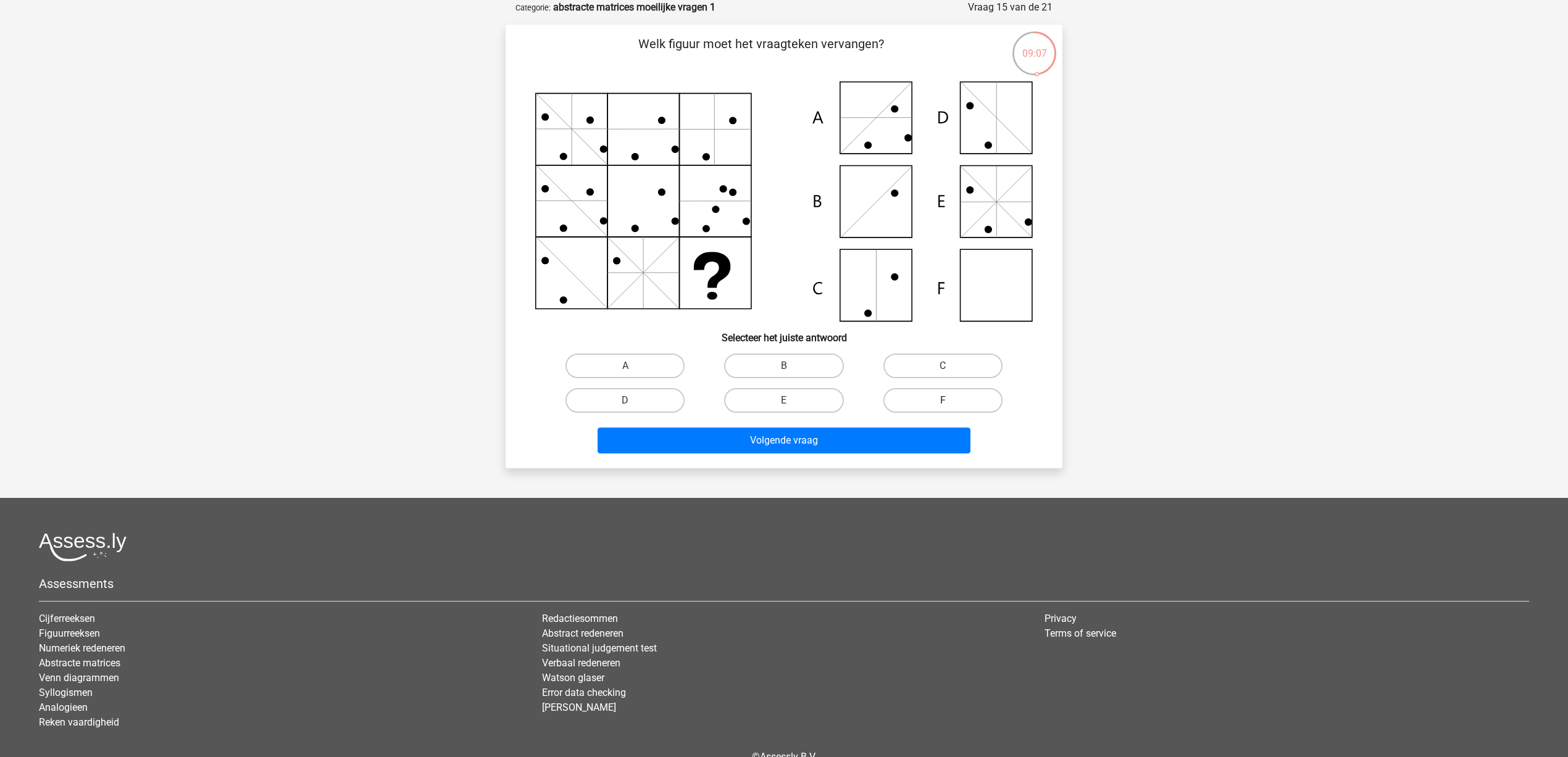
click at [930, 397] on label "F" at bounding box center [943, 400] width 119 height 25
click at [943, 401] on input "F" at bounding box center [947, 405] width 8 height 8
radio input "true"
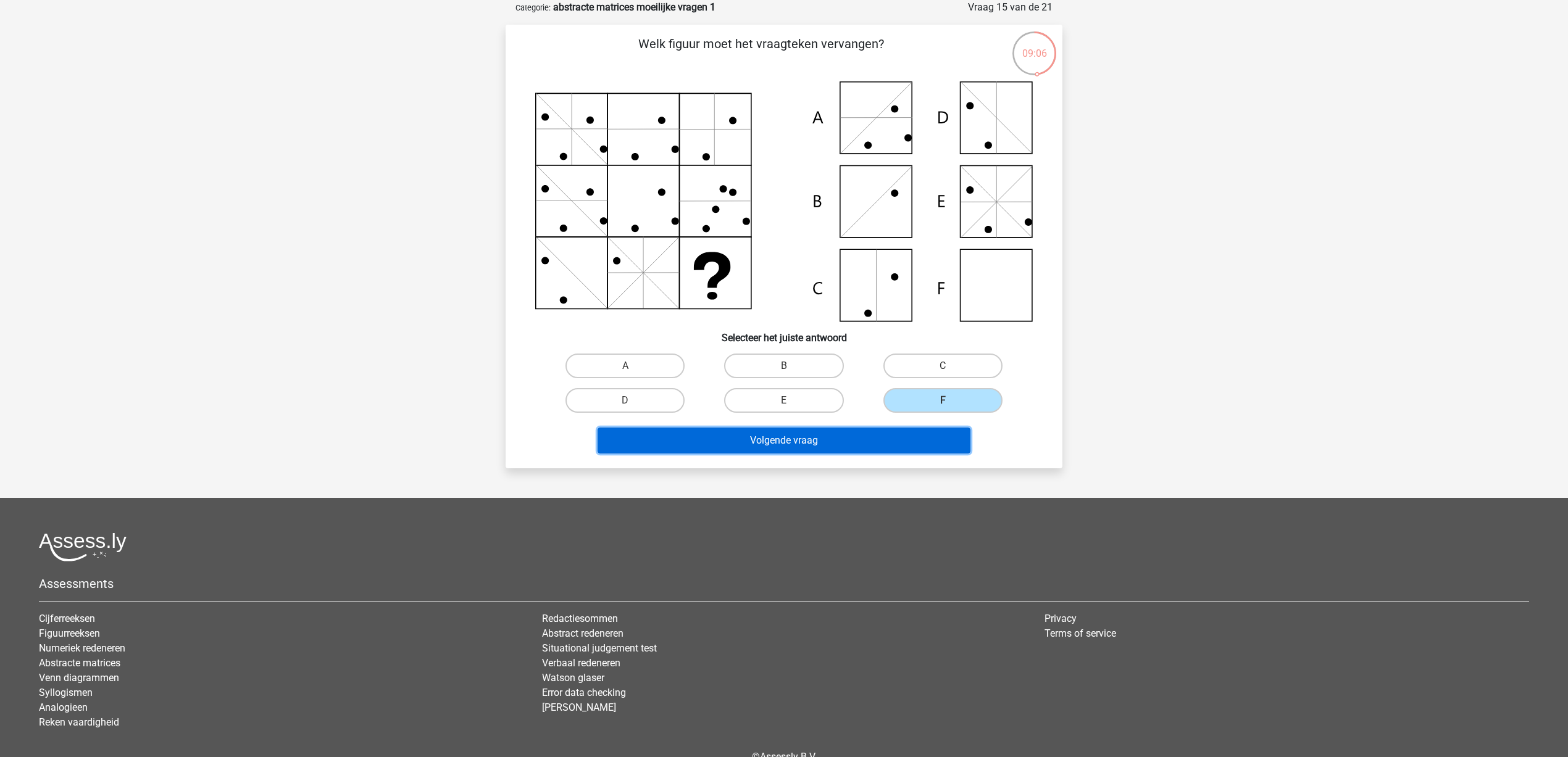
click at [899, 442] on button "Volgende vraag" at bounding box center [784, 441] width 374 height 26
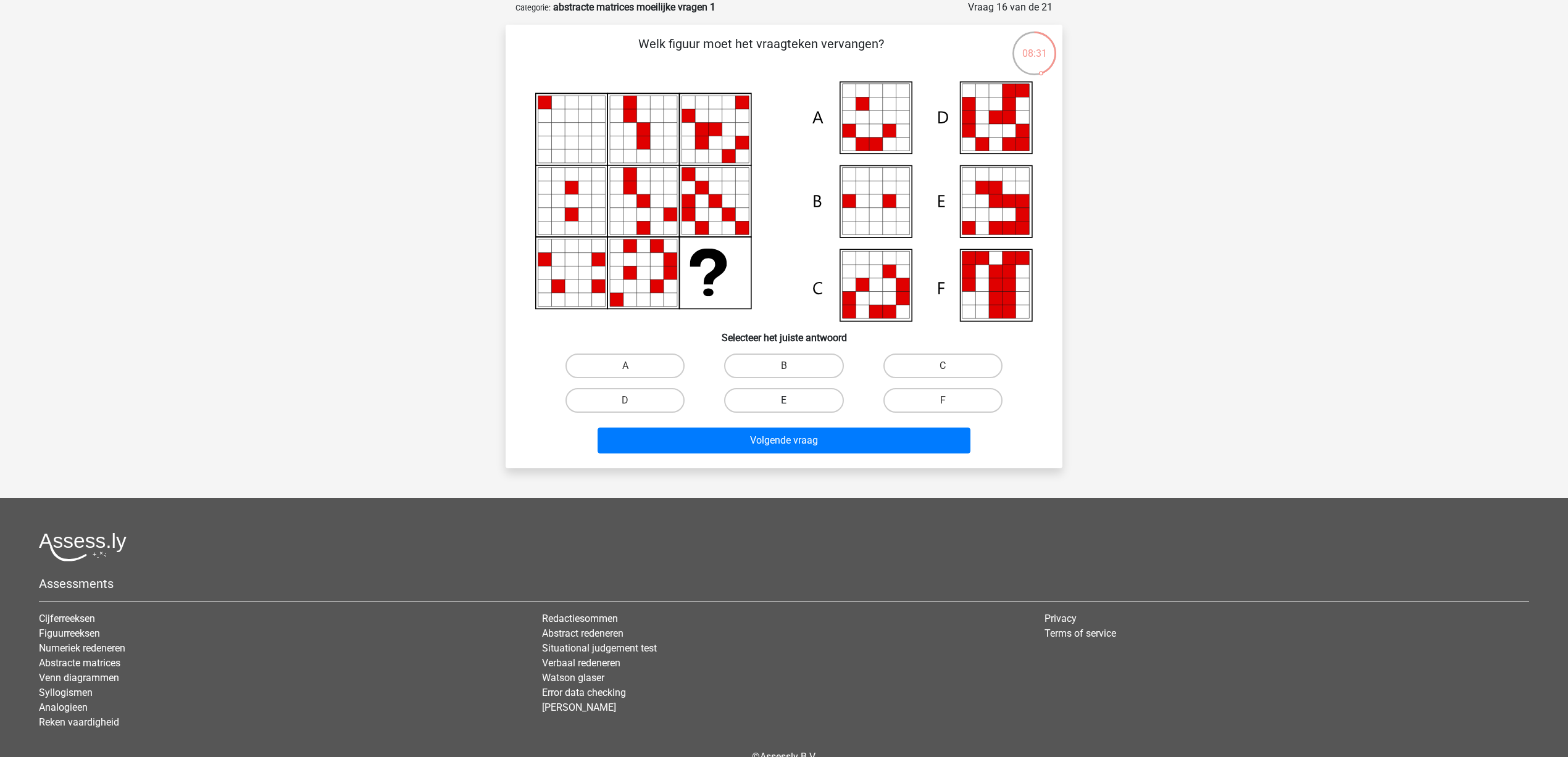
click at [800, 393] on label "E" at bounding box center [784, 400] width 119 height 25
click at [792, 401] on input "E" at bounding box center [788, 405] width 8 height 8
radio input "true"
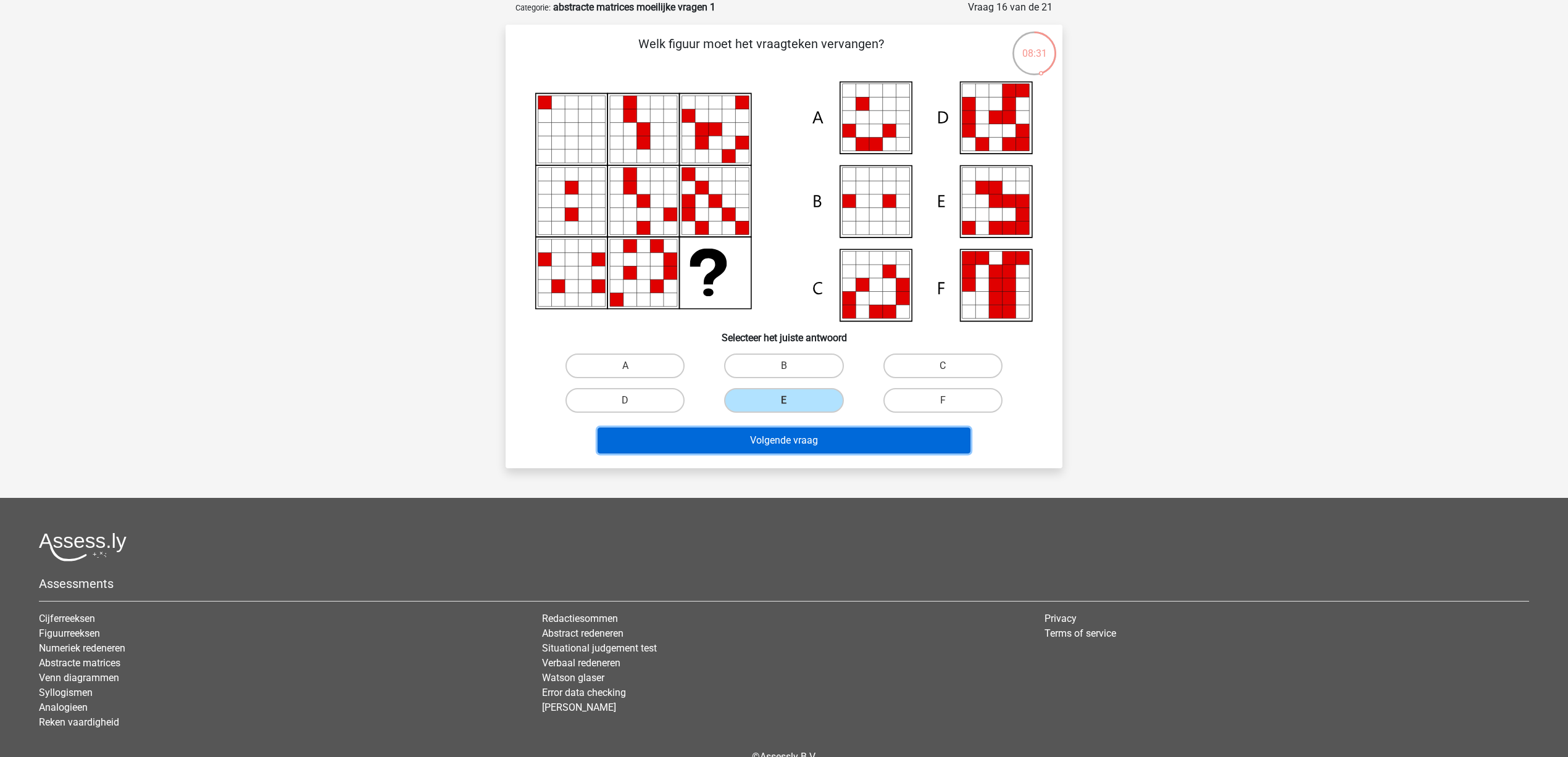
click at [844, 441] on button "Volgende vraag" at bounding box center [784, 441] width 374 height 26
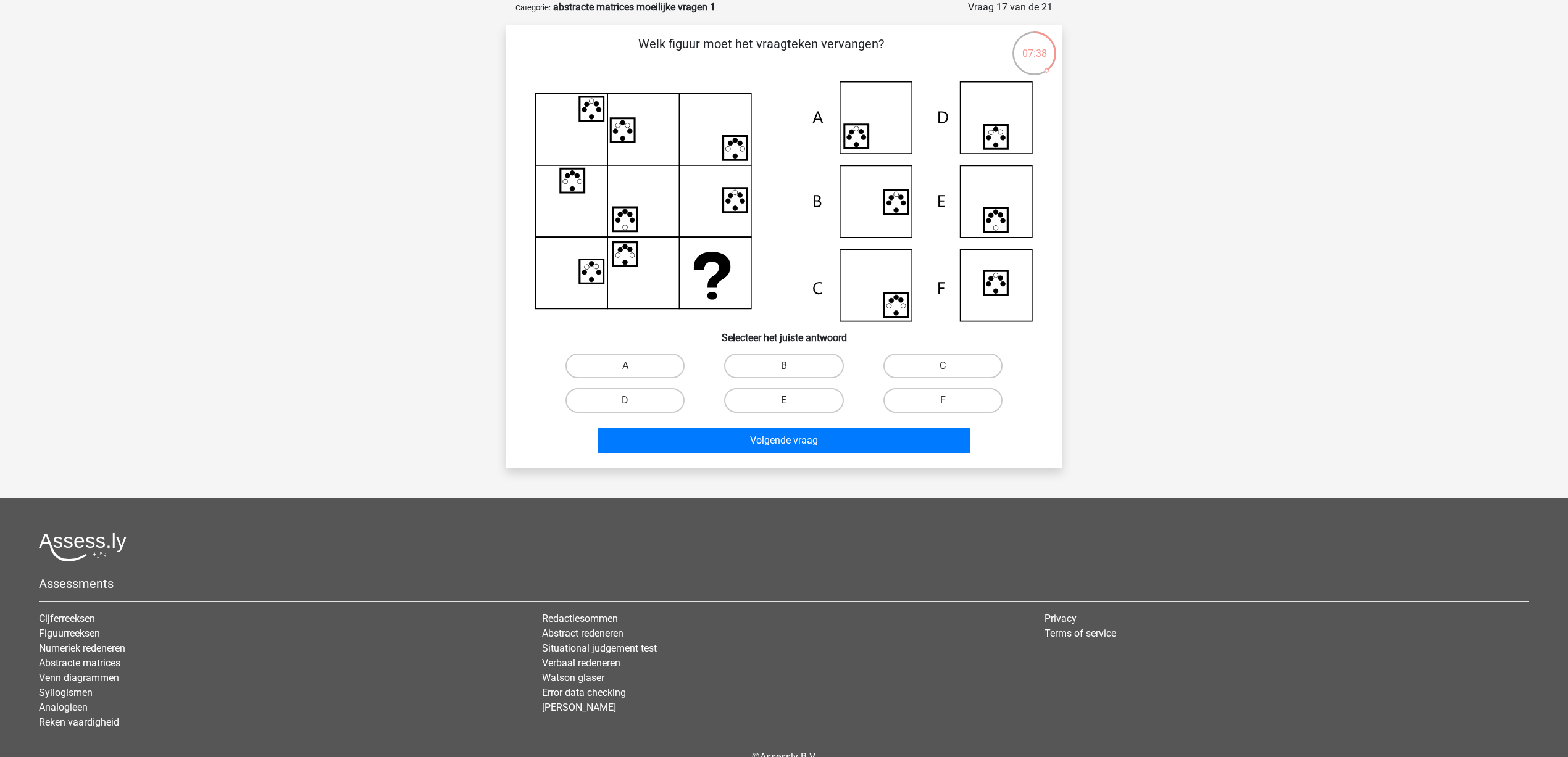
click at [759, 405] on label "E" at bounding box center [784, 400] width 119 height 25
click at [784, 405] on input "E" at bounding box center [788, 405] width 8 height 8
radio input "true"
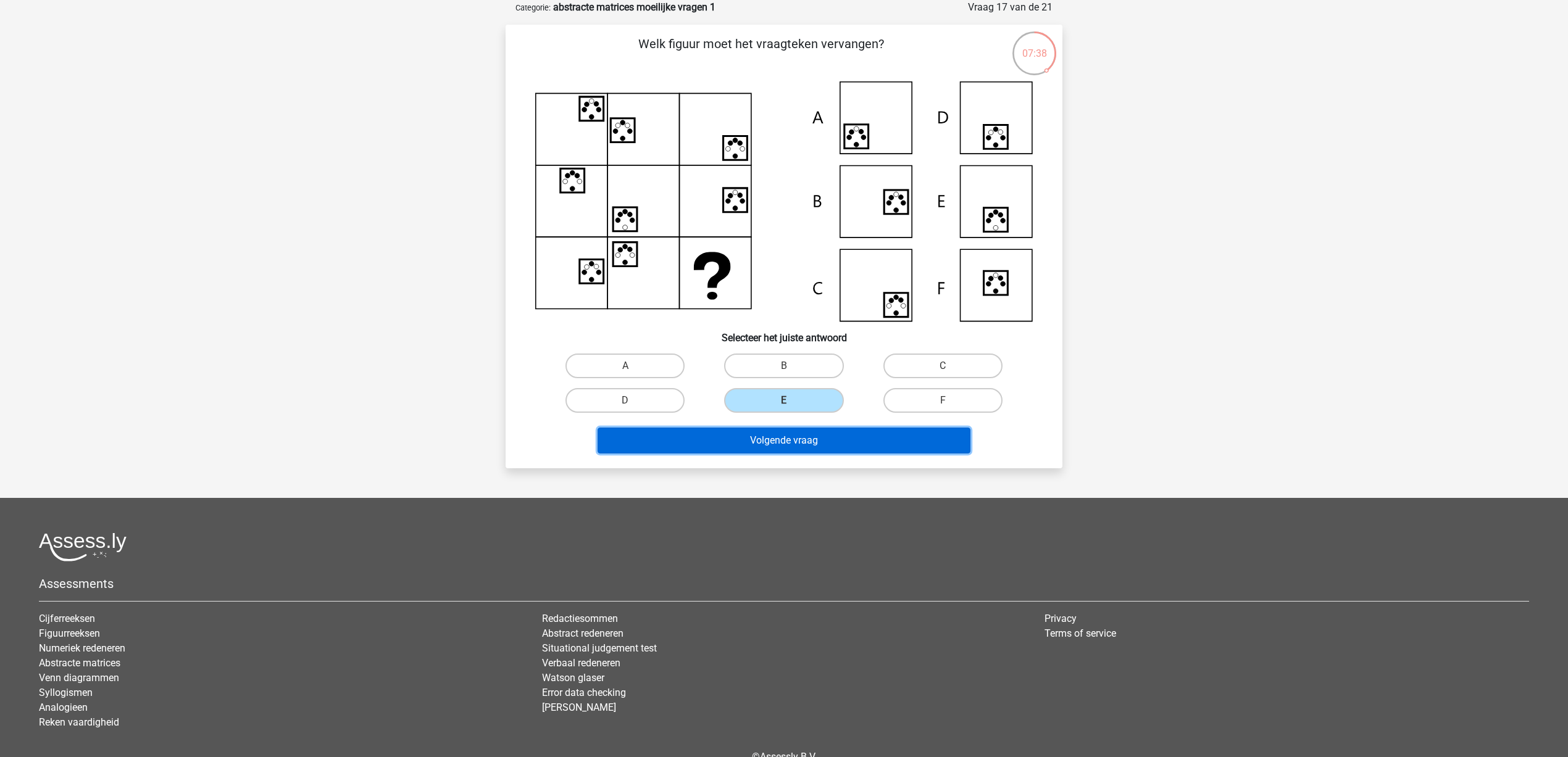
click at [815, 437] on button "Volgende vraag" at bounding box center [784, 441] width 374 height 26
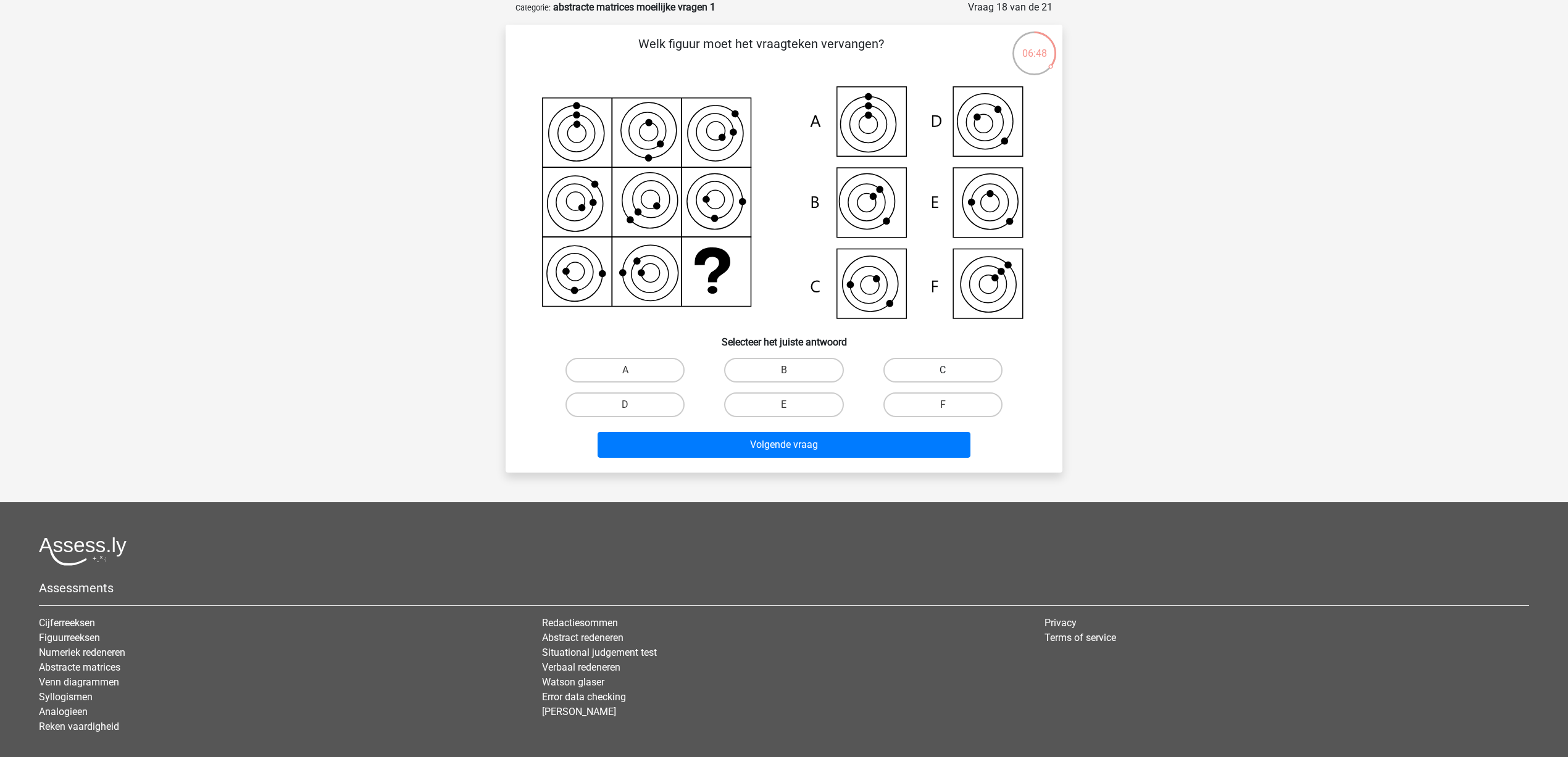
click at [939, 367] on label "C" at bounding box center [943, 370] width 119 height 25
click at [943, 371] on input "C" at bounding box center [947, 375] width 8 height 8
radio input "true"
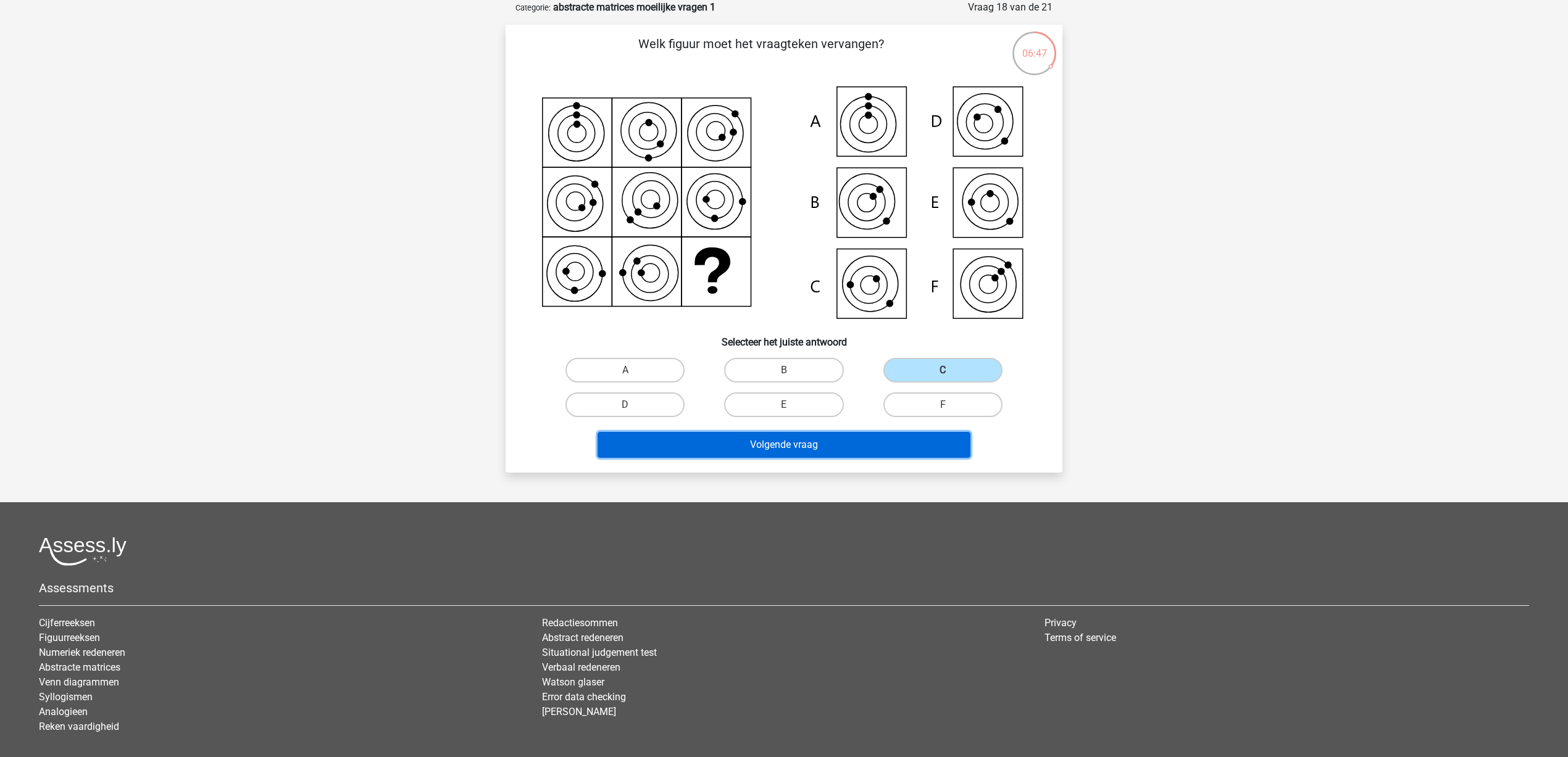
click at [798, 436] on button "Volgende vraag" at bounding box center [784, 445] width 374 height 26
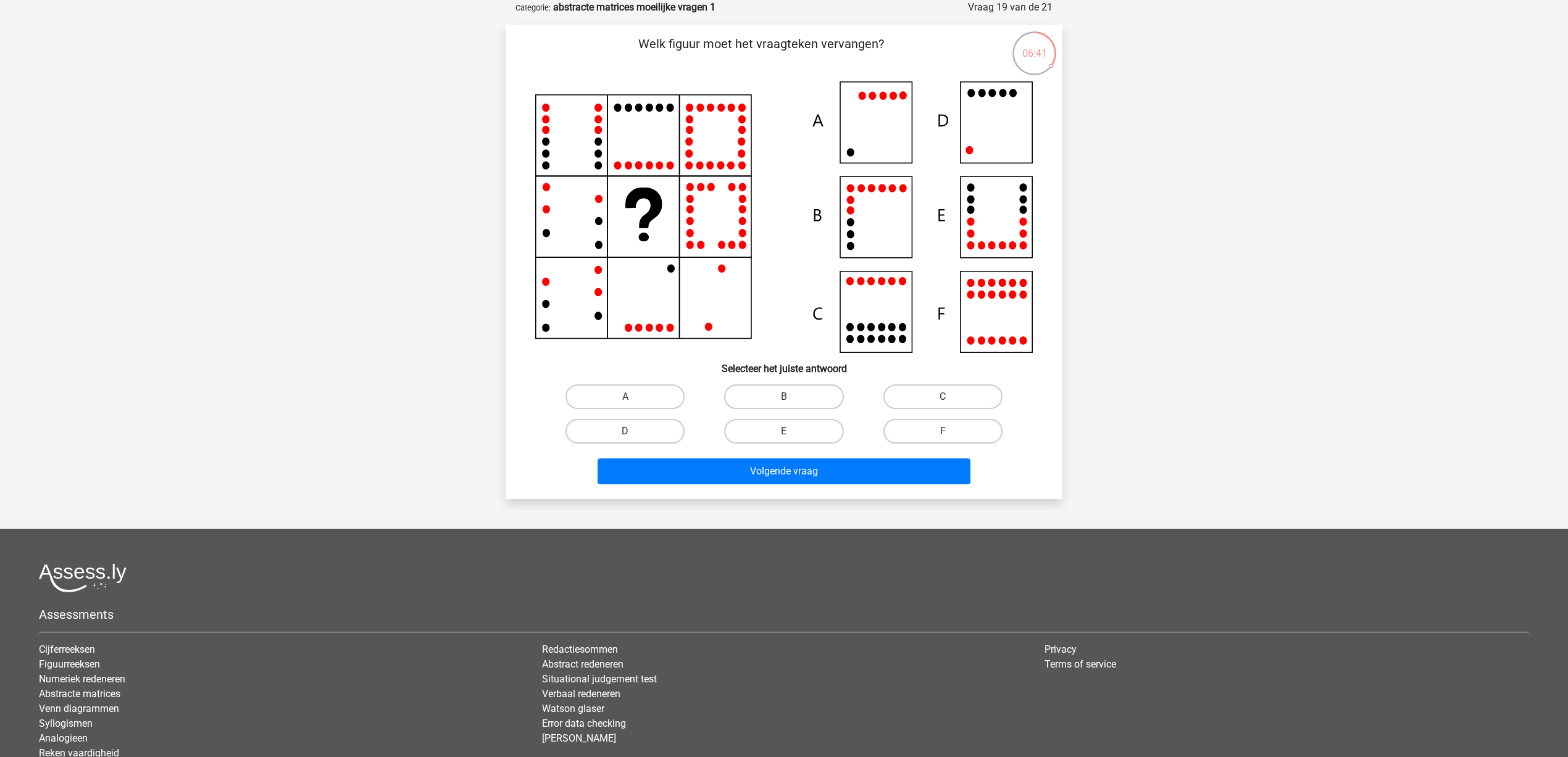
click at [620, 433] on label "D" at bounding box center [625, 431] width 119 height 25
click at [625, 433] on input "D" at bounding box center [629, 435] width 8 height 8
radio input "true"
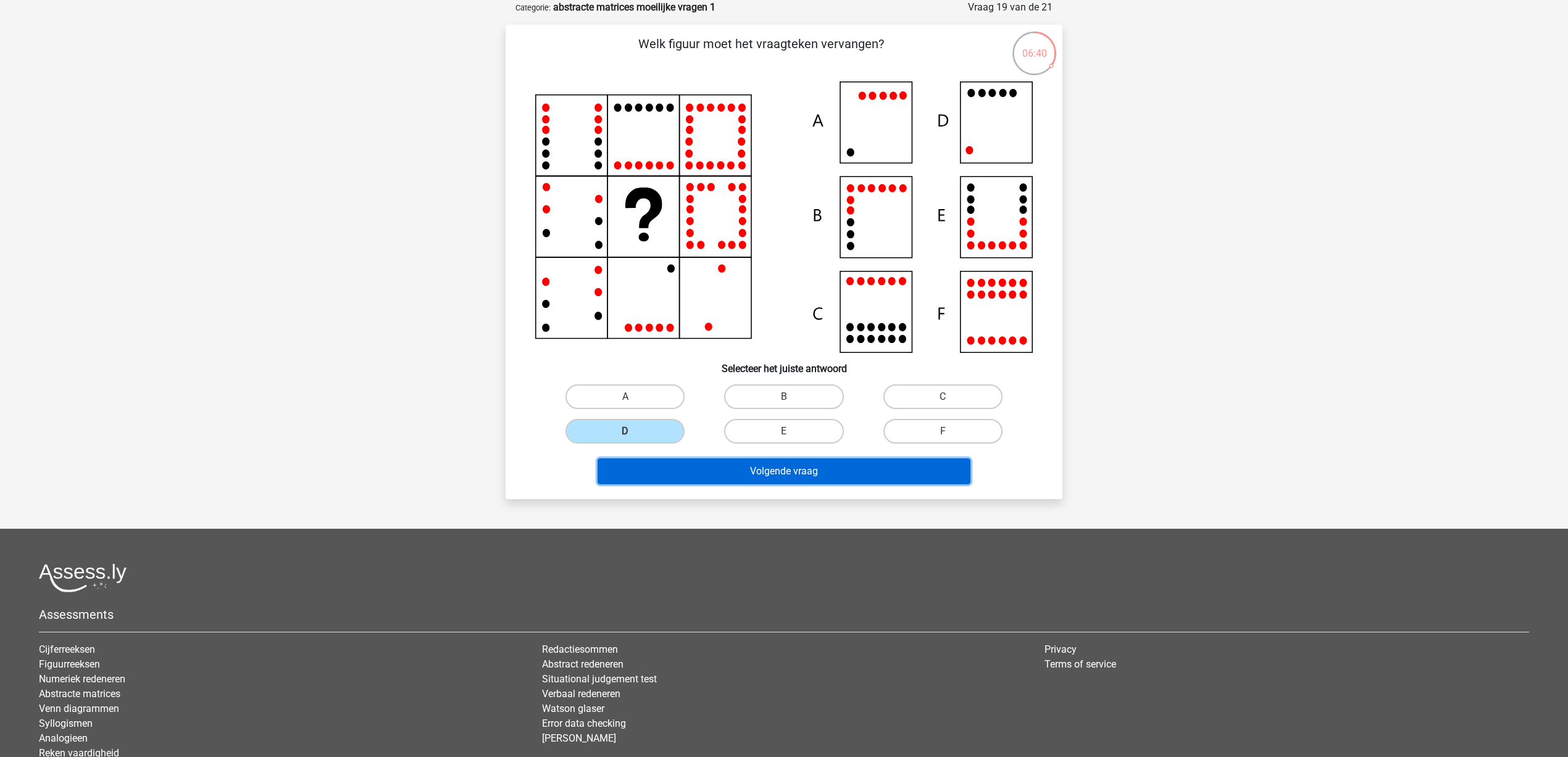
click at [773, 466] on button "Volgende vraag" at bounding box center [784, 471] width 374 height 26
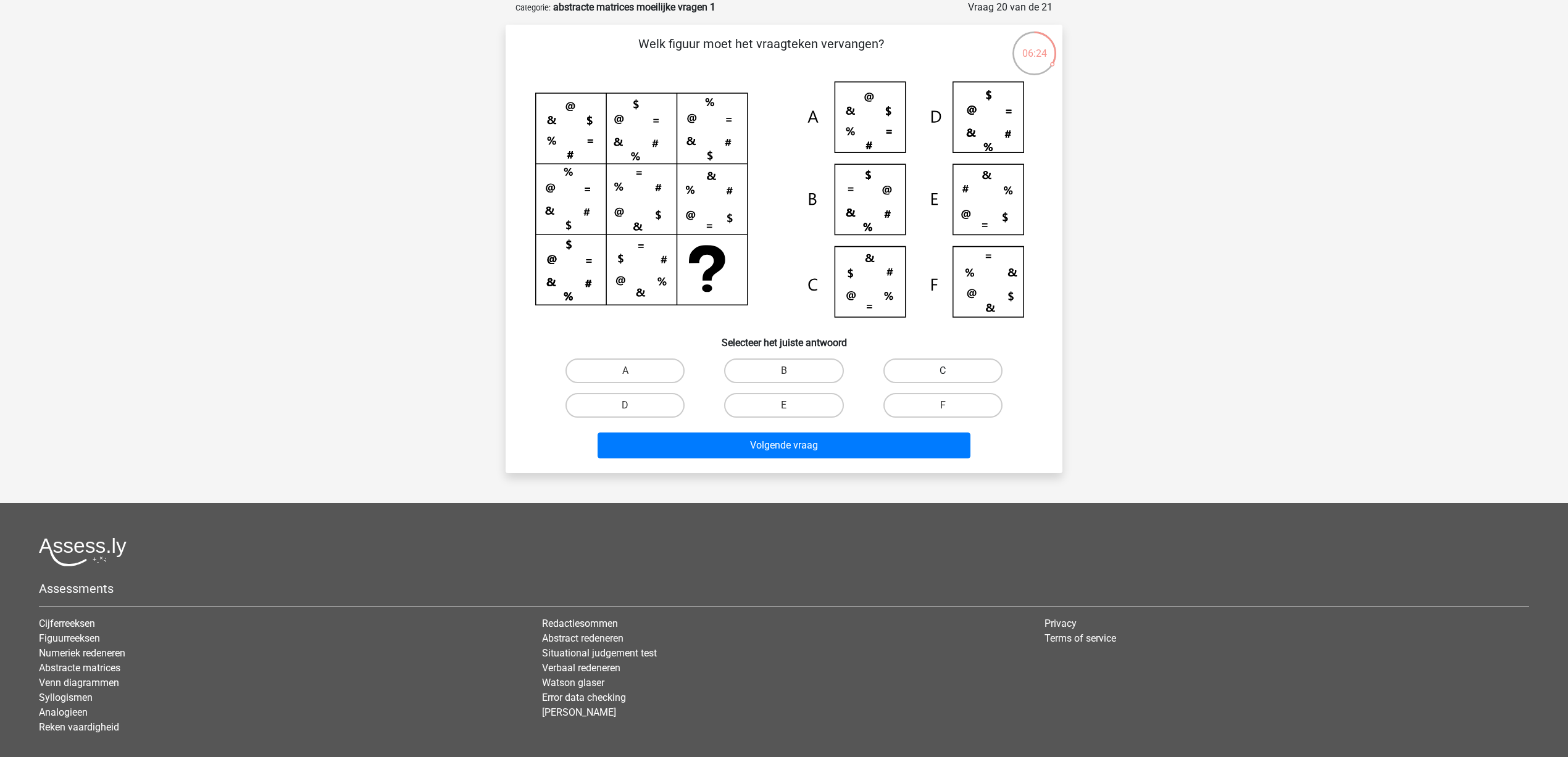
click at [931, 368] on label "C" at bounding box center [943, 371] width 119 height 25
click at [943, 371] on input "C" at bounding box center [947, 375] width 8 height 8
radio input "true"
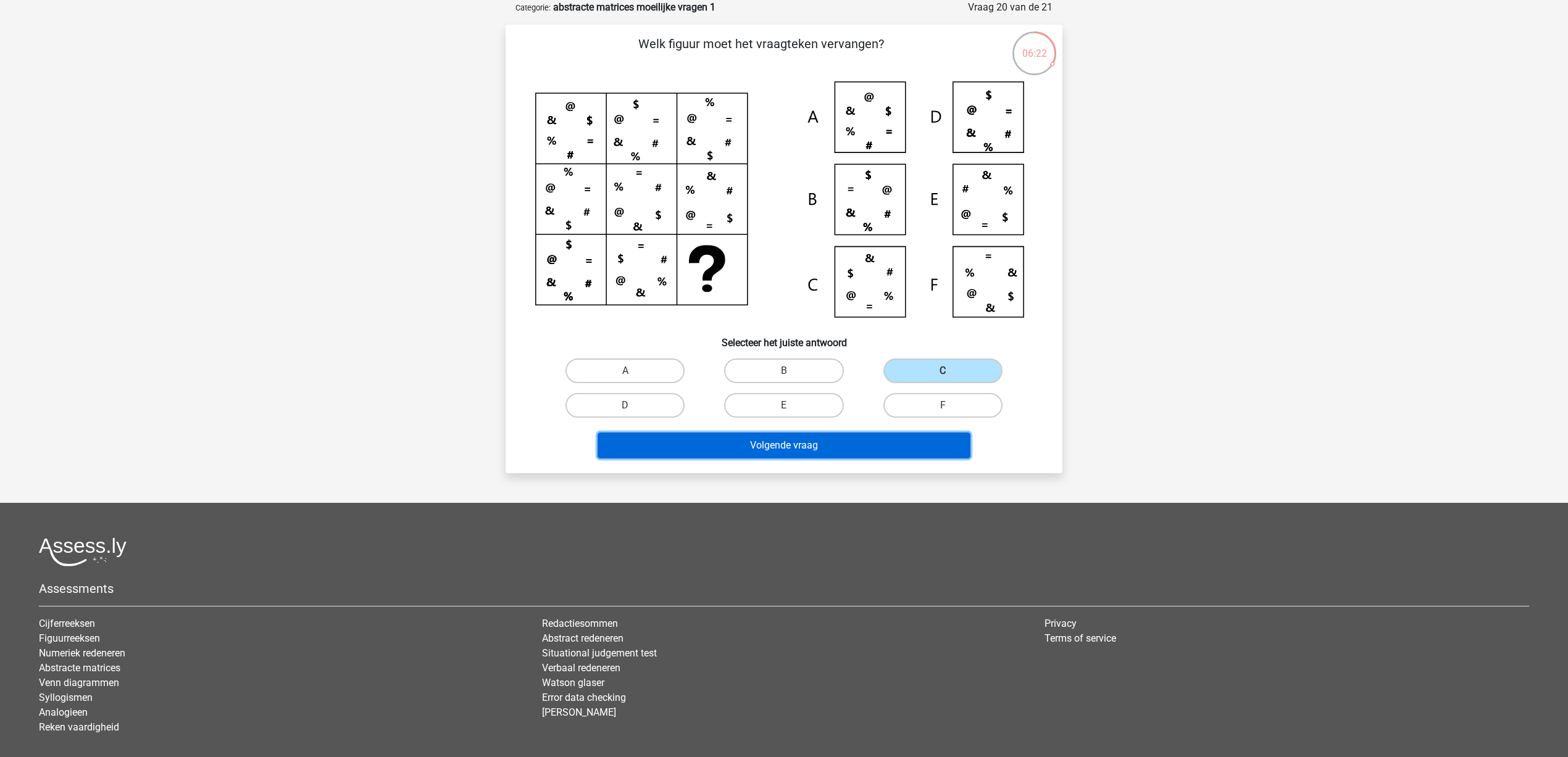
click at [798, 446] on button "Volgende vraag" at bounding box center [784, 446] width 374 height 26
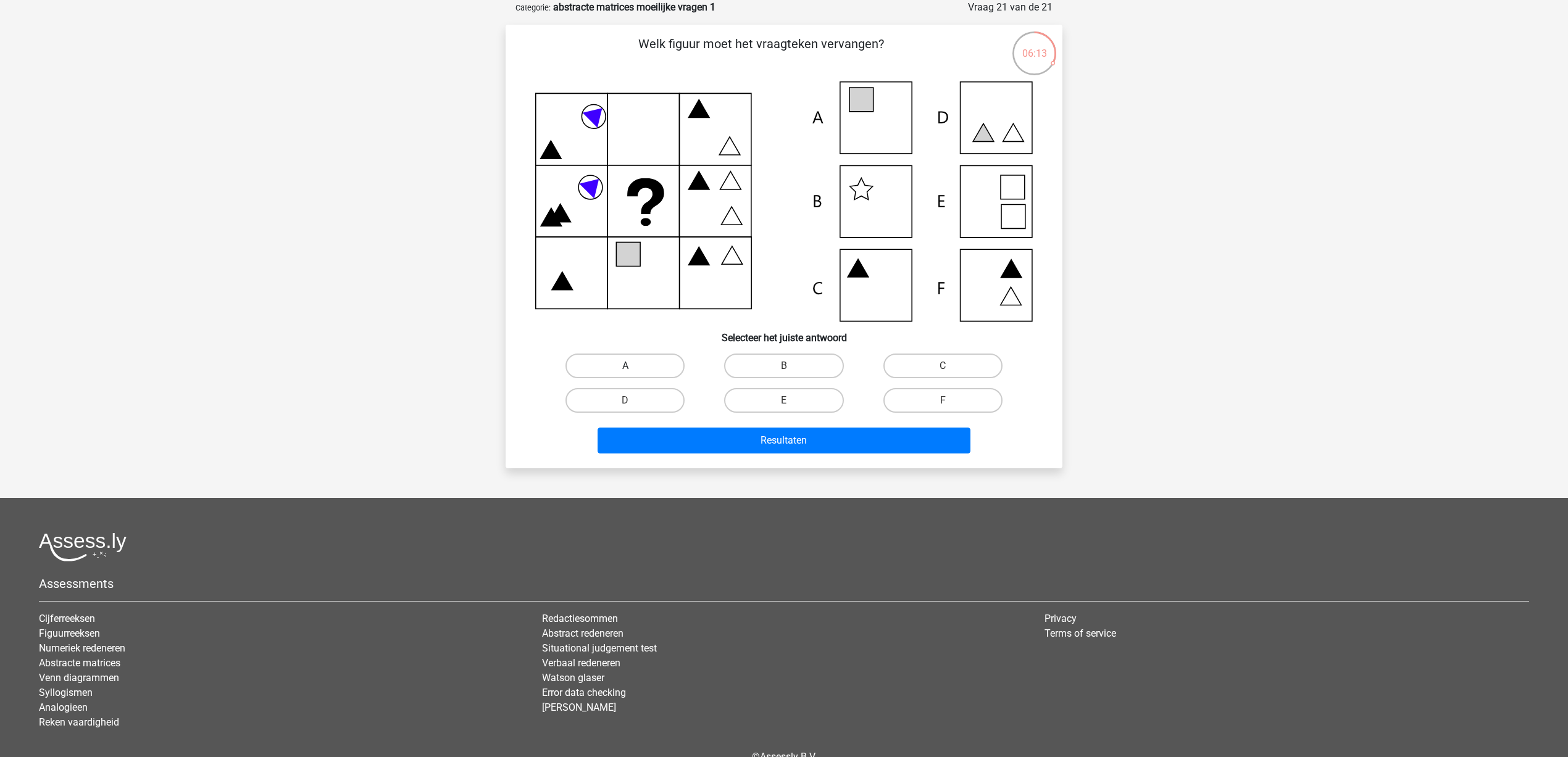
click at [641, 367] on label "A" at bounding box center [625, 366] width 119 height 25
click at [633, 367] on input "A" at bounding box center [629, 370] width 8 height 8
radio input "true"
click at [776, 434] on button "Resultaten" at bounding box center [784, 441] width 374 height 26
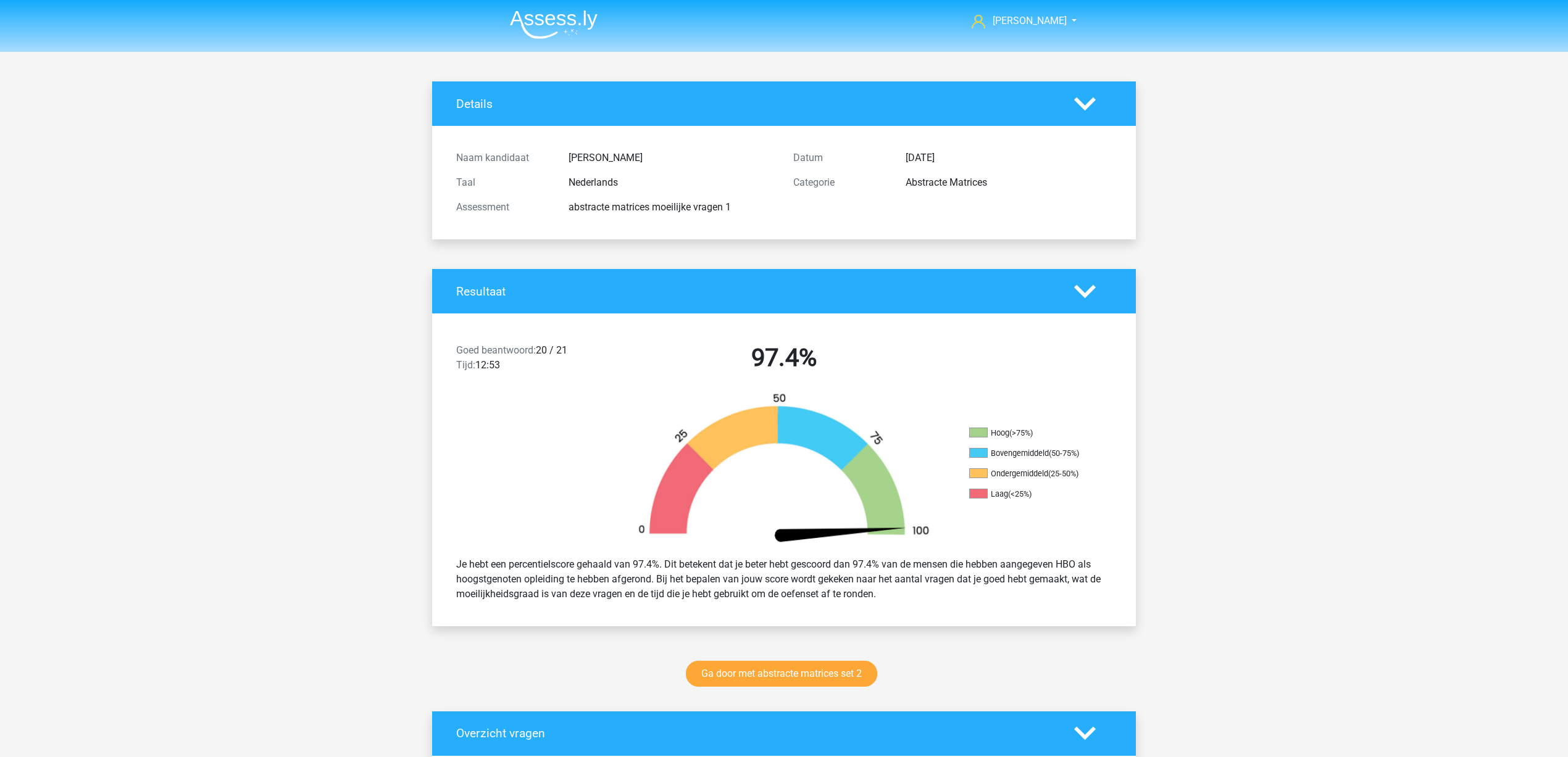
drag, startPoint x: 661, startPoint y: 205, endPoint x: 733, endPoint y: 203, distance: 72.0
click at [733, 203] on div "abstracte matrices moeilijke vragen 1" at bounding box center [671, 207] width 224 height 15
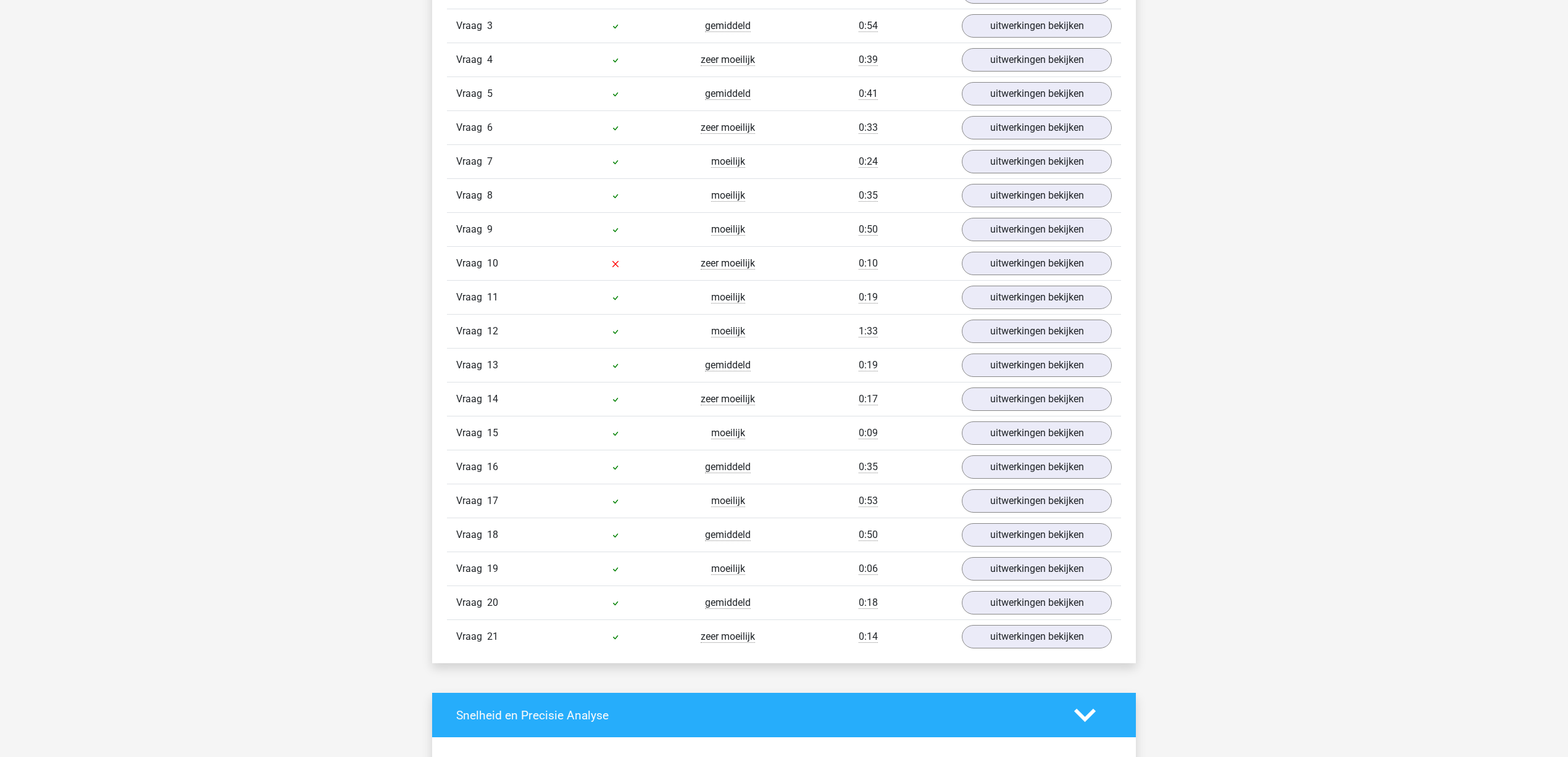
scroll to position [925, 0]
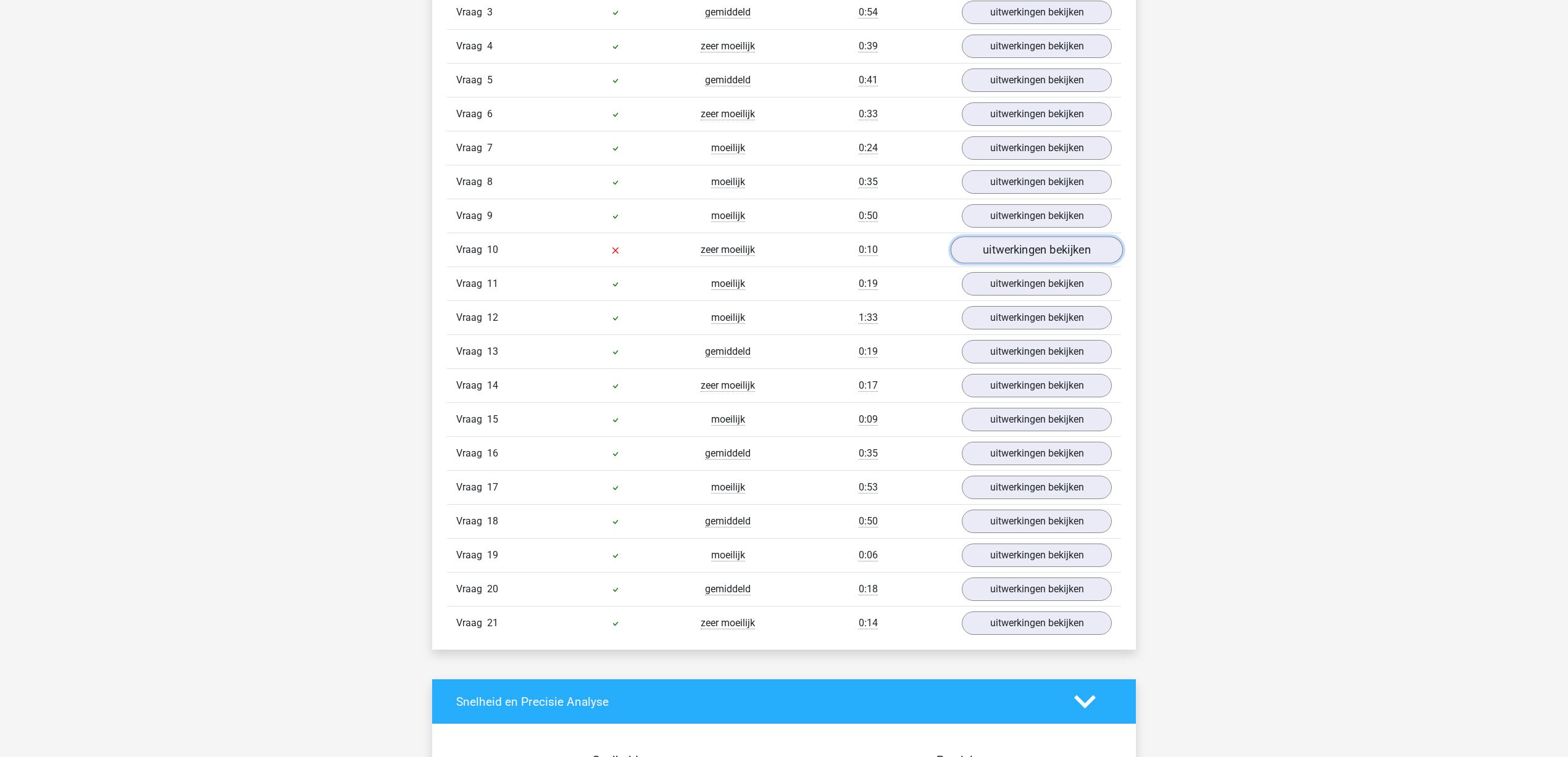
click at [1016, 245] on link "uitwerkingen bekijken" at bounding box center [1037, 250] width 173 height 27
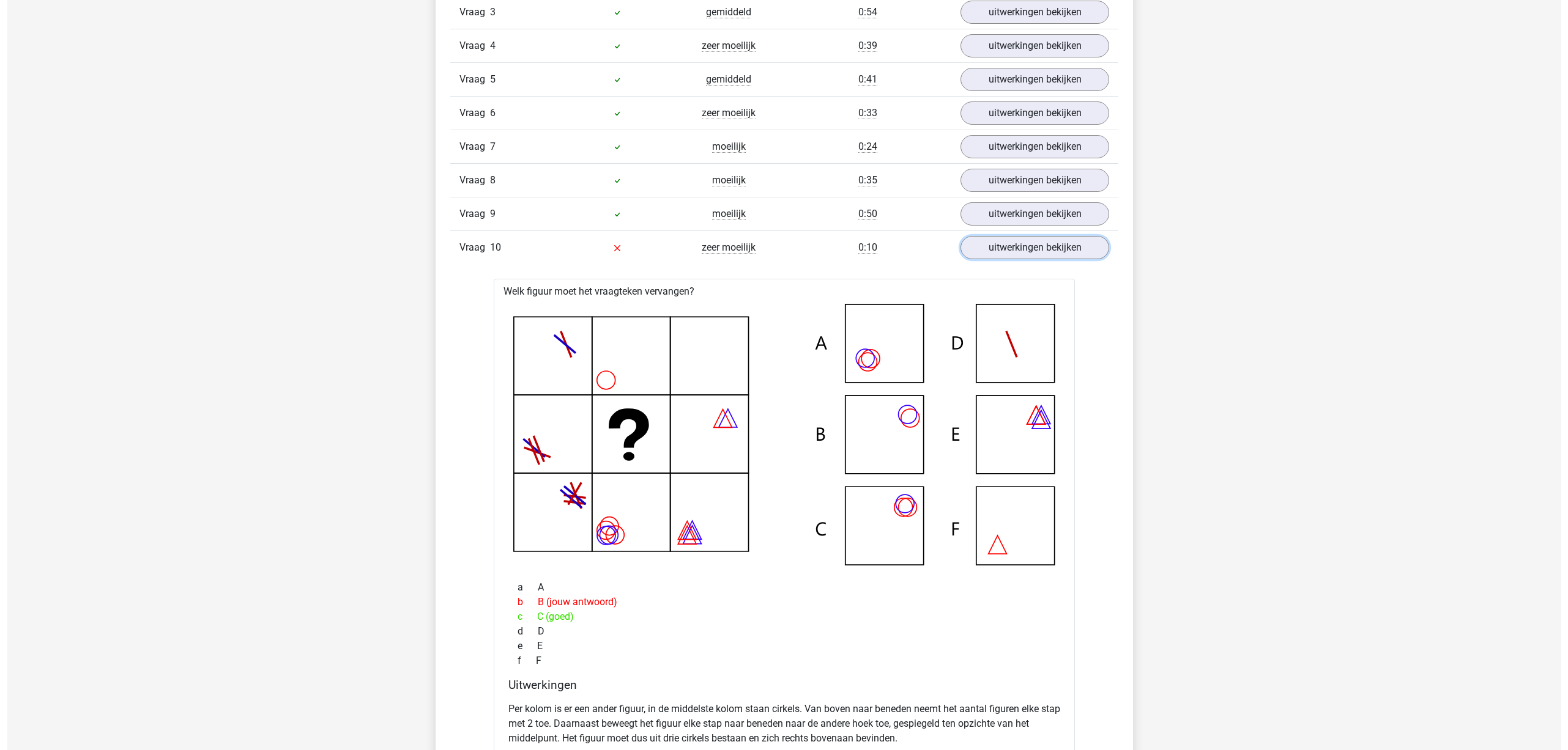
scroll to position [1146, 0]
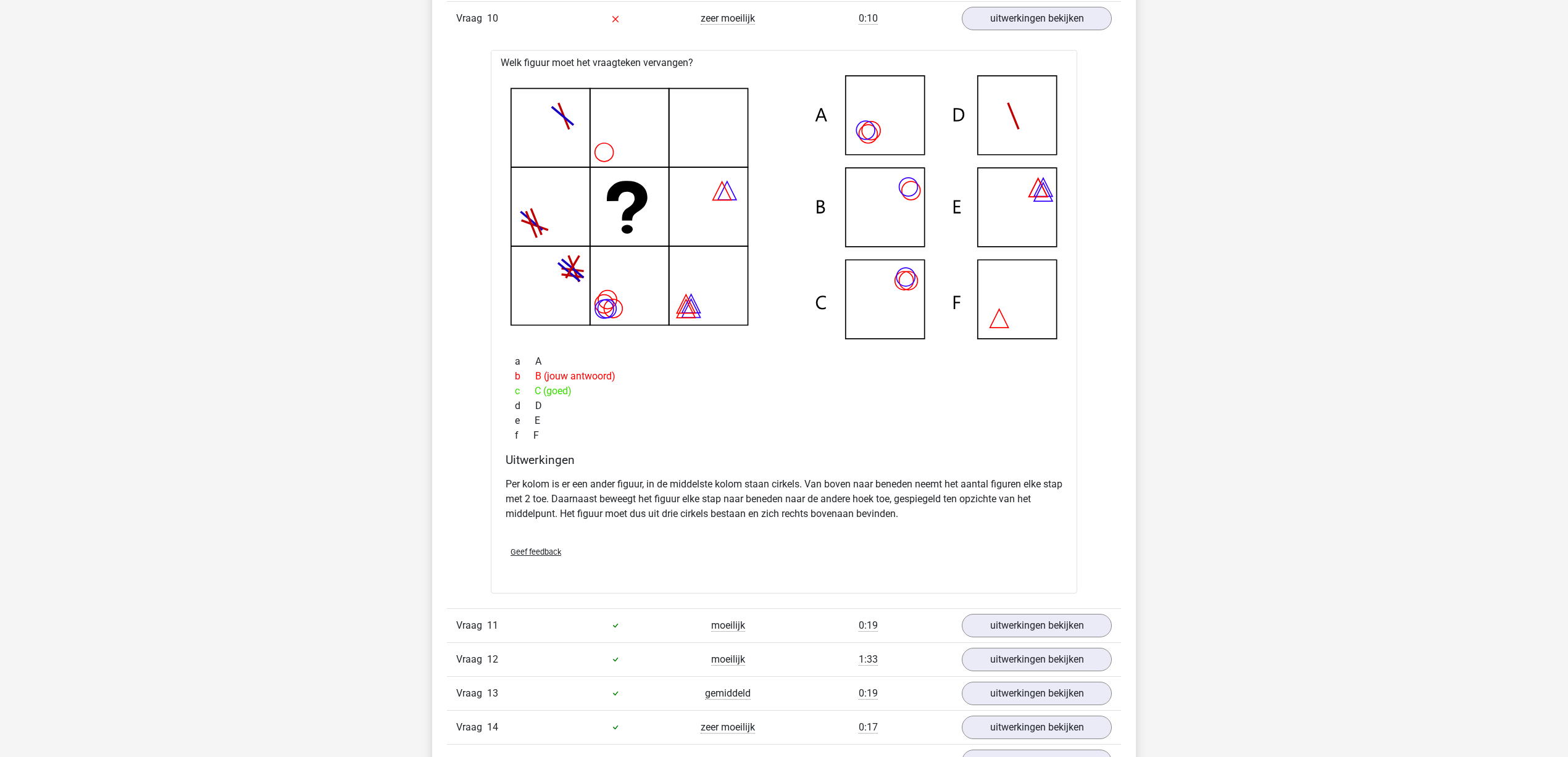
click at [269, 373] on div "Sam [EMAIL_ADDRESS][DOMAIN_NAME]" at bounding box center [784, 472] width 1568 height 3258
click at [660, 498] on p "Per kolom is er een ander figuur, in de middelste kolom staan cirkels. Van bove…" at bounding box center [784, 499] width 557 height 45
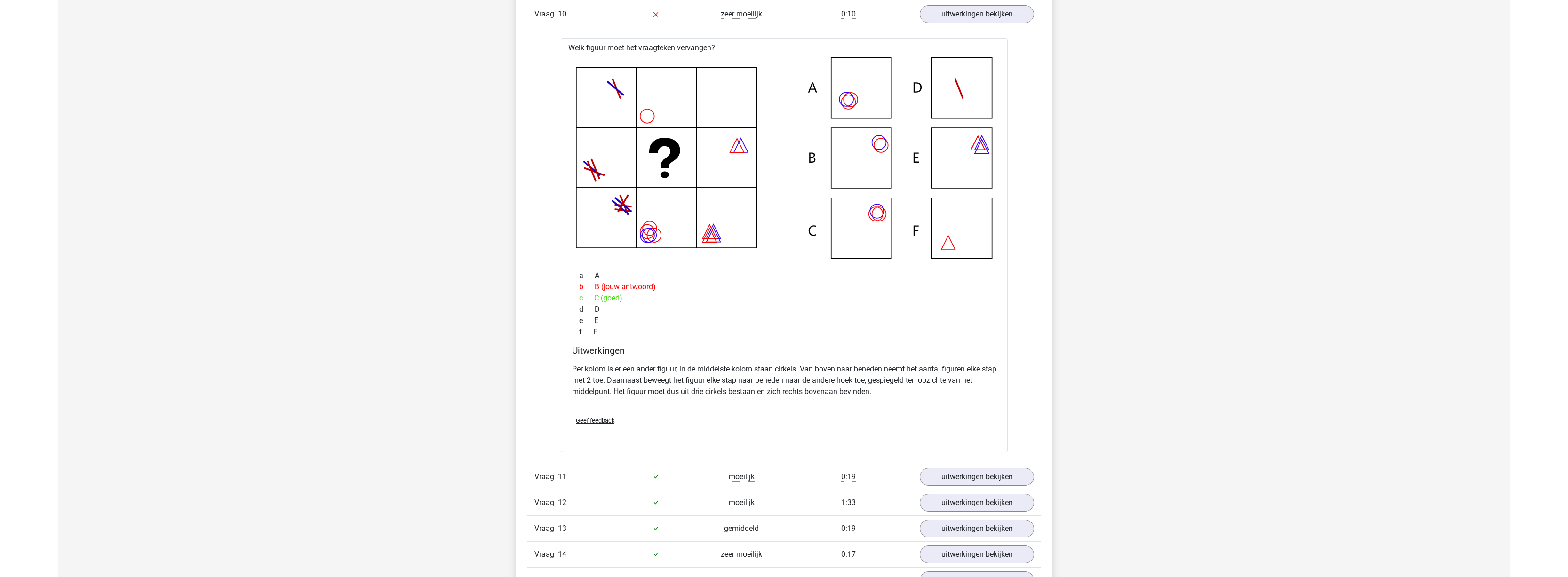
scroll to position [883, 0]
